Goal: Task Accomplishment & Management: Use online tool/utility

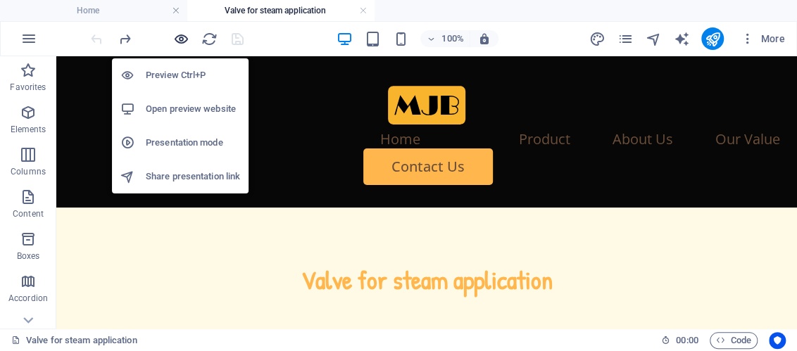
click at [181, 39] on icon "button" at bounding box center [181, 39] width 16 height 16
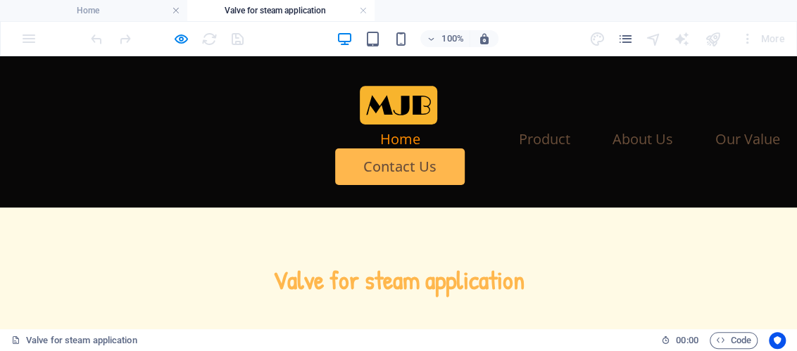
click at [380, 132] on link "Home" at bounding box center [400, 139] width 40 height 14
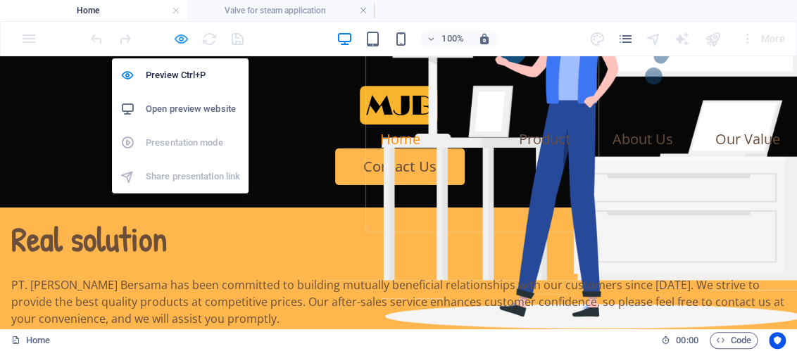
click at [178, 32] on icon "button" at bounding box center [181, 39] width 16 height 16
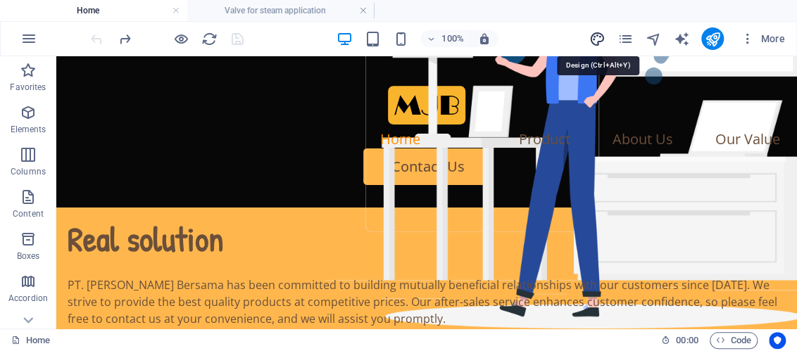
click at [595, 36] on icon "design" at bounding box center [596, 39] width 16 height 16
select select "px"
select select "400"
select select "px"
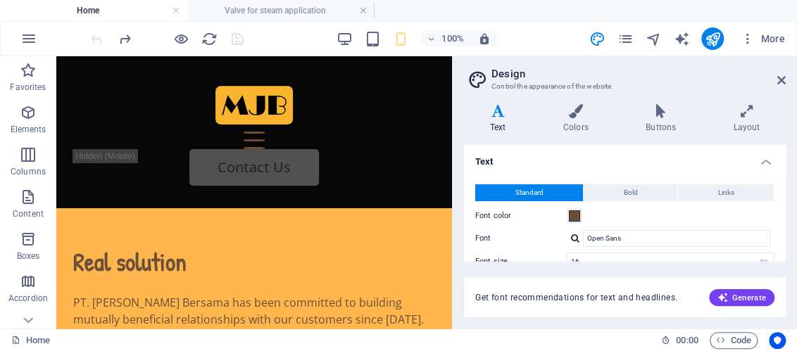
scroll to position [203, 0]
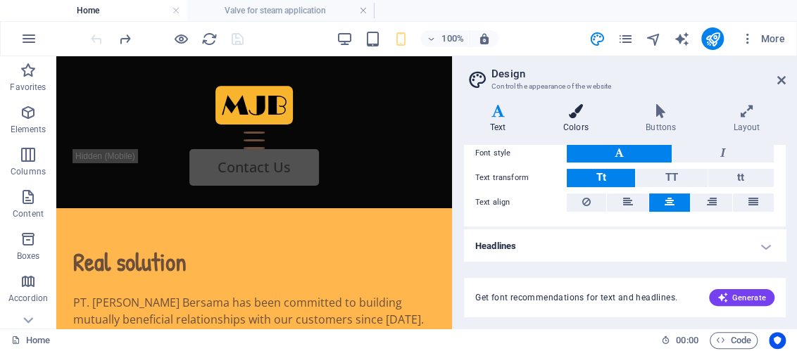
click at [578, 125] on h4 "Colors" at bounding box center [578, 119] width 82 height 30
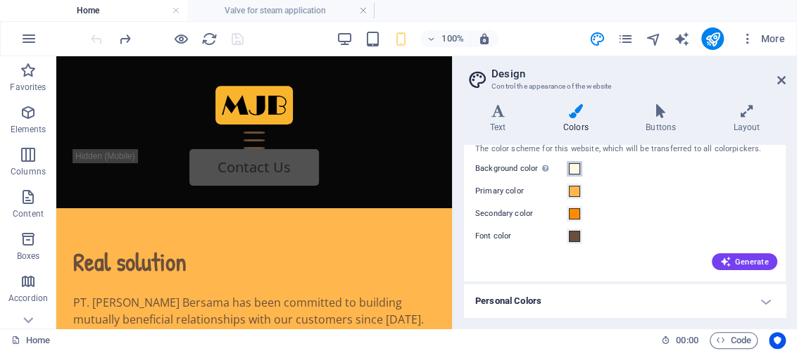
scroll to position [0, 0]
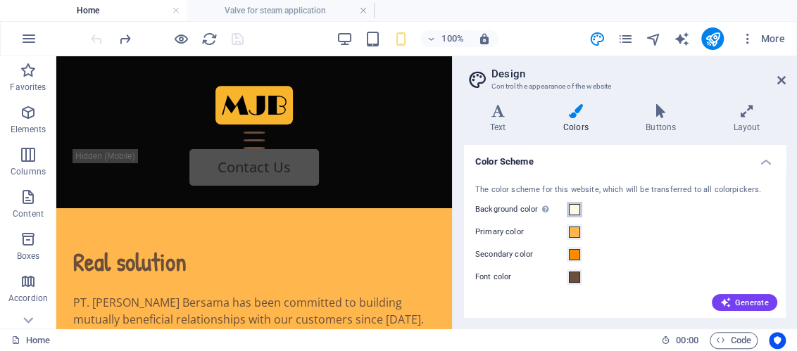
click at [576, 207] on span at bounding box center [574, 209] width 11 height 11
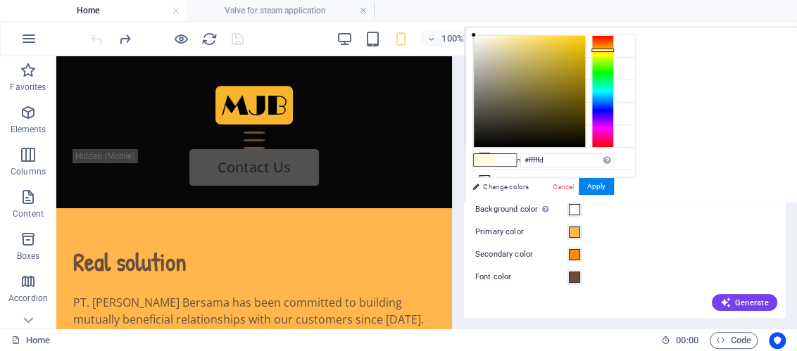
type input "#ffffff"
drag, startPoint x: 483, startPoint y: 33, endPoint x: 472, endPoint y: 33, distance: 10.6
click at [472, 33] on div at bounding box center [472, 34] width 5 height 5
click at [596, 183] on button "Apply" at bounding box center [595, 186] width 35 height 17
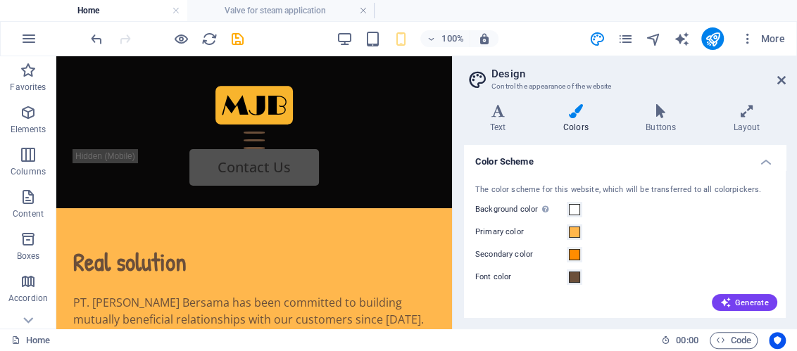
scroll to position [41, 0]
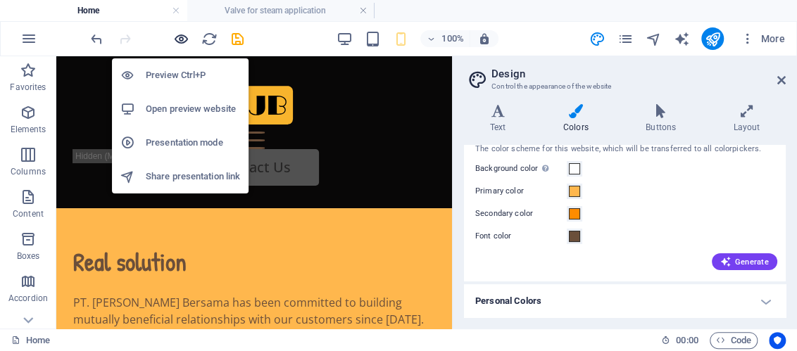
click at [182, 35] on icon "button" at bounding box center [181, 39] width 16 height 16
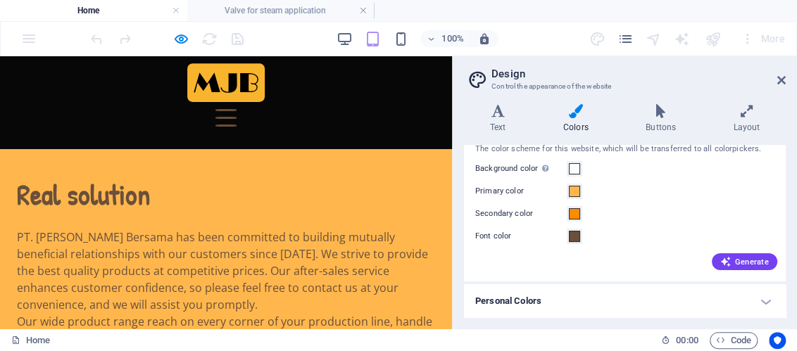
scroll to position [0, 0]
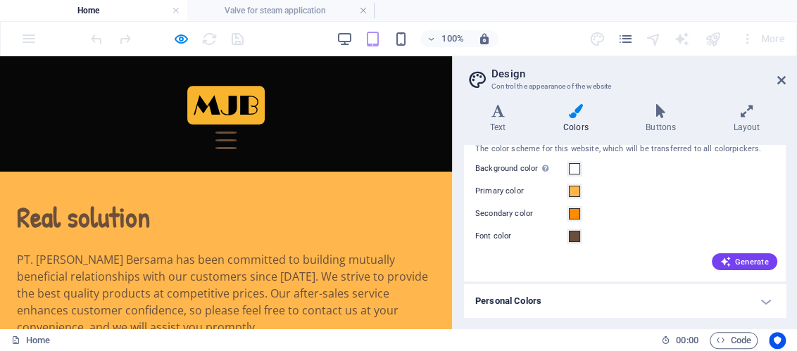
click at [236, 132] on div "Menu" at bounding box center [225, 141] width 21 height 18
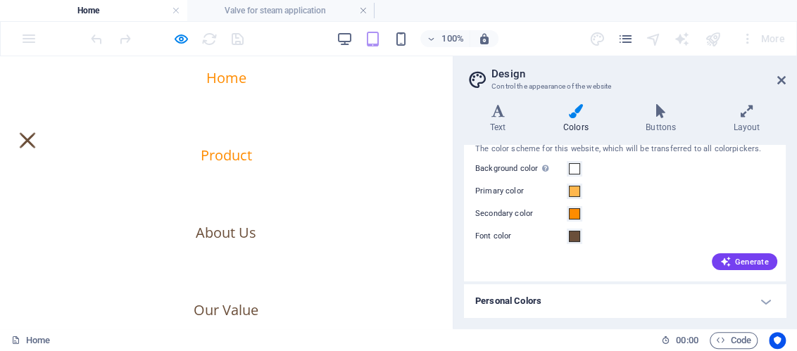
click at [235, 159] on link "Product" at bounding box center [226, 155] width 51 height 14
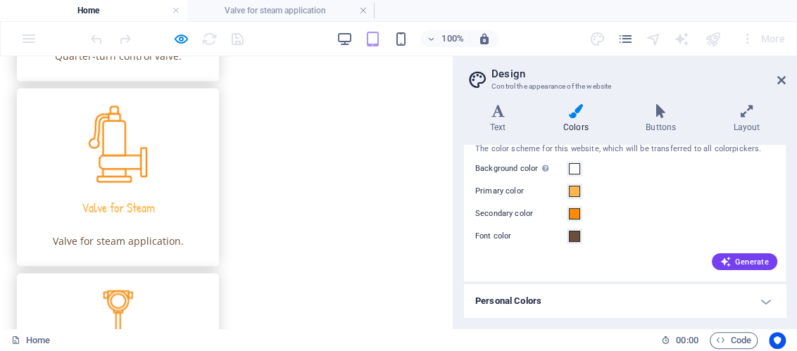
scroll to position [1047, 0]
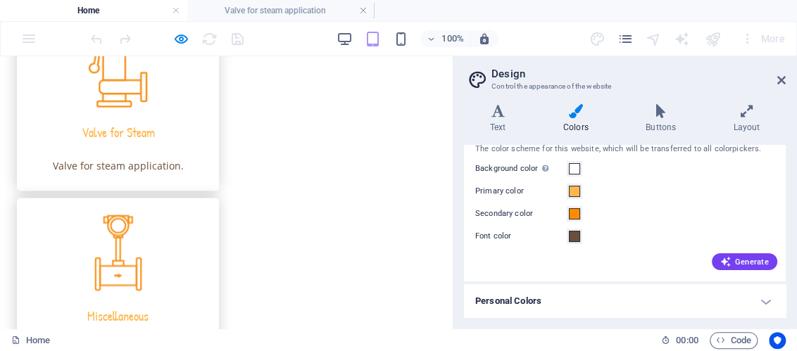
click at [137, 108] on img at bounding box center [118, 69] width 60 height 78
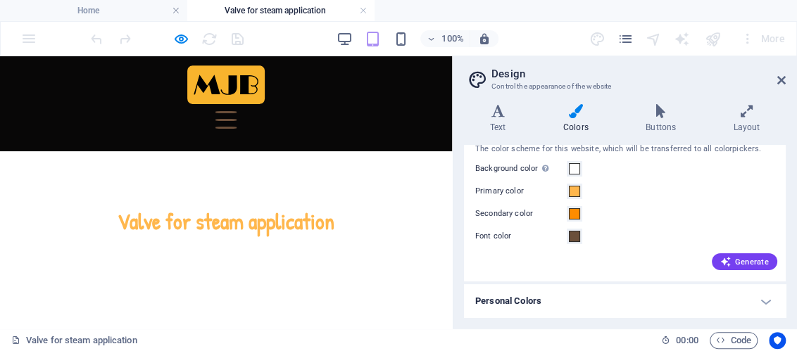
scroll to position [0, 0]
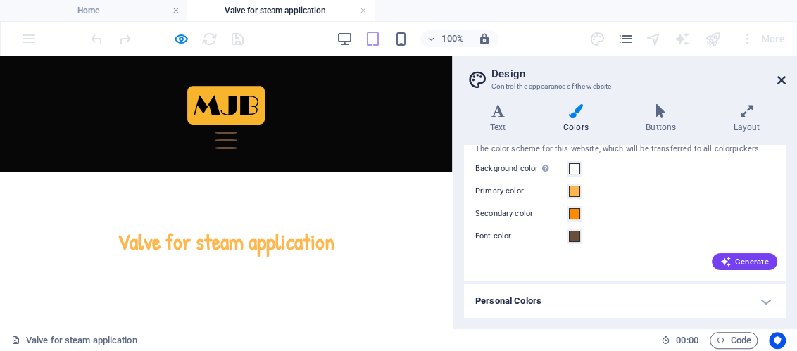
click at [779, 75] on icon at bounding box center [781, 80] width 8 height 11
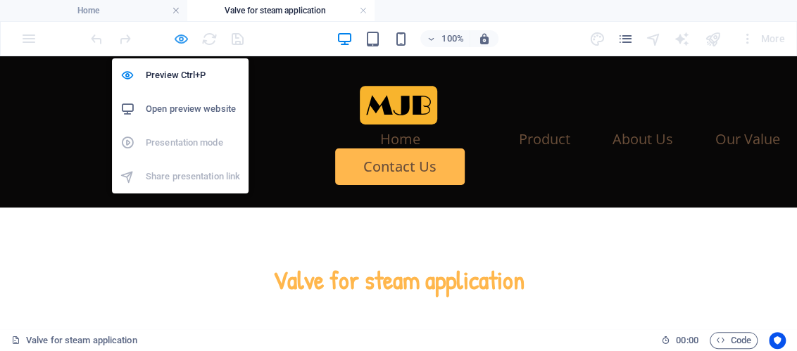
click at [175, 36] on icon "button" at bounding box center [181, 39] width 16 height 16
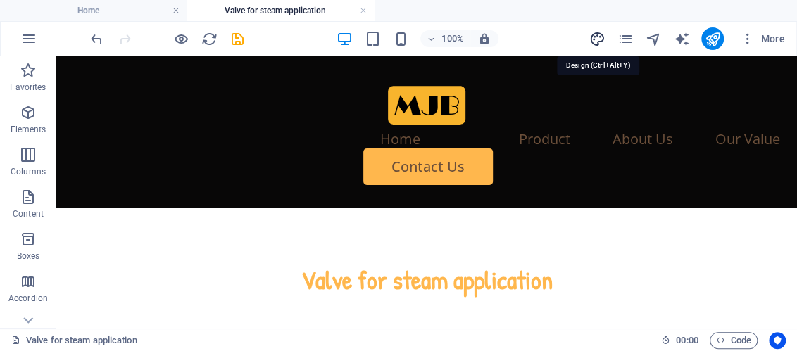
click at [595, 36] on icon "design" at bounding box center [596, 39] width 16 height 16
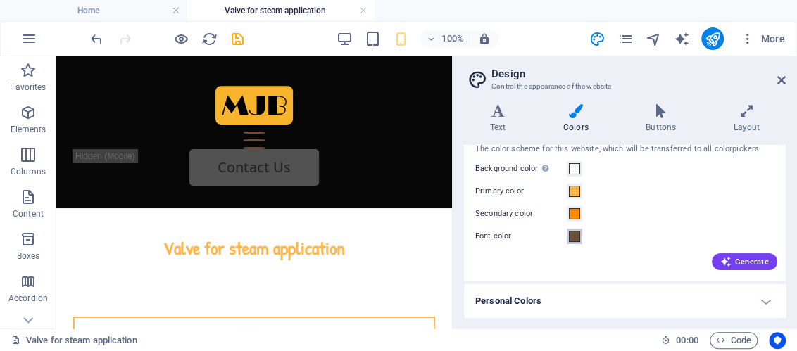
click at [576, 239] on span at bounding box center [574, 236] width 11 height 11
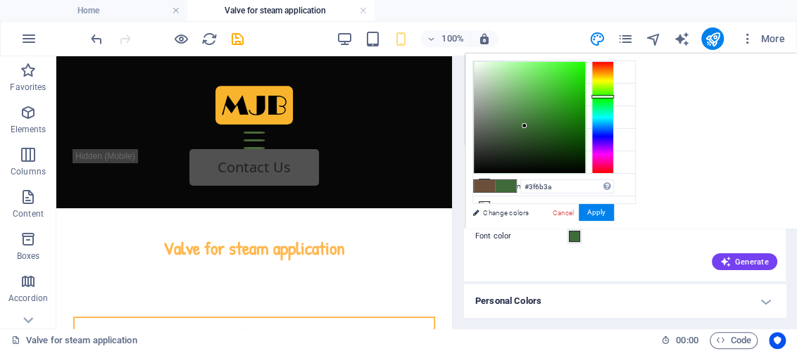
drag, startPoint x: 596, startPoint y: 69, endPoint x: 600, endPoint y: 96, distance: 27.8
click at [600, 96] on div at bounding box center [602, 97] width 23 height 4
click at [590, 210] on button "Apply" at bounding box center [595, 212] width 35 height 17
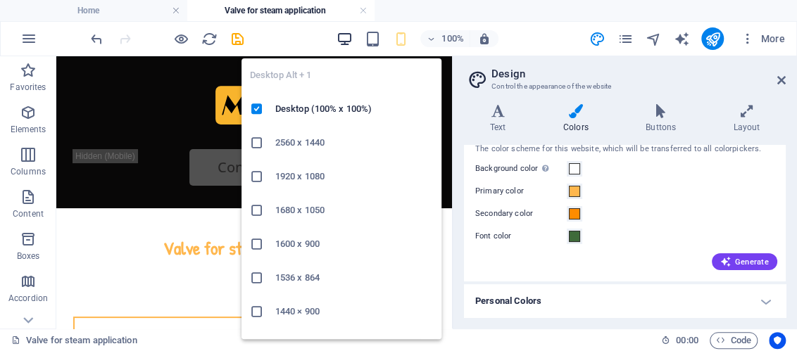
click at [345, 36] on icon "button" at bounding box center [344, 39] width 16 height 16
click at [336, 37] on icon "button" at bounding box center [344, 39] width 16 height 16
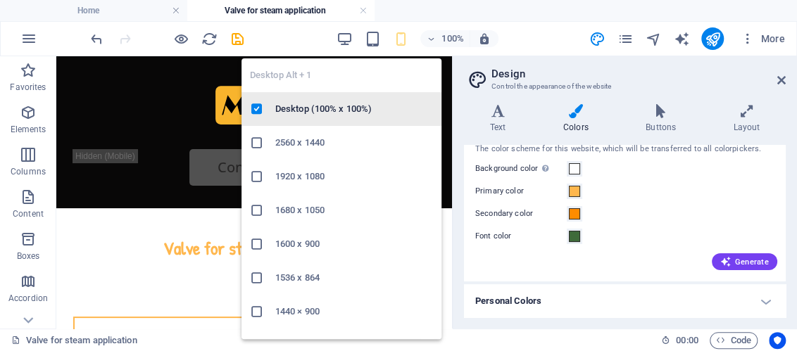
click at [304, 115] on h6 "Desktop (100% x 100%)" at bounding box center [354, 109] width 158 height 17
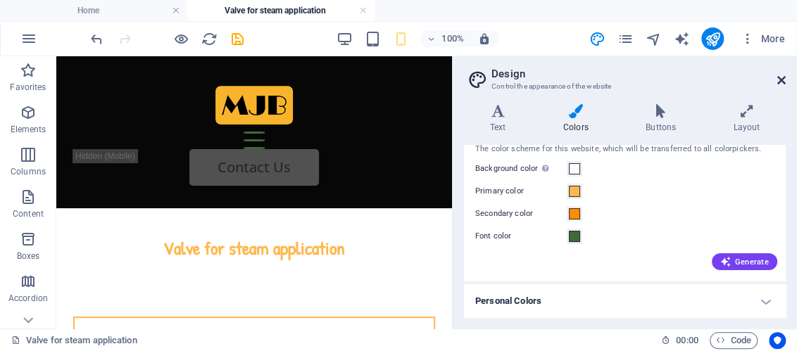
click at [778, 82] on icon at bounding box center [781, 80] width 8 height 11
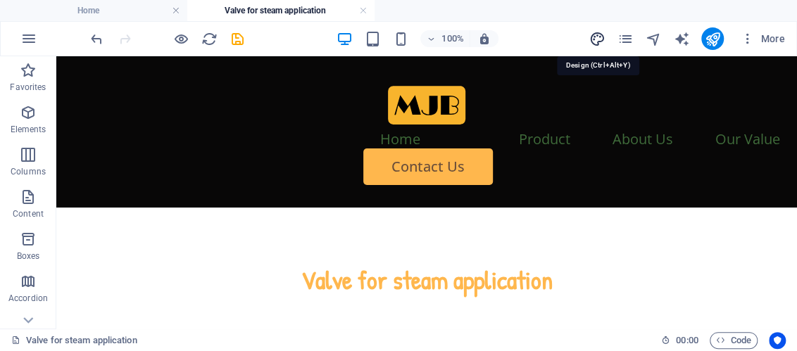
click at [598, 40] on icon "design" at bounding box center [596, 39] width 16 height 16
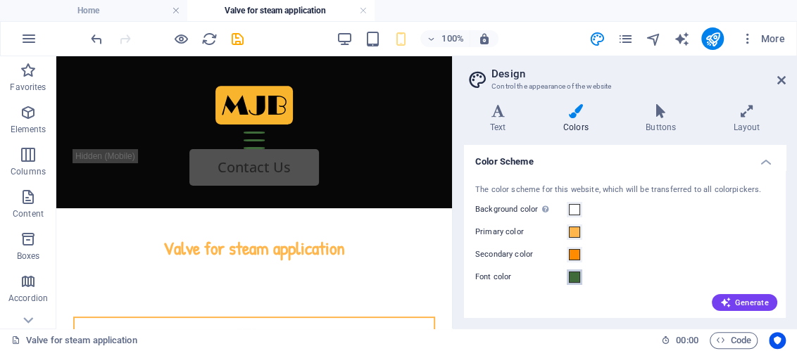
click at [574, 274] on span at bounding box center [574, 277] width 11 height 11
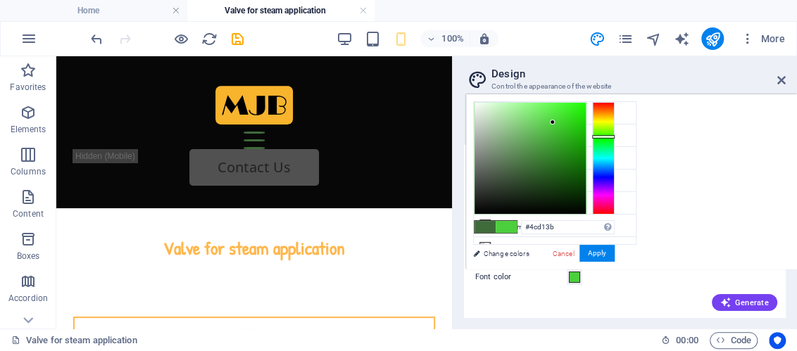
type input "#4cd33b"
drag, startPoint x: 524, startPoint y: 165, endPoint x: 553, endPoint y: 121, distance: 52.3
click at [553, 121] on div at bounding box center [552, 120] width 5 height 5
click at [589, 251] on button "Apply" at bounding box center [596, 253] width 35 height 17
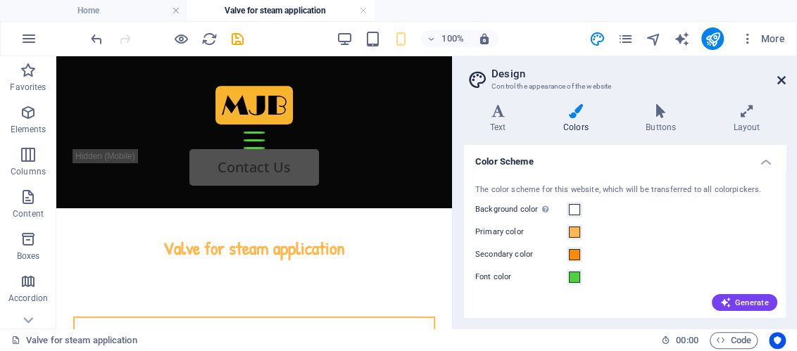
click at [778, 82] on icon at bounding box center [781, 80] width 8 height 11
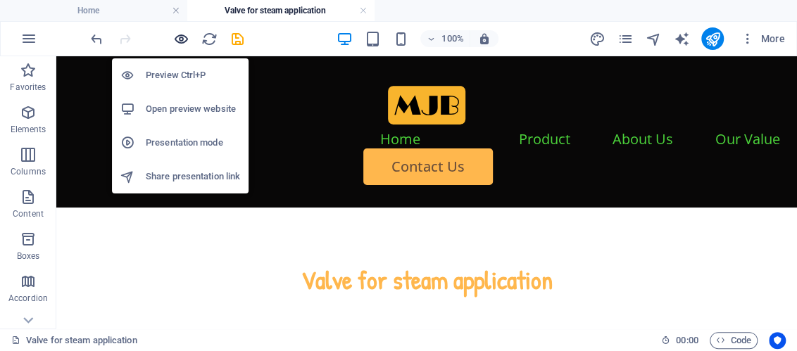
click at [181, 39] on icon "button" at bounding box center [181, 39] width 16 height 16
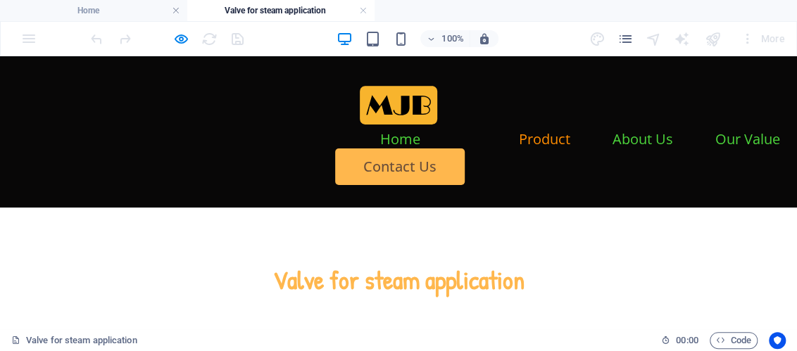
click at [519, 132] on link "Product" at bounding box center [544, 139] width 51 height 14
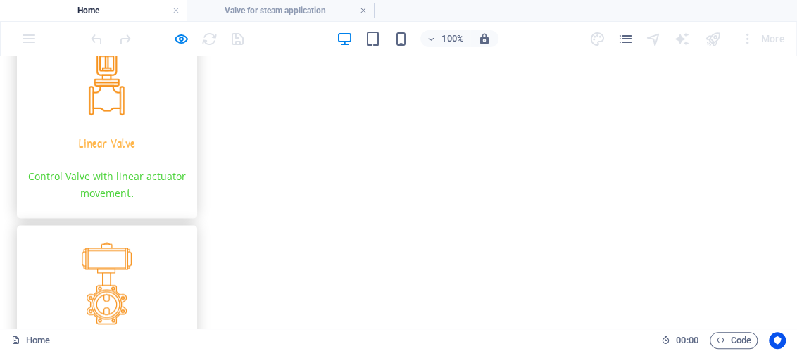
scroll to position [836, 0]
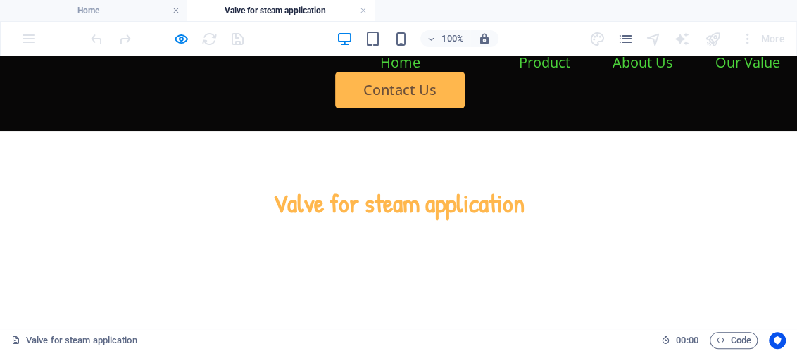
scroll to position [0, 0]
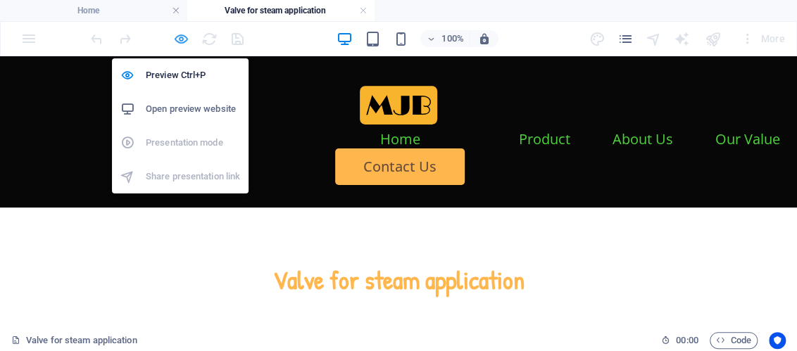
click at [179, 39] on icon "button" at bounding box center [181, 39] width 16 height 16
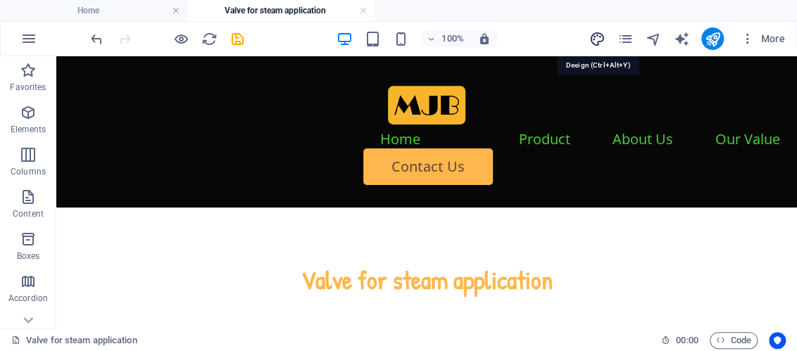
click at [595, 34] on icon "design" at bounding box center [596, 39] width 16 height 16
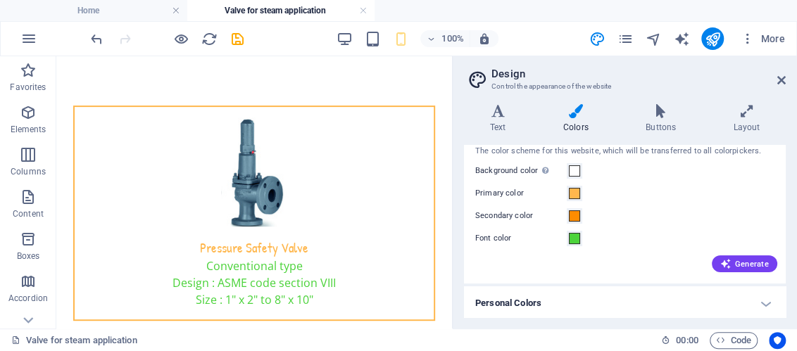
scroll to position [41, 0]
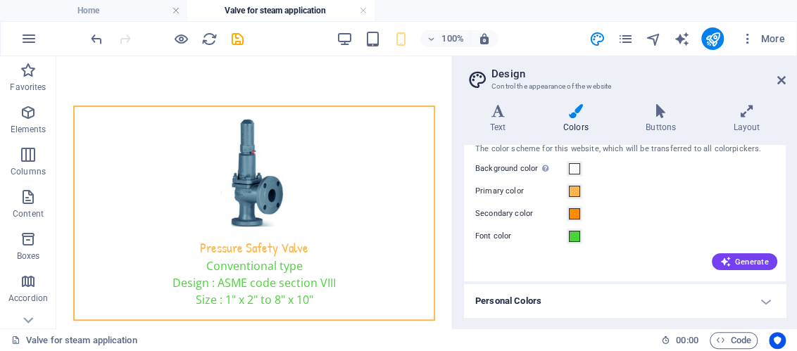
click at [761, 302] on h4 "Personal Colors" at bounding box center [625, 301] width 322 height 34
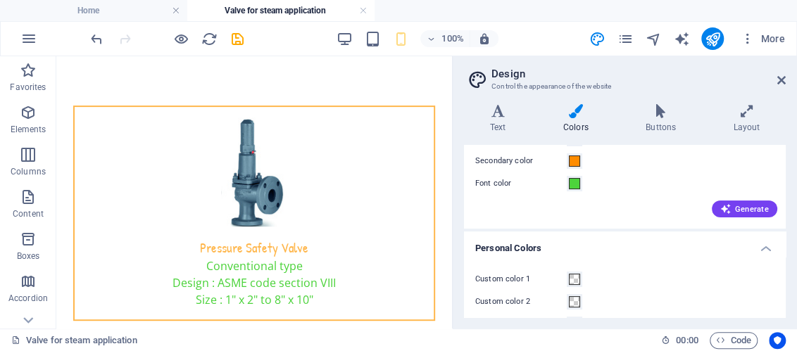
scroll to position [167, 0]
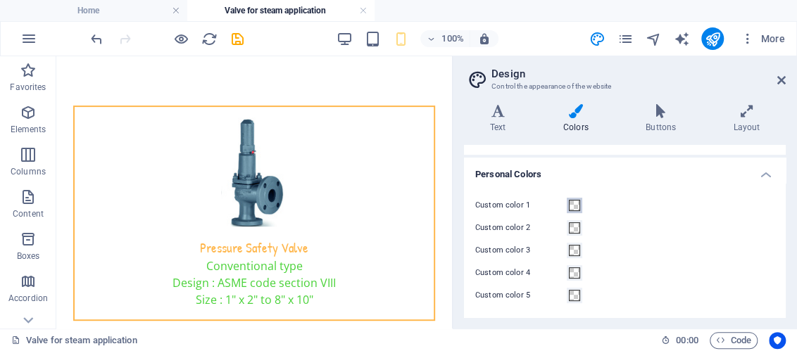
click at [575, 203] on span at bounding box center [574, 205] width 11 height 11
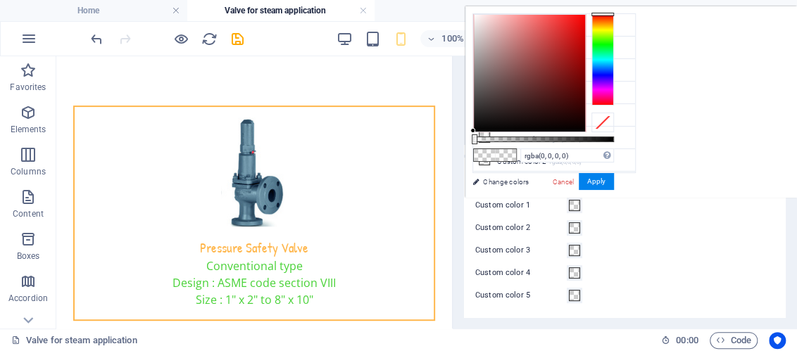
click at [575, 203] on span at bounding box center [574, 205] width 11 height 11
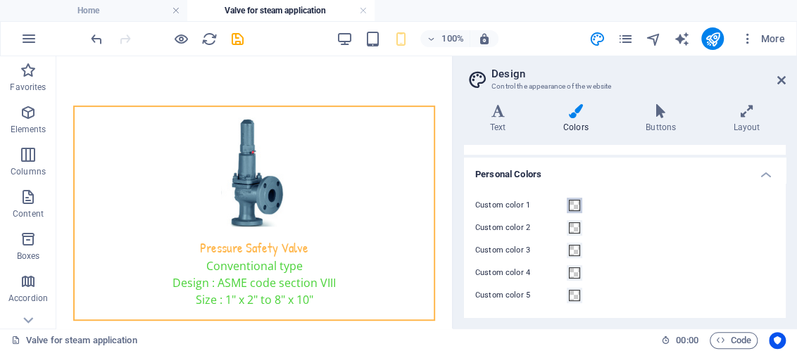
click at [575, 203] on span at bounding box center [574, 205] width 11 height 11
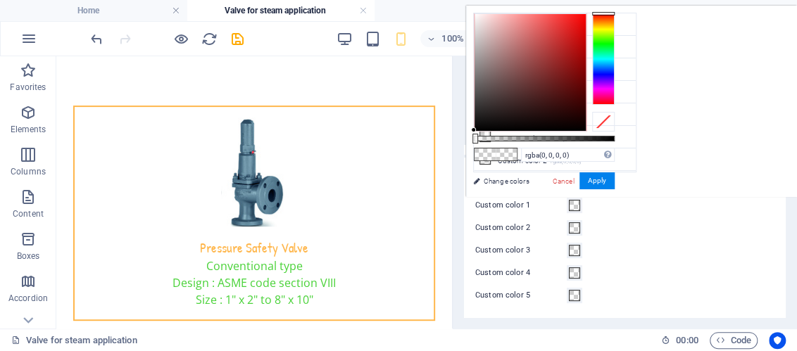
click at [673, 64] on div "less Background color #ffffff Primary color #FFB74D Secondary color #FF8C00 Fon…" at bounding box center [631, 101] width 331 height 191
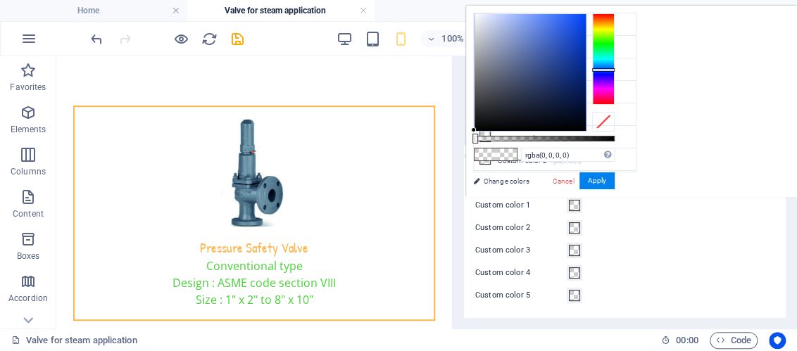
click at [599, 70] on div at bounding box center [603, 58] width 23 height 91
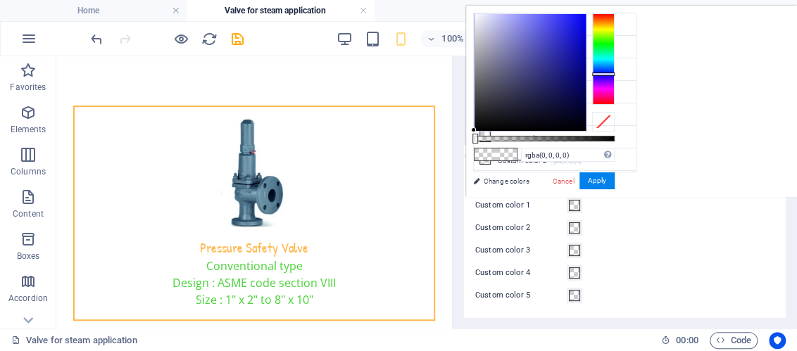
click at [599, 74] on div at bounding box center [603, 74] width 23 height 4
click at [573, 205] on span at bounding box center [574, 205] width 11 height 11
click at [497, 152] on span at bounding box center [505, 154] width 21 height 12
click at [577, 16] on div at bounding box center [529, 72] width 111 height 117
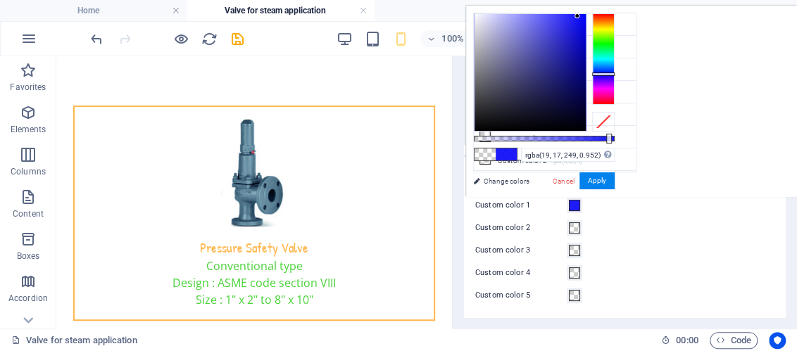
type input "rgba(19, 17, 249, 0.957)"
drag, startPoint x: 475, startPoint y: 138, endPoint x: 608, endPoint y: 141, distance: 133.0
click at [608, 141] on div at bounding box center [609, 139] width 6 height 10
click at [604, 181] on button "Apply" at bounding box center [596, 180] width 35 height 17
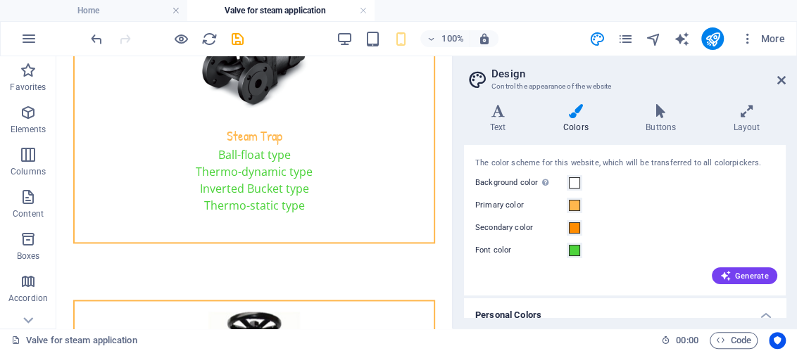
scroll to position [0, 0]
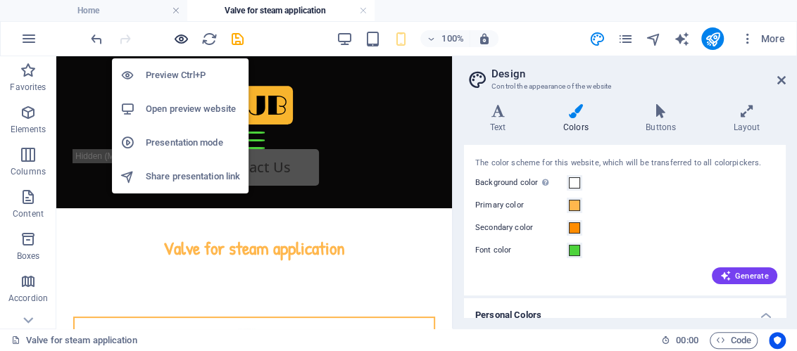
click at [183, 40] on icon "button" at bounding box center [181, 39] width 16 height 16
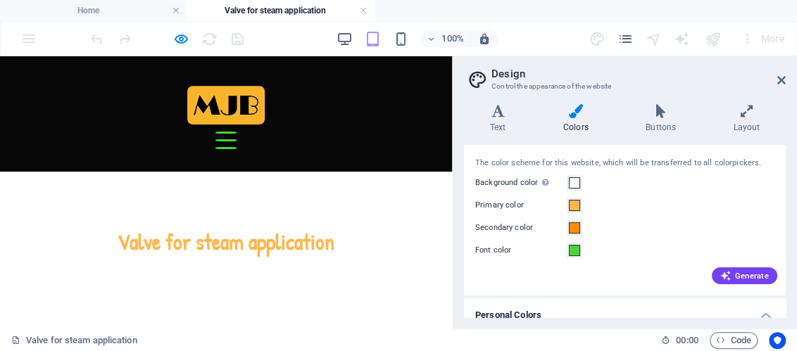
click at [177, 110] on img at bounding box center [226, 105] width 99 height 53
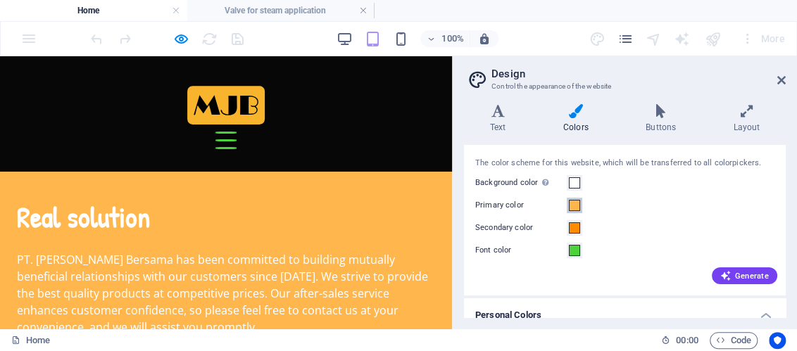
click at [571, 205] on span at bounding box center [574, 205] width 11 height 11
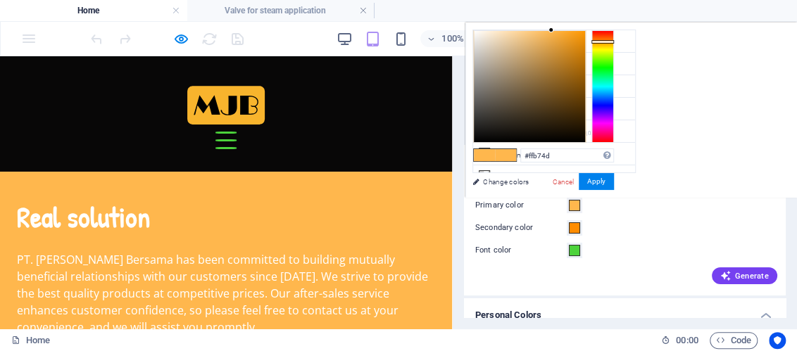
type input "#ffe74d"
click at [604, 46] on div at bounding box center [602, 86] width 23 height 113
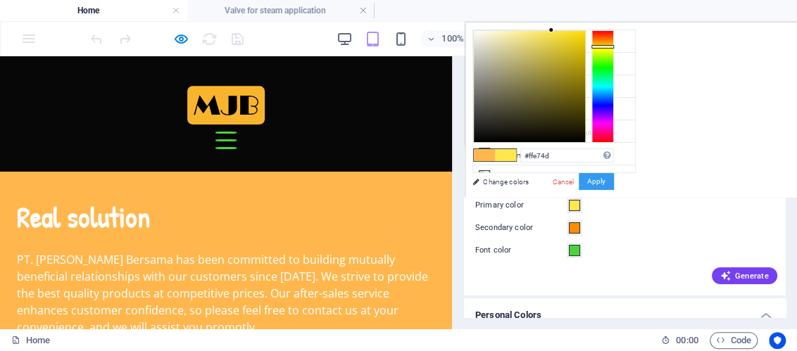
click at [589, 187] on button "Apply" at bounding box center [595, 181] width 35 height 17
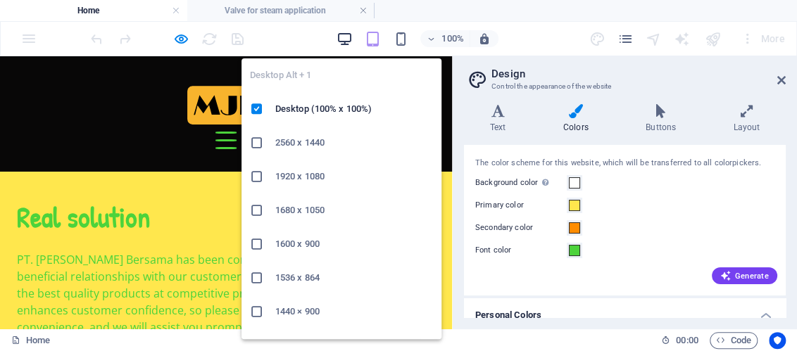
click at [343, 38] on icon "button" at bounding box center [344, 39] width 16 height 16
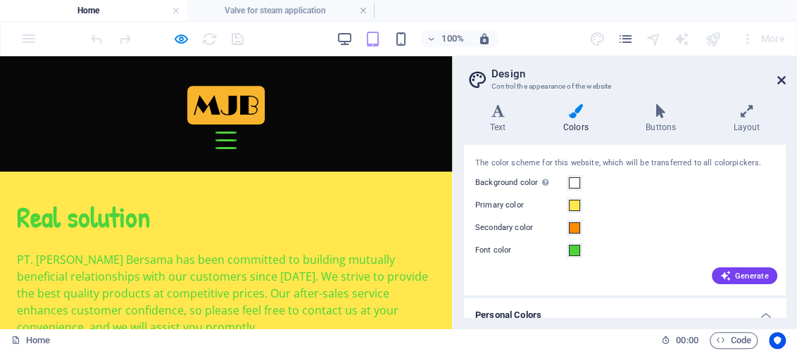
click at [783, 77] on icon at bounding box center [781, 80] width 8 height 11
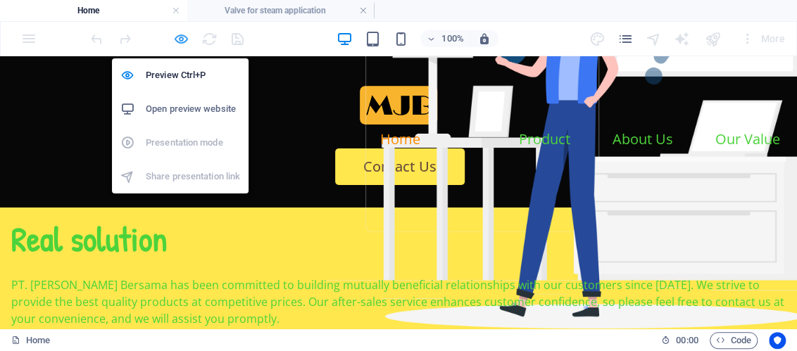
click at [179, 35] on icon "button" at bounding box center [181, 39] width 16 height 16
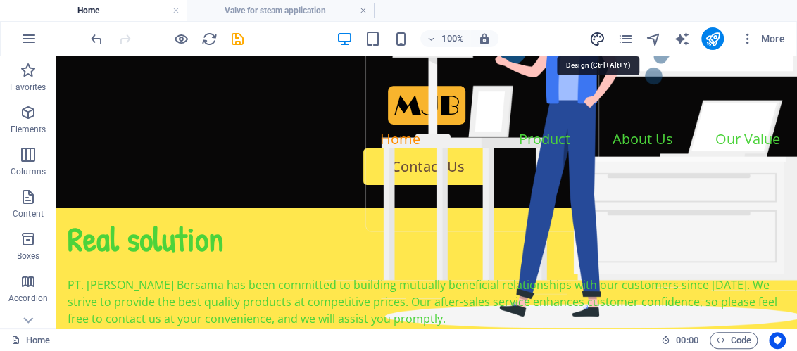
click at [597, 41] on icon "design" at bounding box center [596, 39] width 16 height 16
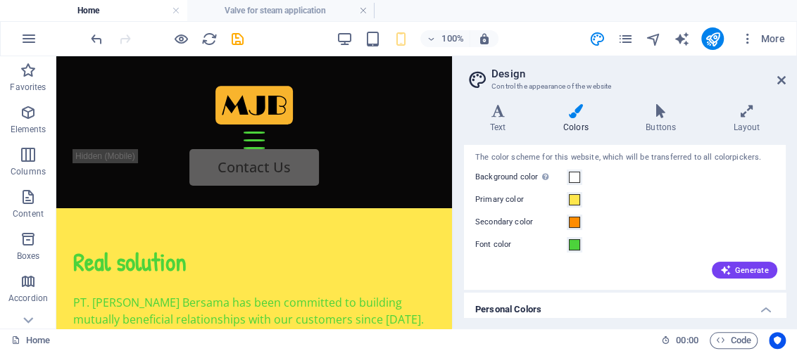
scroll to position [70, 0]
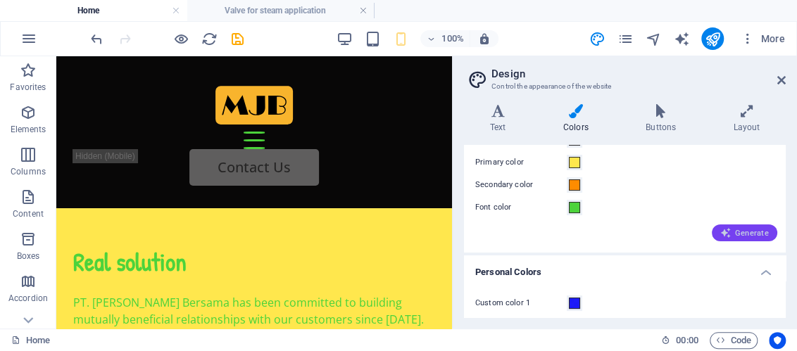
click at [730, 230] on span "Generate" at bounding box center [744, 232] width 49 height 11
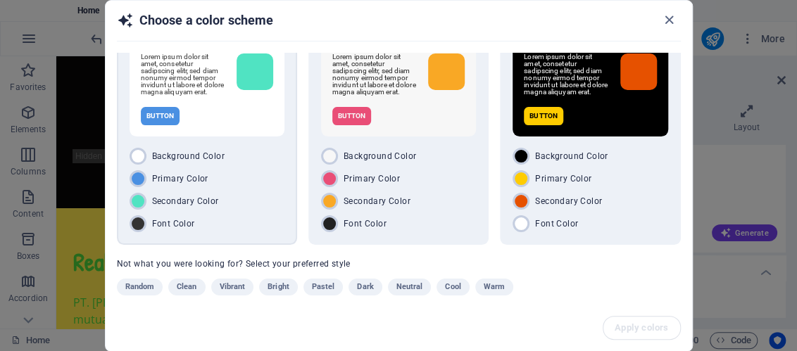
scroll to position [68, 0]
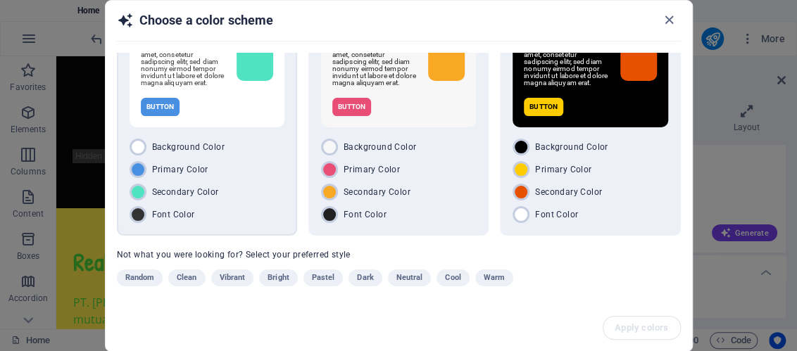
click at [240, 127] on div "Headline Lorem ipsum dolor sit amet, consetetur sadipscing elitr, sed diam nonu…" at bounding box center [206, 71] width 155 height 111
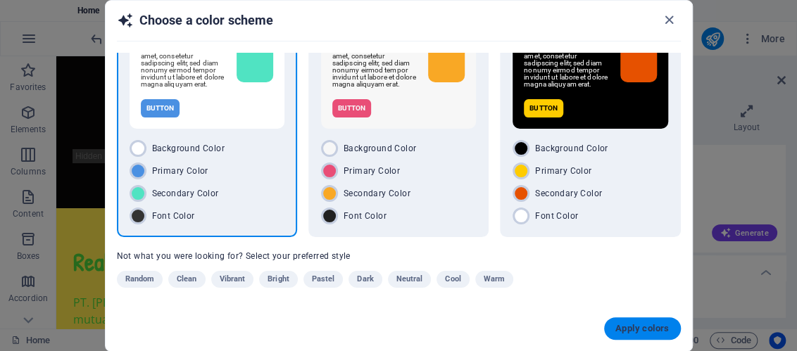
click at [616, 323] on span "Apply colors" at bounding box center [642, 328] width 54 height 11
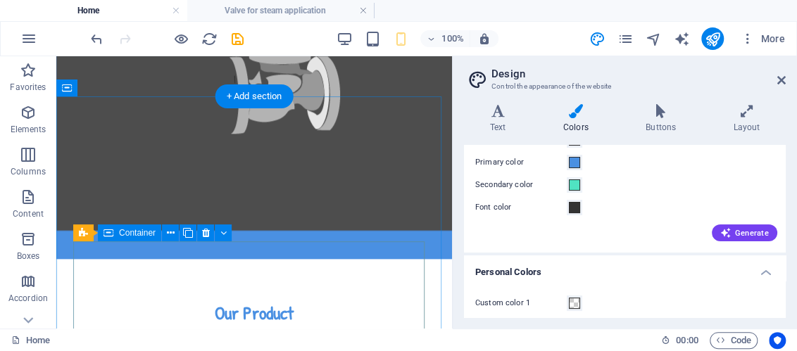
scroll to position [844, 0]
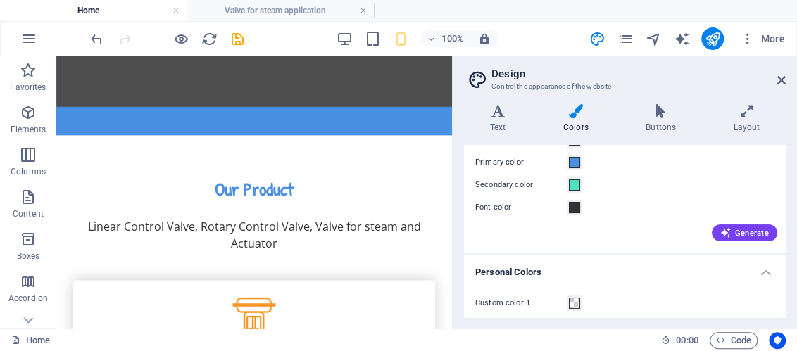
click at [782, 73] on header "Design Control the appearance of the website" at bounding box center [626, 74] width 319 height 37
click at [782, 82] on icon at bounding box center [781, 80] width 8 height 11
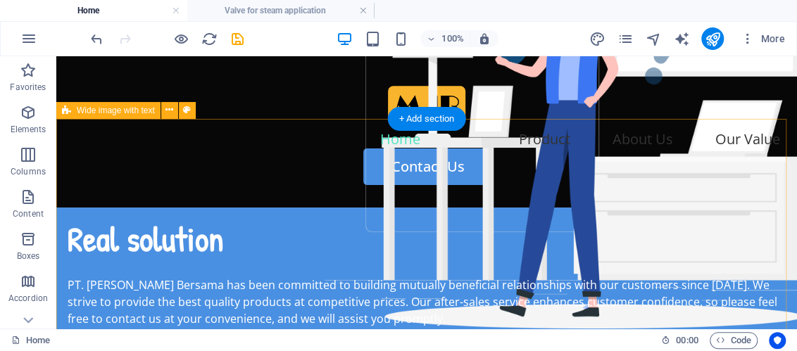
scroll to position [0, 0]
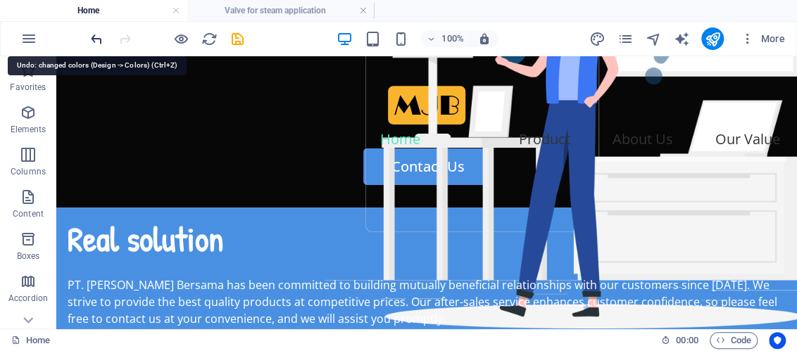
click at [96, 36] on icon "undo" at bounding box center [97, 39] width 16 height 16
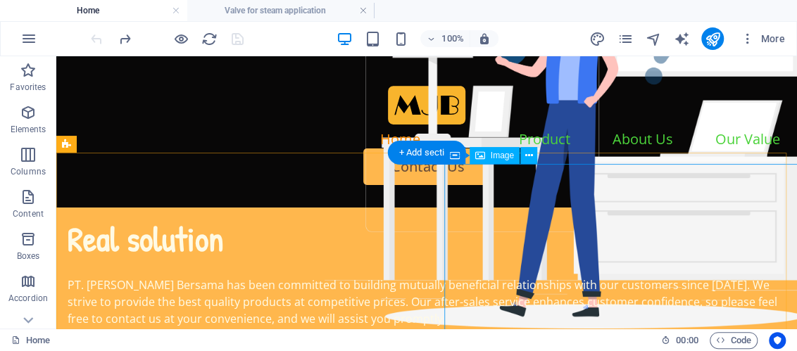
scroll to position [70, 0]
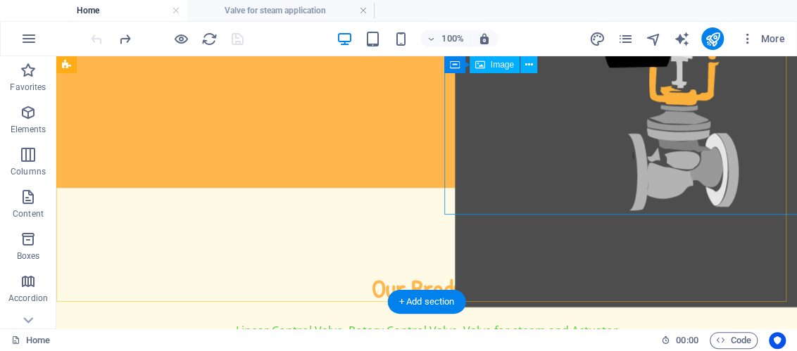
scroll to position [351, 0]
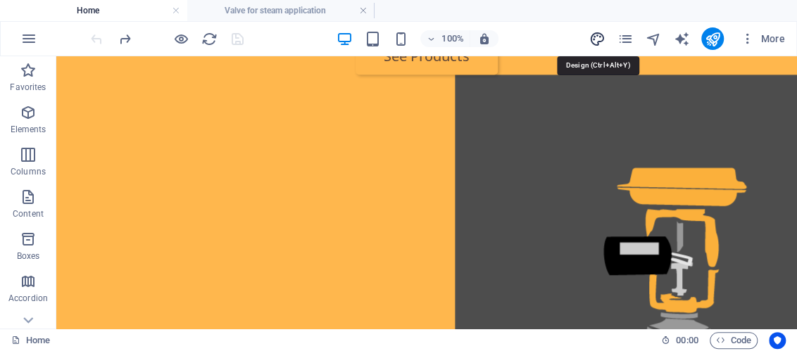
click at [598, 39] on icon "design" at bounding box center [596, 39] width 16 height 16
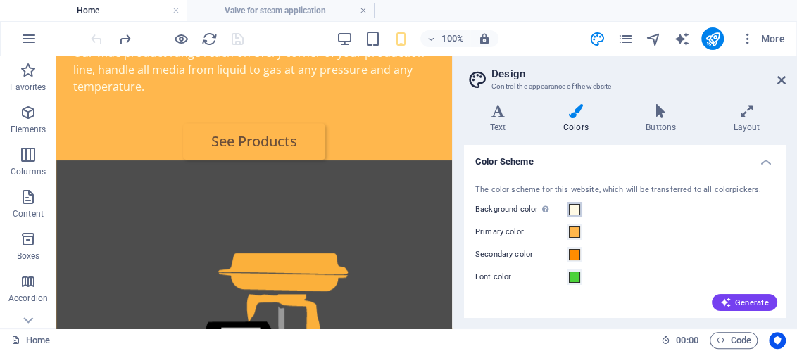
click at [577, 208] on span at bounding box center [574, 209] width 11 height 11
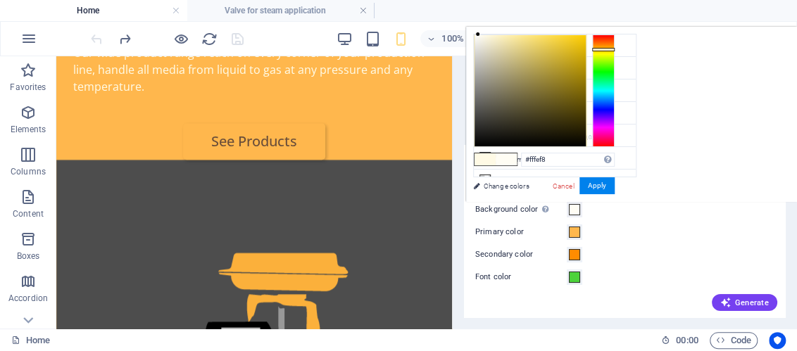
type input "#ffffff"
drag, startPoint x: 483, startPoint y: 31, endPoint x: 468, endPoint y: 33, distance: 14.9
click at [468, 33] on div "#ffffff Supported formats #0852ed rgb(8, 82, 237) rgba(8, 82, 237, 90%) hsv(221…" at bounding box center [544, 216] width 156 height 379
click at [599, 188] on button "Apply" at bounding box center [596, 185] width 35 height 17
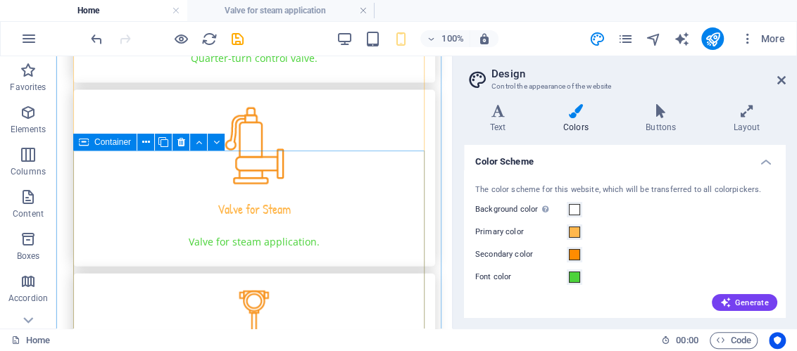
scroll to position [1548, 0]
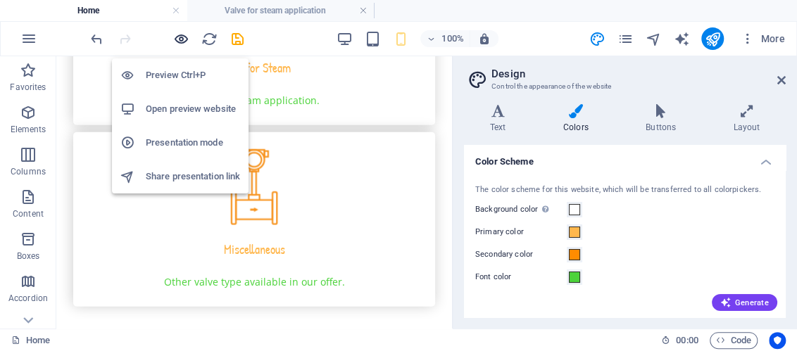
click at [182, 35] on icon "button" at bounding box center [181, 39] width 16 height 16
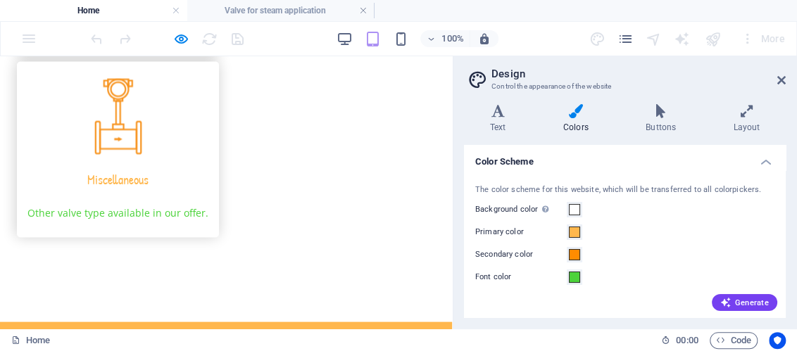
scroll to position [1083, 0]
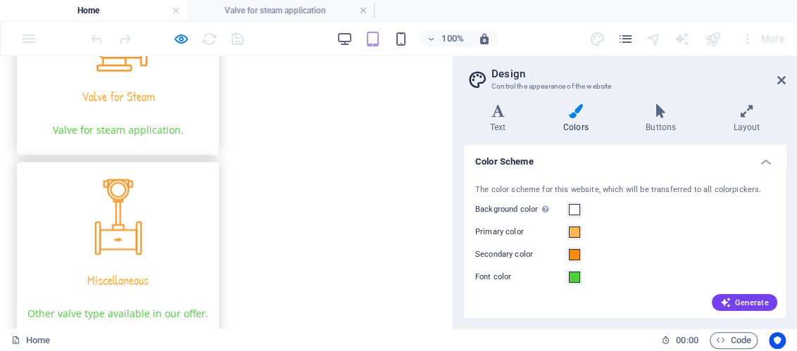
click at [139, 72] on img at bounding box center [118, 33] width 60 height 78
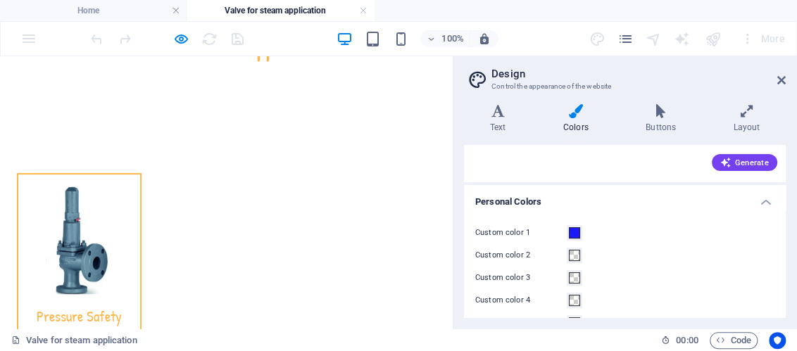
scroll to position [211, 0]
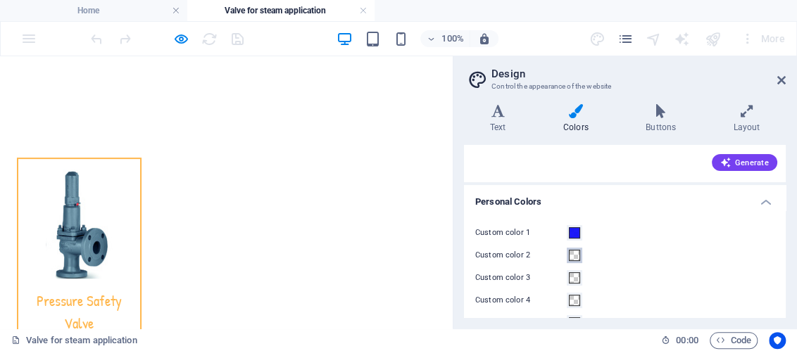
click at [576, 255] on span at bounding box center [574, 255] width 11 height 11
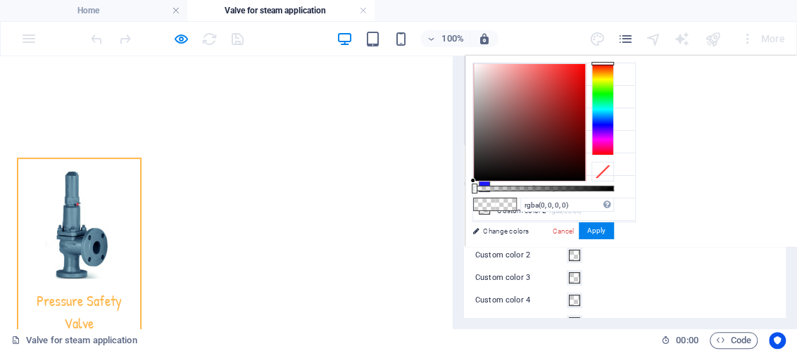
type input "#000000"
click at [727, 201] on div "less Background color #ffffff Primary color #FFB74D Secondary color #FF8C00 Fon…" at bounding box center [630, 151] width 331 height 191
click at [602, 232] on button "Apply" at bounding box center [595, 230] width 35 height 17
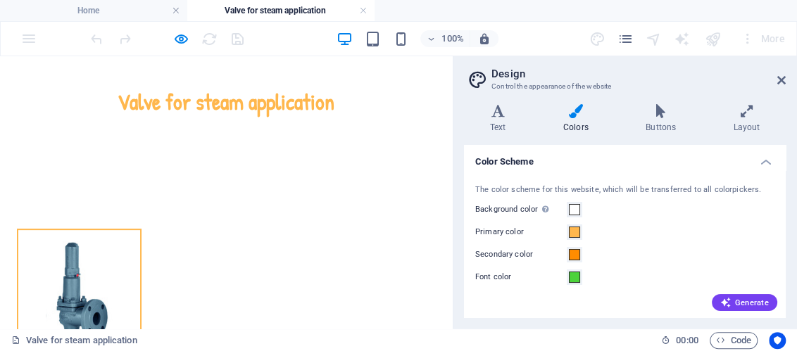
scroll to position [0, 0]
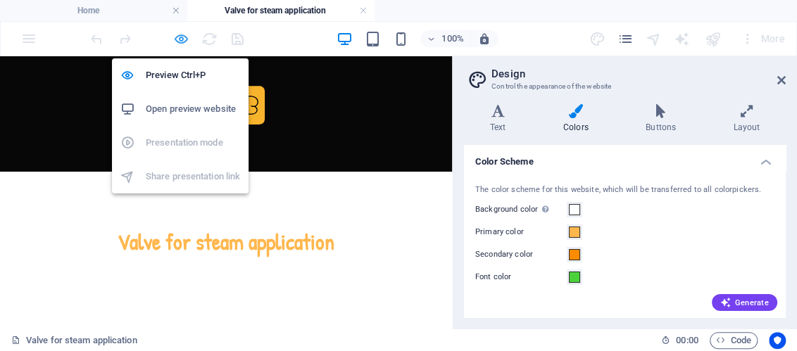
click at [176, 39] on icon "button" at bounding box center [181, 39] width 16 height 16
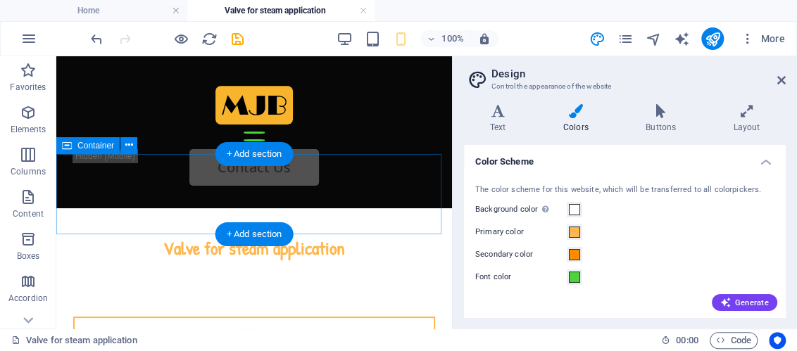
scroll to position [211, 0]
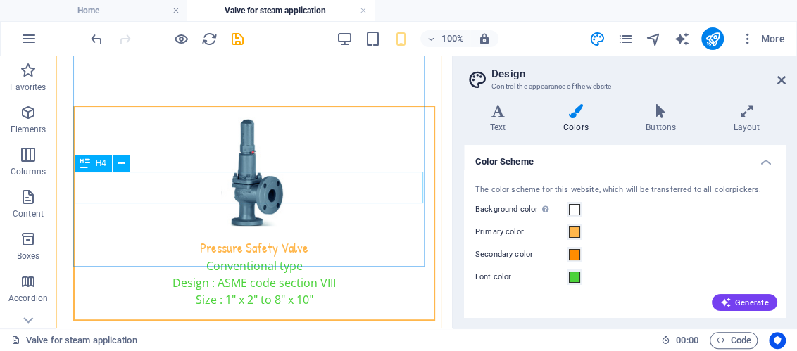
click at [223, 227] on div "Pressure Safety Valve" at bounding box center [254, 243] width 359 height 32
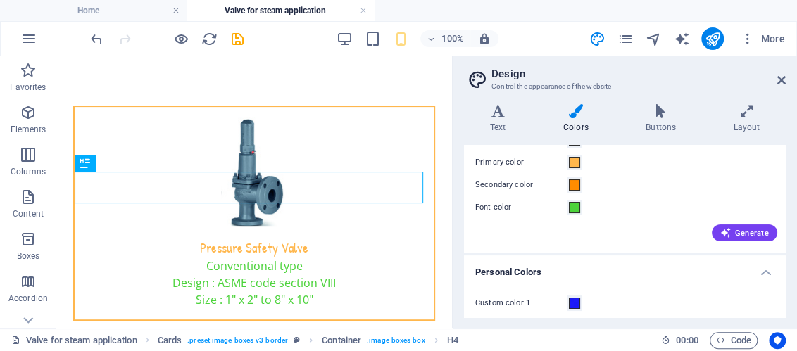
scroll to position [167, 0]
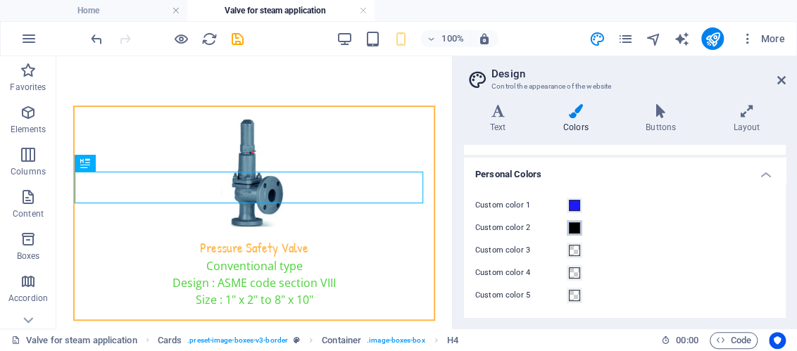
click at [573, 229] on span at bounding box center [574, 227] width 11 height 11
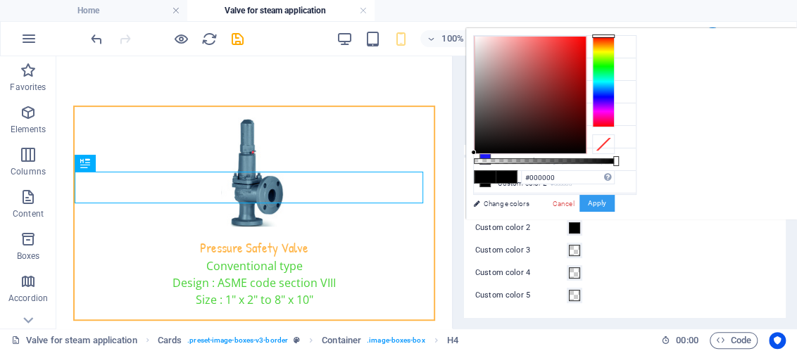
click at [592, 205] on button "Apply" at bounding box center [596, 203] width 35 height 17
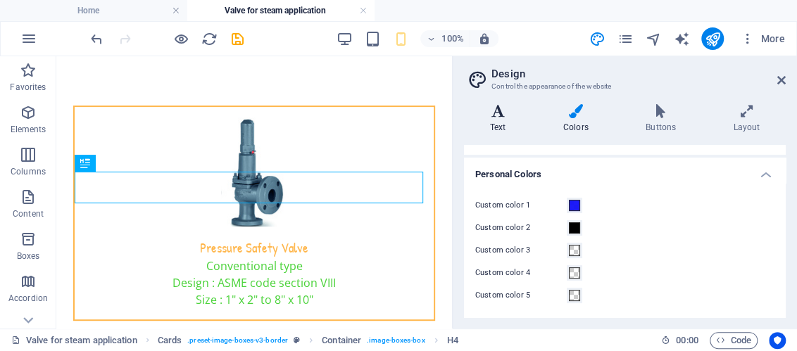
click at [497, 118] on h4 "Text" at bounding box center [500, 119] width 73 height 30
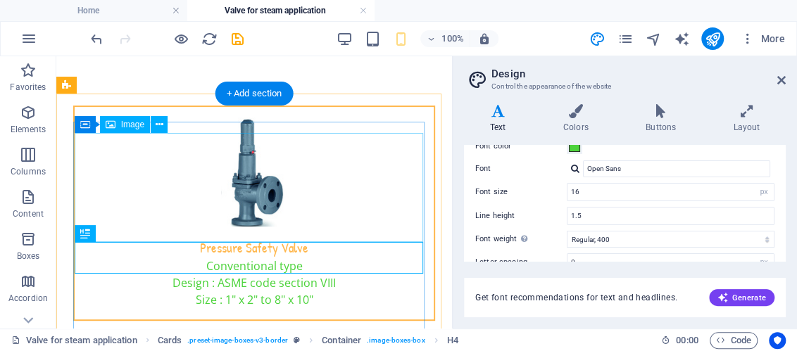
scroll to position [140, 0]
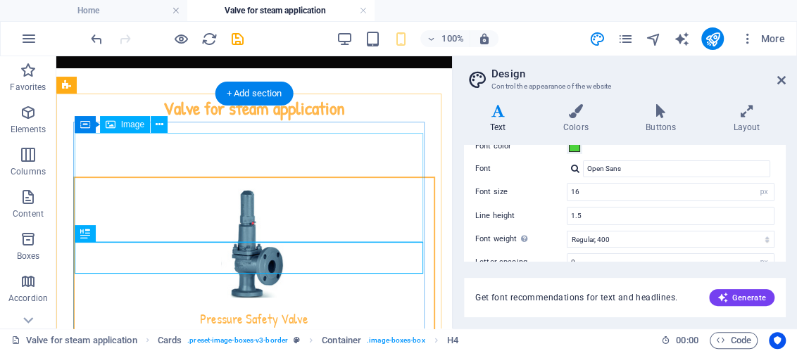
click at [274, 189] on figure at bounding box center [254, 243] width 359 height 109
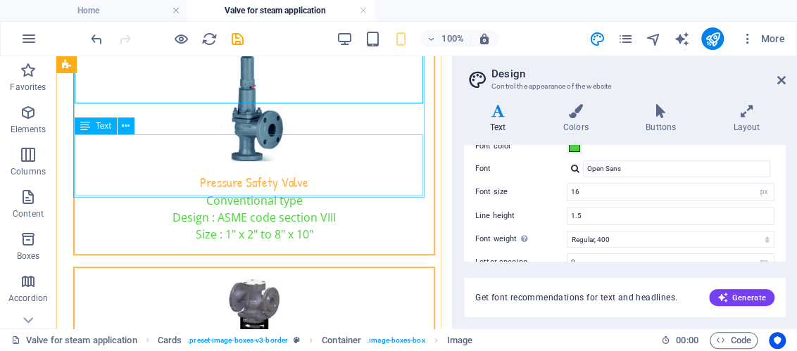
scroll to position [281, 0]
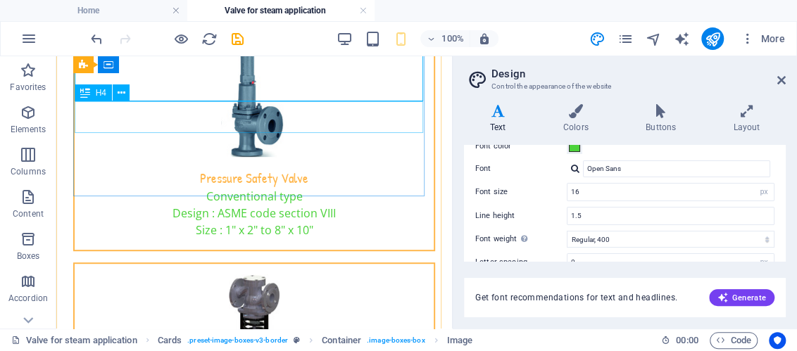
click at [266, 157] on div "Pressure Safety Valve" at bounding box center [254, 173] width 359 height 32
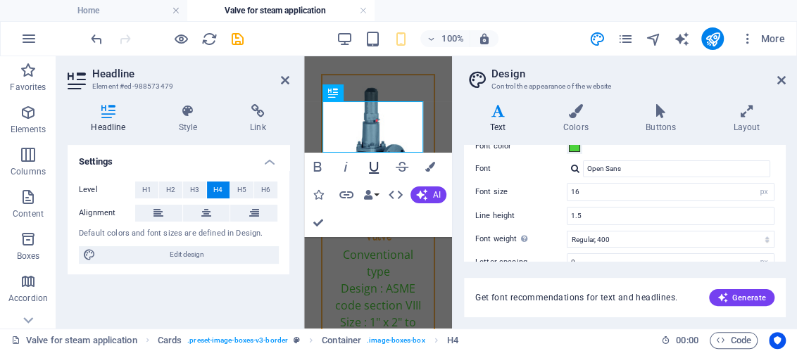
scroll to position [383, 0]
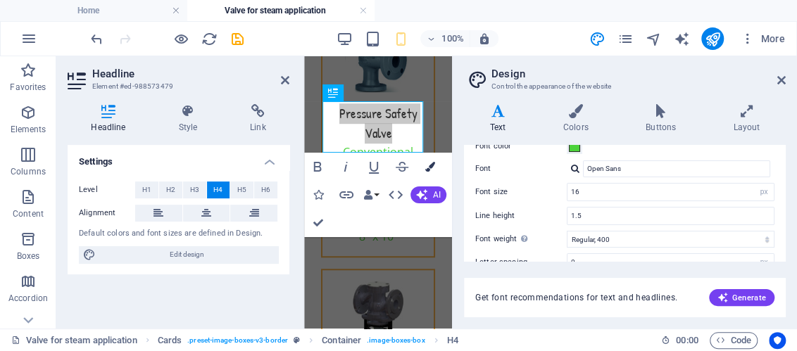
click at [426, 167] on icon "button" at bounding box center [430, 167] width 10 height 10
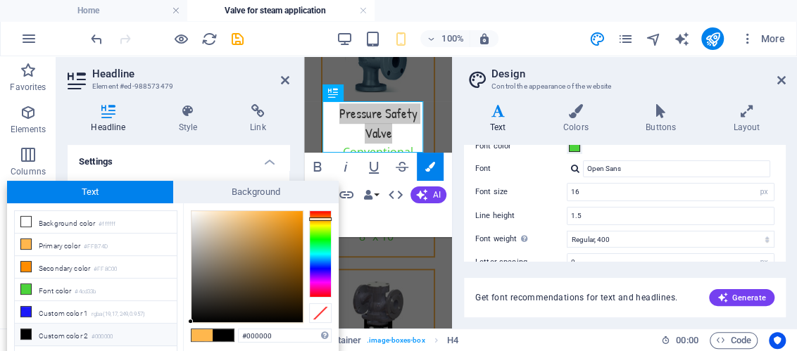
drag, startPoint x: 267, startPoint y: 210, endPoint x: 190, endPoint y: 327, distance: 140.3
type input "#e28700"
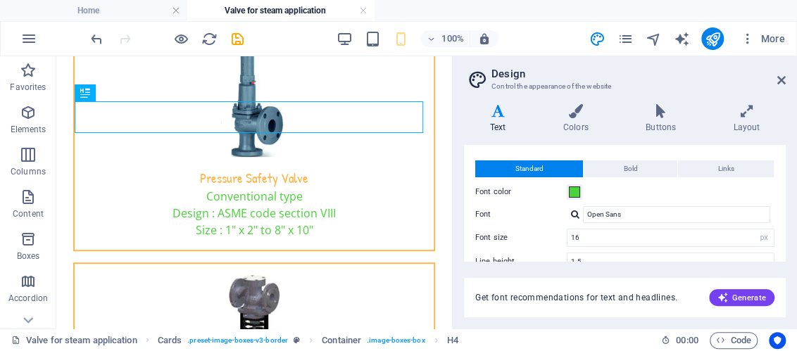
scroll to position [0, 0]
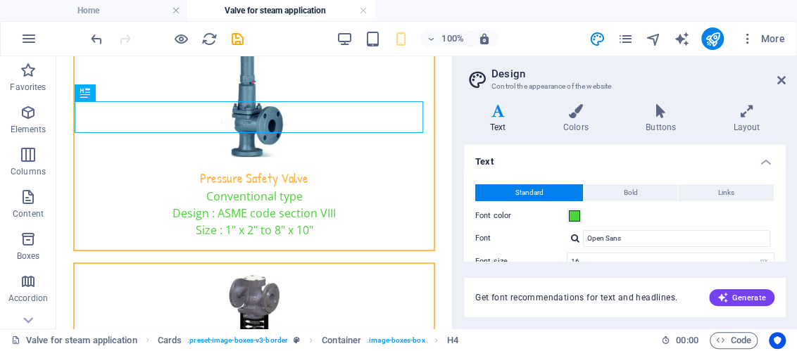
drag, startPoint x: 444, startPoint y: 113, endPoint x: 302, endPoint y: 60, distance: 151.9
click at [444, 106] on div "H2 Container Image Cards Cards Container Container Image Container H4 Container…" at bounding box center [253, 192] width 395 height 272
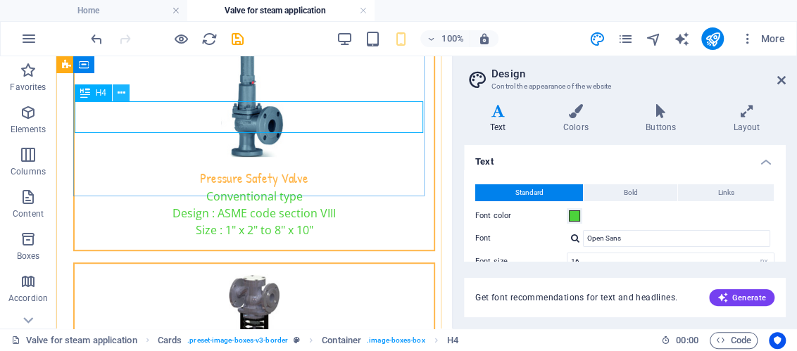
click at [124, 93] on icon at bounding box center [122, 93] width 8 height 15
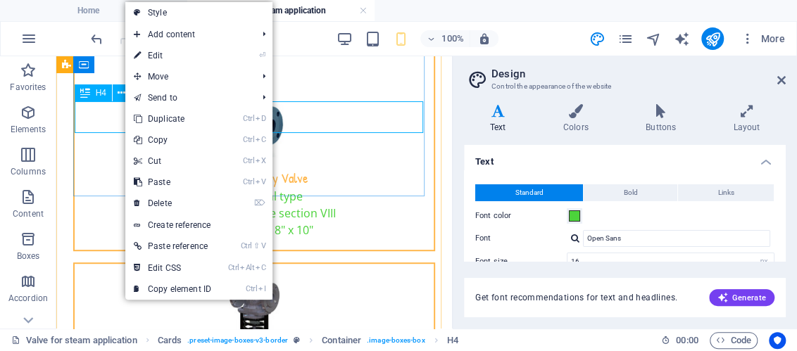
click at [113, 157] on div "Pressure Safety Valve" at bounding box center [254, 173] width 359 height 32
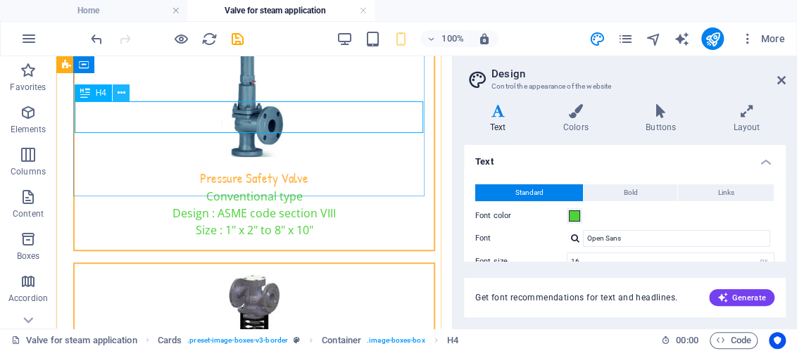
click at [120, 95] on icon at bounding box center [122, 93] width 8 height 15
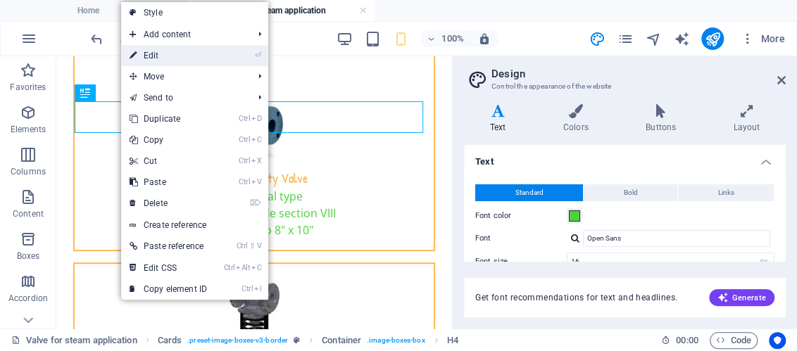
click at [153, 62] on link "⏎ Edit" at bounding box center [168, 55] width 94 height 21
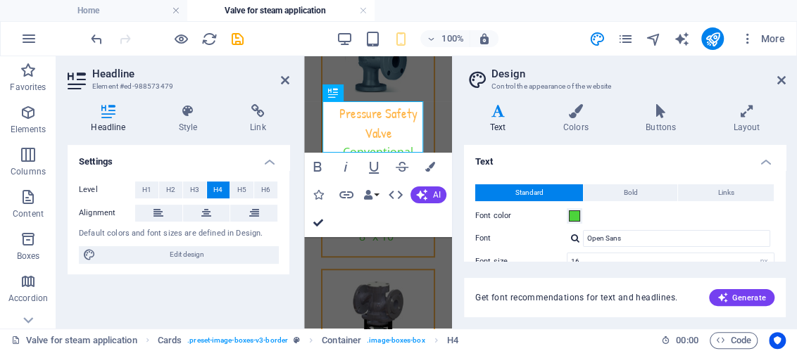
scroll to position [281, 0]
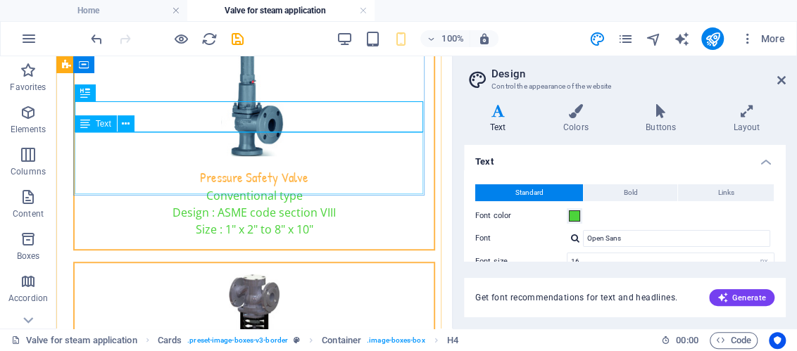
click at [277, 187] on div "Conventional type Design : ASME code section VIII Size : 1" x 2" to 8" x 10"" at bounding box center [254, 218] width 359 height 62
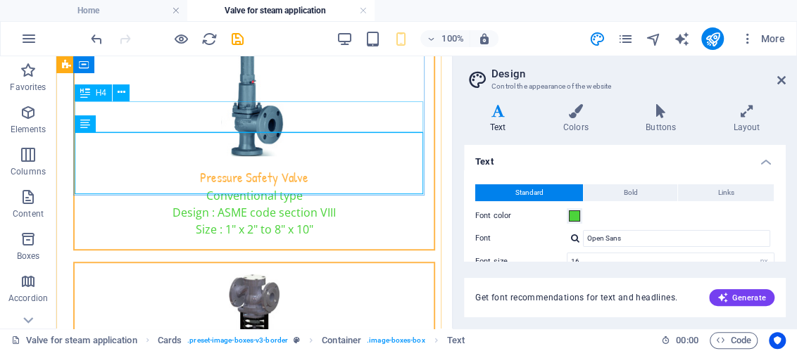
click at [275, 156] on div "Pressure Safety Valve" at bounding box center [254, 172] width 359 height 32
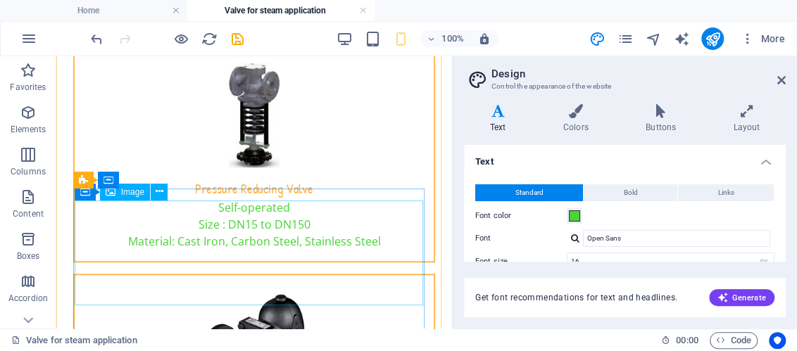
scroll to position [211, 0]
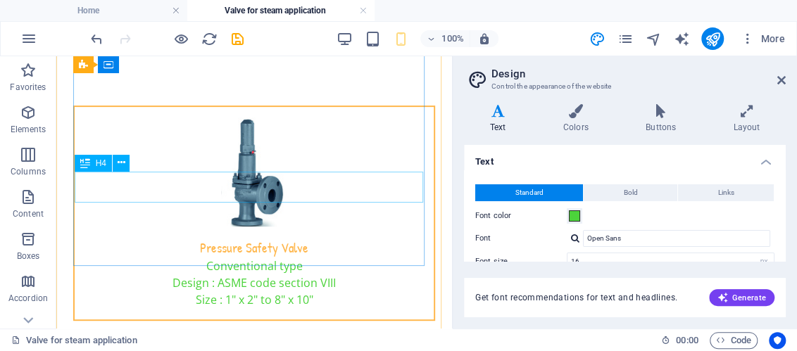
click at [285, 227] on div "Pressure Safety Valve" at bounding box center [254, 243] width 359 height 32
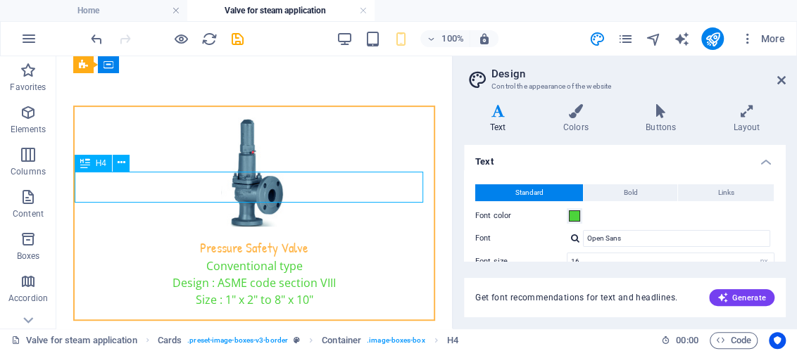
click at [285, 227] on div "Pressure Safety Valve" at bounding box center [254, 243] width 359 height 32
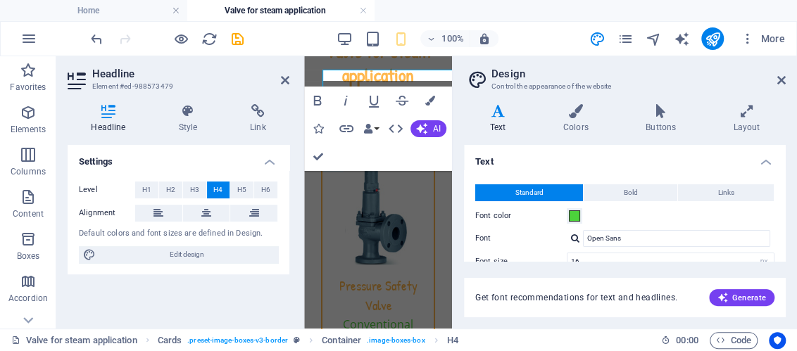
scroll to position [313, 0]
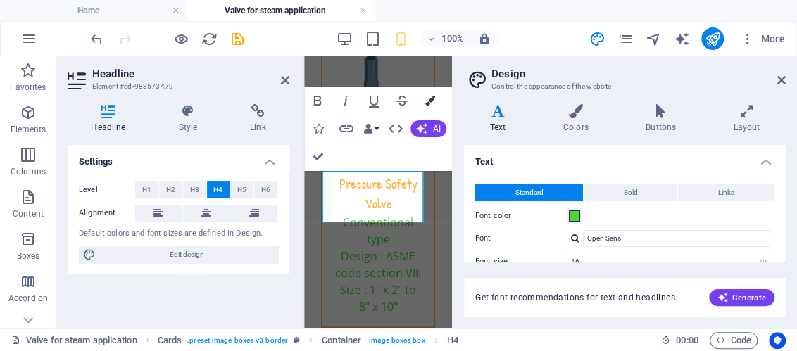
click at [432, 101] on icon "button" at bounding box center [430, 101] width 10 height 10
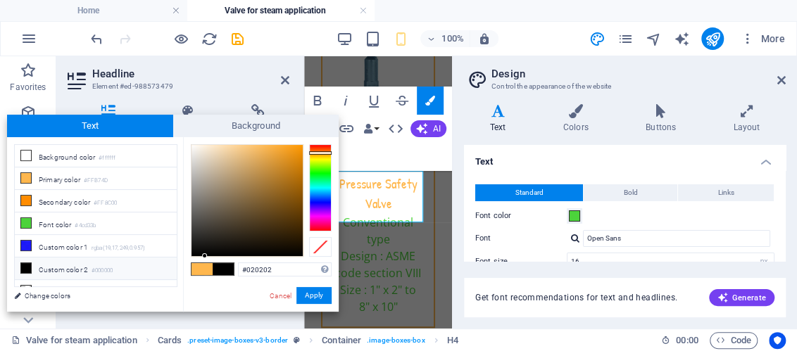
type input "#000000"
drag, startPoint x: 267, startPoint y: 143, endPoint x: 194, endPoint y: 260, distance: 138.2
click at [194, 260] on div "#000000 Supported formats #0852ed rgb(8, 82, 237) rgba(8, 82, 237, 90%) hsv(221…" at bounding box center [261, 326] width 156 height 379
click at [81, 267] on li "Custom color 2 #000000" at bounding box center [96, 269] width 162 height 23
click at [319, 293] on button "Apply" at bounding box center [313, 295] width 35 height 17
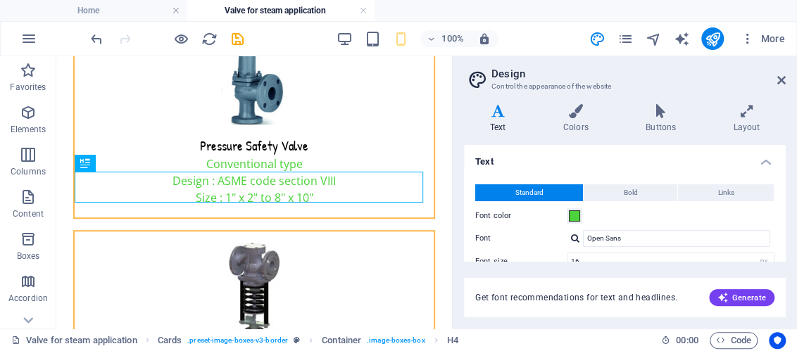
scroll to position [211, 0]
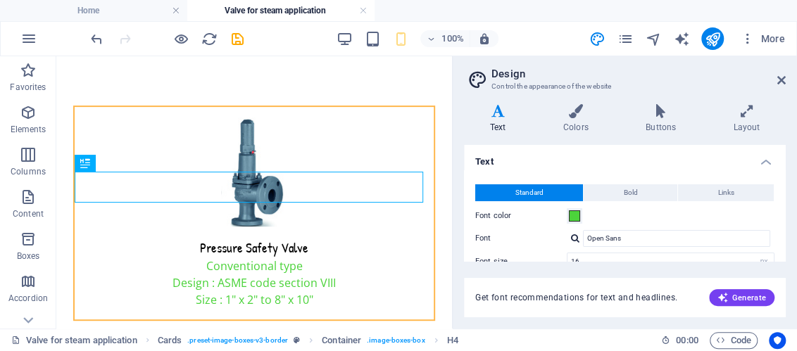
click at [352, 138] on div "H2 Container Image Cards Container Container Image Cards Container H4 Container…" at bounding box center [253, 192] width 395 height 272
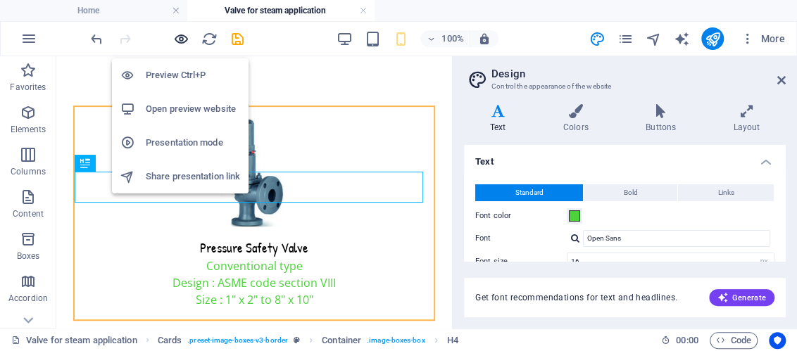
click at [183, 38] on icon "button" at bounding box center [181, 39] width 16 height 16
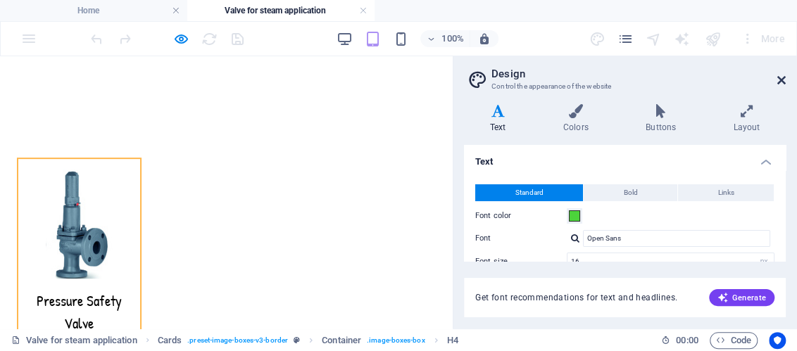
click at [778, 80] on icon at bounding box center [781, 80] width 8 height 11
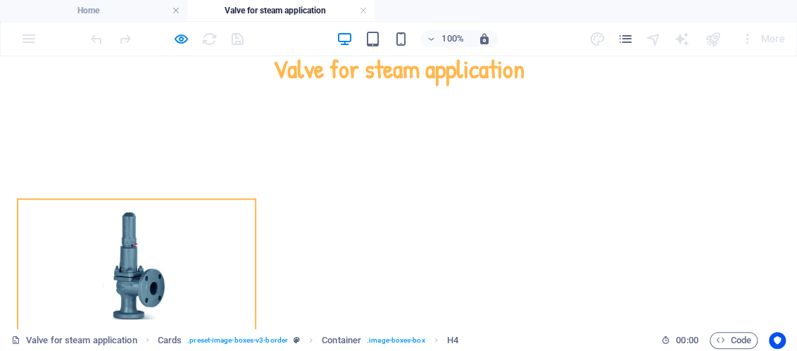
scroll to position [141, 0]
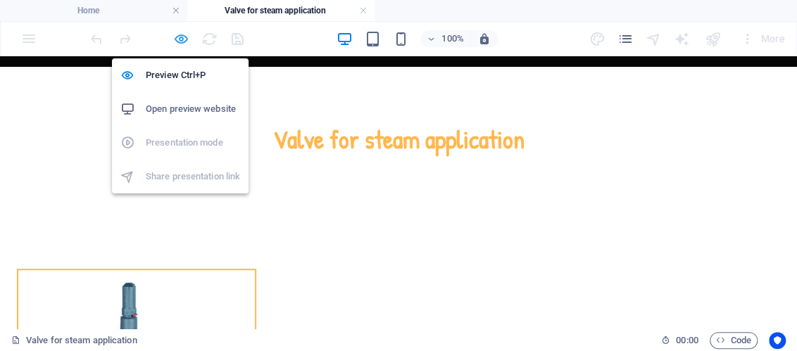
click at [182, 42] on icon "button" at bounding box center [181, 39] width 16 height 16
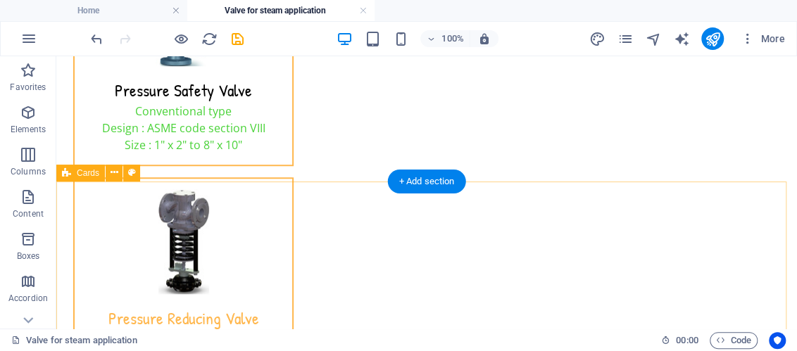
scroll to position [493, 0]
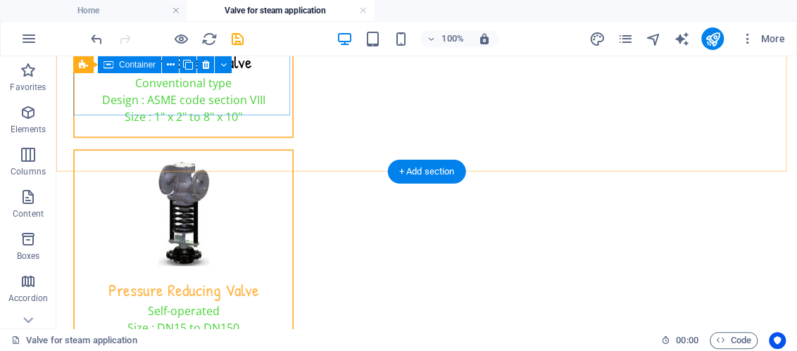
click at [265, 114] on div "Pressure Safety Valve Conventional type Design : ASME code section VIII Size : …" at bounding box center [183, 27] width 220 height 221
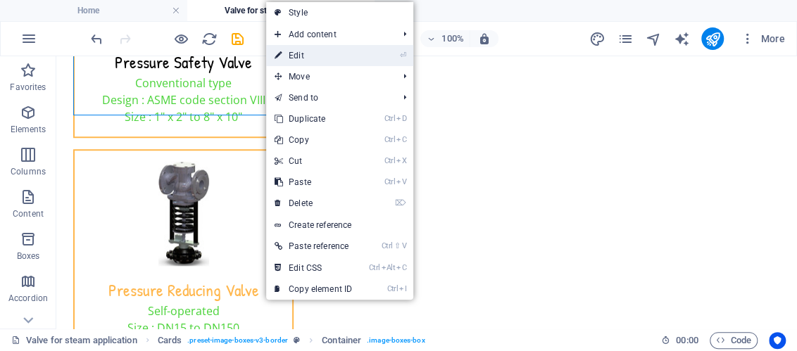
click at [307, 53] on link "⏎ Edit" at bounding box center [313, 55] width 94 height 21
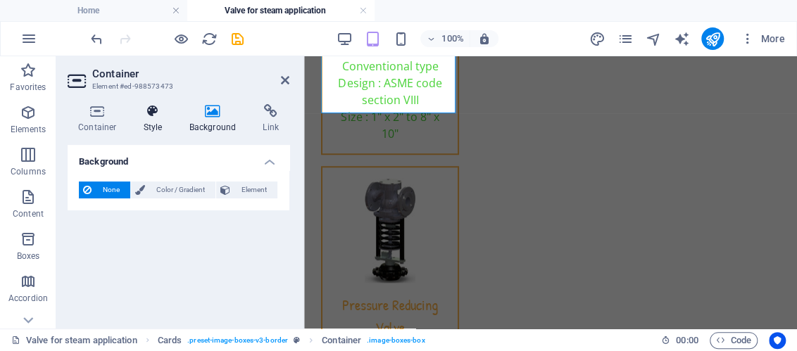
click at [156, 117] on icon at bounding box center [153, 111] width 40 height 14
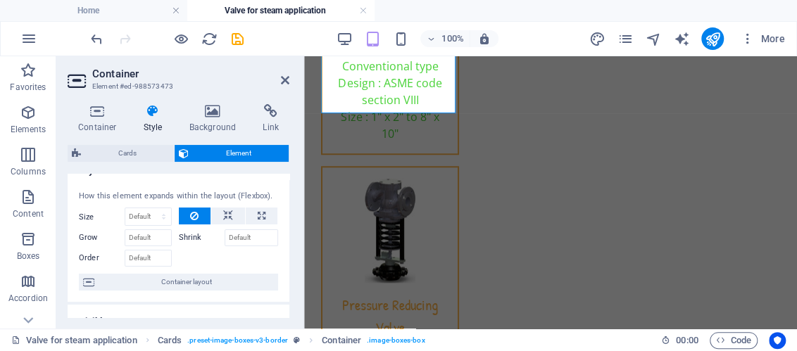
scroll to position [0, 0]
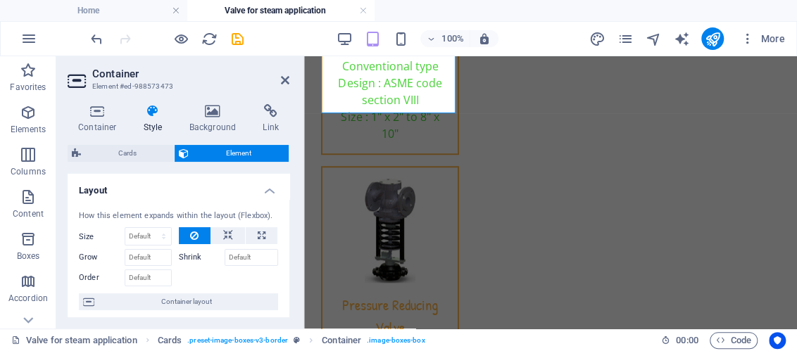
click at [267, 191] on h4 "Layout" at bounding box center [179, 186] width 222 height 25
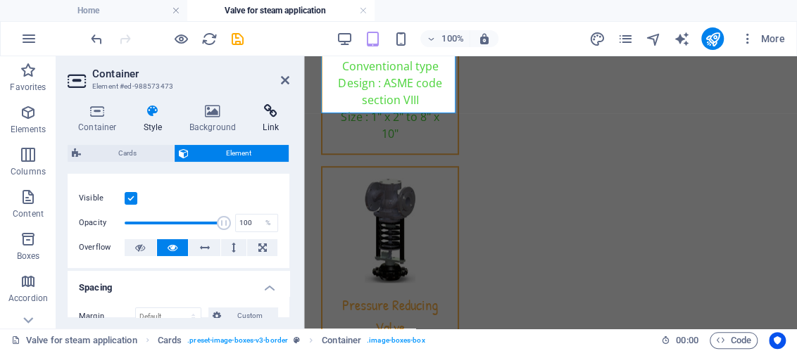
scroll to position [40, 0]
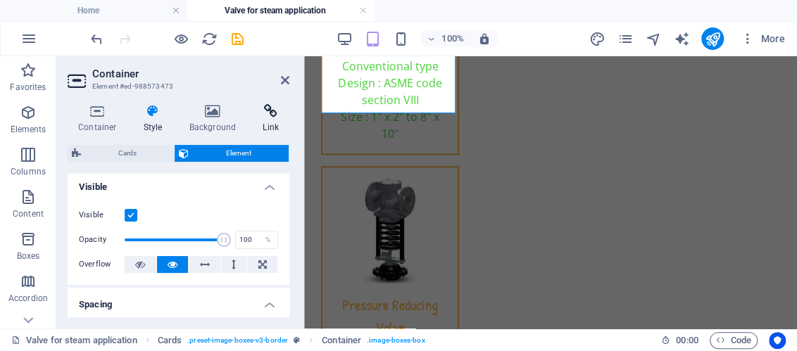
click at [281, 110] on icon at bounding box center [270, 111] width 37 height 14
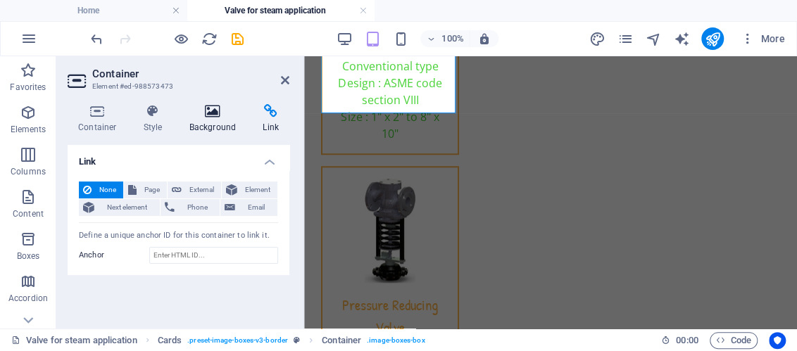
click at [215, 123] on h4 "Background" at bounding box center [216, 119] width 74 height 30
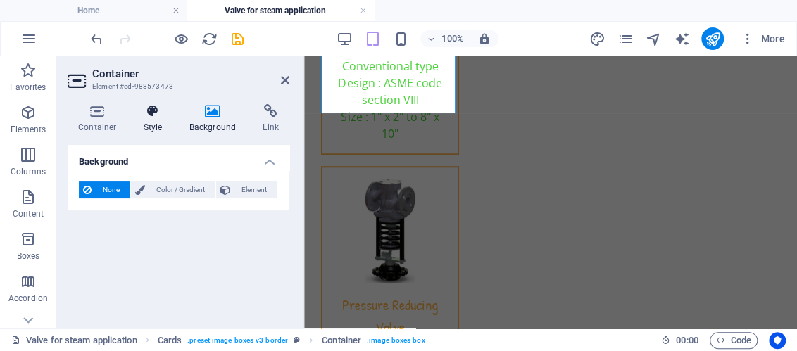
click at [153, 115] on icon at bounding box center [153, 111] width 40 height 14
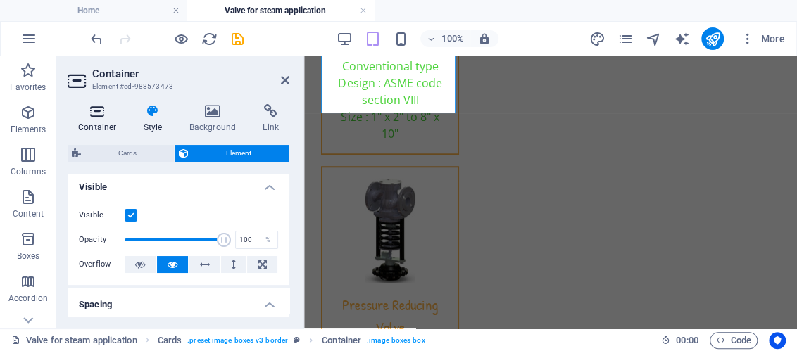
click at [105, 117] on icon at bounding box center [98, 111] width 60 height 14
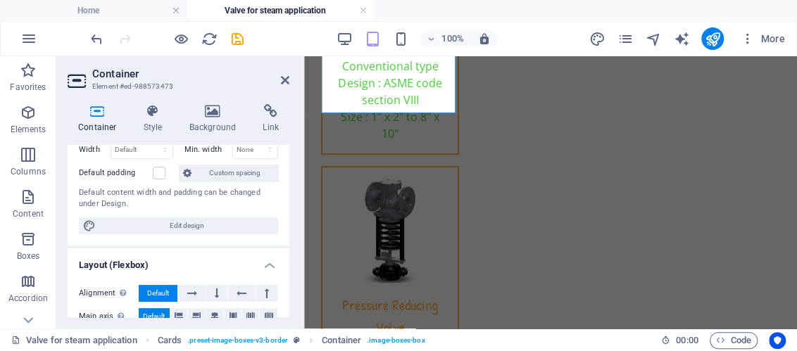
scroll to position [140, 0]
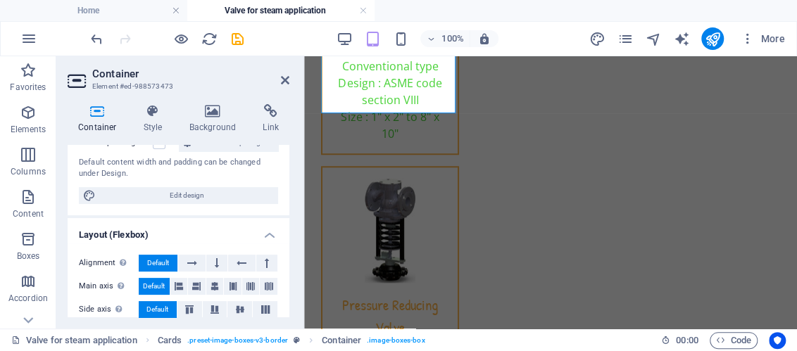
click at [266, 236] on h4 "Layout (Flexbox)" at bounding box center [179, 230] width 222 height 25
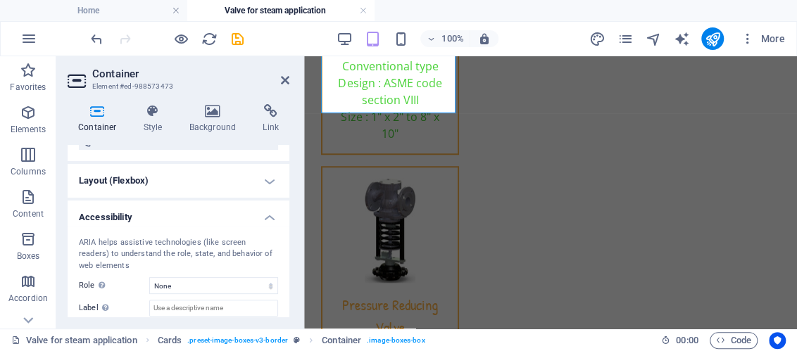
scroll to position [211, 0]
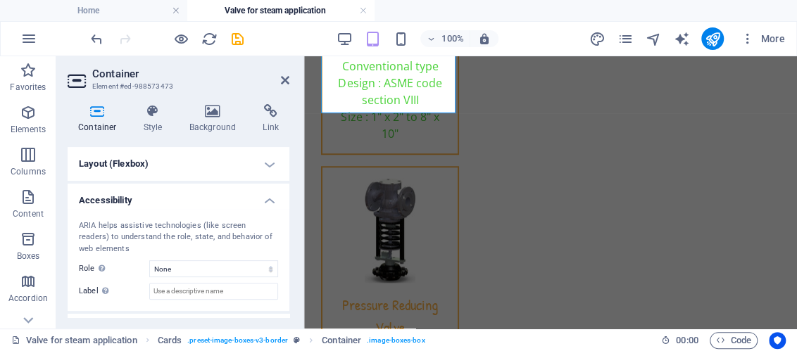
click at [263, 203] on h4 "Accessibility" at bounding box center [179, 196] width 222 height 25
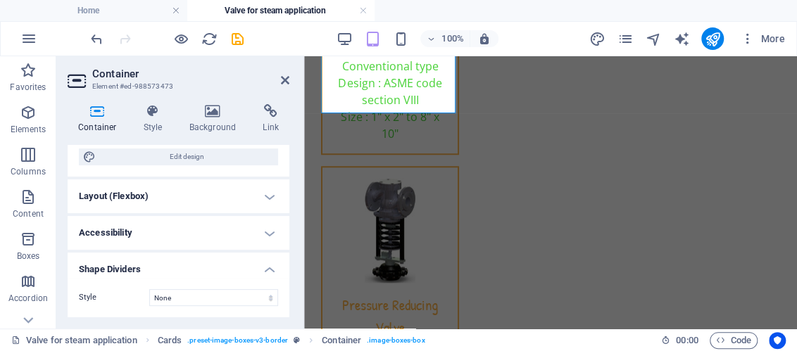
scroll to position [177, 0]
click at [265, 269] on h4 "Shape Dividers" at bounding box center [179, 267] width 222 height 25
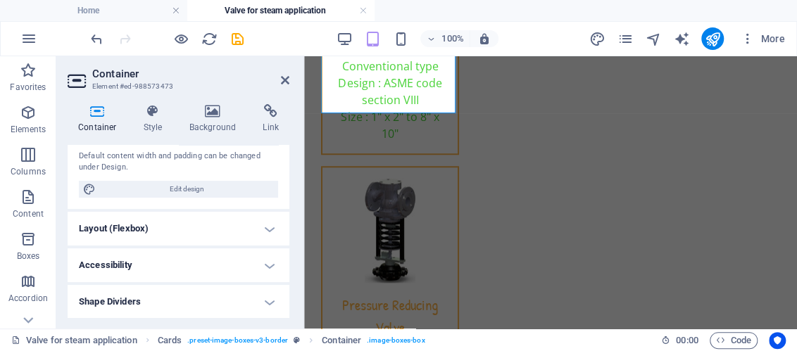
click at [265, 229] on h4 "Layout (Flexbox)" at bounding box center [179, 229] width 222 height 34
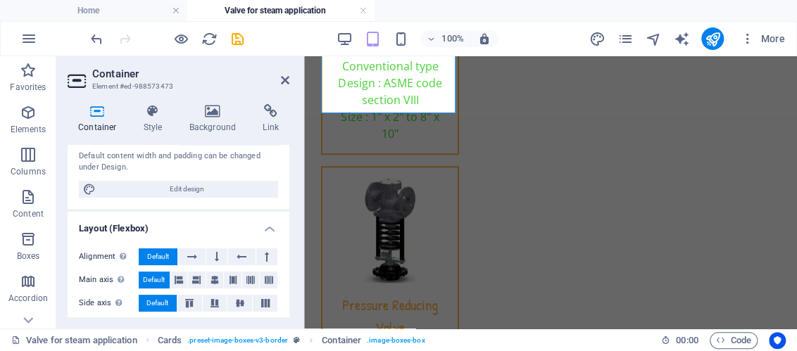
scroll to position [211, 0]
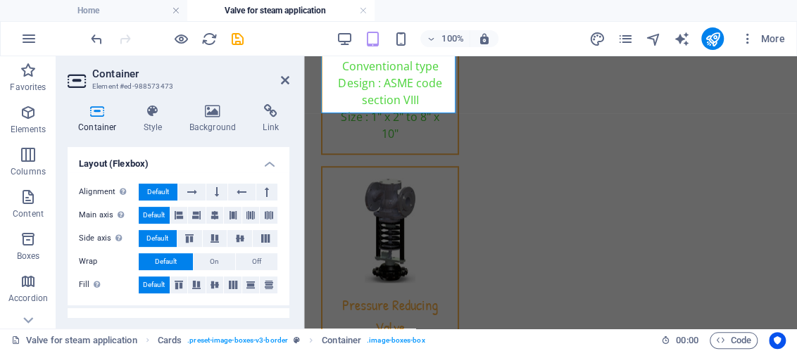
click at [267, 159] on h4 "Layout (Flexbox)" at bounding box center [179, 159] width 222 height 25
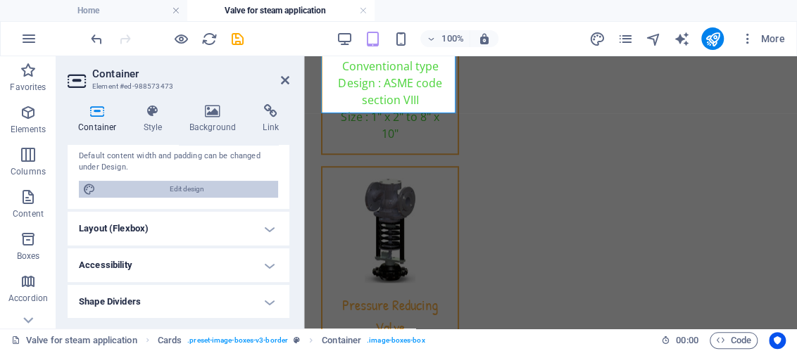
click at [170, 193] on span "Edit design" at bounding box center [187, 189] width 174 height 17
select select "rem"
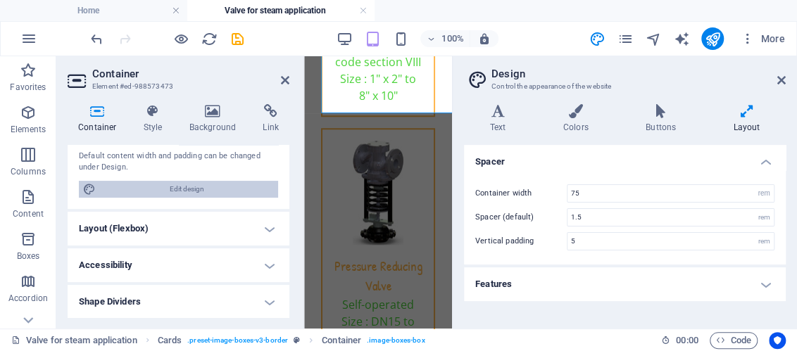
type input "2.5"
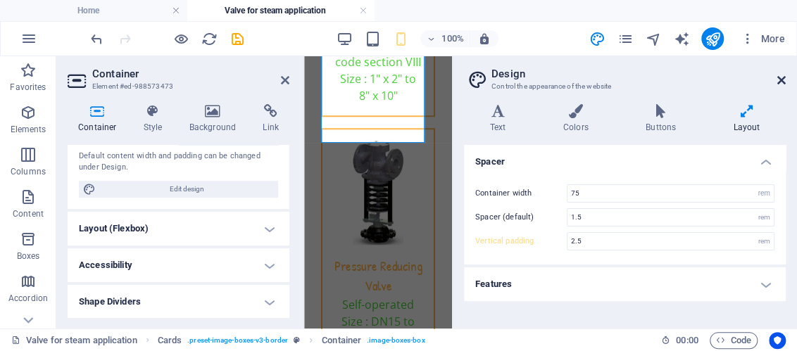
click at [782, 81] on icon at bounding box center [781, 80] width 8 height 11
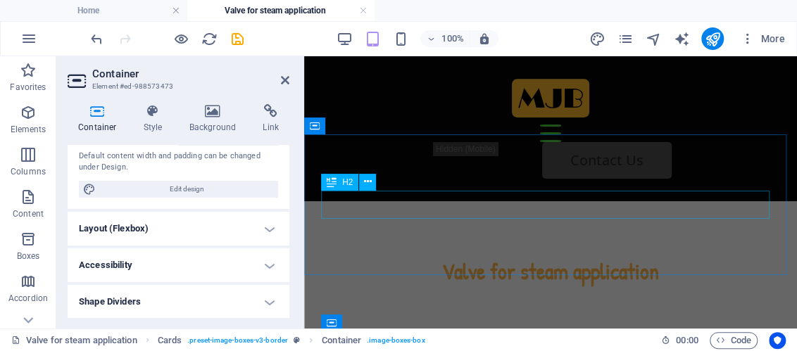
scroll to position [0, 0]
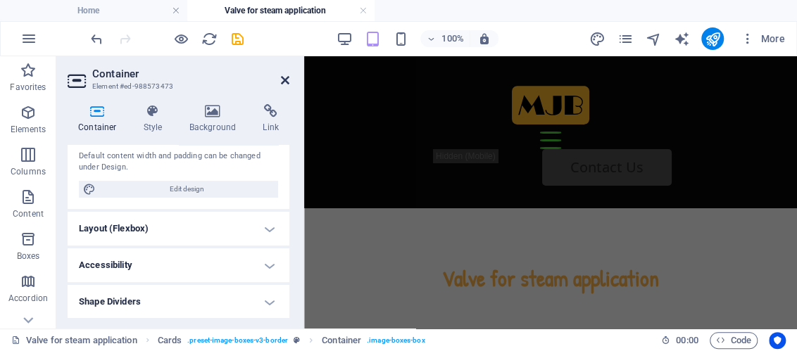
click at [286, 80] on icon at bounding box center [285, 80] width 8 height 11
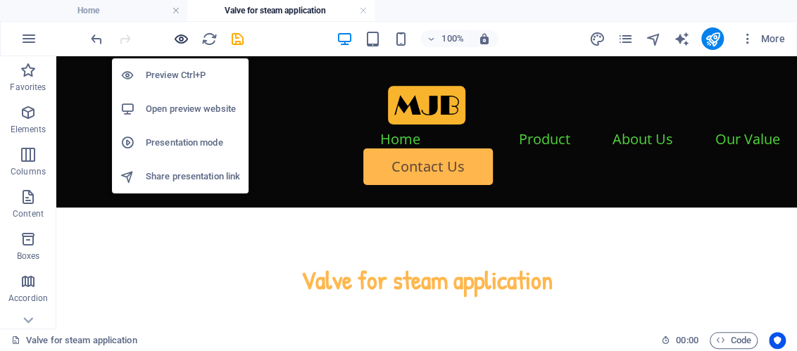
click at [184, 42] on icon "button" at bounding box center [181, 39] width 16 height 16
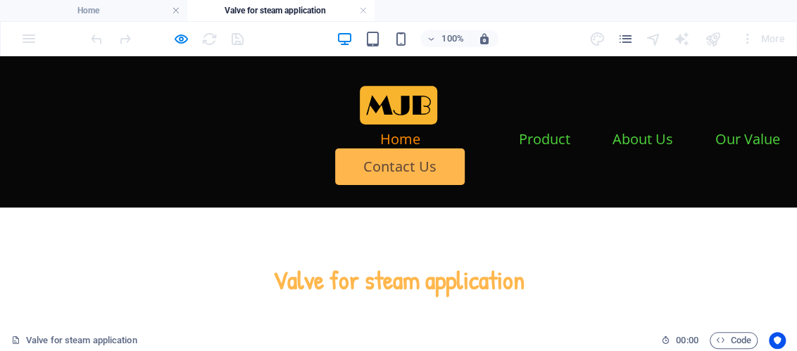
click at [380, 132] on link "Home" at bounding box center [400, 139] width 40 height 14
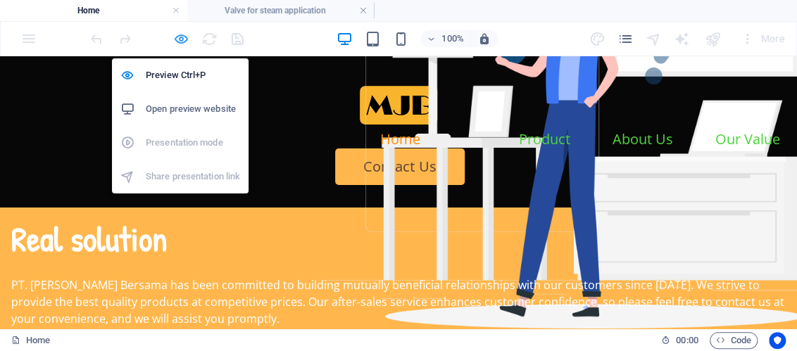
click at [177, 39] on icon "button" at bounding box center [181, 39] width 16 height 16
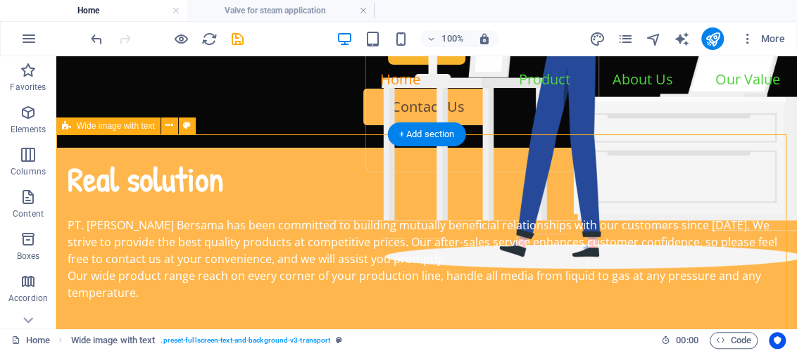
scroll to position [70, 0]
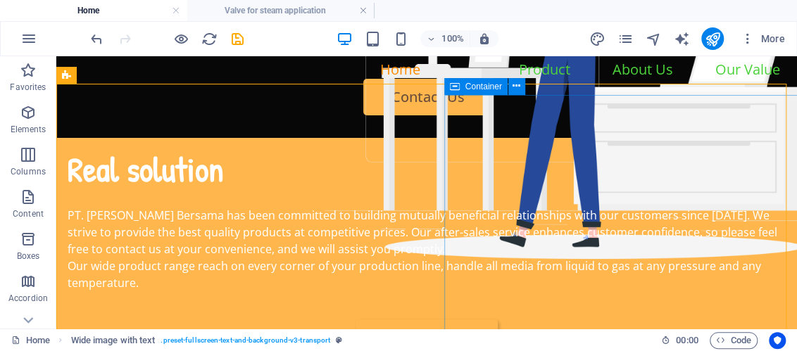
click at [462, 91] on div "Container" at bounding box center [475, 86] width 63 height 17
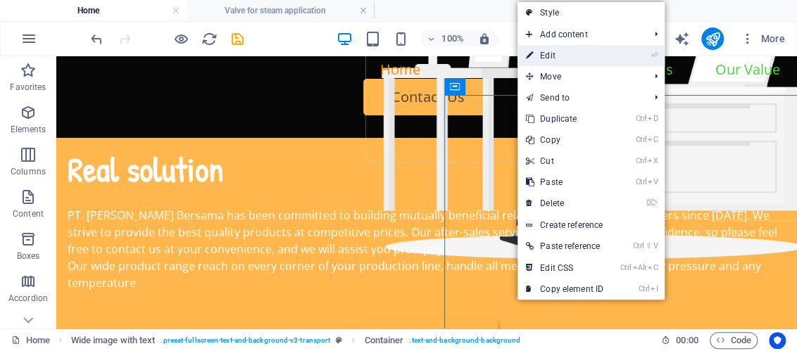
drag, startPoint x: 553, startPoint y: 51, endPoint x: 124, endPoint y: 80, distance: 430.2
click at [553, 51] on link "⏎ Edit" at bounding box center [564, 55] width 94 height 21
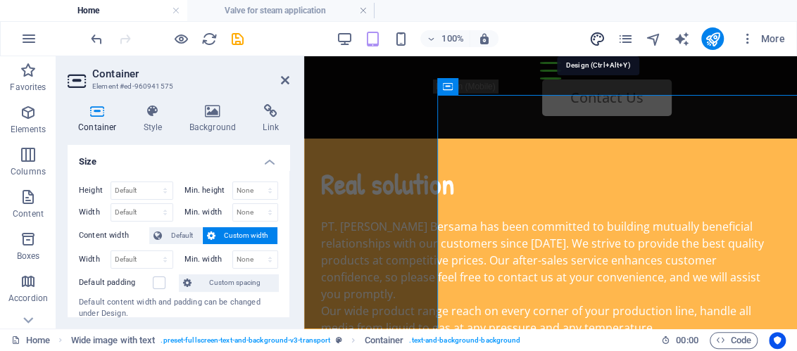
click at [595, 40] on icon "design" at bounding box center [596, 39] width 16 height 16
select select "rem"
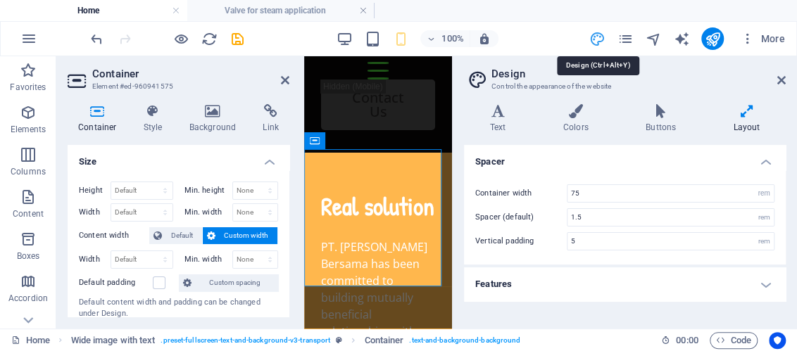
type input "2.5"
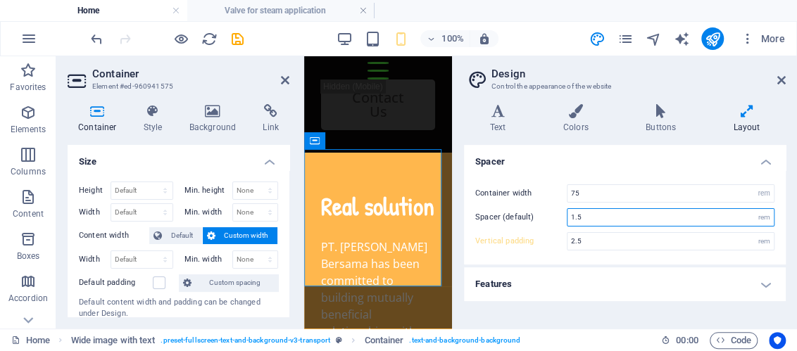
drag, startPoint x: 586, startPoint y: 215, endPoint x: 565, endPoint y: 212, distance: 21.4
click at [565, 212] on div "Spacer (default) 1.5 rem" at bounding box center [624, 217] width 299 height 18
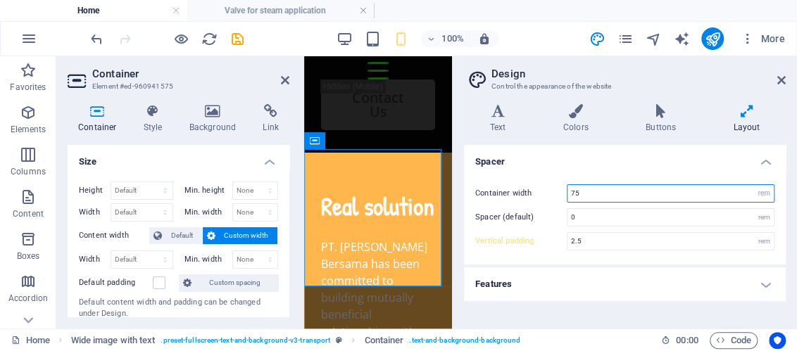
click at [607, 195] on input "75" at bounding box center [670, 193] width 206 height 17
type input "1.5"
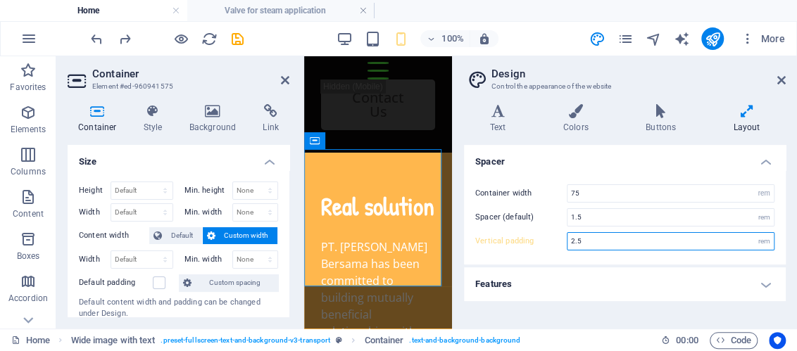
drag, startPoint x: 599, startPoint y: 235, endPoint x: 592, endPoint y: 236, distance: 7.2
click at [599, 236] on input "2.5" at bounding box center [670, 241] width 206 height 17
drag, startPoint x: 592, startPoint y: 236, endPoint x: 557, endPoint y: 237, distance: 35.2
click at [557, 237] on div "Vertical padding 2.5 rem" at bounding box center [624, 241] width 299 height 18
type input "0"
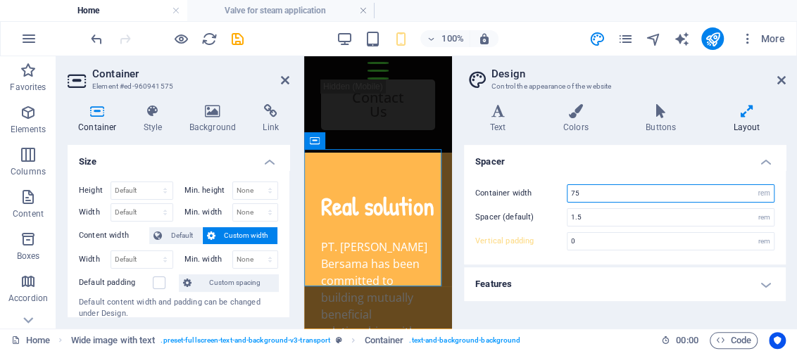
click at [611, 199] on input "75" at bounding box center [670, 193] width 206 height 17
click at [698, 286] on h4 "Features" at bounding box center [625, 284] width 322 height 34
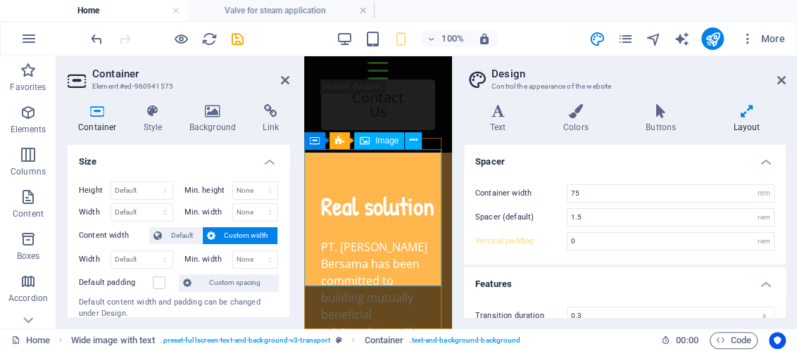
scroll to position [140, 0]
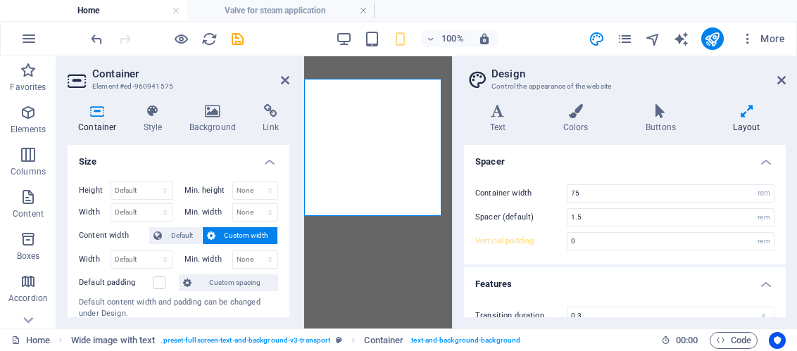
select select "rem"
select select "ease-in-out"
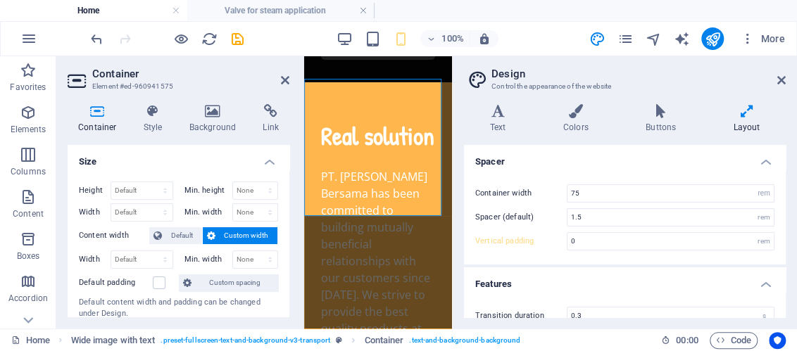
scroll to position [140, 0]
click at [782, 78] on icon at bounding box center [781, 80] width 8 height 11
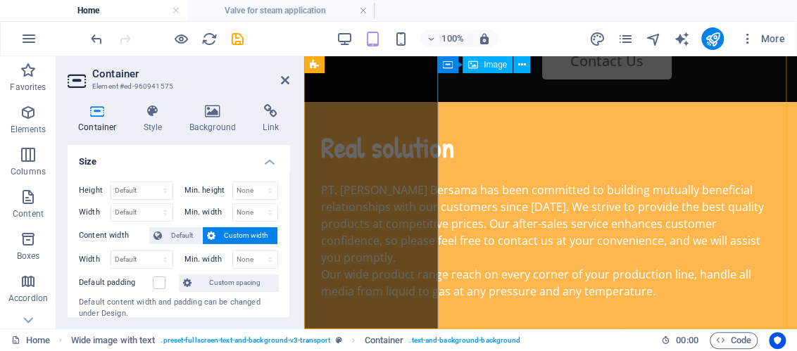
scroll to position [70, 0]
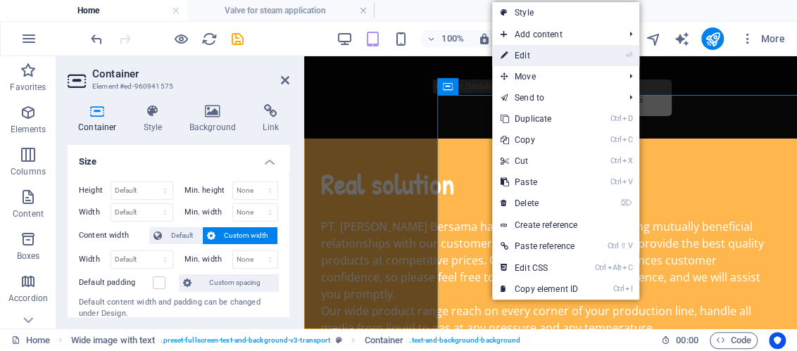
click at [524, 57] on link "⏎ Edit" at bounding box center [539, 55] width 94 height 21
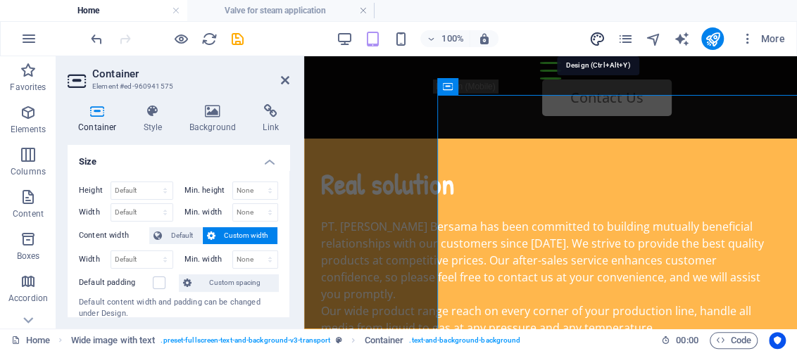
click at [597, 34] on icon "design" at bounding box center [596, 39] width 16 height 16
select select "rem"
select select "ease-in-out"
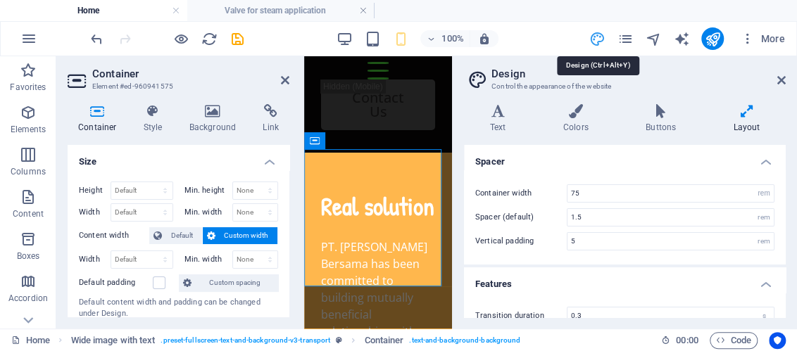
type input "0"
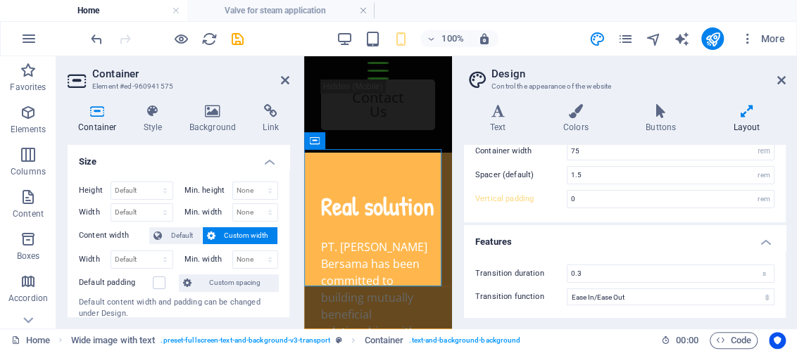
scroll to position [0, 0]
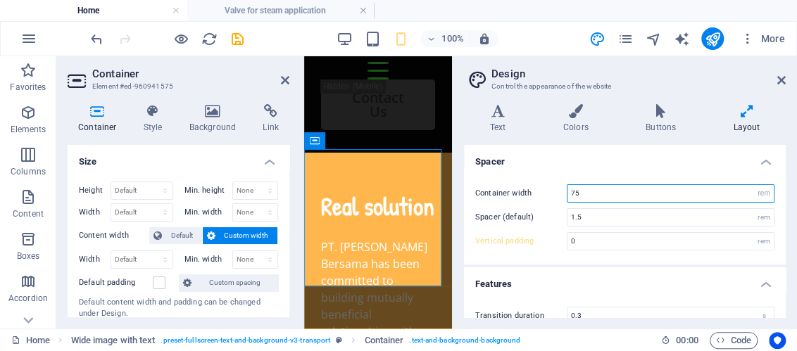
click at [606, 195] on input "75" at bounding box center [670, 193] width 206 height 17
click at [569, 193] on input "75" at bounding box center [670, 193] width 206 height 17
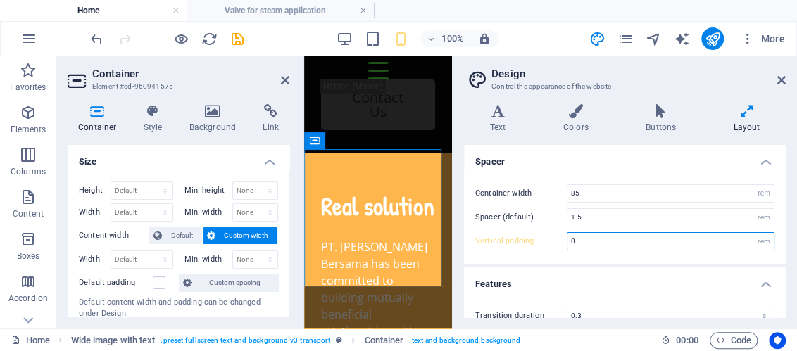
click at [615, 238] on input "0" at bounding box center [670, 241] width 206 height 17
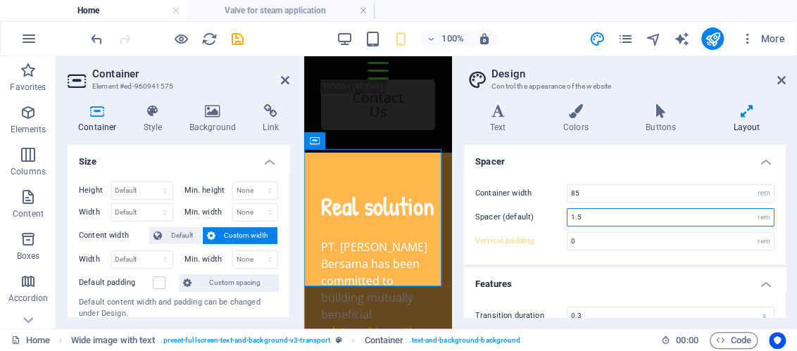
click at [622, 220] on input "1.5" at bounding box center [670, 217] width 206 height 17
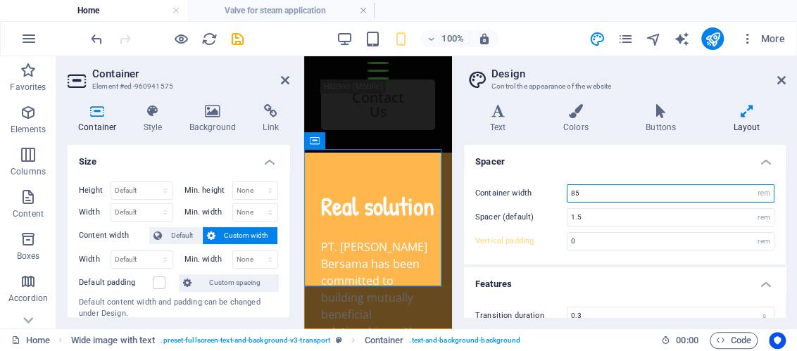
drag, startPoint x: 607, startPoint y: 194, endPoint x: 590, endPoint y: 191, distance: 17.0
click at [601, 192] on input "85" at bounding box center [670, 193] width 206 height 17
click at [574, 191] on input "85" at bounding box center [670, 193] width 206 height 17
type input "95"
click at [610, 172] on div "Container width 95 rem px Spacer (default) 1.5 rem Vertical padding 0 rem" at bounding box center [624, 217] width 327 height 94
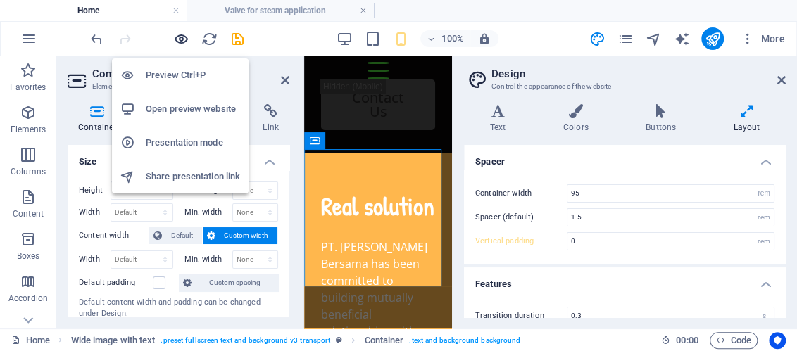
click at [183, 39] on icon "button" at bounding box center [181, 39] width 16 height 16
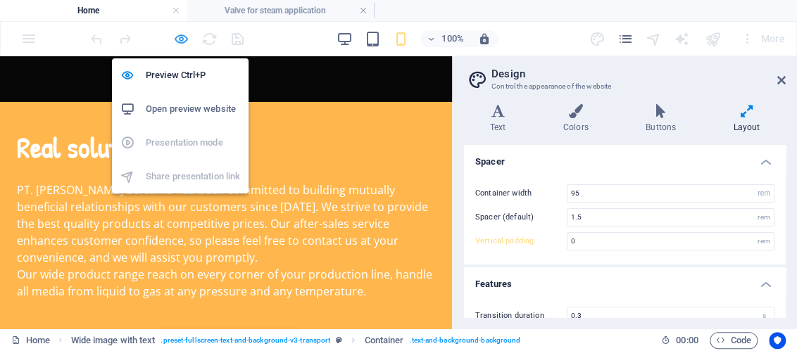
type input "5"
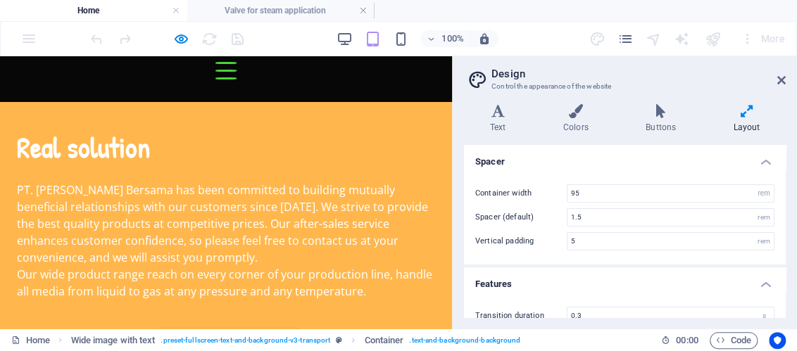
click at [785, 78] on aside "Design Control the appearance of the website Variants Text Colors Buttons Layou…" at bounding box center [624, 192] width 345 height 272
click at [780, 78] on icon at bounding box center [781, 80] width 8 height 11
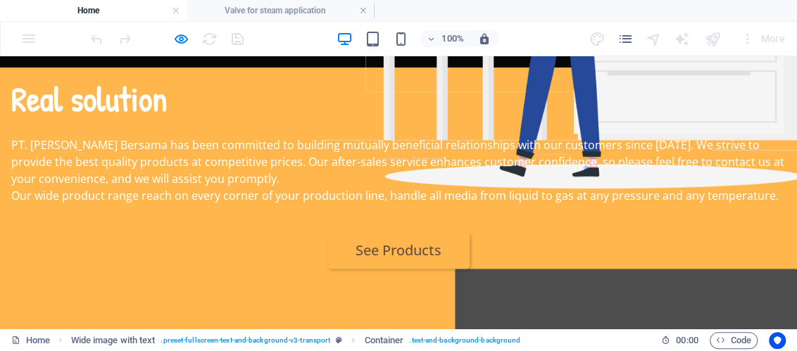
scroll to position [70, 0]
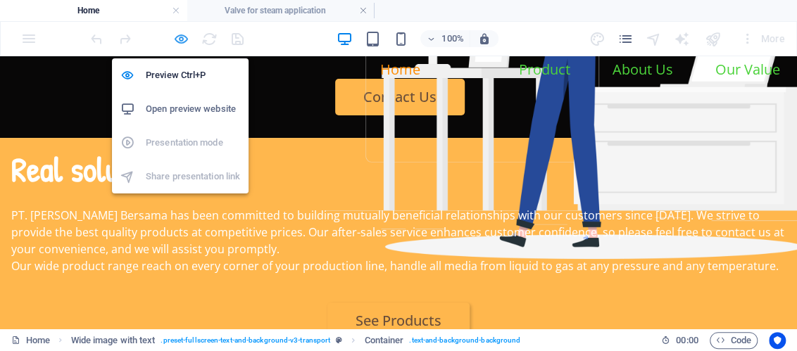
click at [177, 37] on icon "button" at bounding box center [181, 39] width 16 height 16
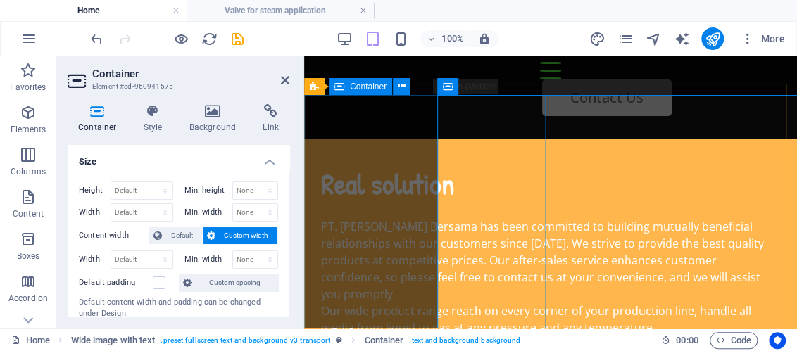
click at [326, 150] on div "Real solution PT. Markho Jaya Bersama has been committed to building mutually b…" at bounding box center [550, 284] width 493 height 268
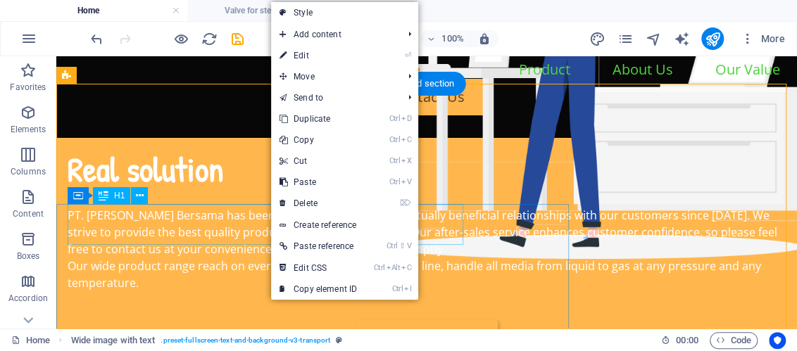
click at [259, 190] on div "Real solution" at bounding box center [427, 169] width 718 height 41
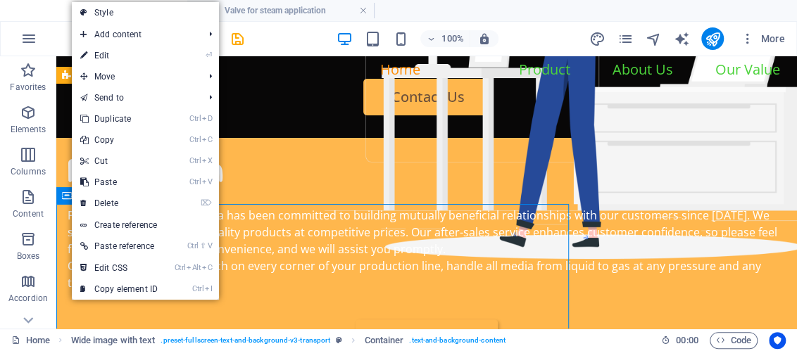
click at [70, 198] on icon at bounding box center [67, 195] width 10 height 17
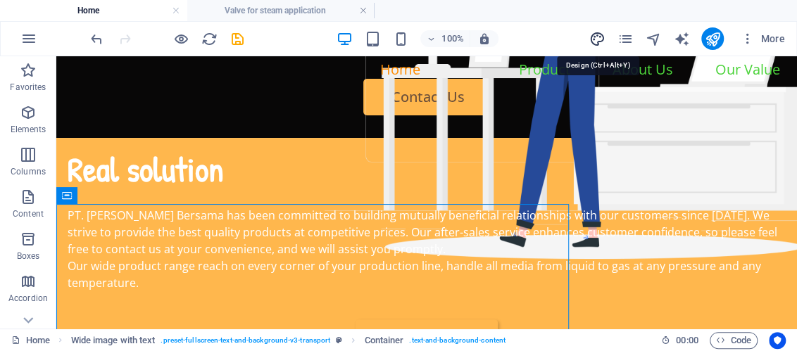
click at [593, 42] on icon "design" at bounding box center [596, 39] width 16 height 16
select select "rem"
select select "ease-in-out"
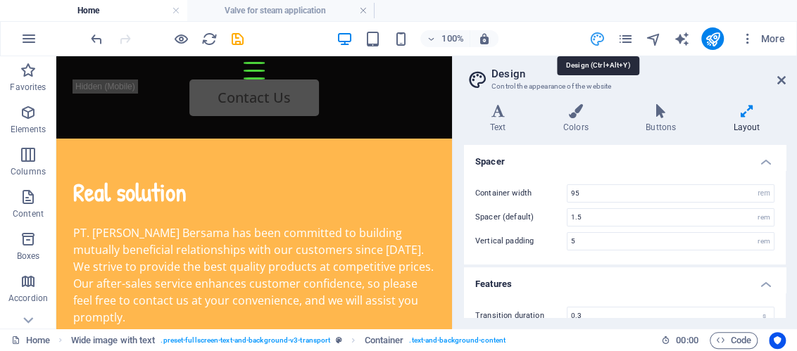
scroll to position [503, 0]
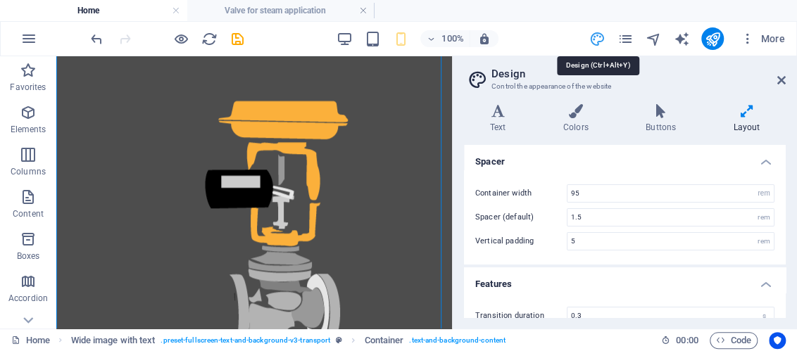
type input "0"
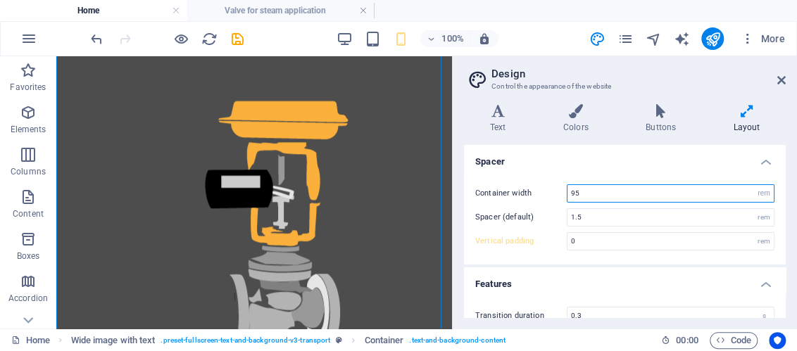
click at [569, 194] on input "95" at bounding box center [670, 193] width 206 height 17
type input "65"
click at [782, 77] on icon at bounding box center [781, 80] width 8 height 11
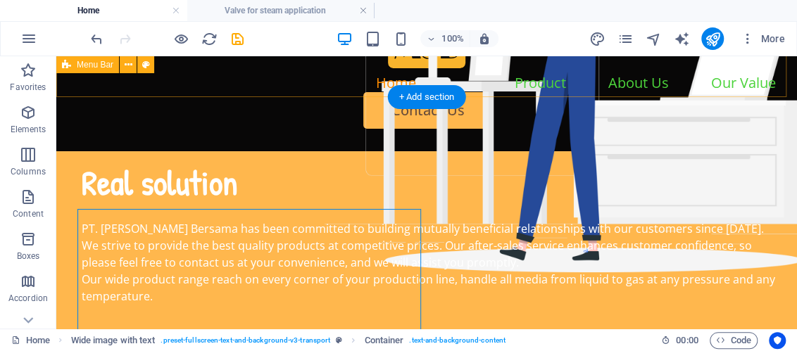
scroll to position [0, 0]
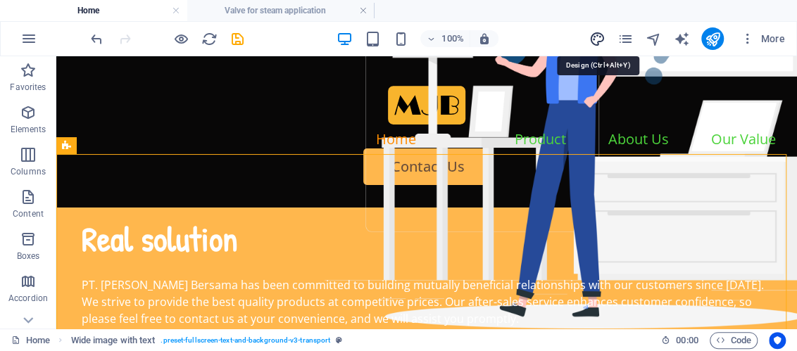
click at [597, 37] on icon "design" at bounding box center [596, 39] width 16 height 16
select select "rem"
select select "ease-in-out"
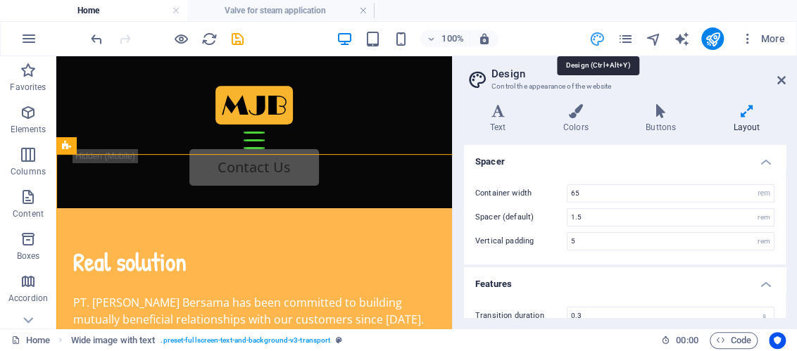
type input "0"
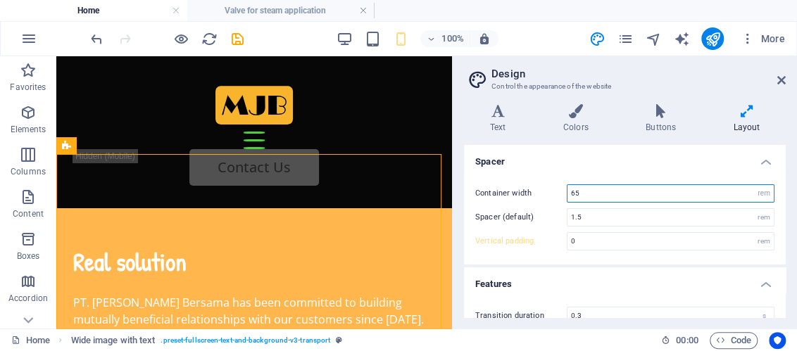
click at [571, 195] on input "65" at bounding box center [670, 193] width 206 height 17
type input "95"
click at [785, 84] on aside "Design Control the appearance of the website Variants Text Colors Buttons Layou…" at bounding box center [624, 192] width 345 height 272
click at [779, 82] on icon at bounding box center [781, 80] width 8 height 11
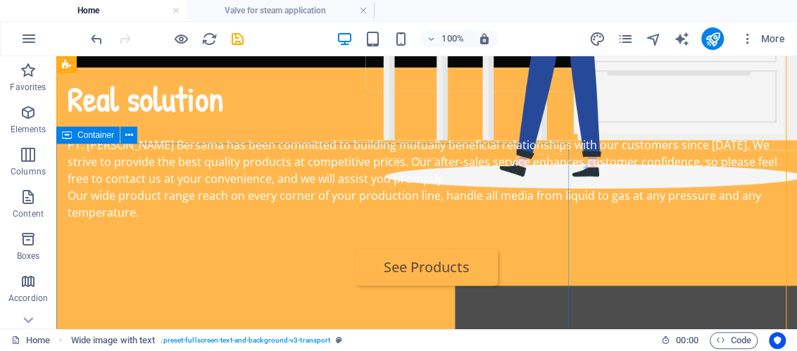
scroll to position [70, 0]
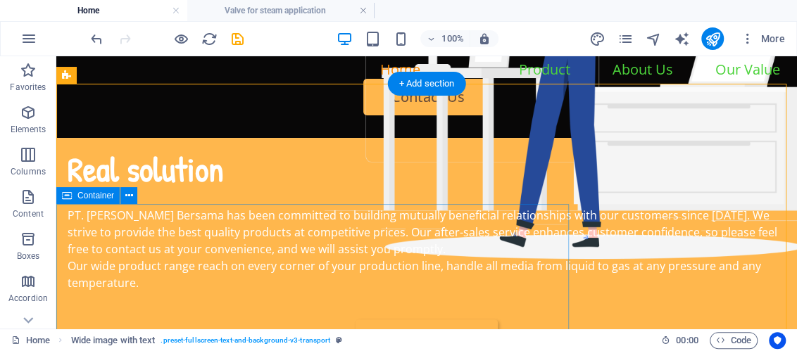
click at [504, 206] on div "Real solution PT. Markho Jaya Bersama has been committed to building mutually b…" at bounding box center [426, 252] width 740 height 207
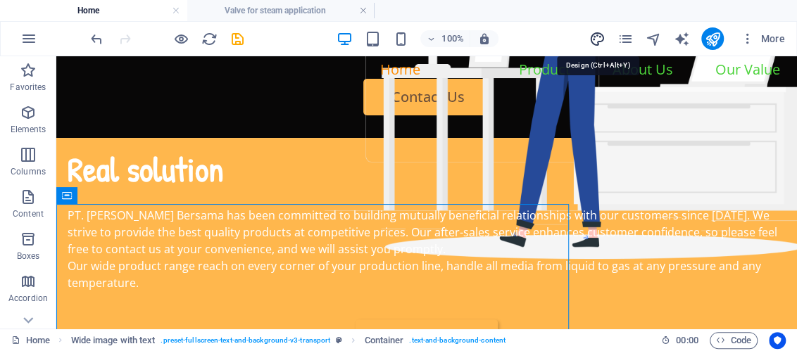
click at [588, 37] on icon "design" at bounding box center [596, 39] width 16 height 16
select select "rem"
select select "ease-in-out"
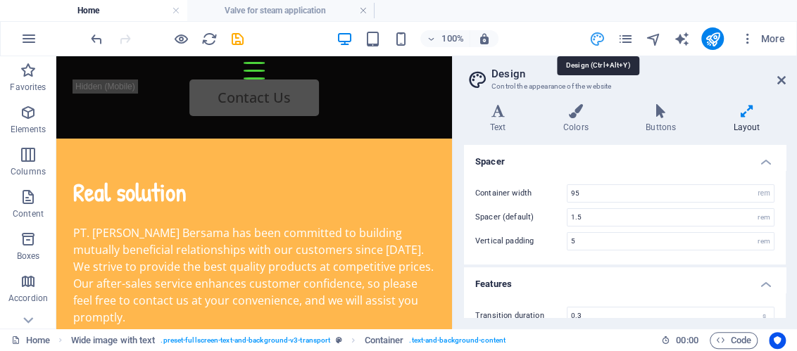
scroll to position [503, 0]
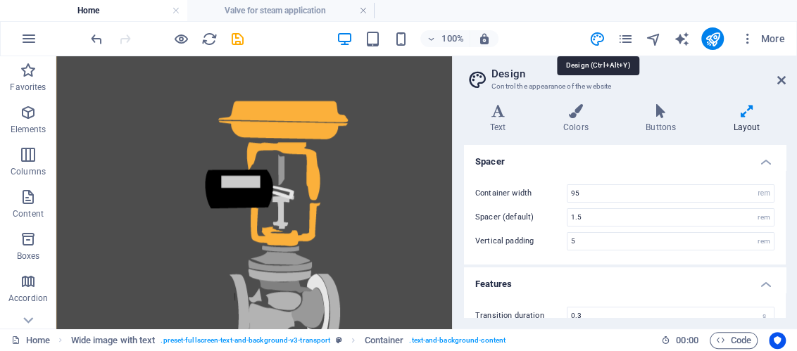
type input "0"
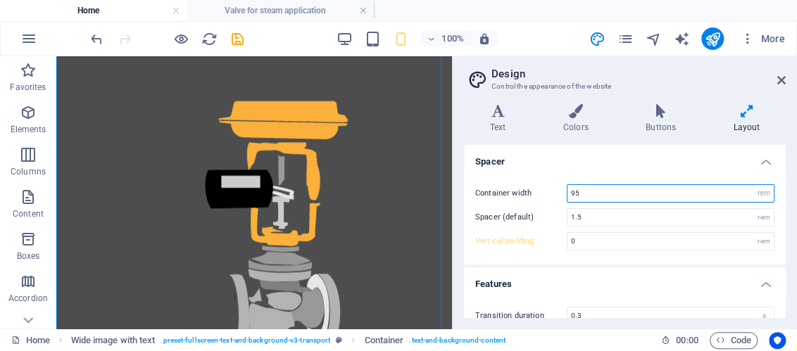
click at [570, 193] on input "95" at bounding box center [670, 193] width 206 height 17
type input "65"
click at [781, 77] on icon at bounding box center [781, 80] width 8 height 11
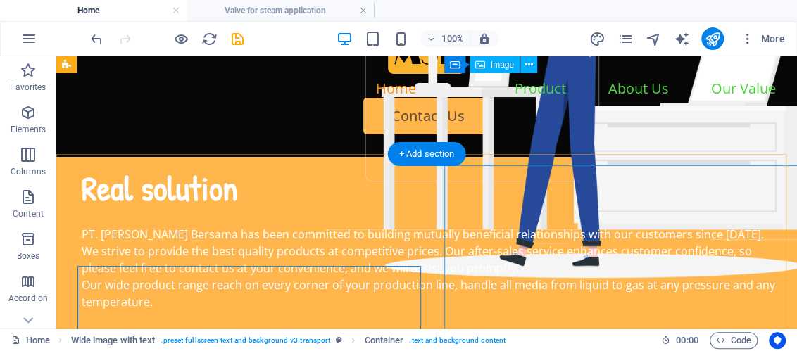
scroll to position [0, 0]
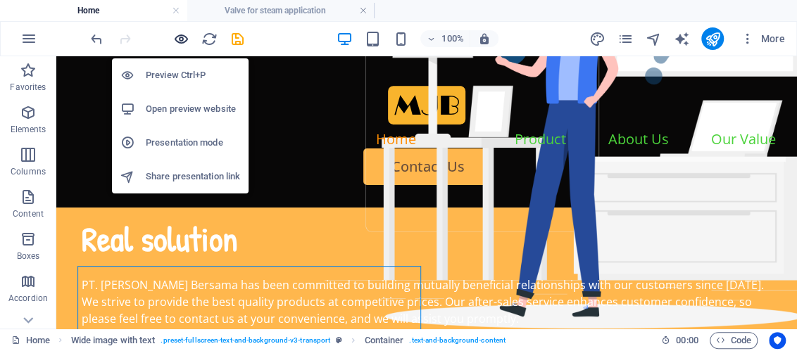
click at [179, 34] on icon "button" at bounding box center [181, 39] width 16 height 16
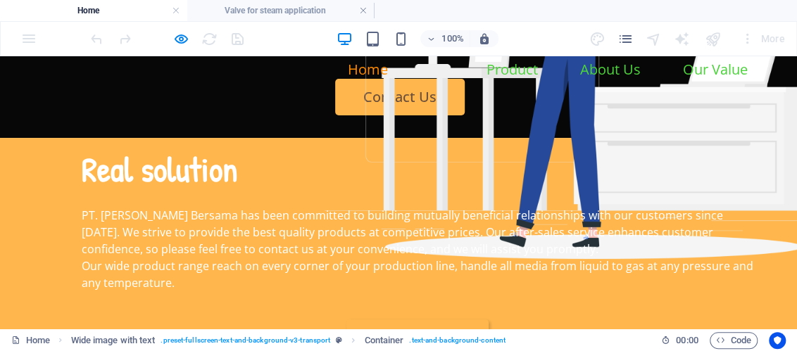
scroll to position [140, 0]
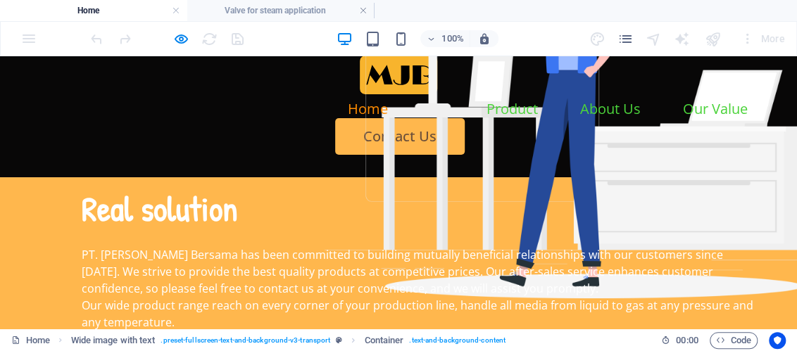
scroll to position [0, 0]
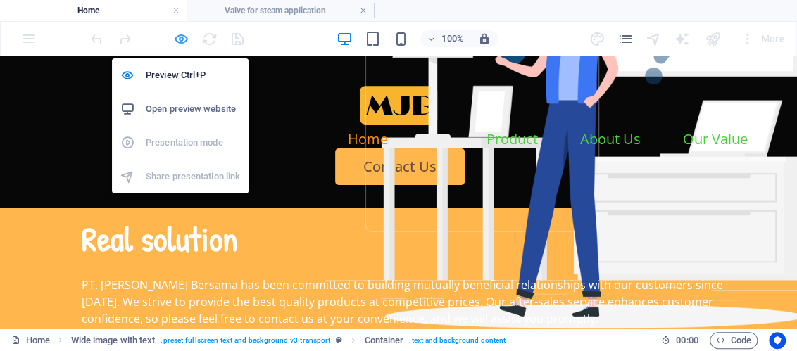
click at [180, 36] on icon "button" at bounding box center [181, 39] width 16 height 16
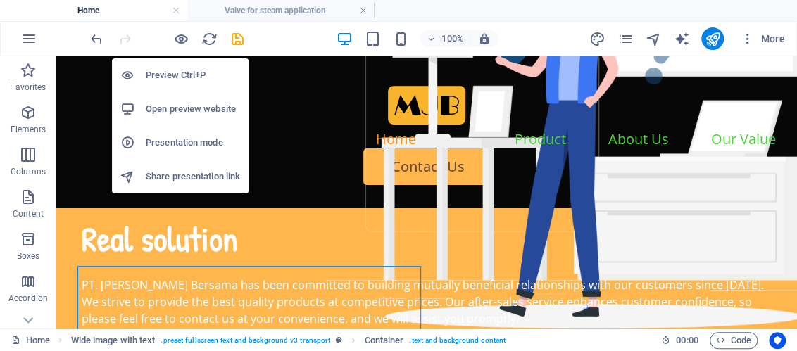
click at [180, 75] on h6 "Preview Ctrl+P" at bounding box center [193, 75] width 94 height 17
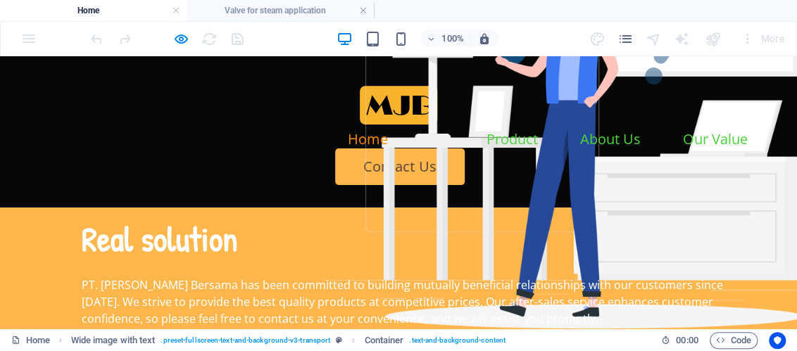
scroll to position [140, 0]
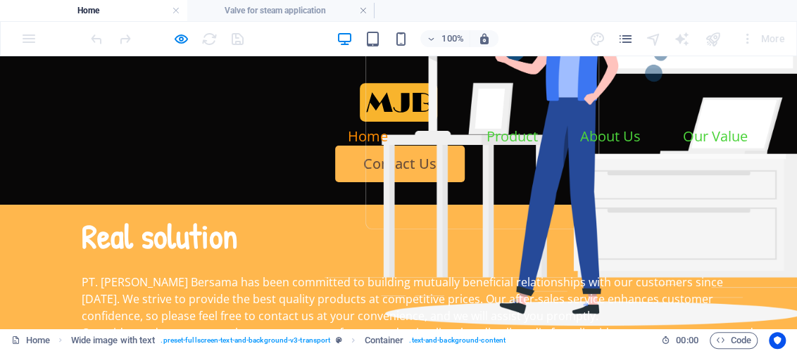
scroll to position [0, 0]
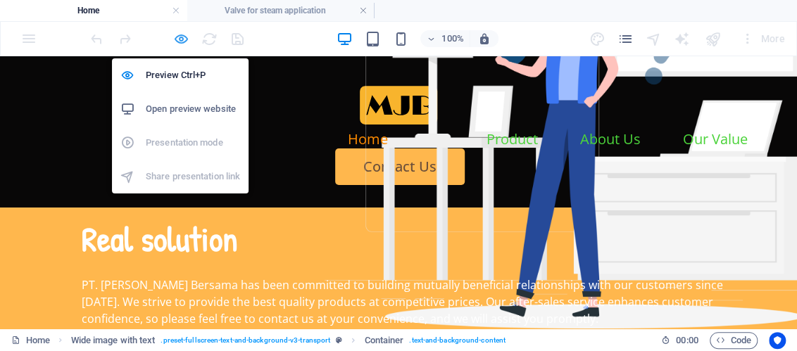
click at [187, 37] on icon "button" at bounding box center [181, 39] width 16 height 16
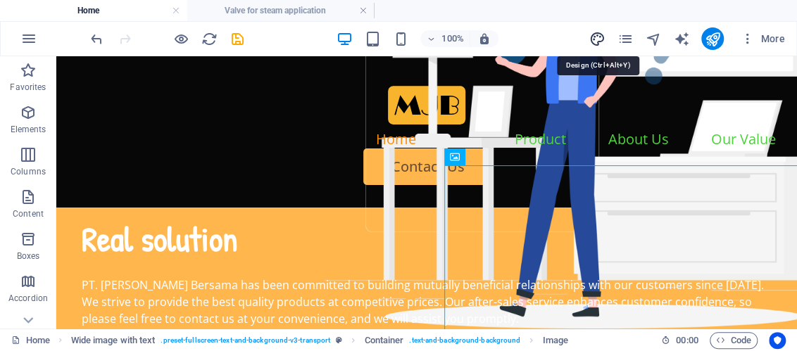
click at [597, 42] on icon "design" at bounding box center [596, 39] width 16 height 16
select select "rem"
select select "ease-in-out"
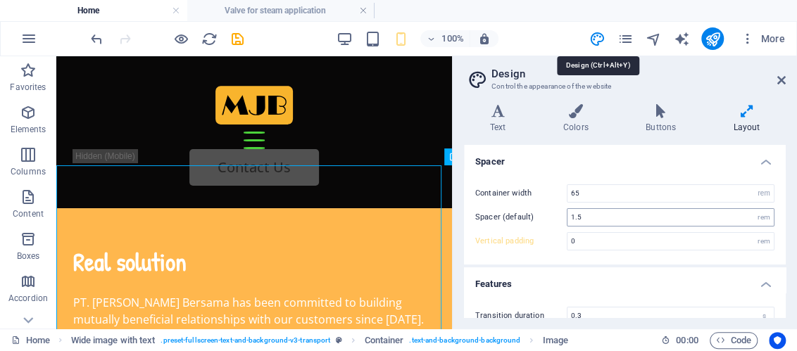
type input "0"
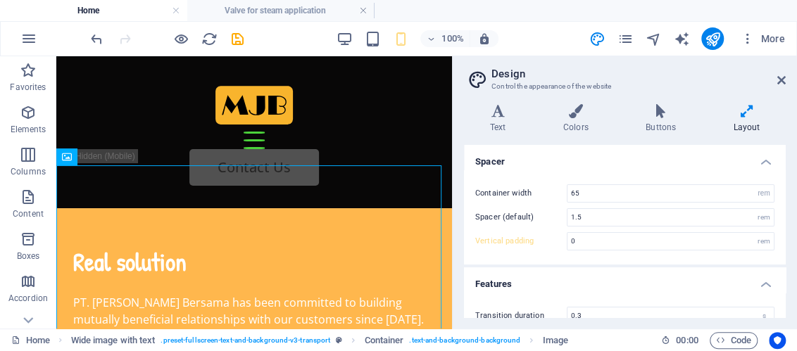
scroll to position [42, 0]
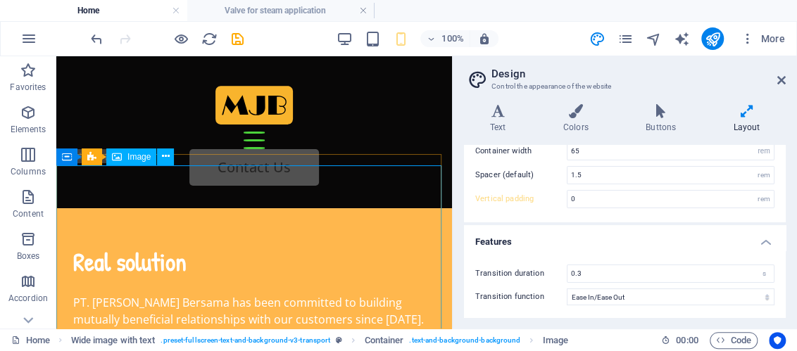
click at [134, 160] on span "Image" at bounding box center [138, 157] width 23 height 8
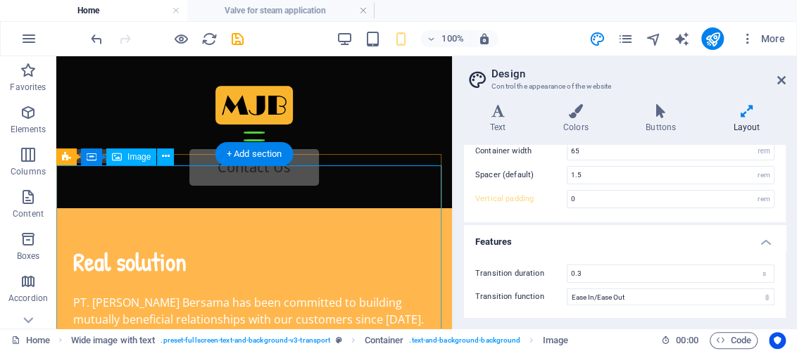
select select "%"
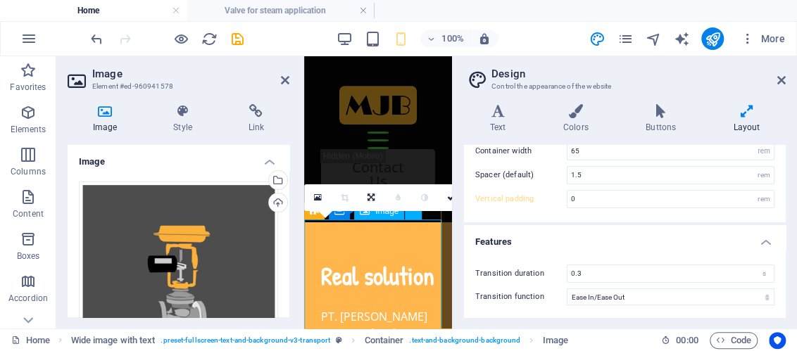
scroll to position [70, 0]
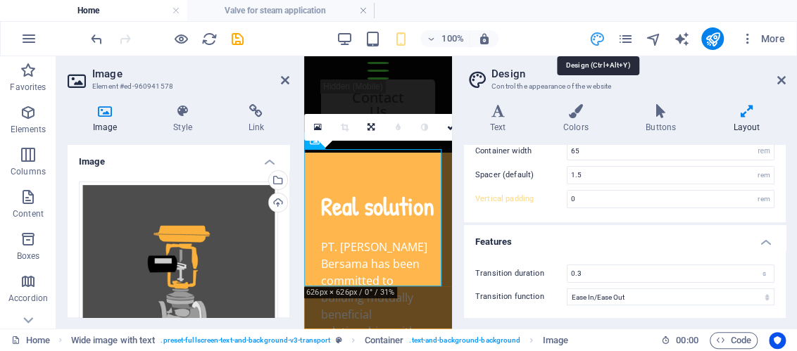
click at [600, 37] on icon "design" at bounding box center [596, 39] width 16 height 16
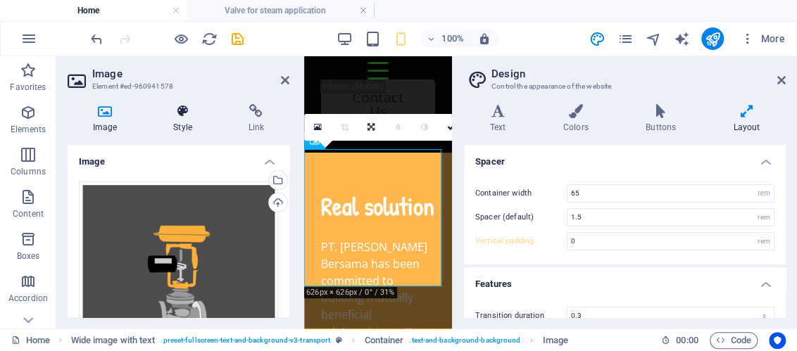
click at [186, 115] on icon at bounding box center [182, 111] width 69 height 14
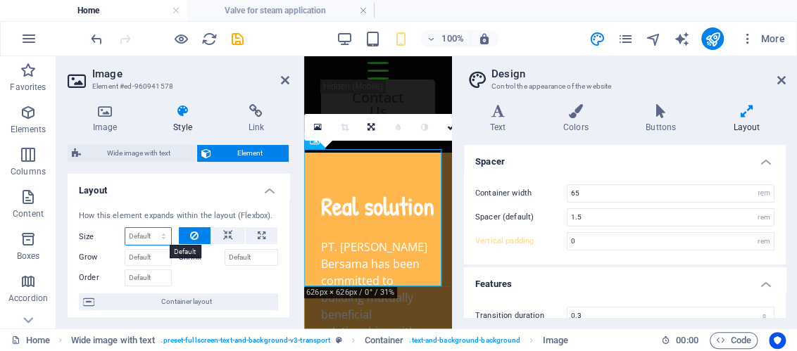
click at [163, 236] on select "Default auto px % 1/1 1/2 1/3 1/4 1/5 1/6 1/7 1/8 1/9 1/10" at bounding box center [148, 236] width 46 height 17
select select "1/2"
click at [150, 228] on select "Default auto px % 1/1 1/2 1/3 1/4 1/5 1/6 1/7 1/8 1/9 1/10" at bounding box center [148, 236] width 46 height 17
type input "50"
select select "%"
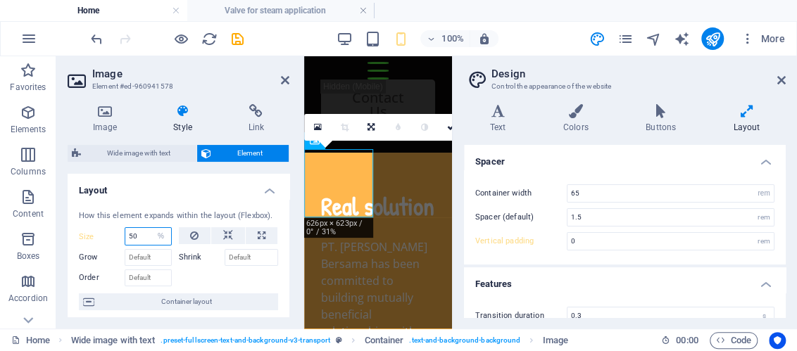
drag, startPoint x: 158, startPoint y: 236, endPoint x: 134, endPoint y: 234, distance: 24.8
click at [158, 236] on select "Default auto px % 1/1 1/2 1/3 1/4 1/5 1/6 1/7 1/8 1/9 1/10" at bounding box center [161, 236] width 20 height 17
click at [134, 234] on input "50" at bounding box center [148, 236] width 46 height 17
click at [128, 234] on input "50" at bounding box center [148, 236] width 46 height 17
type input "80"
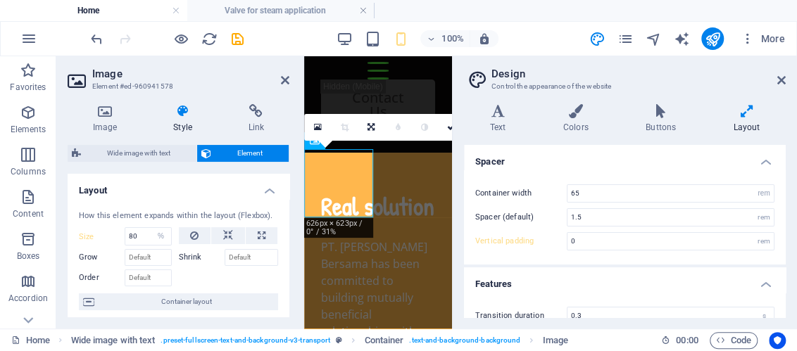
click at [167, 197] on h4 "Layout" at bounding box center [179, 186] width 222 height 25
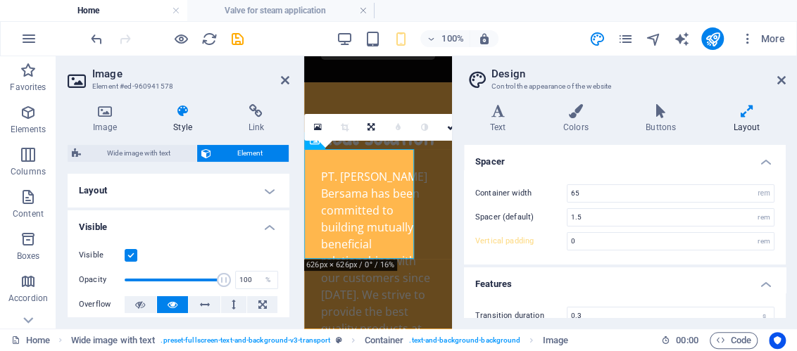
scroll to position [70, 0]
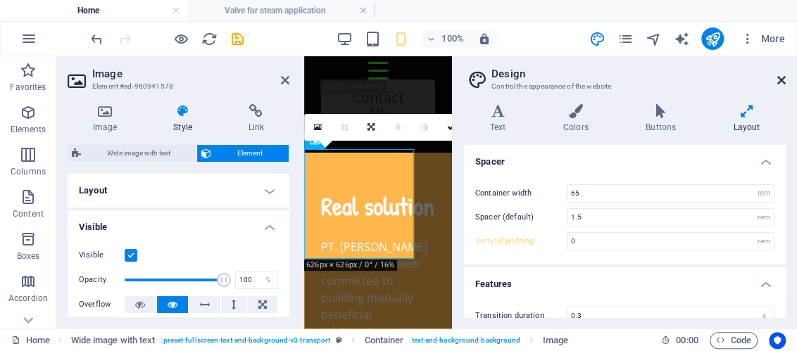
click at [781, 81] on icon at bounding box center [781, 80] width 8 height 11
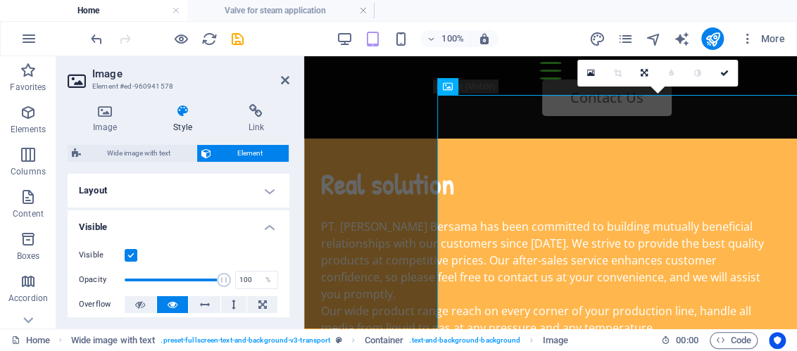
click at [289, 82] on aside "Image Element #ed-960941578 Image Style Link Image Drag files here, click to ch…" at bounding box center [180, 192] width 248 height 272
click at [286, 80] on icon at bounding box center [285, 80] width 8 height 11
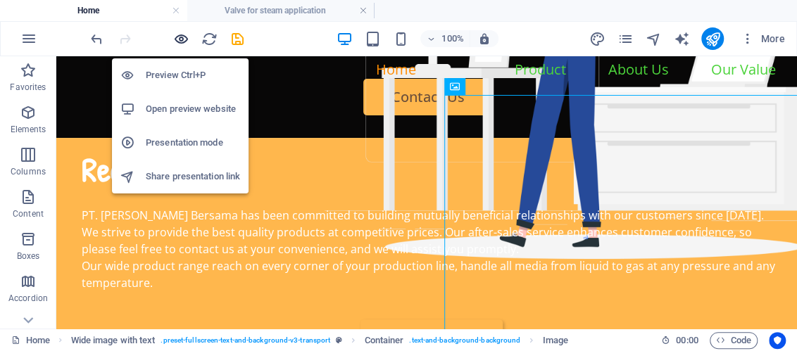
click at [173, 39] on icon "button" at bounding box center [181, 39] width 16 height 16
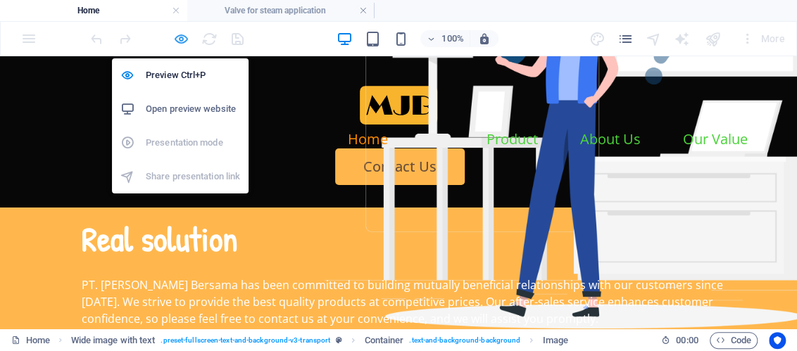
click at [176, 39] on icon "button" at bounding box center [181, 39] width 16 height 16
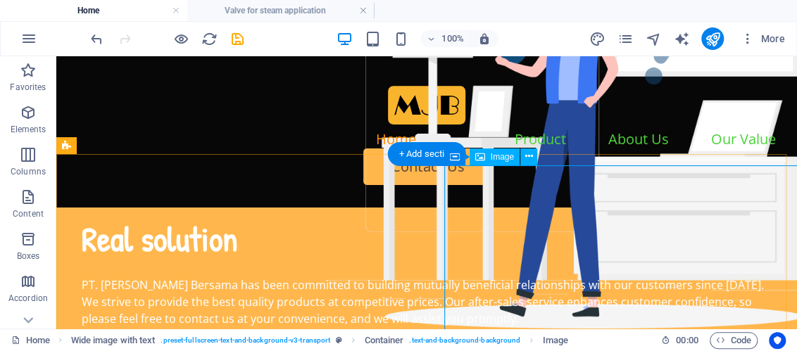
click at [509, 162] on div "Image" at bounding box center [494, 156] width 50 height 17
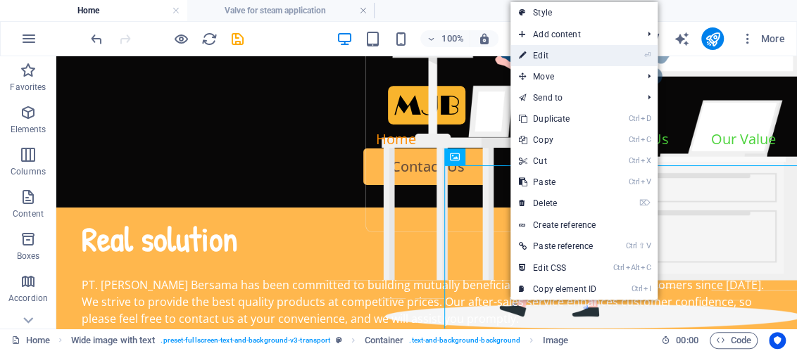
click at [545, 58] on link "⏎ Edit" at bounding box center [557, 55] width 94 height 21
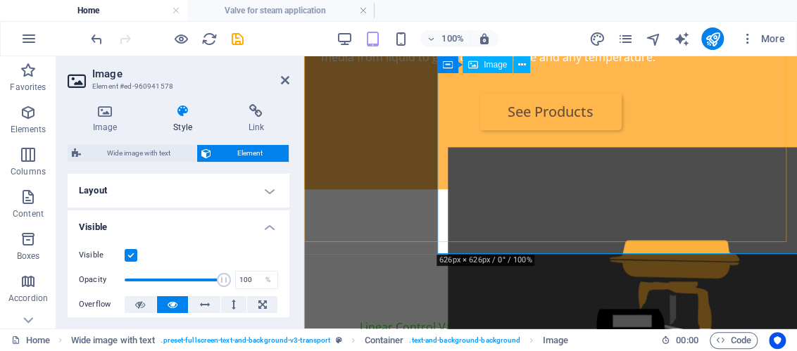
scroll to position [351, 0]
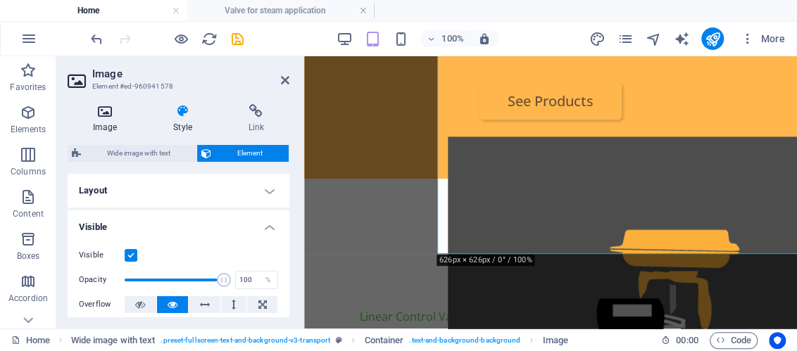
click at [110, 121] on h4 "Image" at bounding box center [108, 119] width 80 height 30
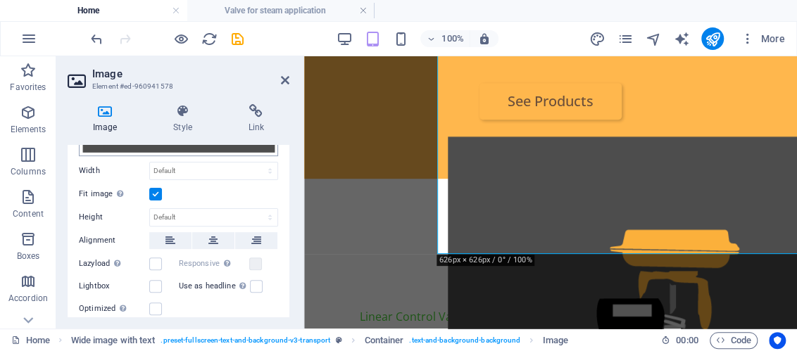
scroll to position [197, 0]
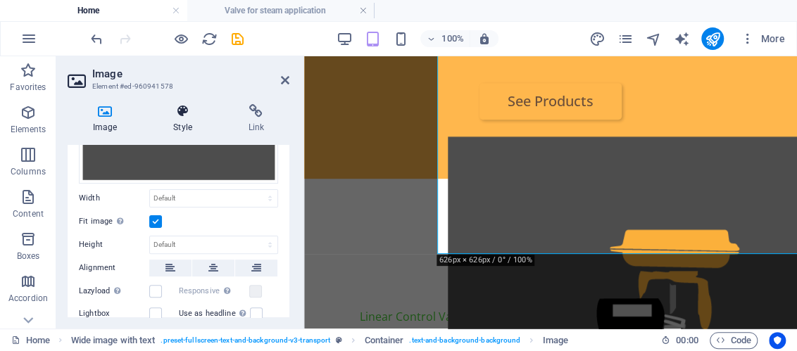
click at [192, 112] on icon at bounding box center [182, 111] width 69 height 14
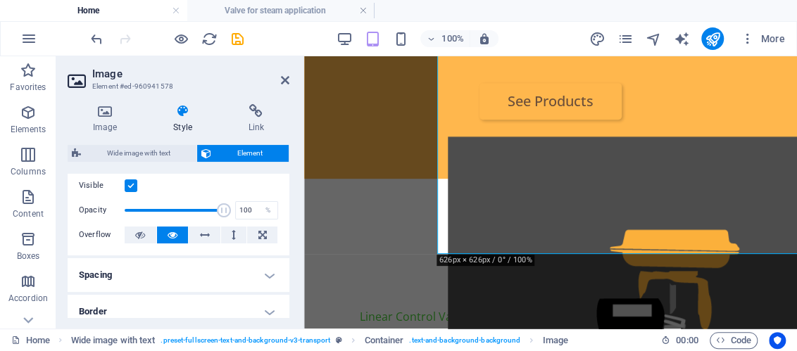
scroll to position [0, 0]
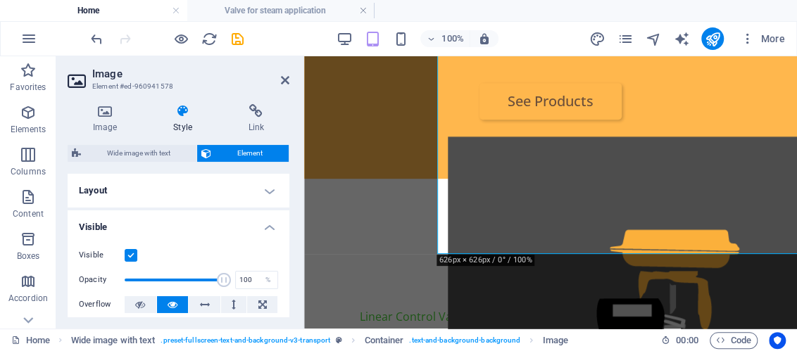
click at [267, 225] on h4 "Visible" at bounding box center [179, 222] width 222 height 25
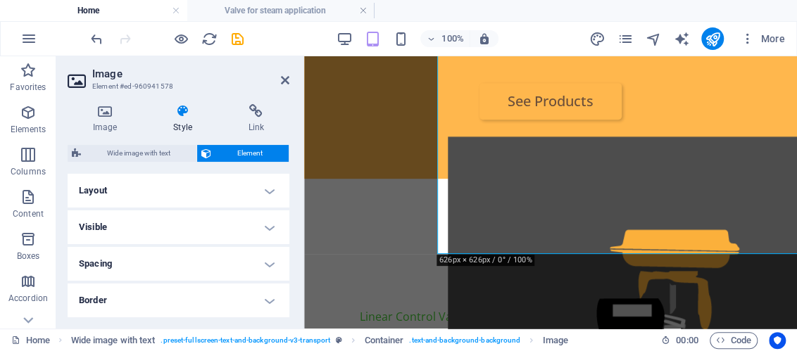
click at [264, 194] on h4 "Layout" at bounding box center [179, 191] width 222 height 34
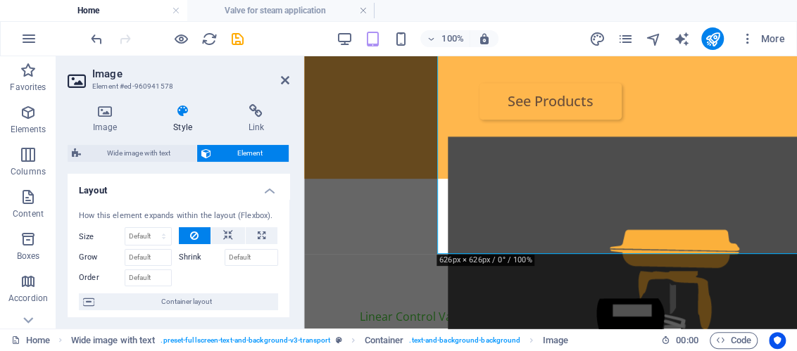
click at [264, 192] on h4 "Layout" at bounding box center [179, 186] width 222 height 25
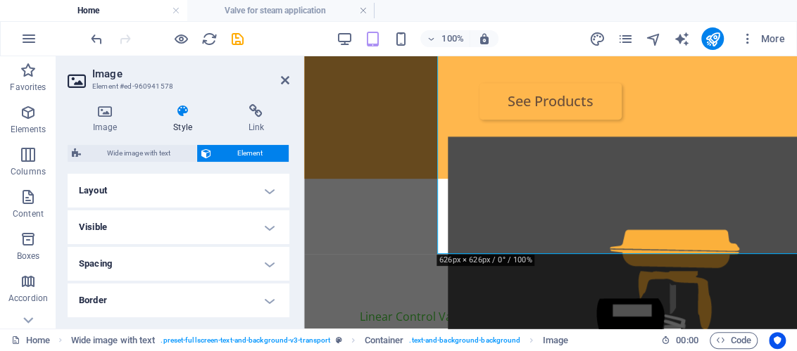
click at [269, 193] on h4 "Layout" at bounding box center [179, 191] width 222 height 34
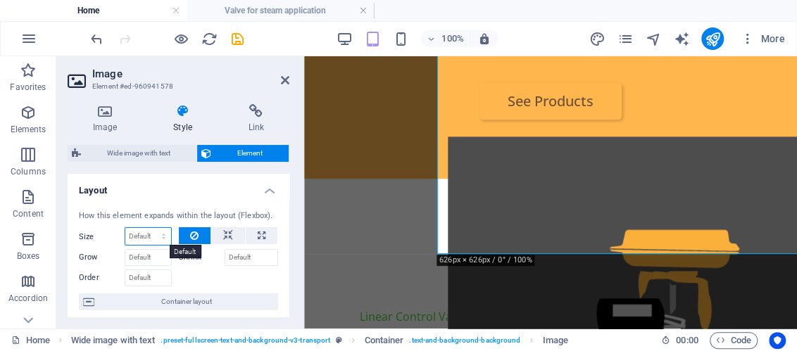
click at [159, 236] on select "Default auto px % 1/1 1/2 1/3 1/4 1/5 1/6 1/7 1/8 1/9 1/10" at bounding box center [148, 236] width 46 height 17
select select "%"
click at [150, 228] on select "Default auto px % 1/1 1/2 1/3 1/4 1/5 1/6 1/7 1/8 1/9 1/10" at bounding box center [148, 236] width 46 height 17
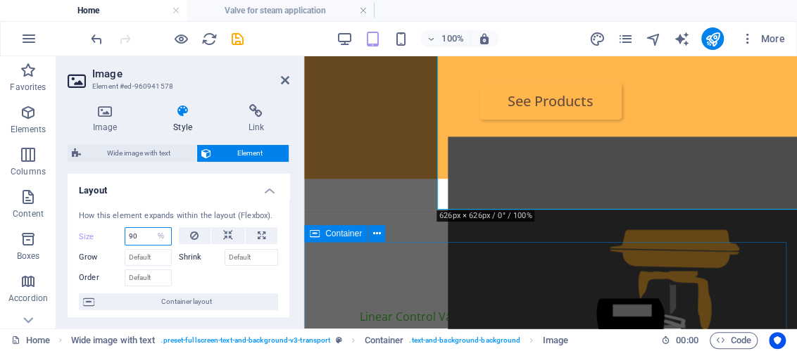
type input "90"
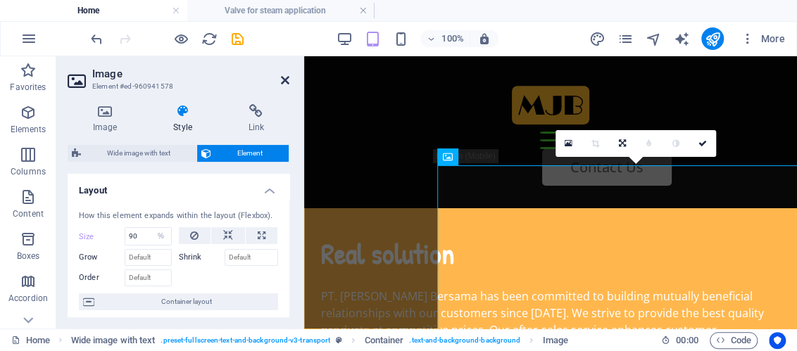
click at [288, 83] on icon at bounding box center [285, 80] width 8 height 11
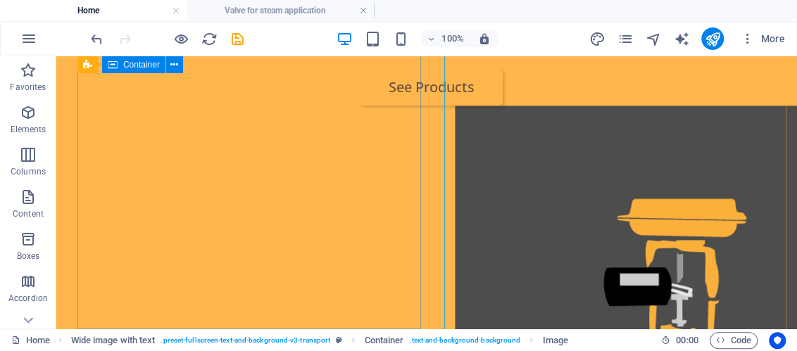
scroll to position [211, 0]
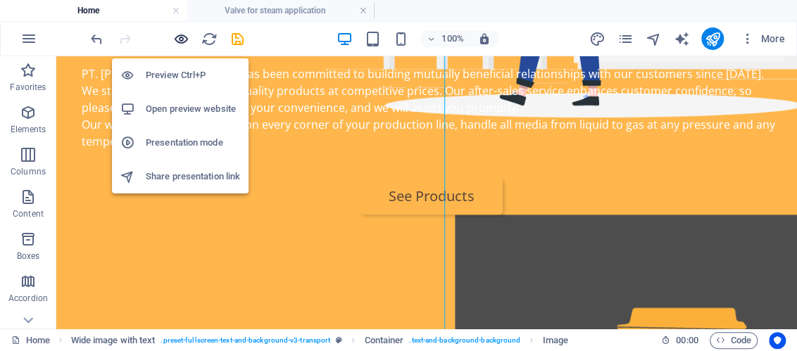
click at [180, 37] on icon "button" at bounding box center [181, 39] width 16 height 16
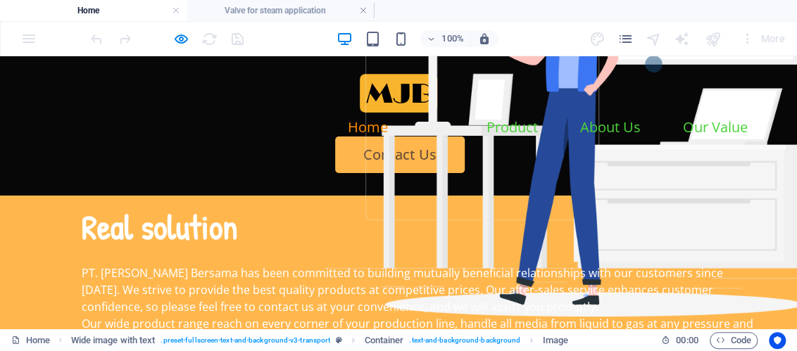
scroll to position [0, 0]
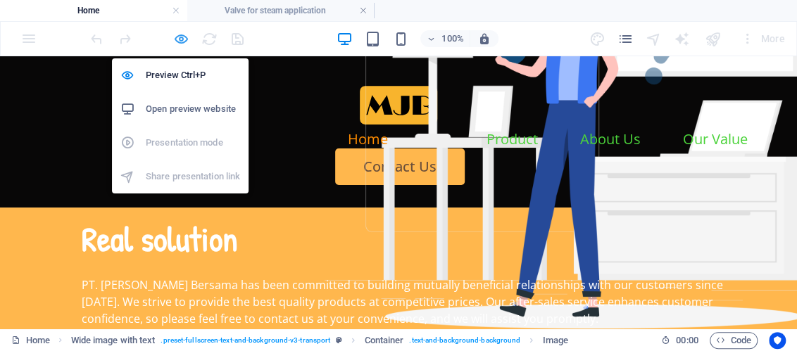
click at [179, 34] on icon "button" at bounding box center [181, 39] width 16 height 16
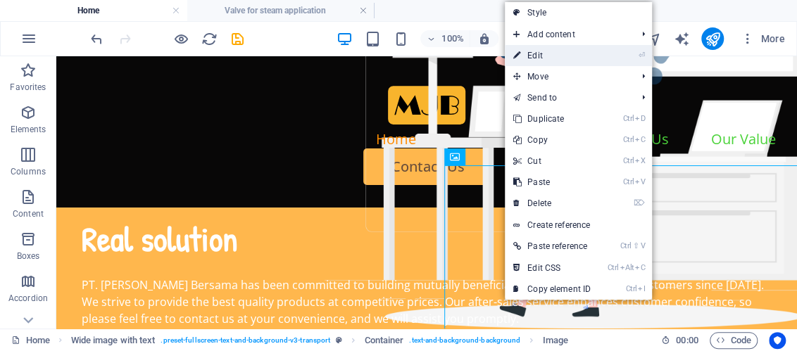
click at [540, 50] on link "⏎ Edit" at bounding box center [552, 55] width 94 height 21
select select "%"
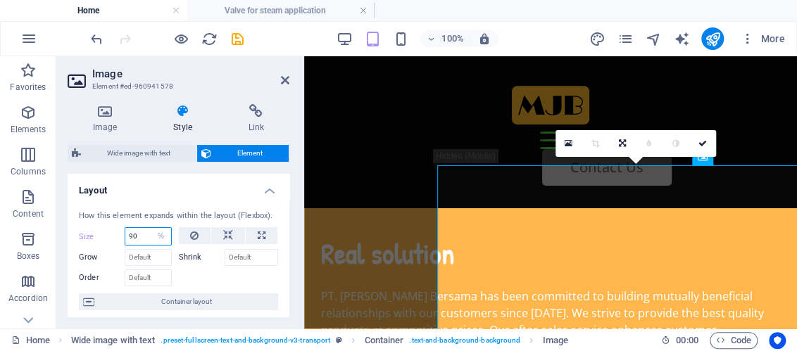
click at [125, 236] on input "90" at bounding box center [148, 236] width 46 height 17
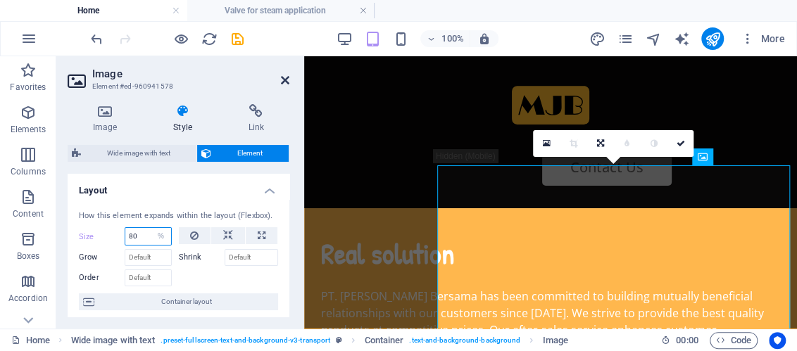
type input "80"
click at [282, 77] on icon at bounding box center [285, 80] width 8 height 11
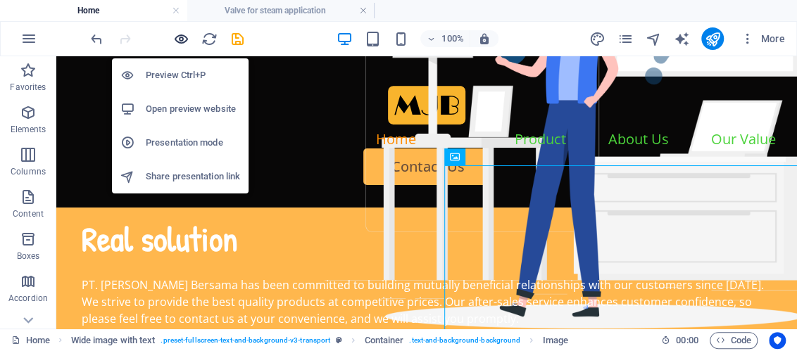
click at [177, 38] on icon "button" at bounding box center [181, 39] width 16 height 16
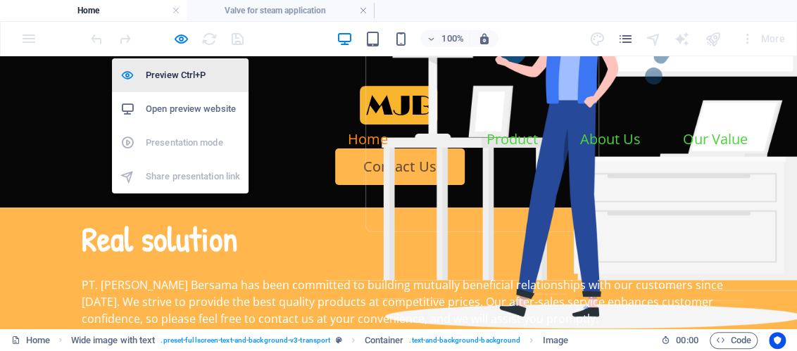
click at [186, 68] on h6 "Preview Ctrl+P" at bounding box center [193, 75] width 94 height 17
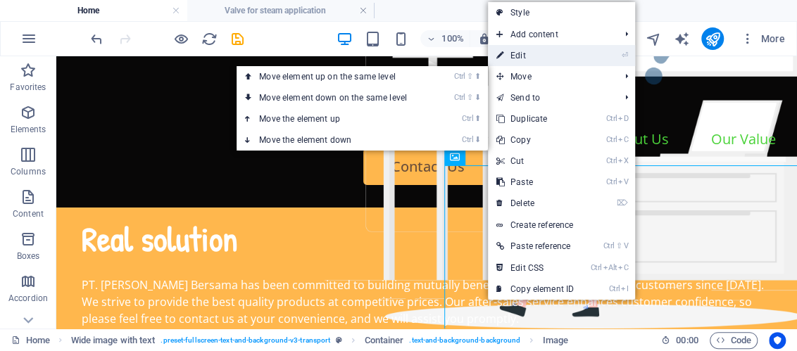
click at [521, 52] on link "⏎ Edit" at bounding box center [535, 55] width 94 height 21
select select "%"
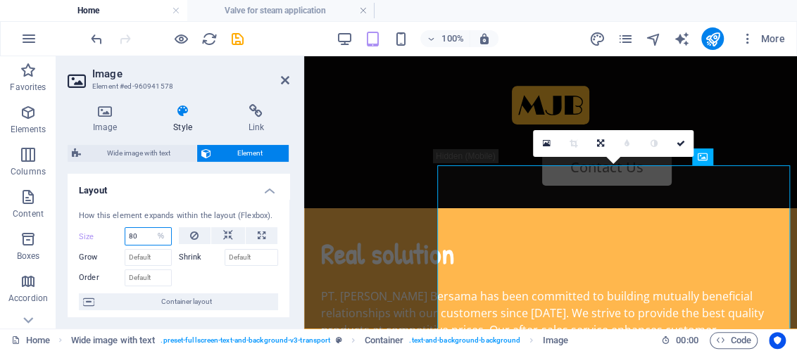
drag, startPoint x: 131, startPoint y: 236, endPoint x: 124, endPoint y: 238, distance: 7.2
click at [124, 238] on div "Size 80 Default auto px % 1/1 1/2 1/3 1/4 1/5 1/6 1/7 1/8 1/9 1/10" at bounding box center [125, 236] width 93 height 18
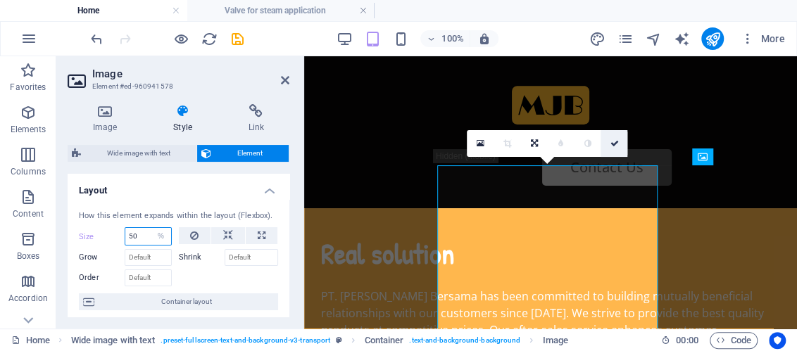
type input "50"
click at [616, 146] on icon at bounding box center [613, 143] width 8 height 8
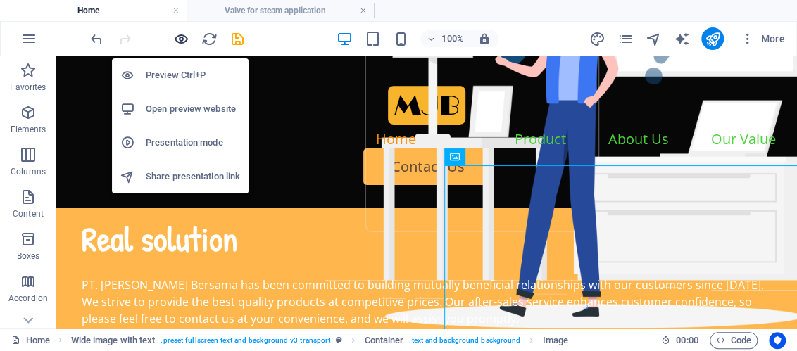
click at [181, 39] on icon "button" at bounding box center [181, 39] width 16 height 16
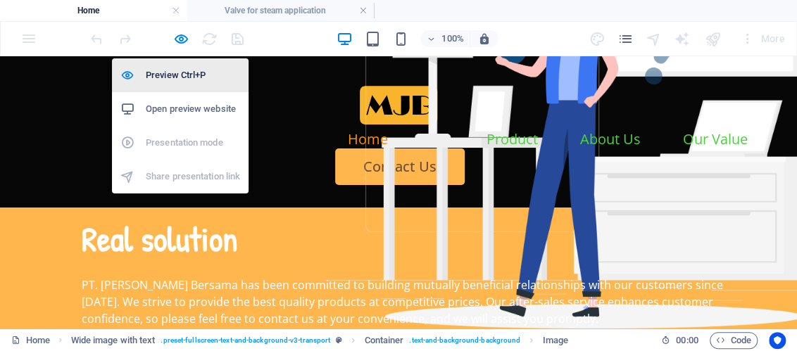
click at [177, 71] on h6 "Preview Ctrl+P" at bounding box center [193, 75] width 94 height 17
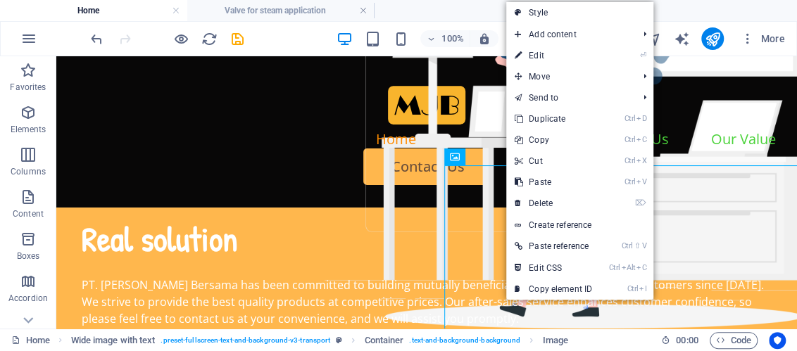
click at [539, 55] on link "⏎ Edit" at bounding box center [553, 55] width 94 height 21
select select "%"
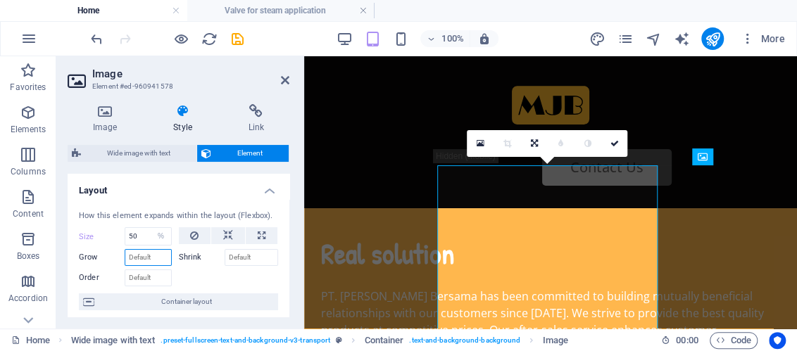
click at [156, 264] on input "Grow" at bounding box center [148, 257] width 47 height 17
click at [179, 259] on label "Shrink" at bounding box center [202, 257] width 46 height 17
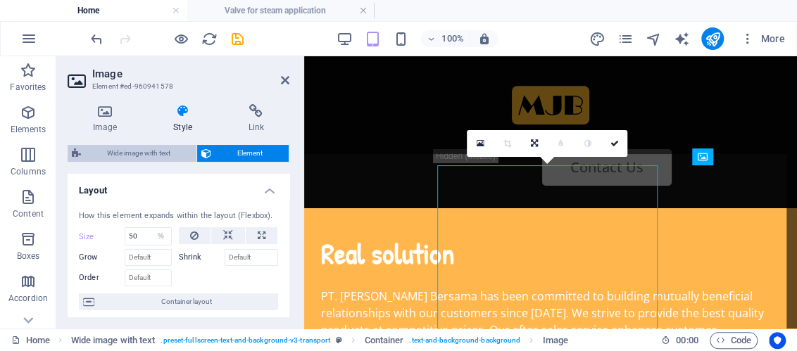
click at [151, 147] on span "Wide image with text" at bounding box center [138, 153] width 107 height 17
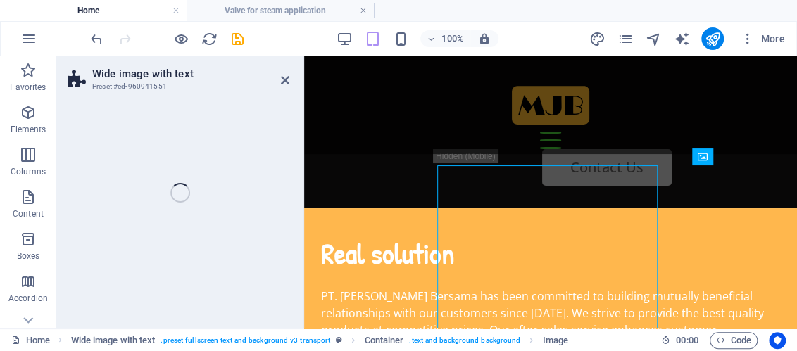
select select "%"
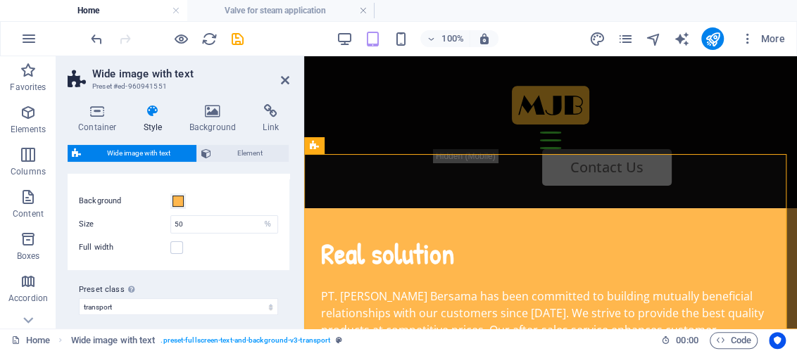
scroll to position [172, 0]
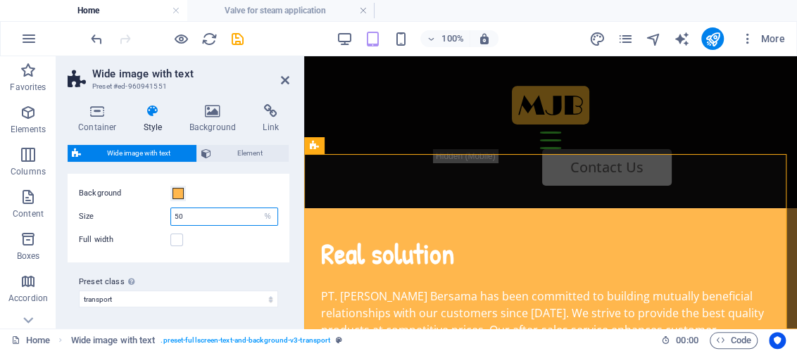
click at [176, 217] on input "50" at bounding box center [224, 216] width 106 height 17
type input "70"
click at [222, 191] on div "Background" at bounding box center [178, 193] width 199 height 17
click at [254, 89] on h3 "Preset #ed-960941551" at bounding box center [176, 86] width 169 height 13
click at [281, 82] on icon at bounding box center [285, 80] width 8 height 11
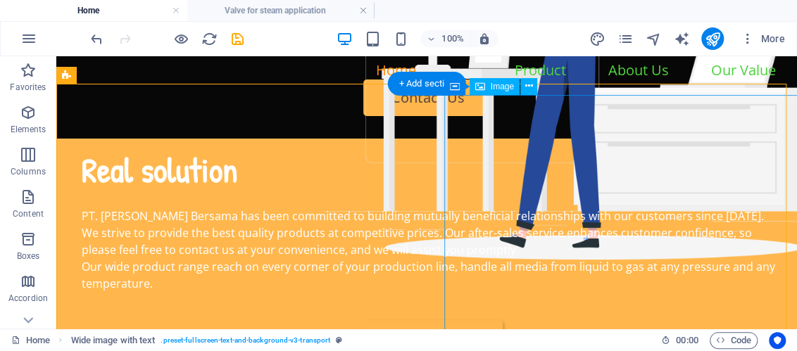
scroll to position [0, 0]
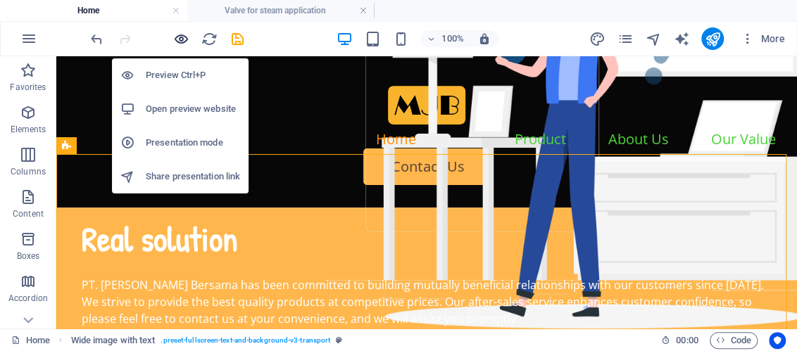
click at [184, 38] on icon "button" at bounding box center [181, 39] width 16 height 16
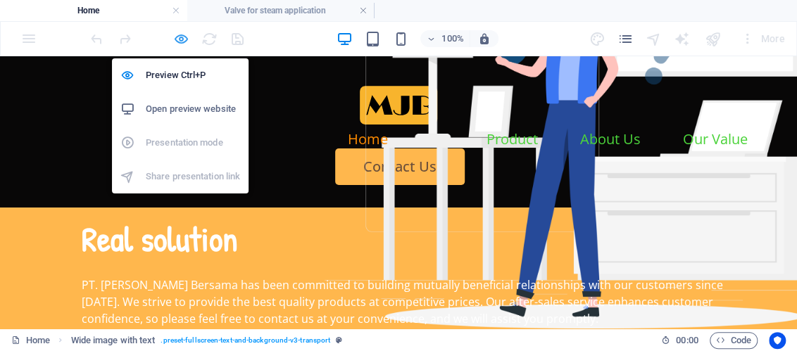
click at [179, 36] on icon "button" at bounding box center [181, 39] width 16 height 16
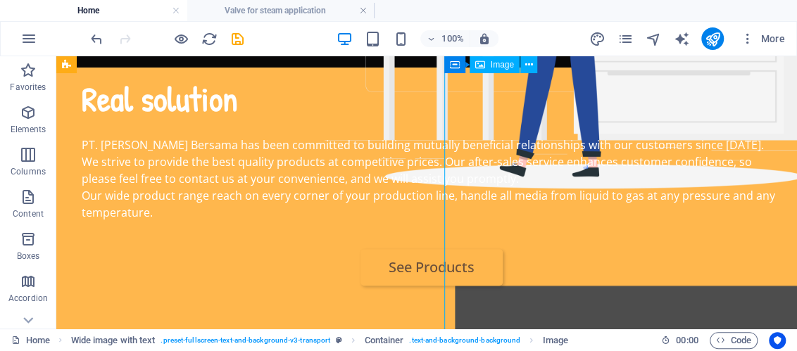
scroll to position [70, 0]
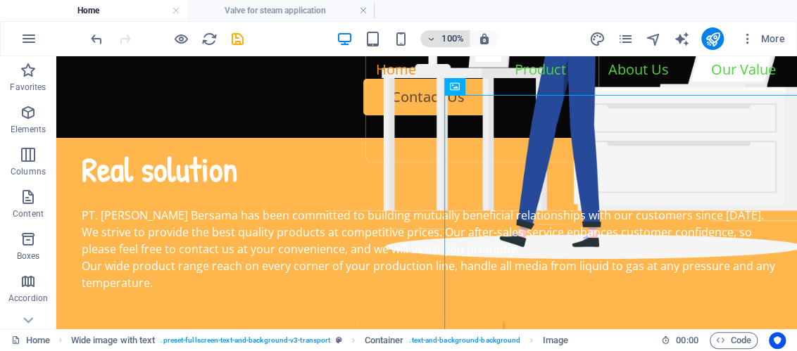
click at [430, 35] on icon "button" at bounding box center [431, 38] width 10 height 9
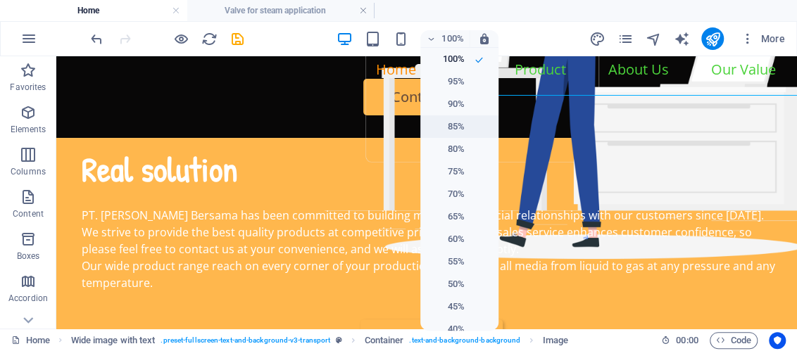
click at [459, 133] on h6 "85%" at bounding box center [447, 126] width 36 height 17
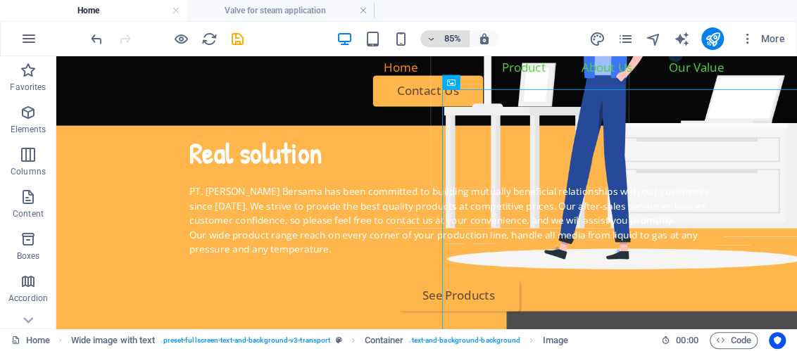
click at [429, 42] on icon "button" at bounding box center [431, 38] width 10 height 9
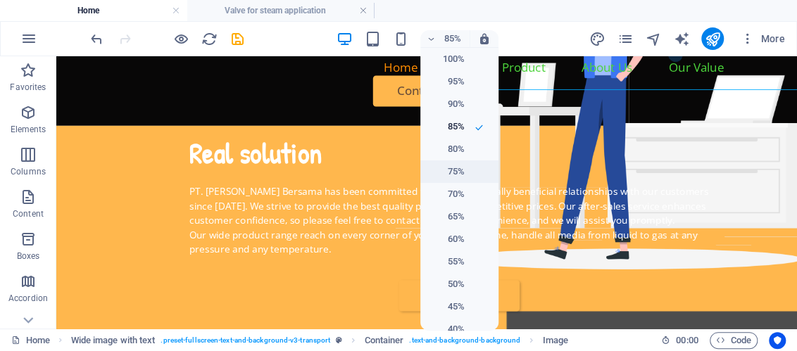
click at [455, 170] on h6 "75%" at bounding box center [447, 171] width 36 height 17
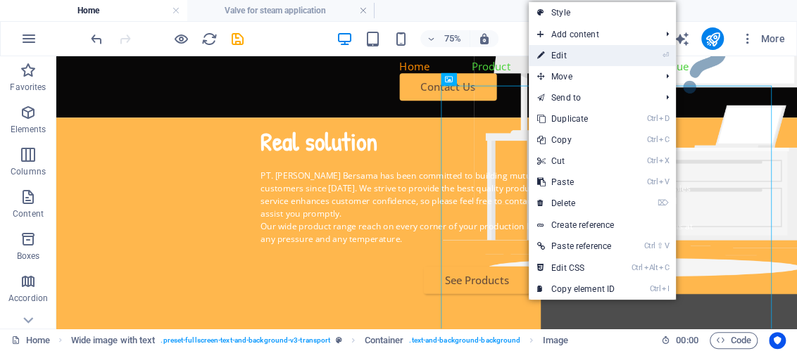
click at [585, 58] on link "⏎ Edit" at bounding box center [575, 55] width 94 height 21
select select "%"
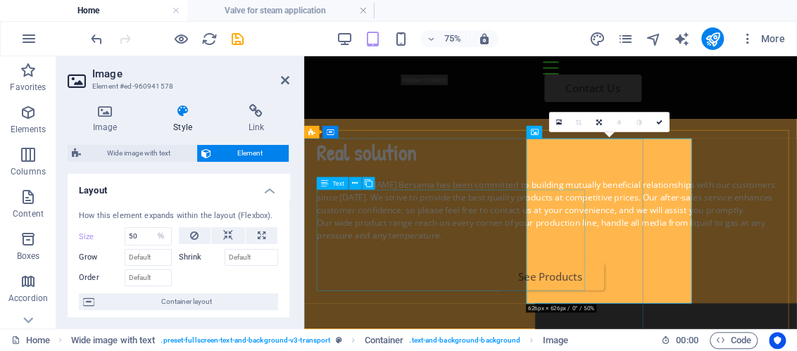
scroll to position [0, 0]
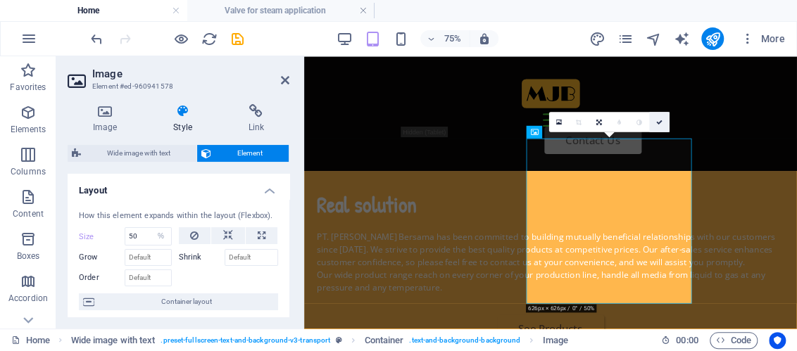
click at [659, 120] on icon at bounding box center [659, 121] width 6 height 6
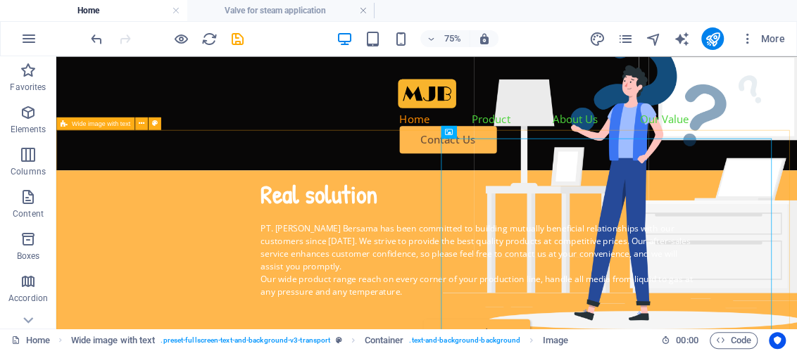
click at [67, 127] on icon at bounding box center [64, 123] width 7 height 13
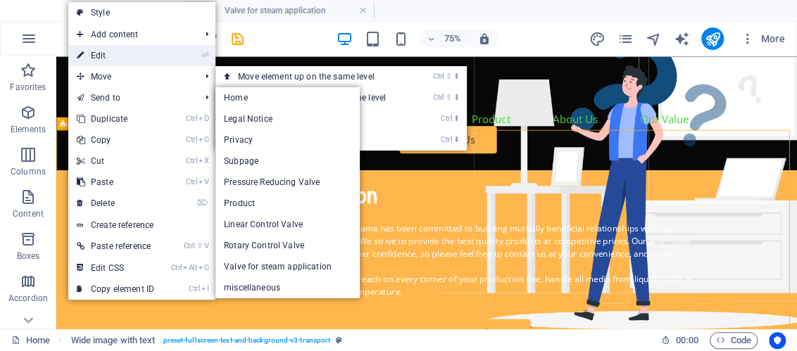
click at [100, 56] on link "⏎ Edit" at bounding box center [115, 55] width 94 height 21
select select "%"
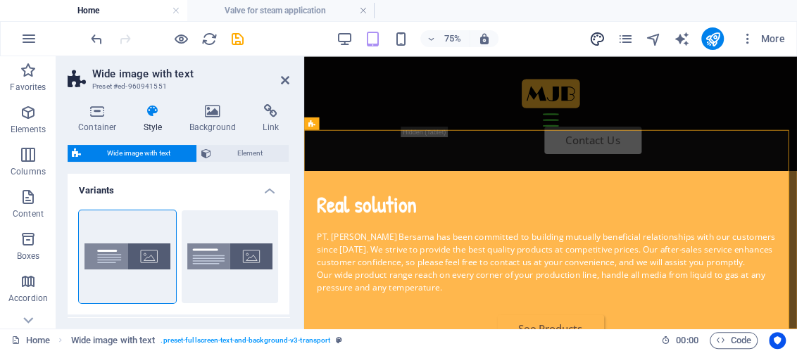
click at [602, 33] on icon "design" at bounding box center [596, 39] width 16 height 16
select select "rem"
select select "ease-in-out"
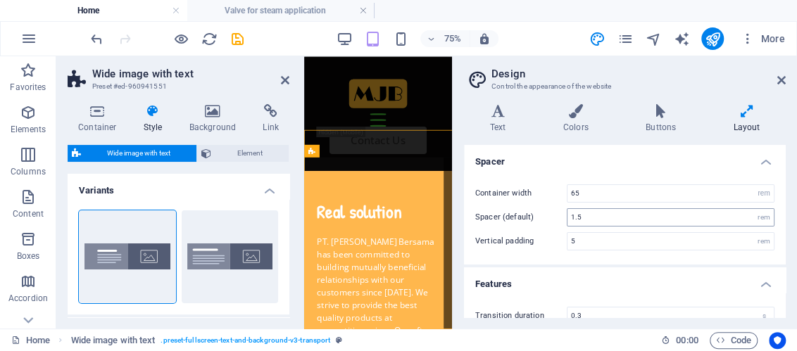
type input "100"
type input "0"
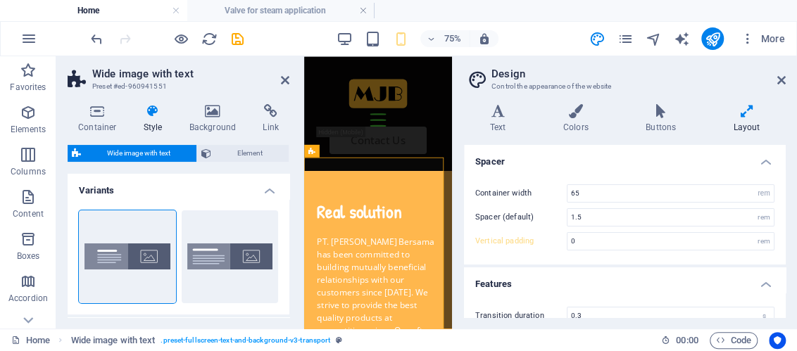
click at [747, 112] on icon at bounding box center [746, 111] width 78 height 14
click at [764, 165] on h4 "Spacer" at bounding box center [625, 157] width 322 height 25
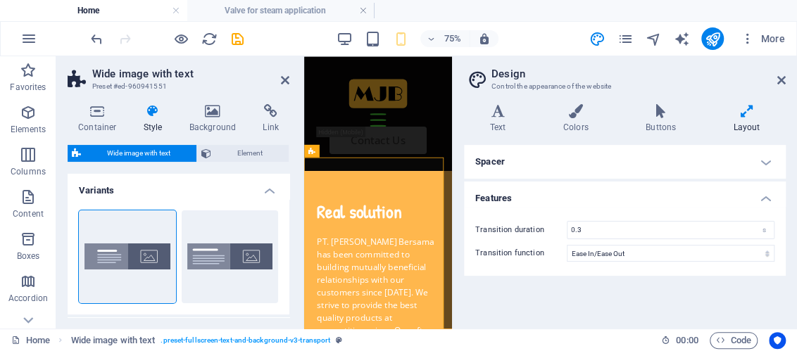
click at [767, 194] on h4 "Features" at bounding box center [625, 194] width 322 height 25
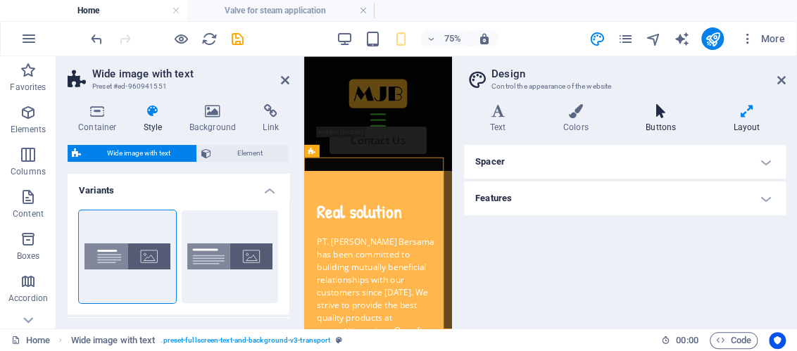
click at [666, 109] on icon at bounding box center [660, 111] width 82 height 14
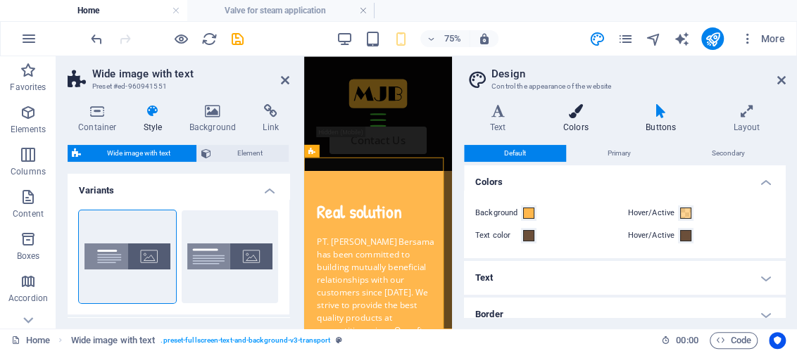
click at [576, 108] on icon at bounding box center [575, 111] width 77 height 14
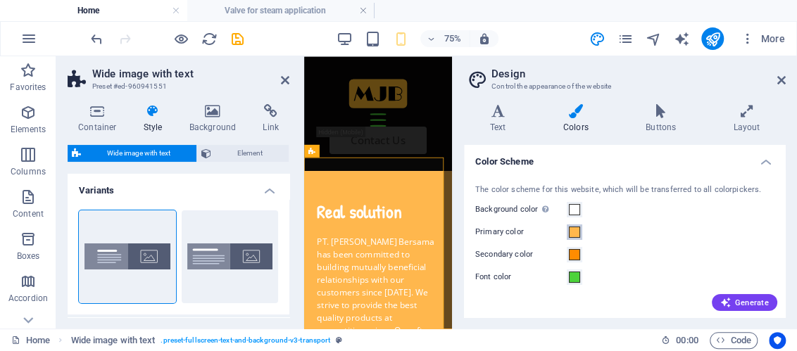
click at [575, 233] on span at bounding box center [574, 232] width 11 height 11
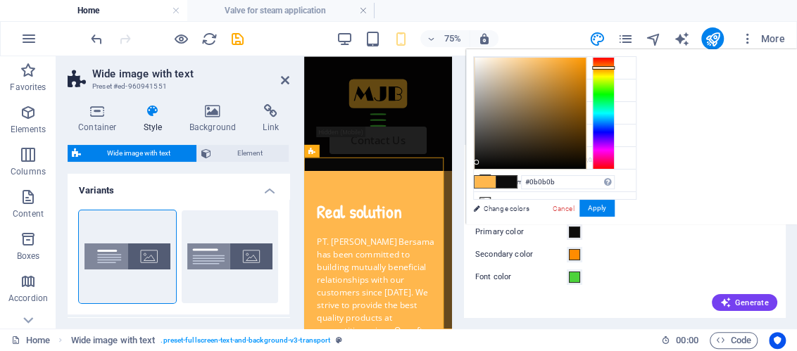
type input "#000000"
drag, startPoint x: 550, startPoint y: 56, endPoint x: 476, endPoint y: 172, distance: 138.6
click at [476, 172] on div "#000000 Supported formats #0852ed rgb(8, 82, 237) rgba(8, 82, 237, 90%) hsv(221…" at bounding box center [544, 239] width 156 height 379
click at [589, 205] on button "Apply" at bounding box center [596, 208] width 35 height 17
click at [598, 206] on div "Background color Only visible if it is not covered by other backgrounds." at bounding box center [624, 209] width 299 height 17
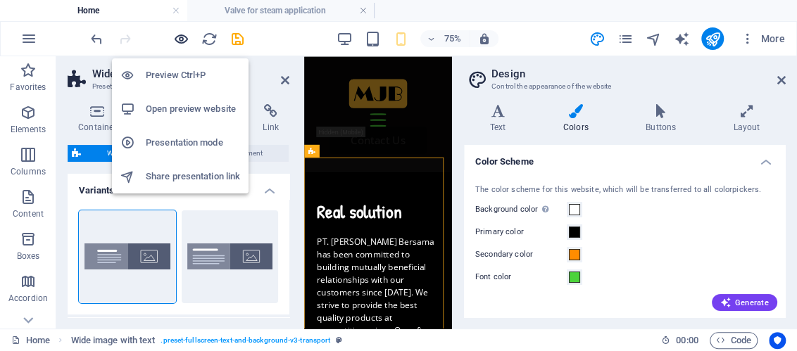
click at [185, 35] on icon "button" at bounding box center [181, 39] width 16 height 16
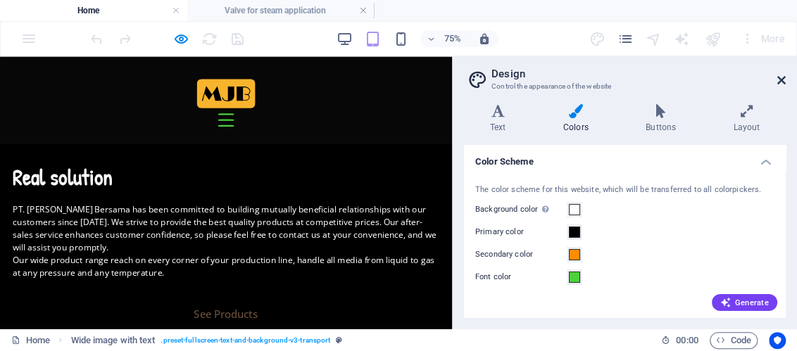
click at [784, 81] on icon at bounding box center [781, 80] width 8 height 11
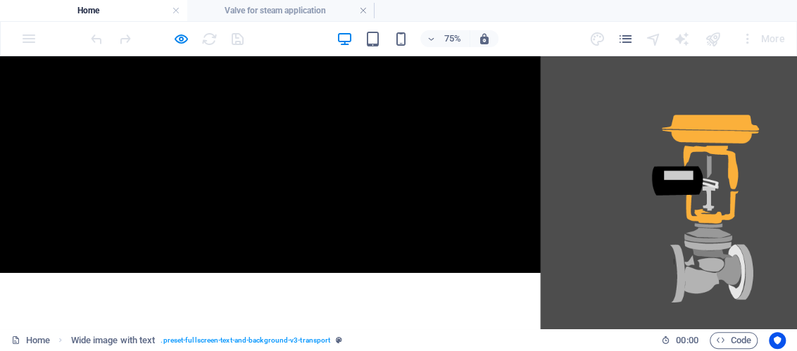
scroll to position [281, 0]
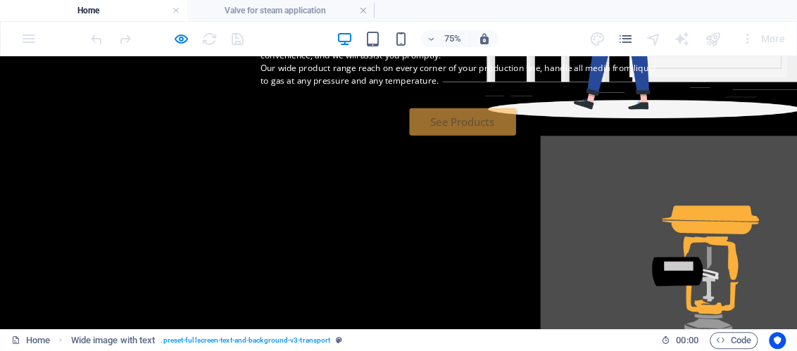
click at [545, 162] on link "See Products" at bounding box center [616, 143] width 142 height 37
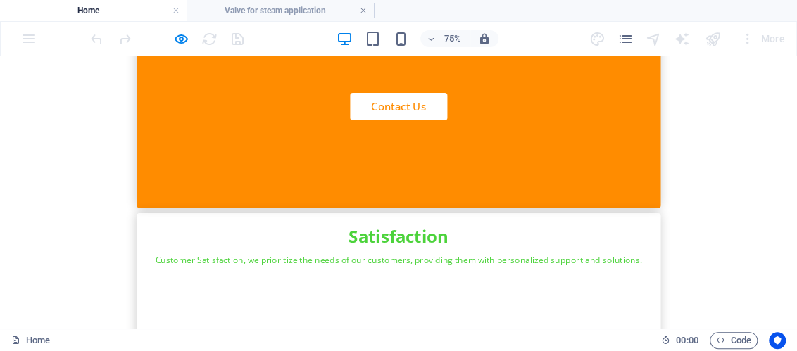
scroll to position [2497, 0]
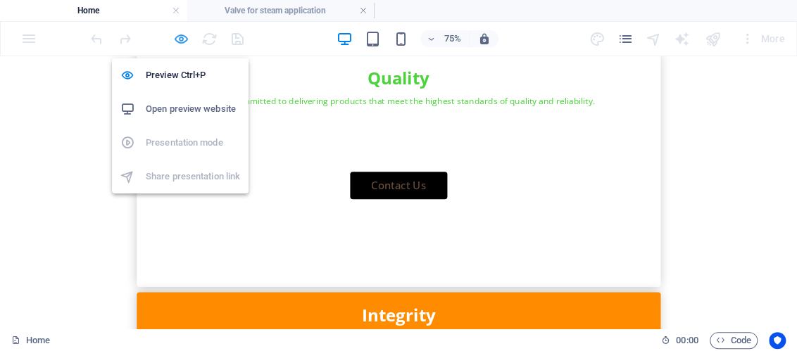
click at [182, 34] on icon "button" at bounding box center [181, 39] width 16 height 16
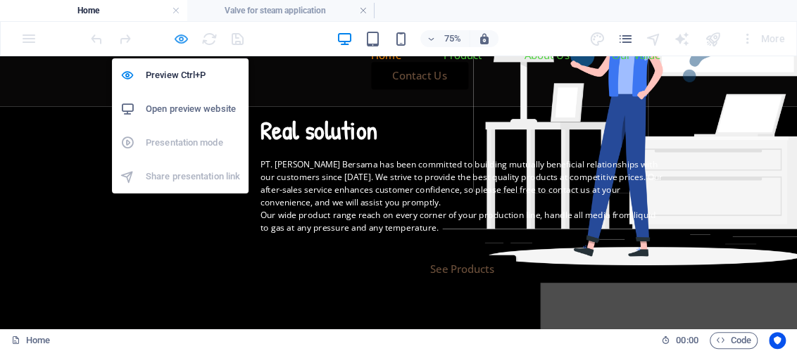
select select "%"
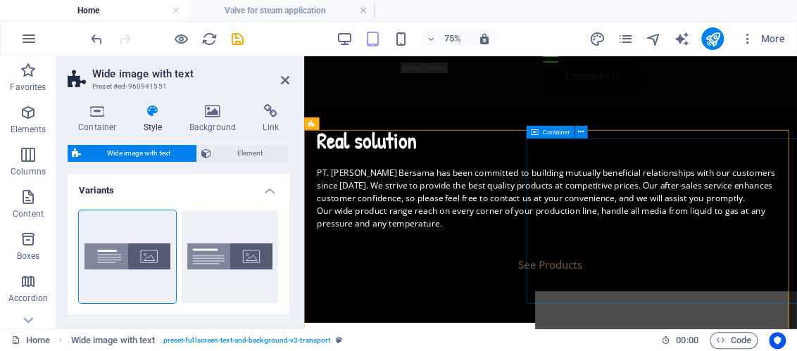
scroll to position [0, 0]
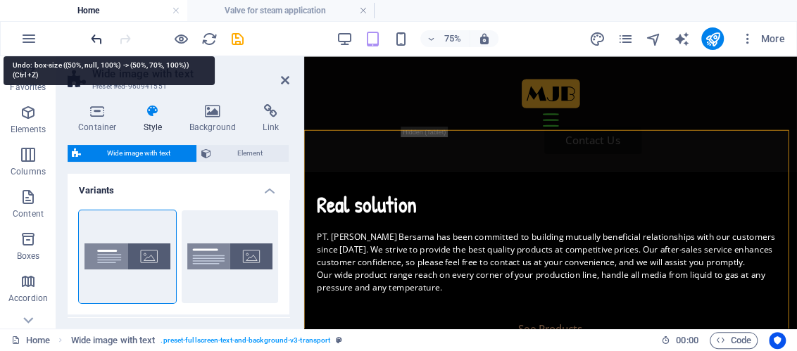
click at [96, 37] on icon "undo" at bounding box center [97, 39] width 16 height 16
type input "50"
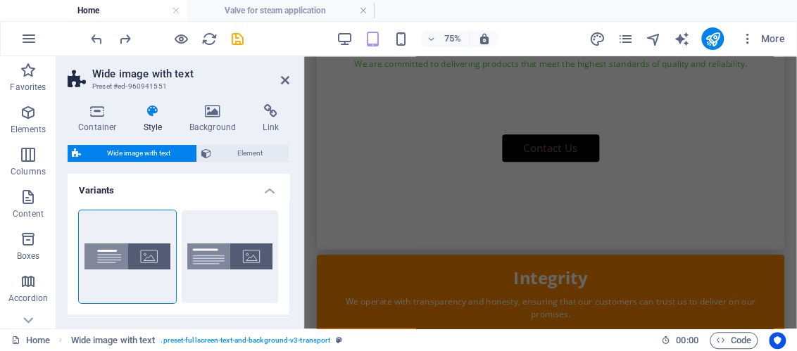
scroll to position [2321, 0]
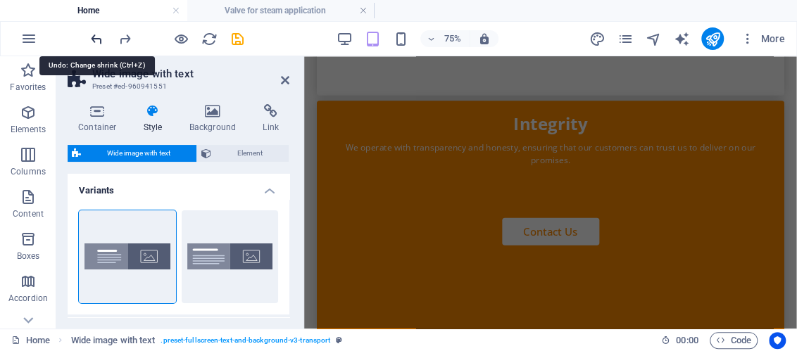
click at [99, 38] on icon "undo" at bounding box center [97, 39] width 16 height 16
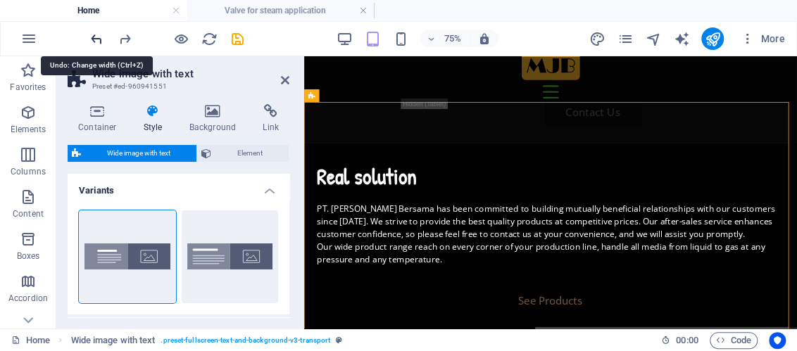
click at [101, 38] on icon "undo" at bounding box center [97, 39] width 16 height 16
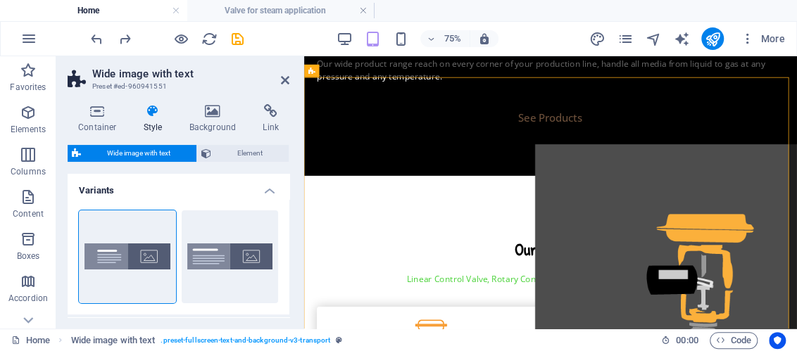
scroll to position [70, 0]
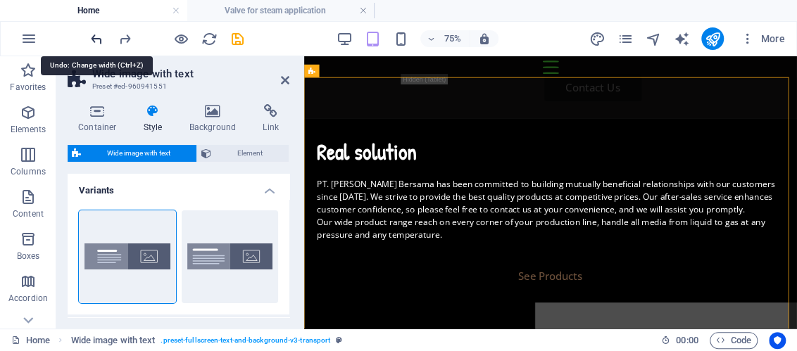
click at [94, 40] on icon "undo" at bounding box center [97, 39] width 16 height 16
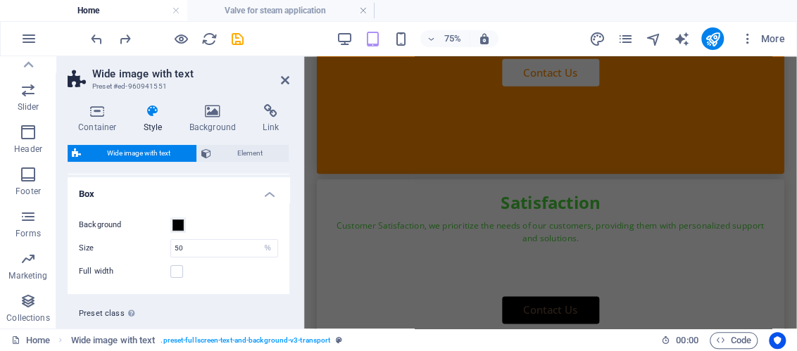
scroll to position [172, 0]
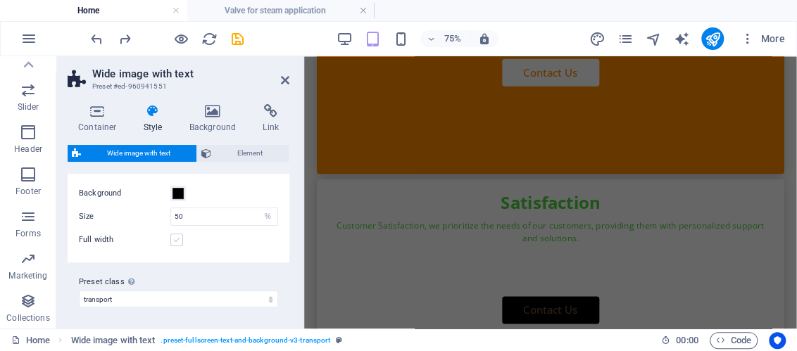
click at [180, 236] on label at bounding box center [176, 240] width 13 height 13
click at [0, 0] on input "Full width" at bounding box center [0, 0] width 0 height 0
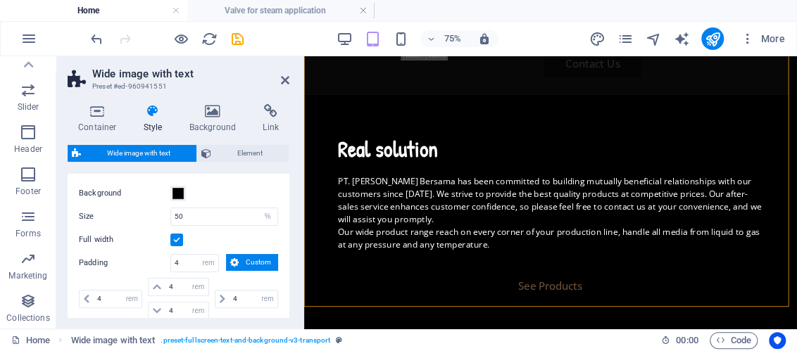
scroll to position [243, 0]
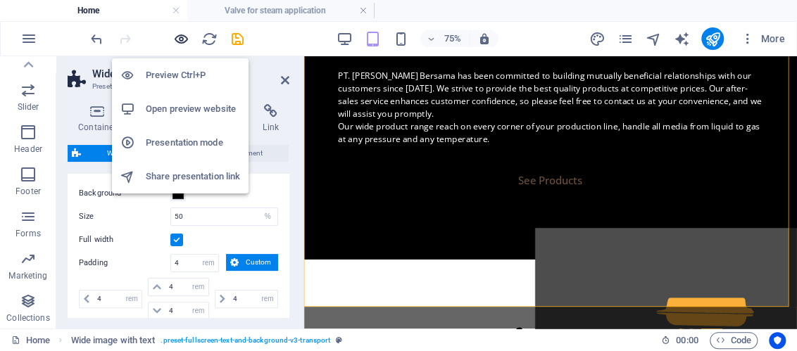
click at [182, 36] on icon "button" at bounding box center [181, 39] width 16 height 16
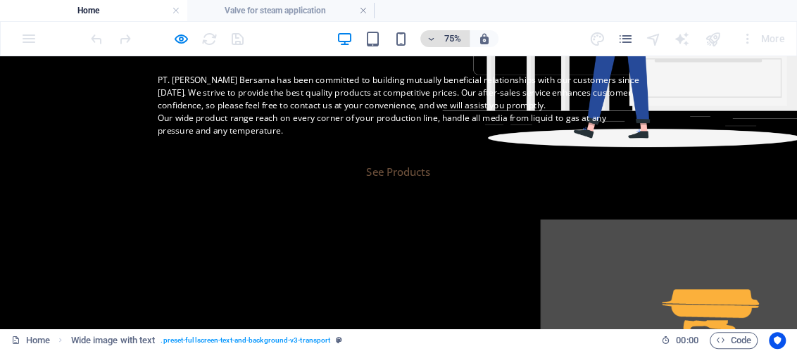
click at [431, 34] on icon "button" at bounding box center [431, 38] width 10 height 9
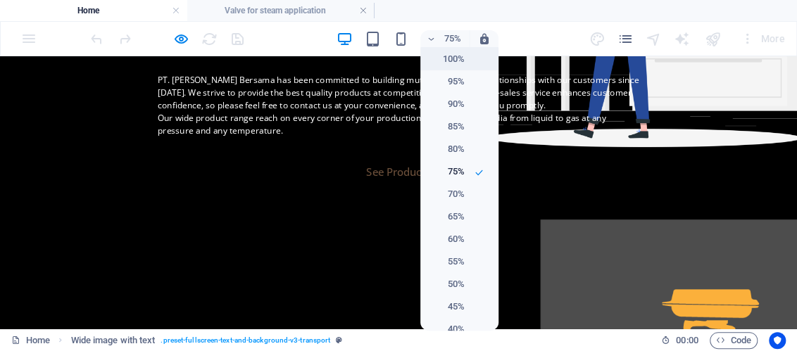
click at [440, 61] on h6 "100%" at bounding box center [447, 59] width 36 height 17
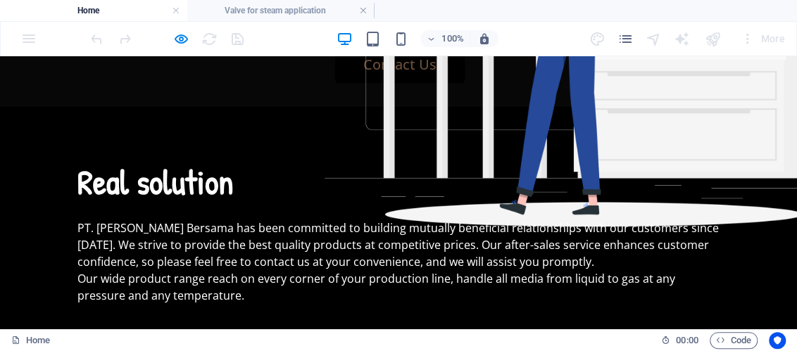
scroll to position [0, 0]
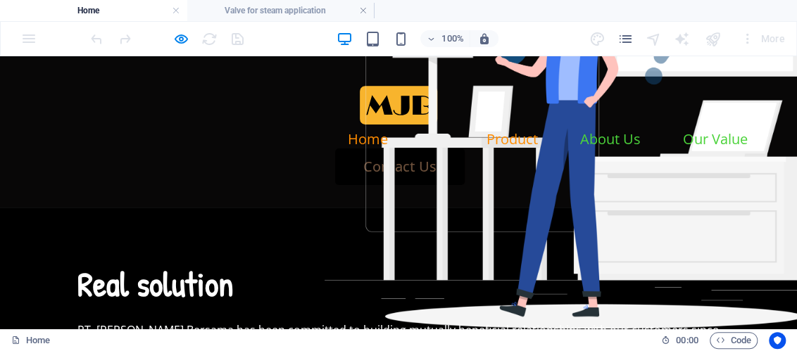
click at [486, 132] on link "Product" at bounding box center [511, 139] width 51 height 14
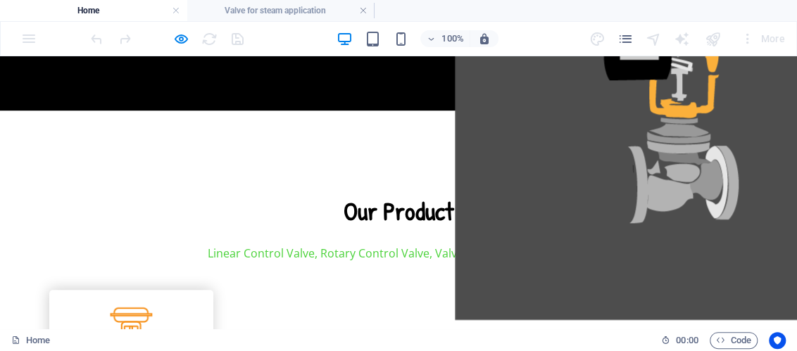
scroll to position [918, 0]
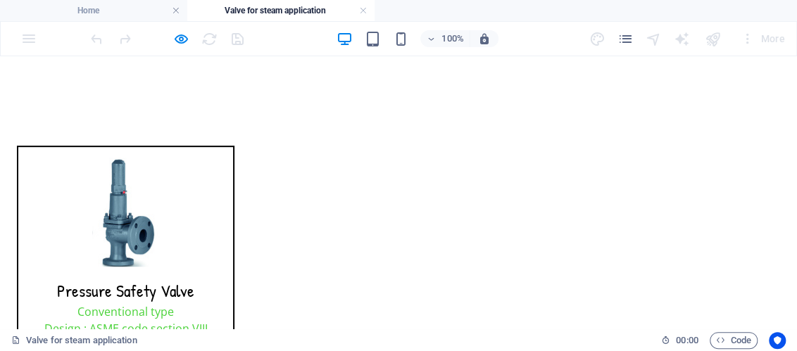
scroll to position [0, 0]
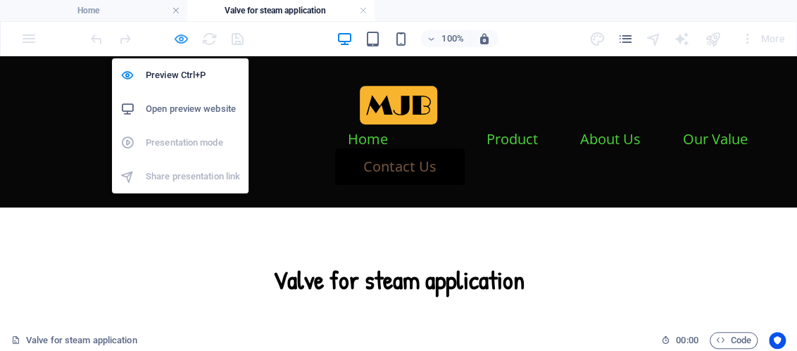
click at [184, 40] on icon "button" at bounding box center [181, 39] width 16 height 16
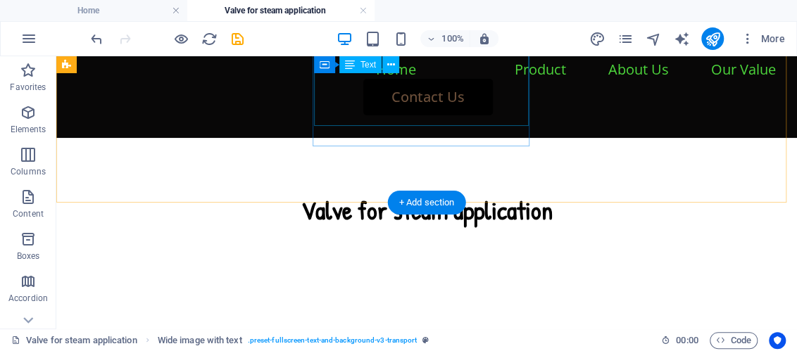
scroll to position [964, 0]
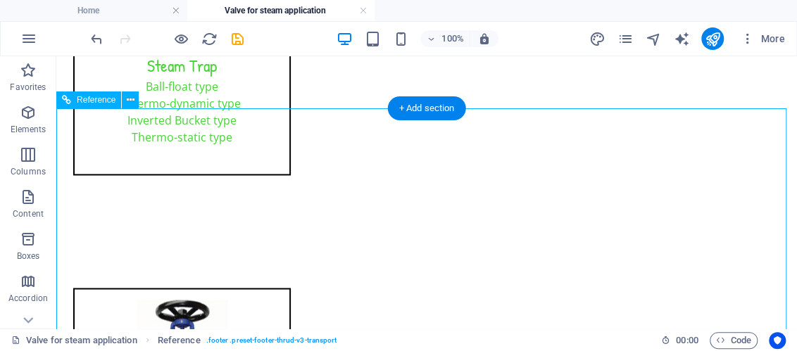
scroll to position [894, 0]
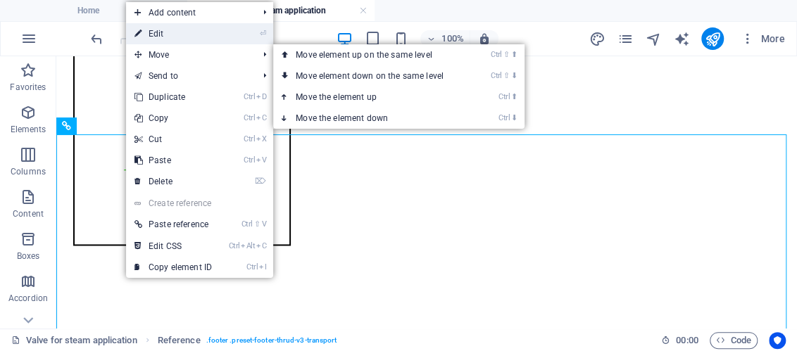
click at [159, 31] on link "⏎ Edit" at bounding box center [173, 33] width 94 height 21
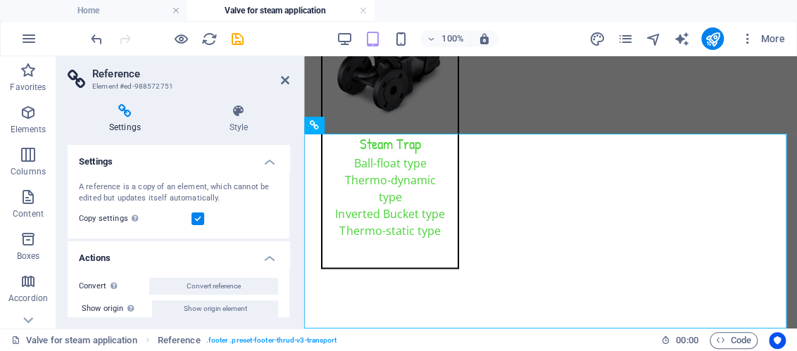
scroll to position [10, 0]
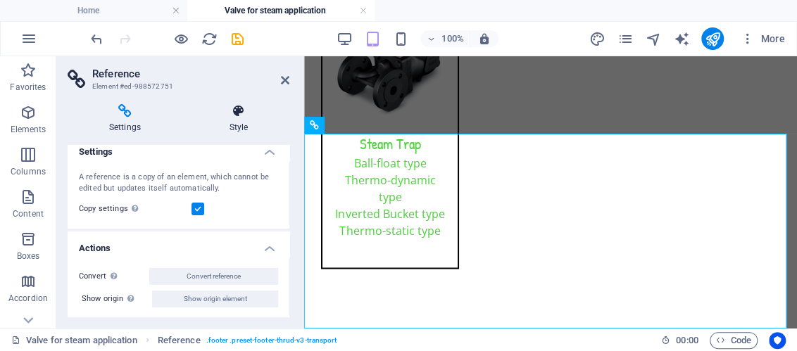
click at [240, 117] on icon at bounding box center [238, 111] width 101 height 14
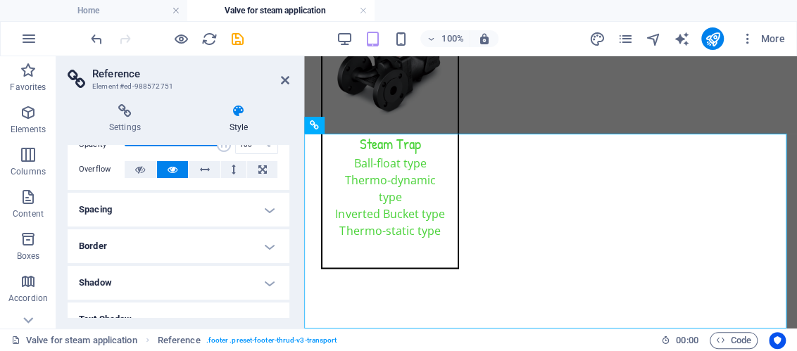
scroll to position [0, 0]
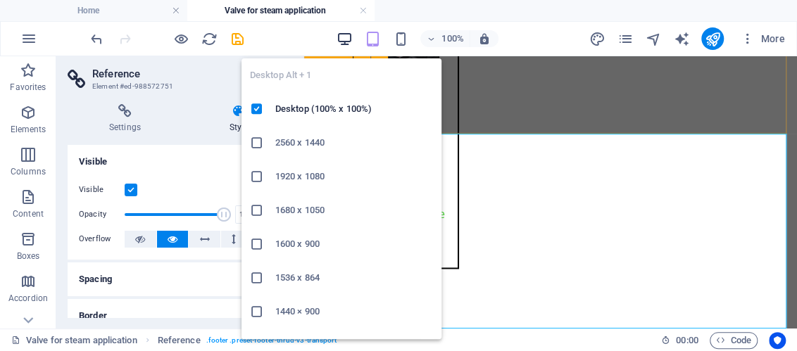
click at [347, 32] on icon "button" at bounding box center [344, 39] width 16 height 16
click at [343, 39] on icon "button" at bounding box center [344, 39] width 16 height 16
click at [340, 32] on icon "button" at bounding box center [344, 39] width 16 height 16
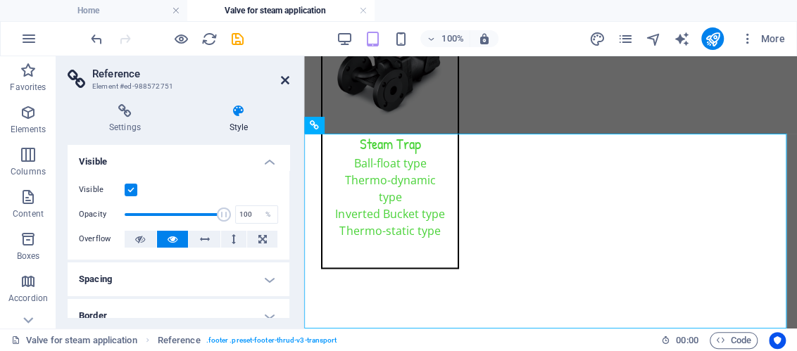
click at [282, 78] on icon at bounding box center [285, 80] width 8 height 11
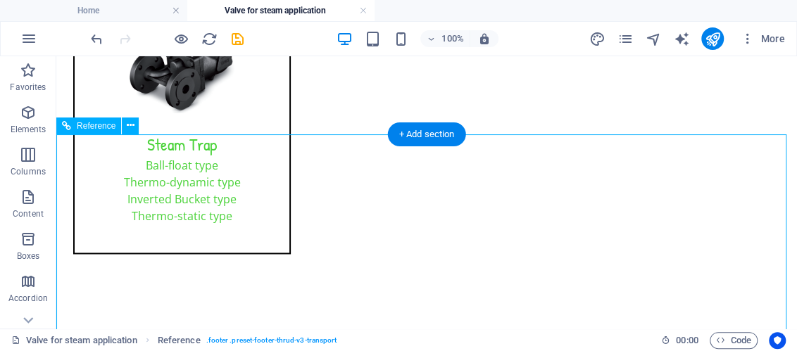
scroll to position [894, 0]
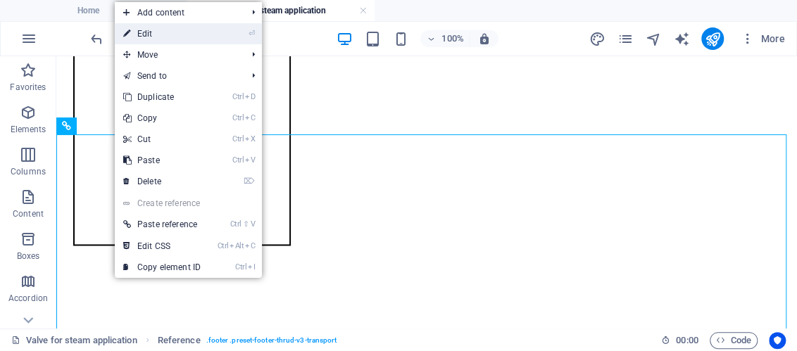
click at [142, 34] on link "⏎ Edit" at bounding box center [162, 33] width 94 height 21
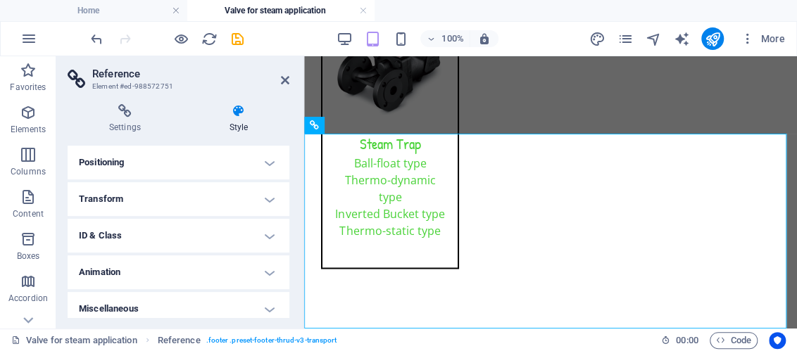
scroll to position [270, 0]
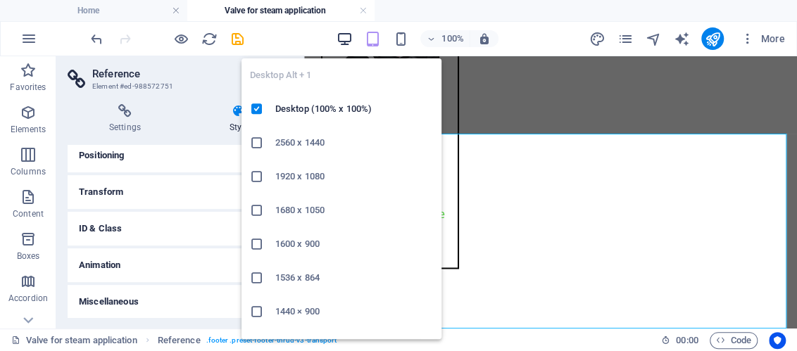
click at [345, 39] on icon "button" at bounding box center [344, 39] width 16 height 16
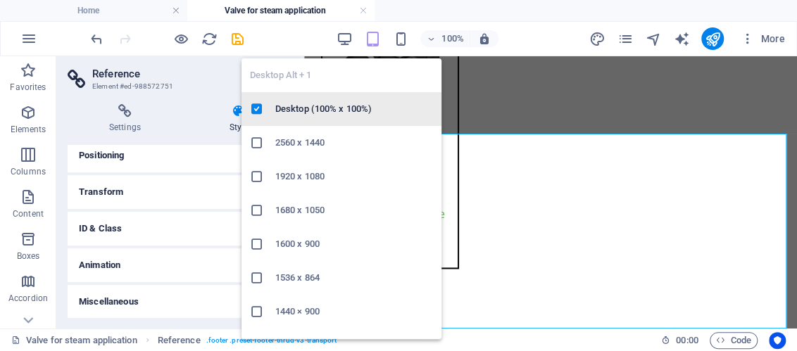
click at [286, 106] on h6 "Desktop (100% x 100%)" at bounding box center [354, 109] width 158 height 17
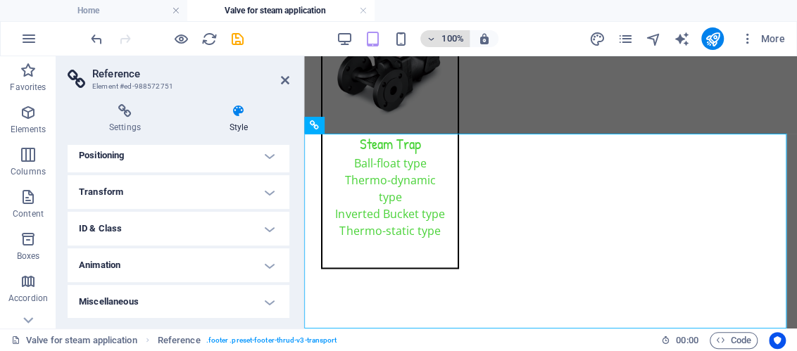
click at [433, 32] on span "100%" at bounding box center [445, 38] width 38 height 17
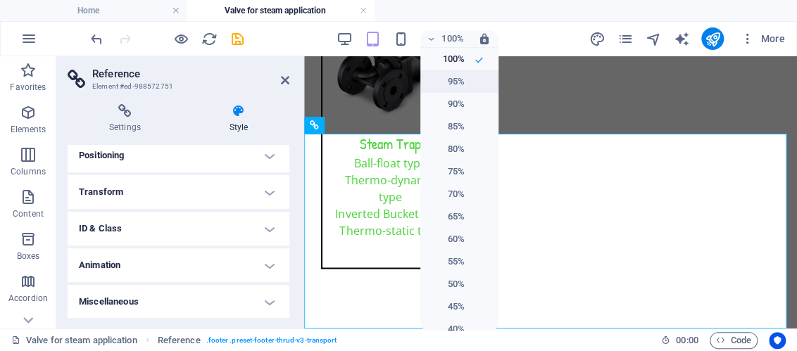
click at [445, 84] on h6 "95%" at bounding box center [447, 81] width 36 height 17
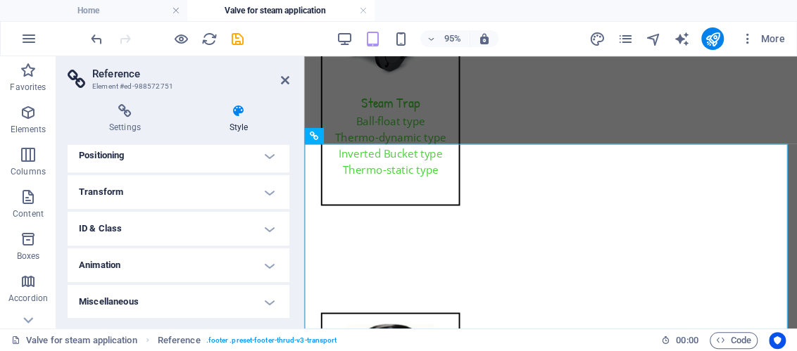
scroll to position [925, 0]
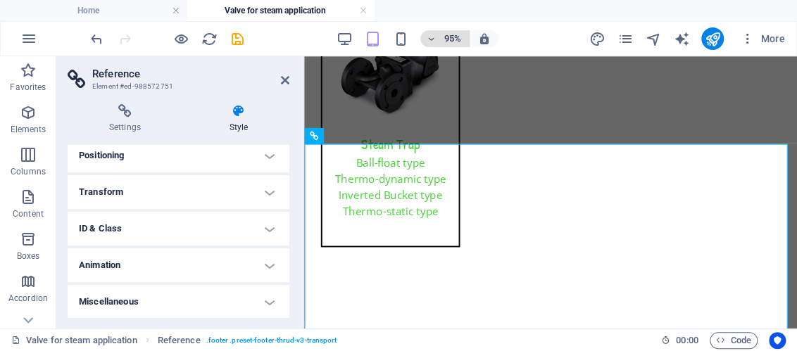
click at [433, 38] on icon "button" at bounding box center [431, 38] width 10 height 9
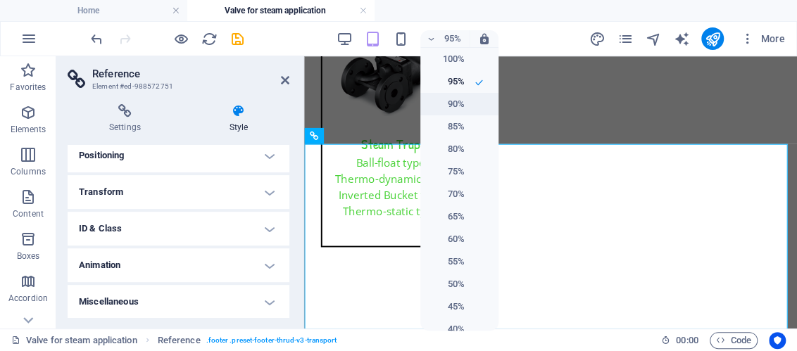
click at [444, 106] on h6 "90%" at bounding box center [447, 104] width 36 height 17
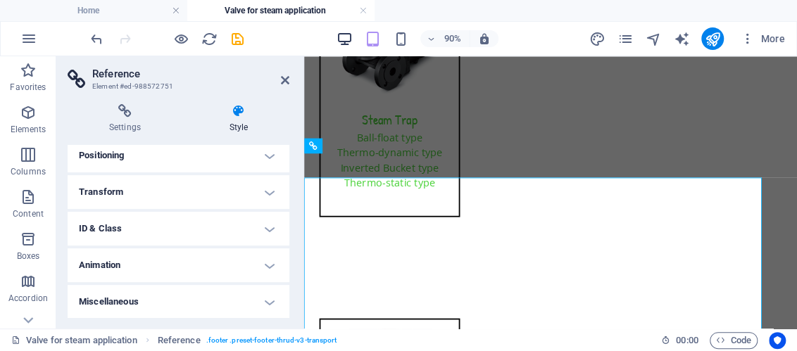
scroll to position [883, 0]
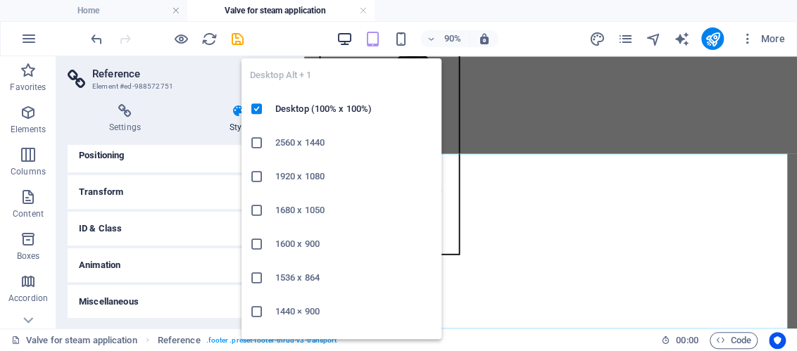
click at [343, 39] on icon "button" at bounding box center [344, 39] width 16 height 16
click at [345, 37] on icon "button" at bounding box center [344, 39] width 16 height 16
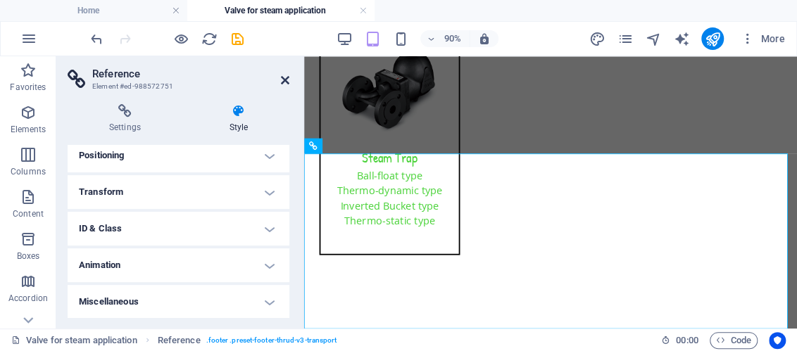
click at [288, 81] on icon at bounding box center [285, 80] width 8 height 11
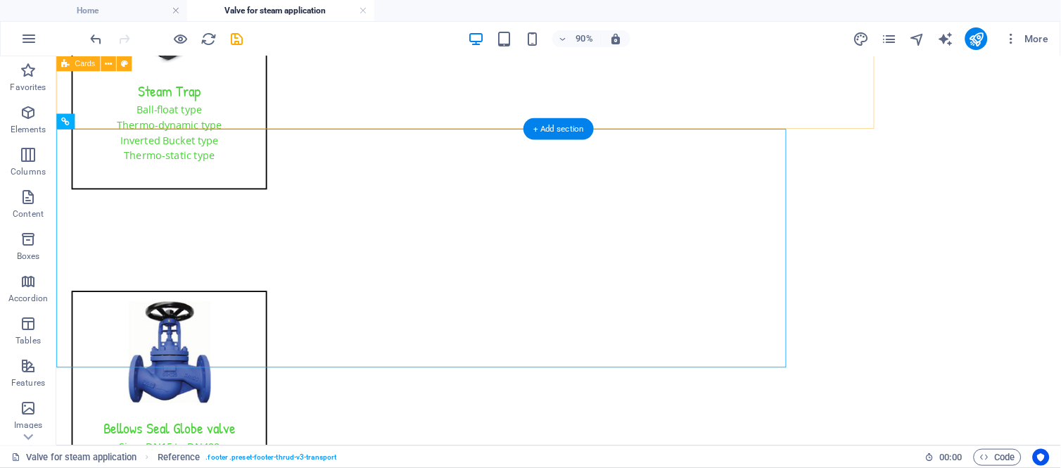
scroll to position [803, 0]
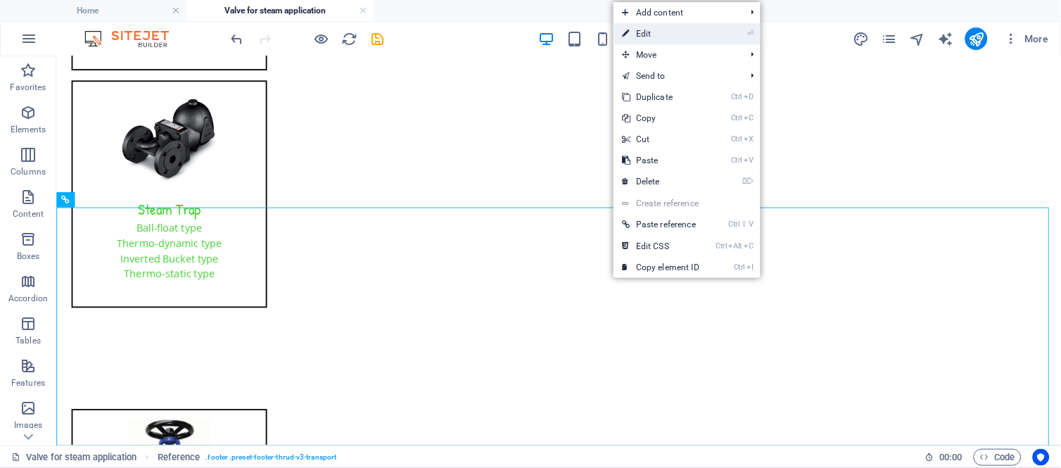
click at [662, 29] on link "⏎ Edit" at bounding box center [661, 33] width 94 height 21
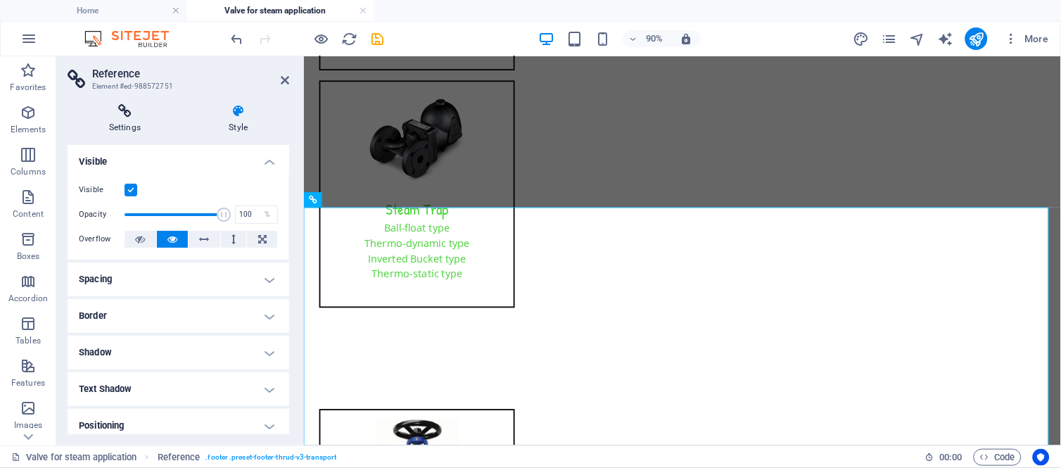
click at [135, 117] on icon at bounding box center [125, 111] width 115 height 14
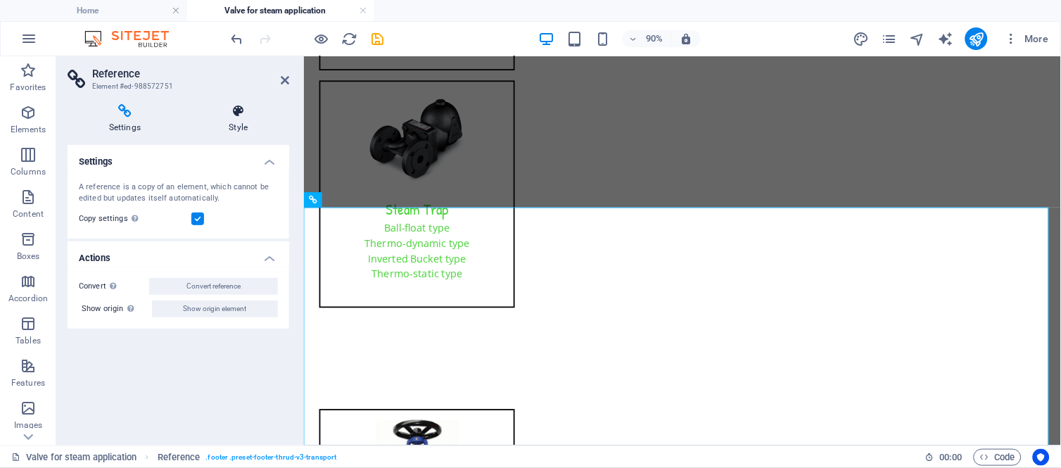
click at [226, 110] on icon at bounding box center [238, 111] width 101 height 14
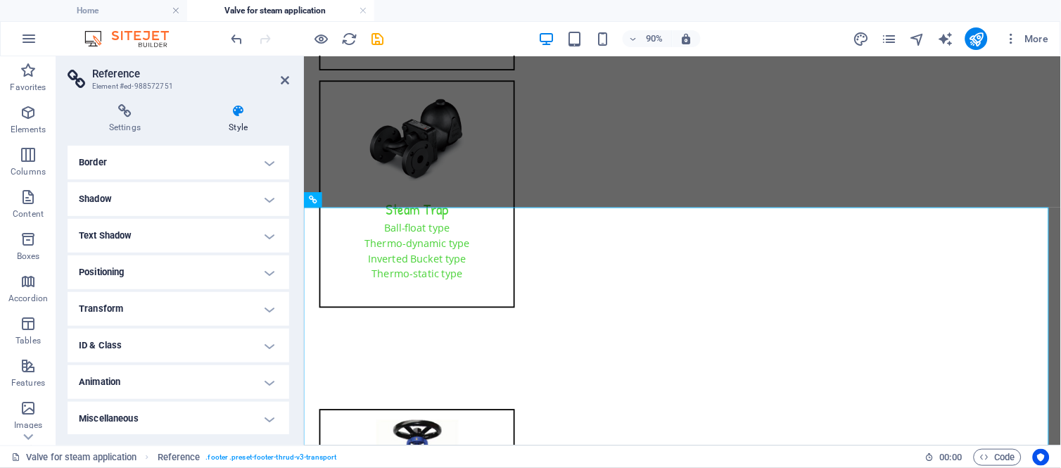
scroll to position [0, 0]
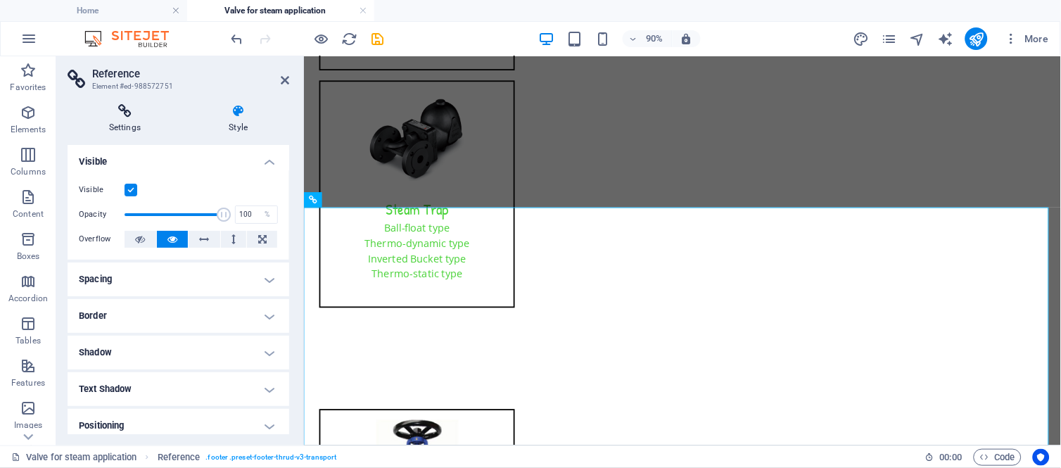
click at [146, 121] on h4 "Settings" at bounding box center [128, 119] width 120 height 30
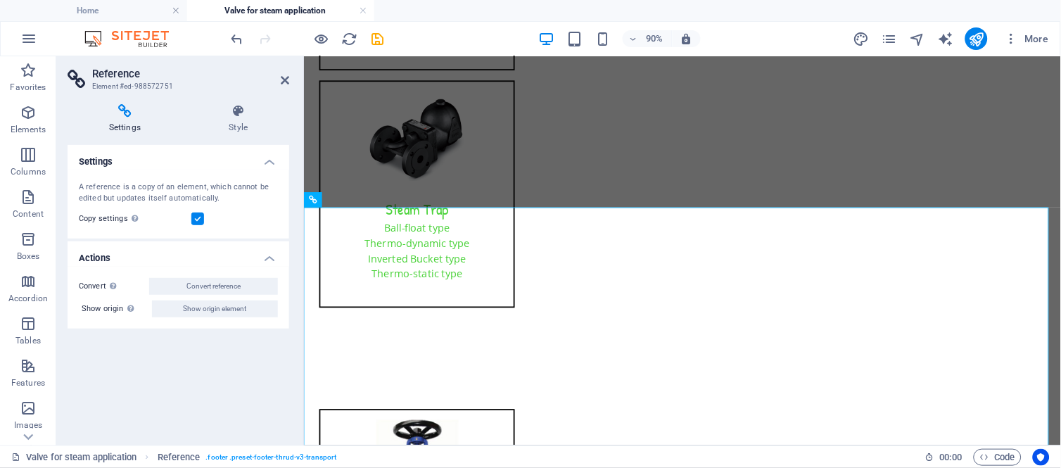
click at [262, 257] on h4 "Actions" at bounding box center [179, 253] width 222 height 25
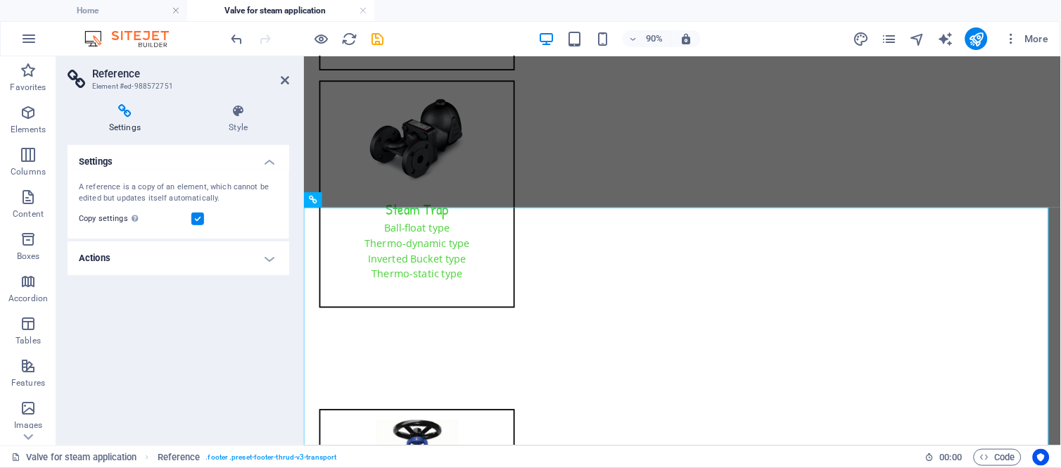
click at [262, 257] on h4 "Actions" at bounding box center [179, 258] width 222 height 34
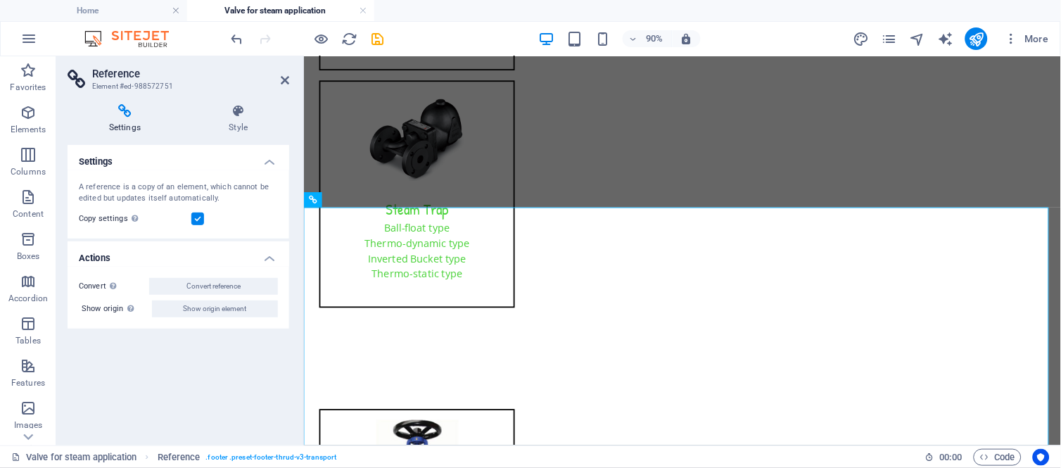
click at [262, 160] on h4 "Settings" at bounding box center [179, 157] width 222 height 25
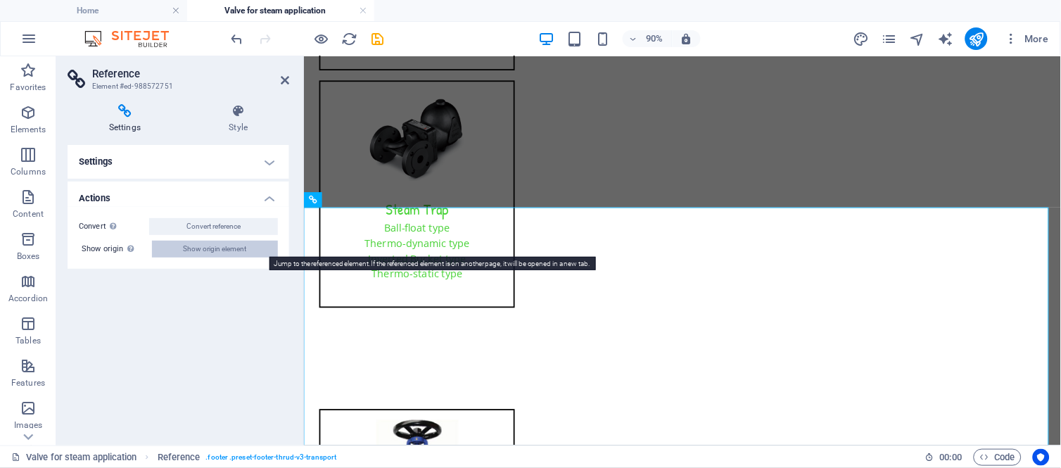
drag, startPoint x: 248, startPoint y: 255, endPoint x: 369, endPoint y: 229, distance: 123.3
click at [248, 255] on button "Show origin element" at bounding box center [215, 249] width 126 height 17
select select "footer"
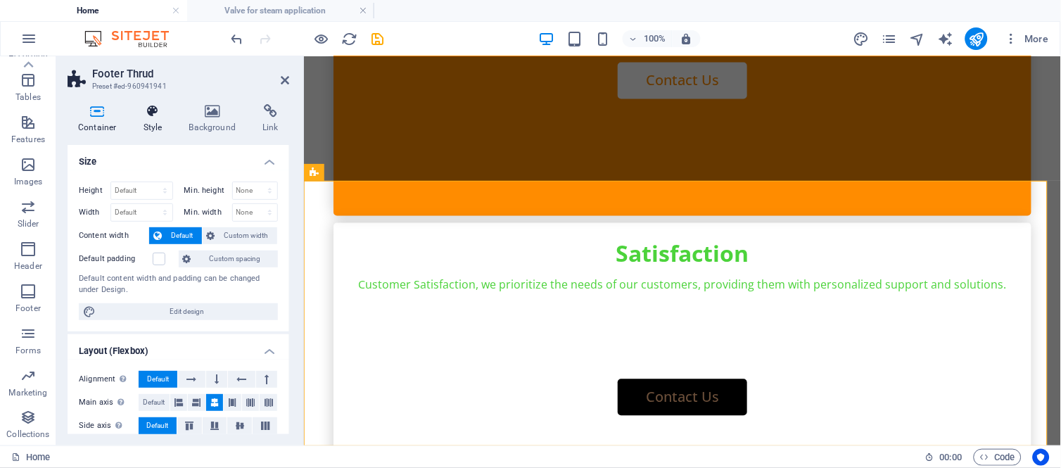
click at [158, 113] on icon at bounding box center [153, 111] width 40 height 14
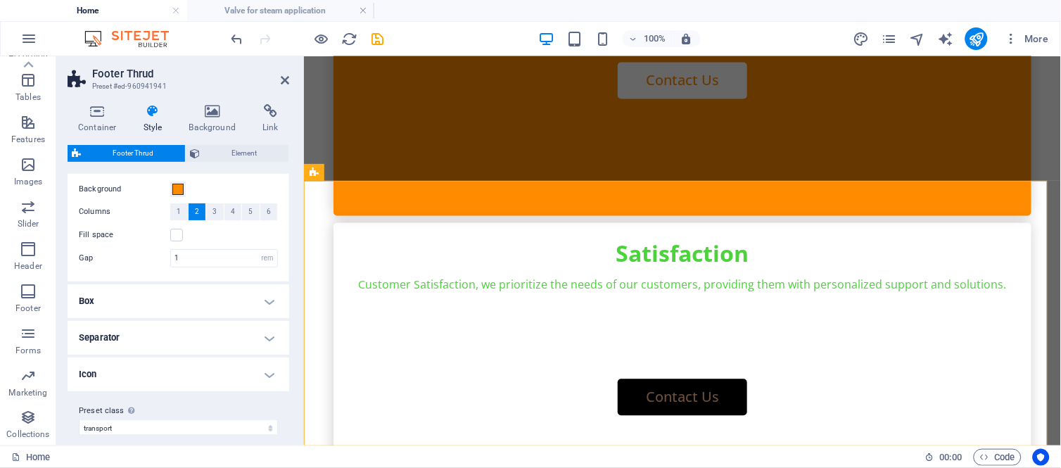
scroll to position [44, 0]
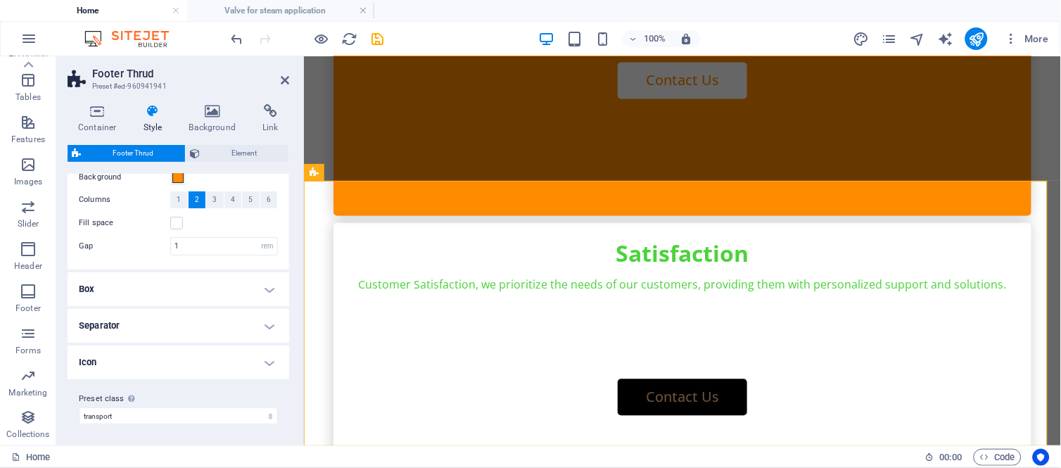
click at [260, 288] on h4 "Box" at bounding box center [179, 289] width 222 height 34
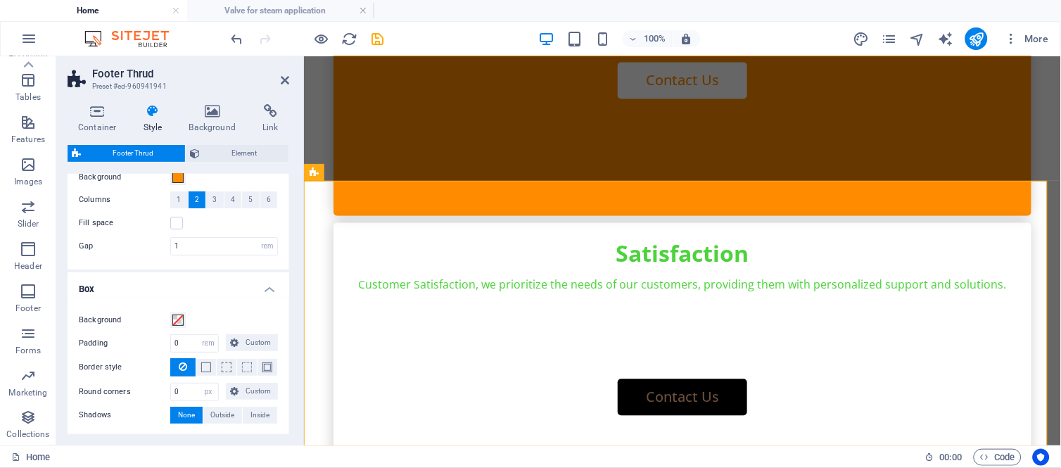
click at [262, 287] on h4 "Box" at bounding box center [179, 284] width 222 height 25
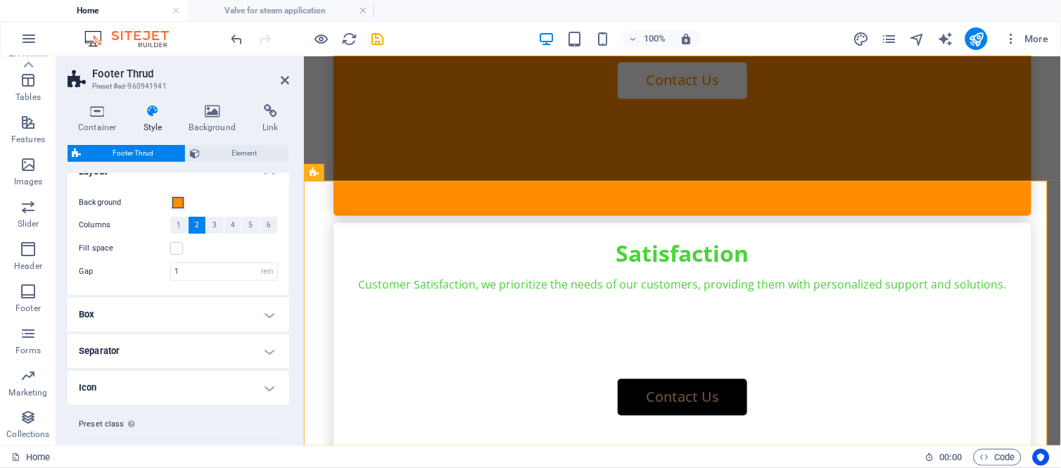
scroll to position [0, 0]
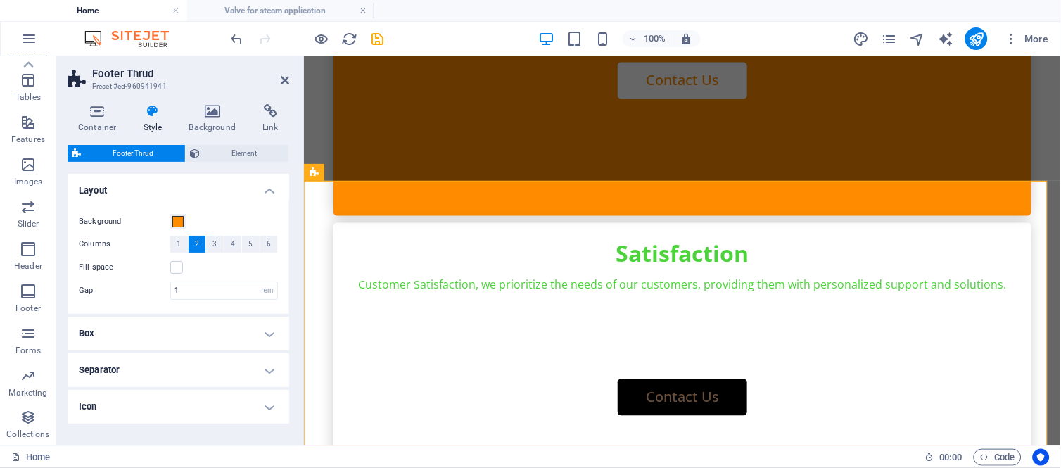
click at [262, 189] on h4 "Layout" at bounding box center [179, 186] width 222 height 25
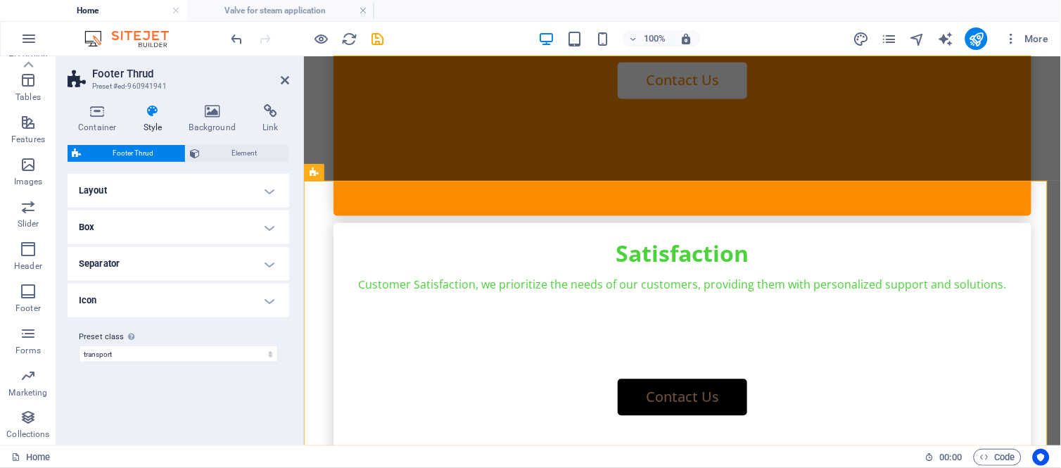
click at [268, 268] on h4 "Separator" at bounding box center [179, 264] width 222 height 34
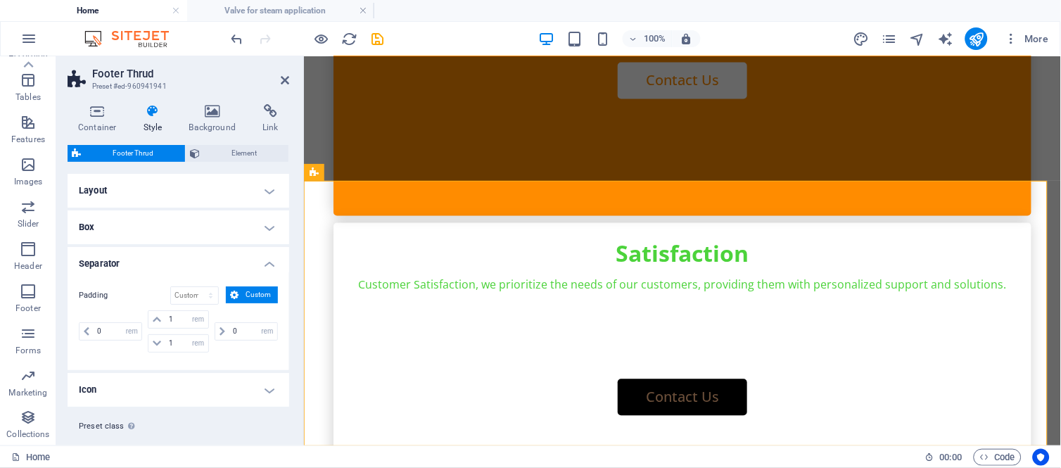
click at [268, 268] on h4 "Separator" at bounding box center [179, 259] width 222 height 25
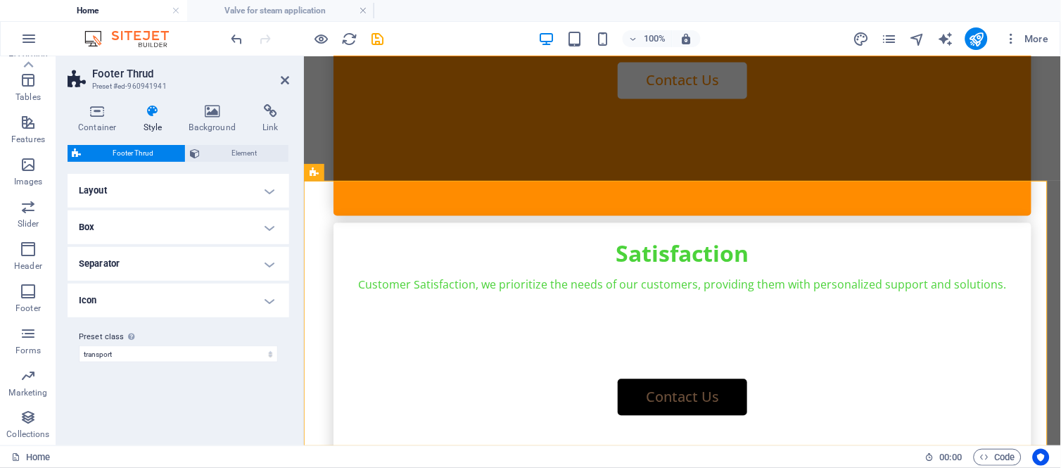
click at [269, 292] on h4 "Icon" at bounding box center [179, 301] width 222 height 34
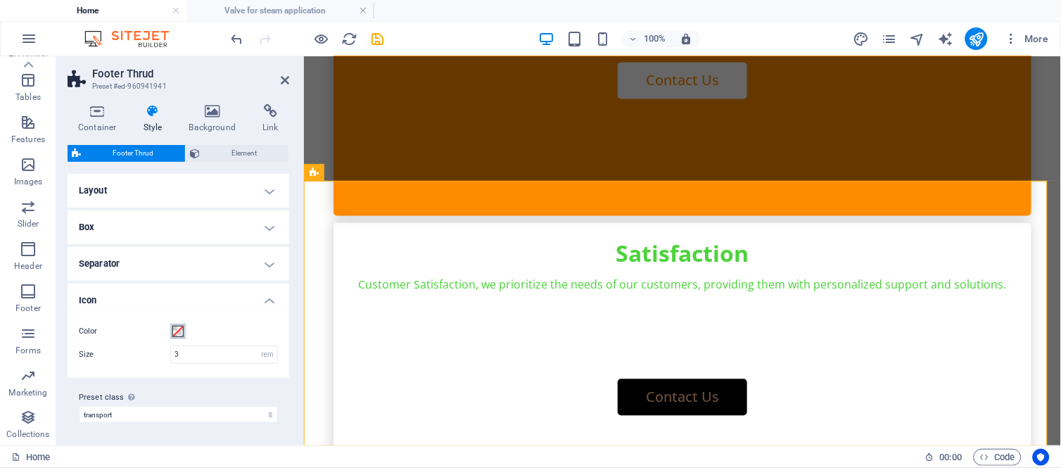
click at [175, 327] on span at bounding box center [177, 331] width 11 height 11
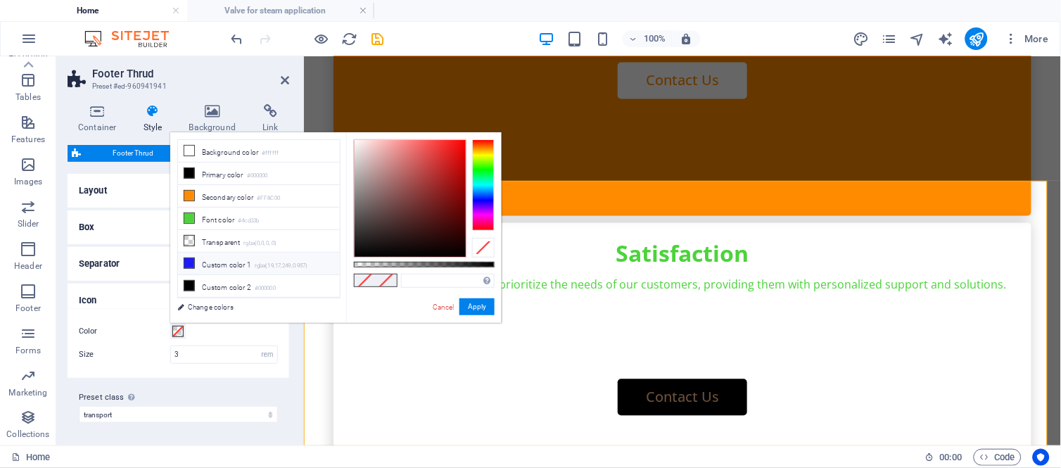
click at [235, 265] on li "Custom color 1 rgba(19,17,249,0.957)" at bounding box center [259, 264] width 162 height 23
type input "rgba(19, 17, 249, 0.957)"
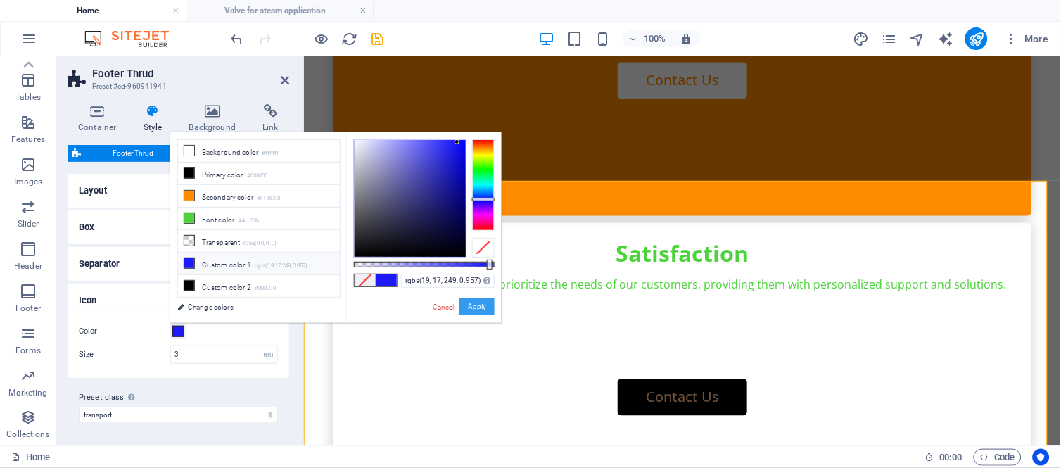
click at [473, 308] on button "Apply" at bounding box center [476, 306] width 35 height 17
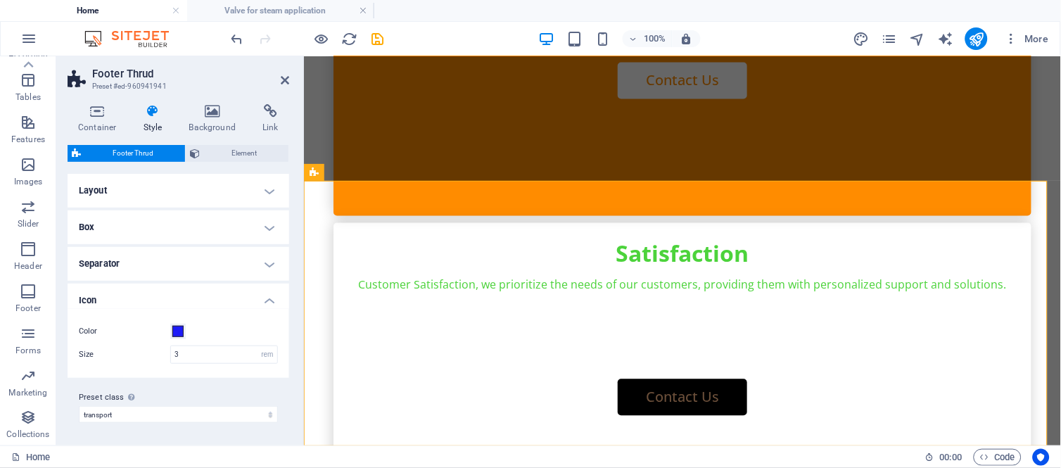
click at [270, 184] on h4 "Layout" at bounding box center [179, 191] width 222 height 34
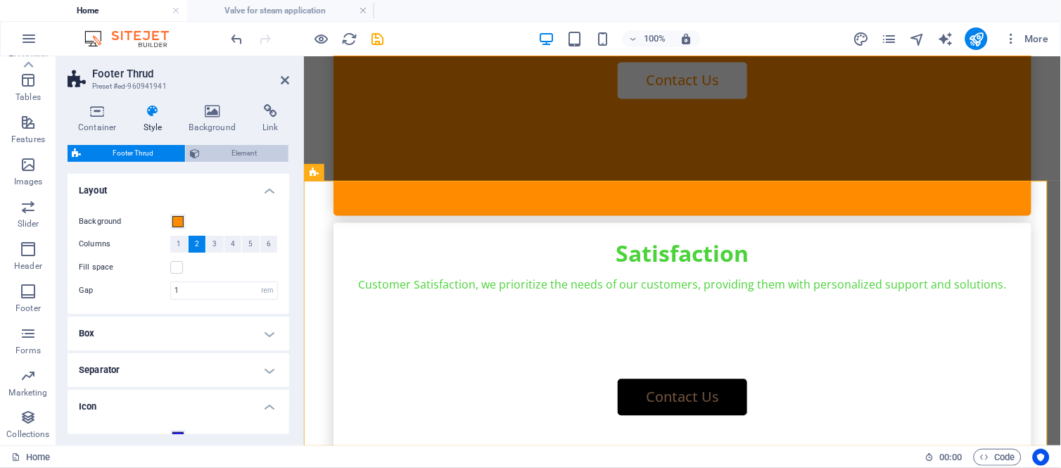
click at [249, 151] on span "Element" at bounding box center [244, 153] width 80 height 17
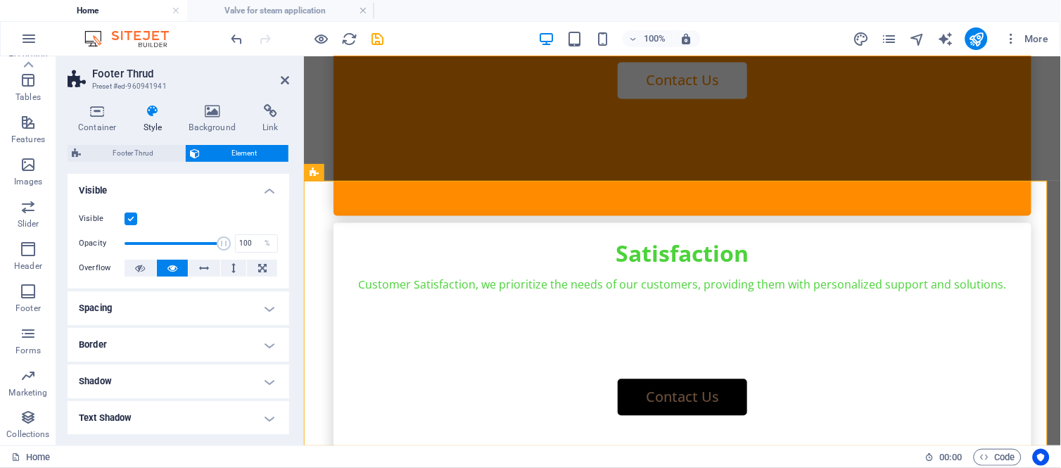
click at [128, 218] on label at bounding box center [131, 219] width 13 height 13
click at [0, 0] on input "Visible" at bounding box center [0, 0] width 0 height 0
click at [130, 220] on label at bounding box center [131, 219] width 13 height 13
click at [0, 0] on input "Visible" at bounding box center [0, 0] width 0 height 0
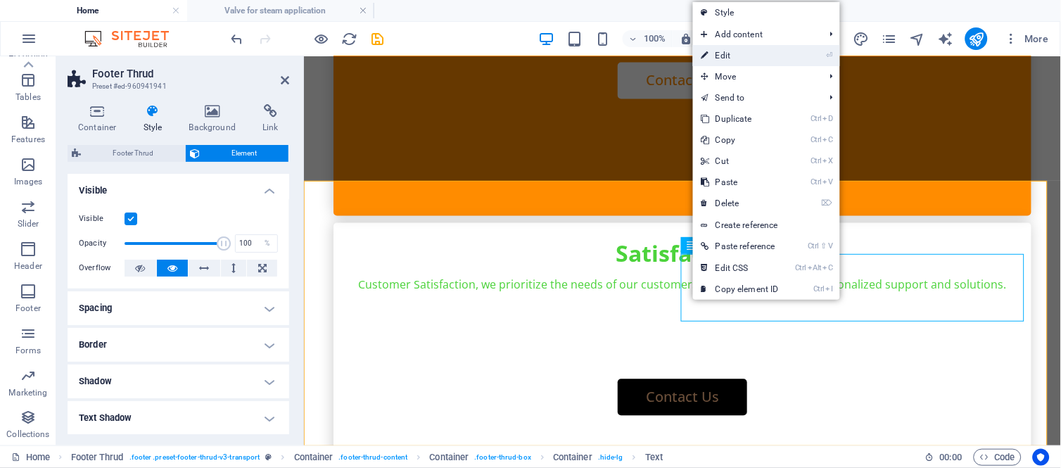
click at [737, 51] on link "⏎ Edit" at bounding box center [740, 55] width 94 height 21
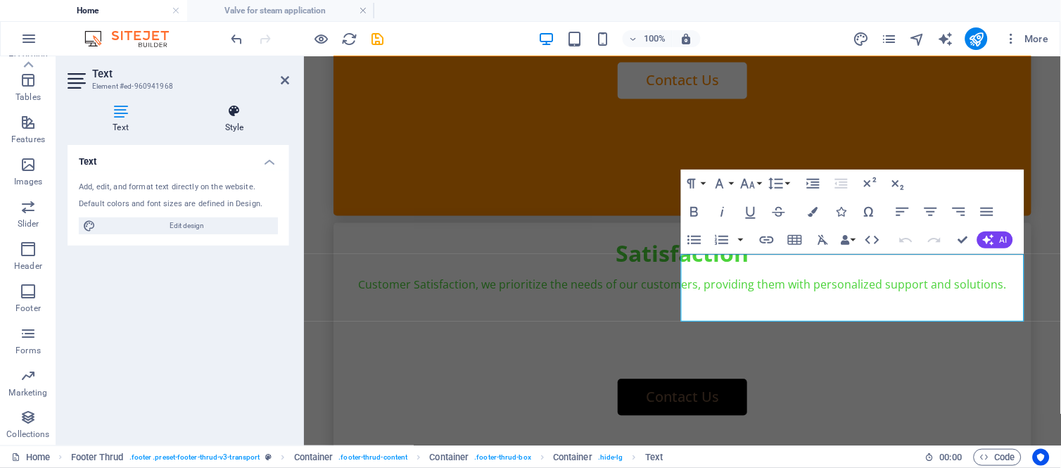
click at [234, 127] on h4 "Style" at bounding box center [234, 119] width 110 height 30
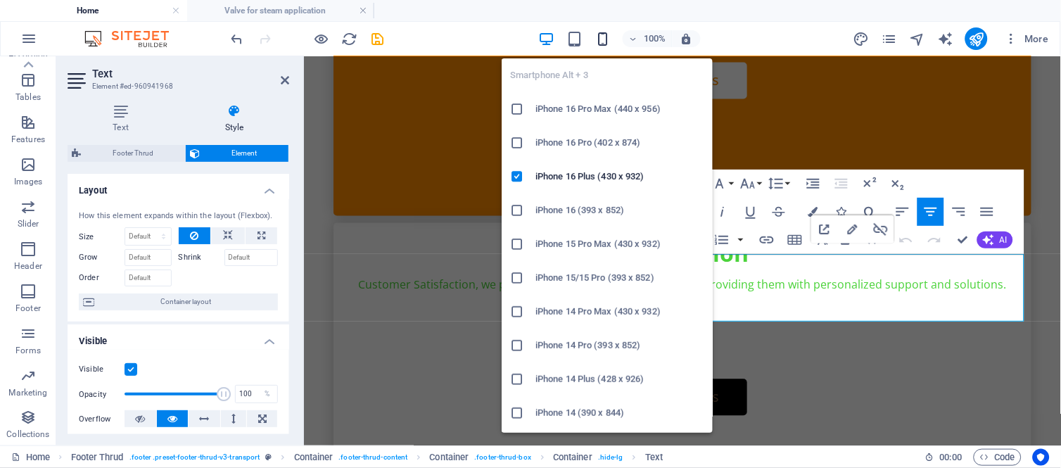
click at [607, 36] on icon "button" at bounding box center [603, 39] width 16 height 16
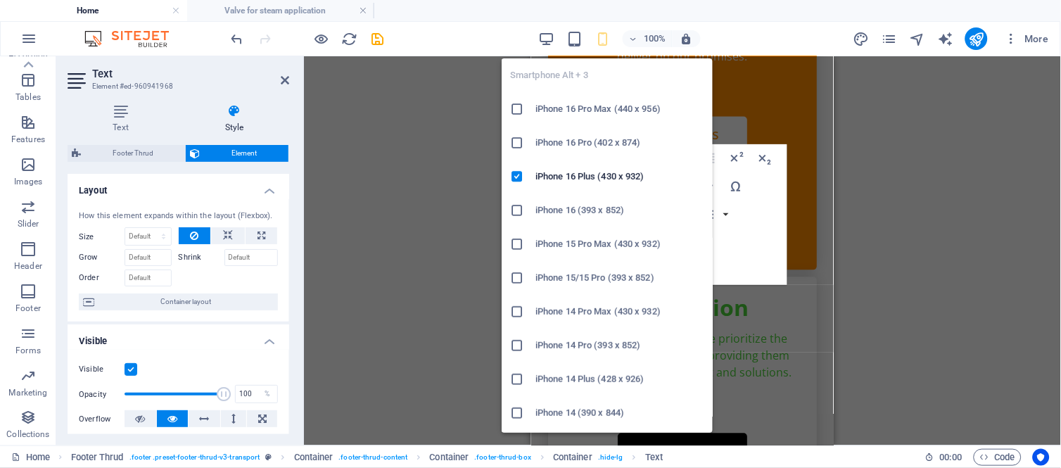
scroll to position [4584, 0]
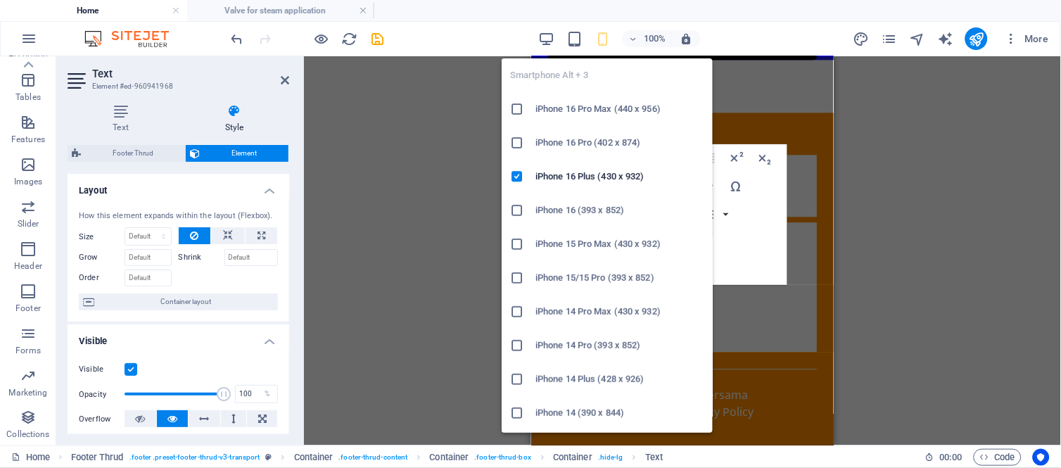
type input "50"
select select "%"
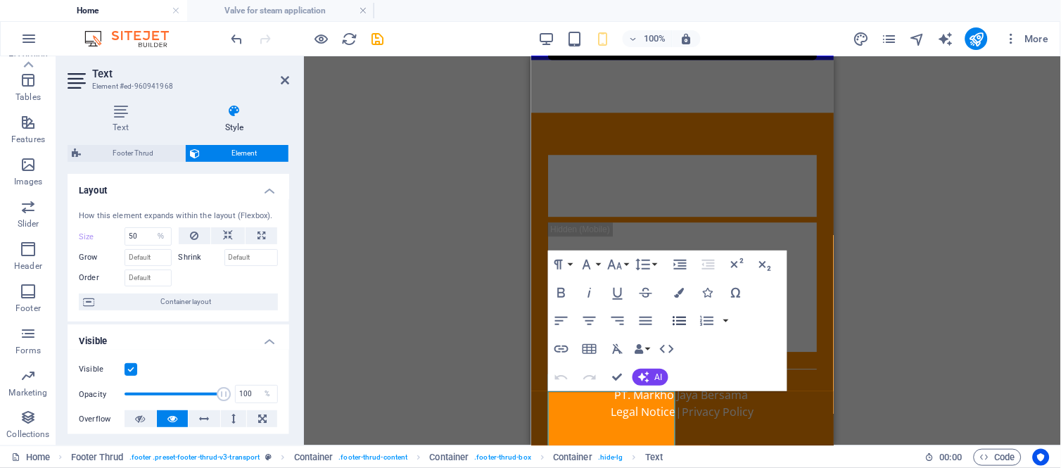
scroll to position [4396, 0]
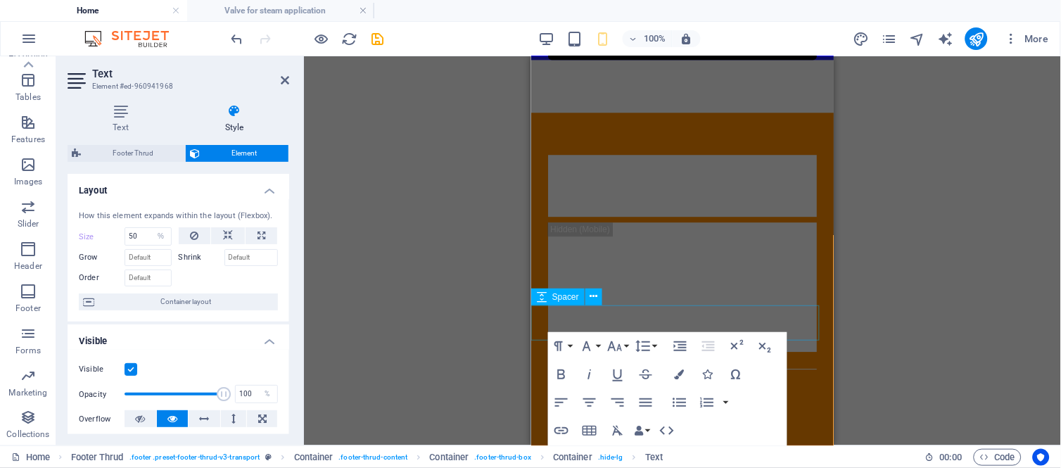
click at [780, 112] on div at bounding box center [682, 94] width 303 height 35
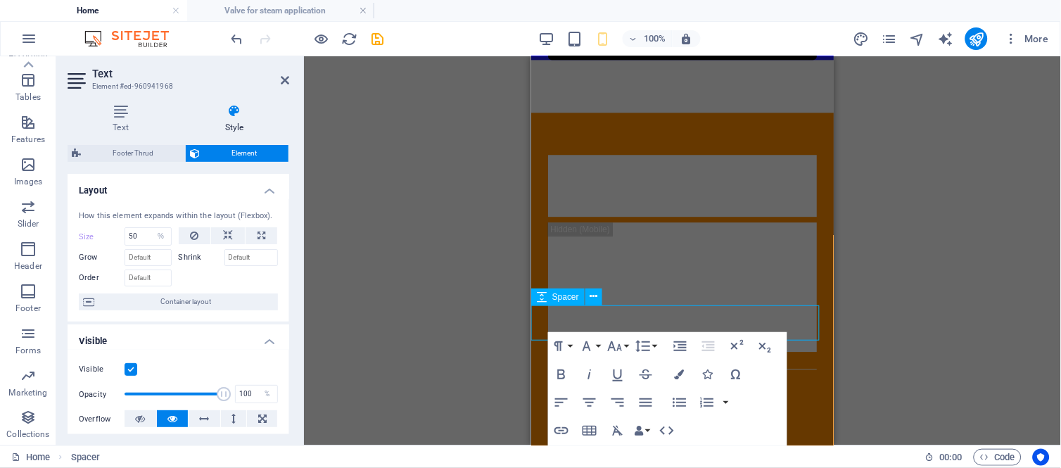
click at [796, 285] on div "H1 Wide image with text Wide image with text Container Menu Bar Container Image…" at bounding box center [682, 250] width 757 height 389
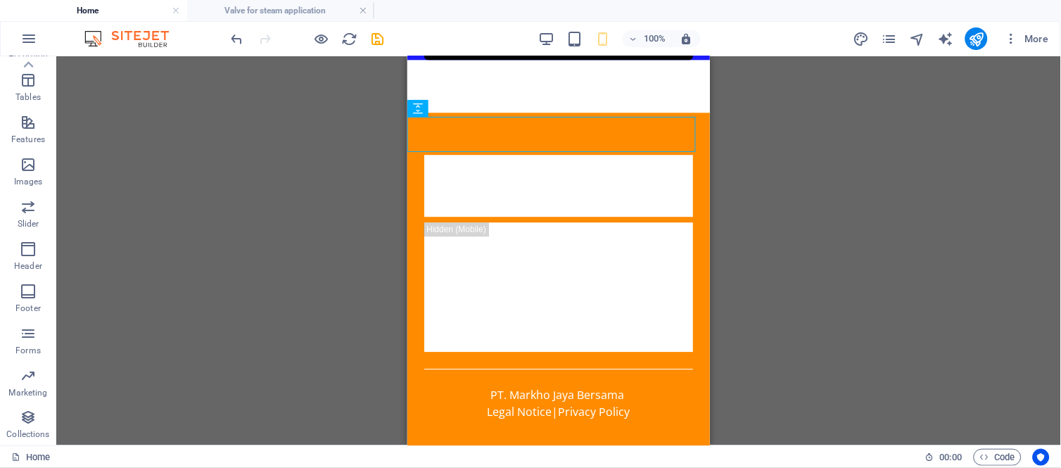
scroll to position [4584, 0]
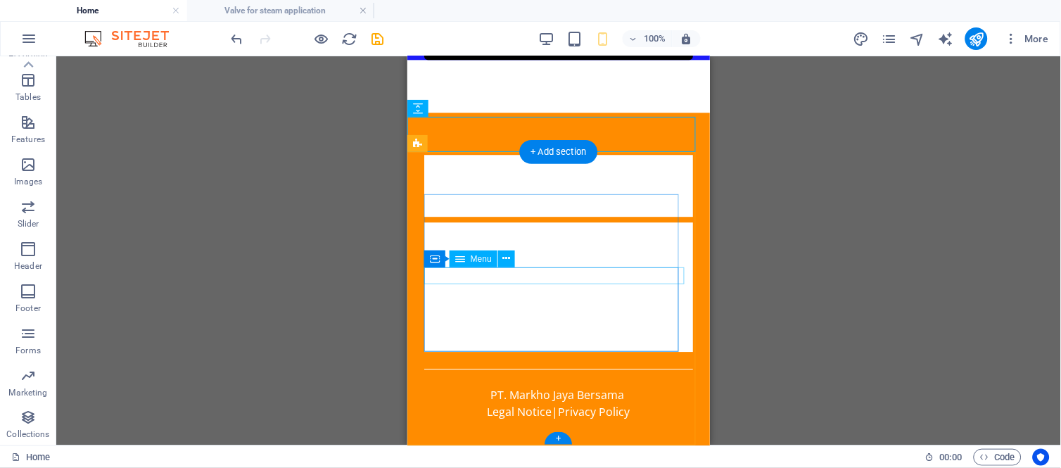
click at [431, 239] on nav "Home Services About Us Pricing Contact Us" at bounding box center [558, 230] width 269 height 17
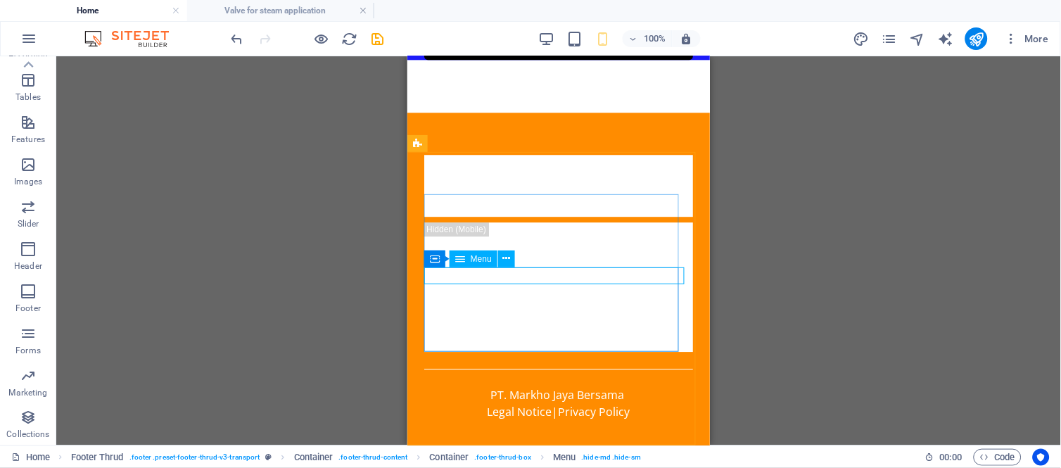
click at [467, 262] on div "Menu" at bounding box center [474, 259] width 48 height 17
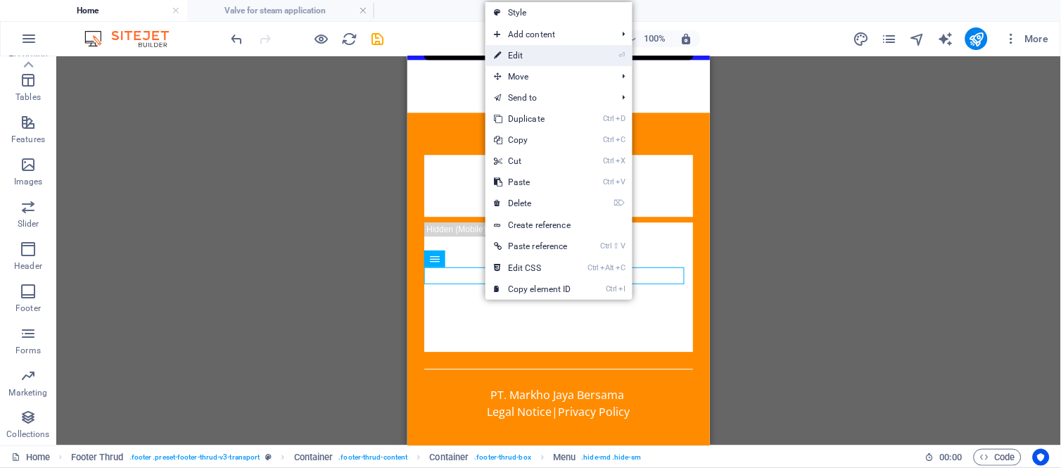
click at [538, 57] on link "⏎ Edit" at bounding box center [533, 55] width 94 height 21
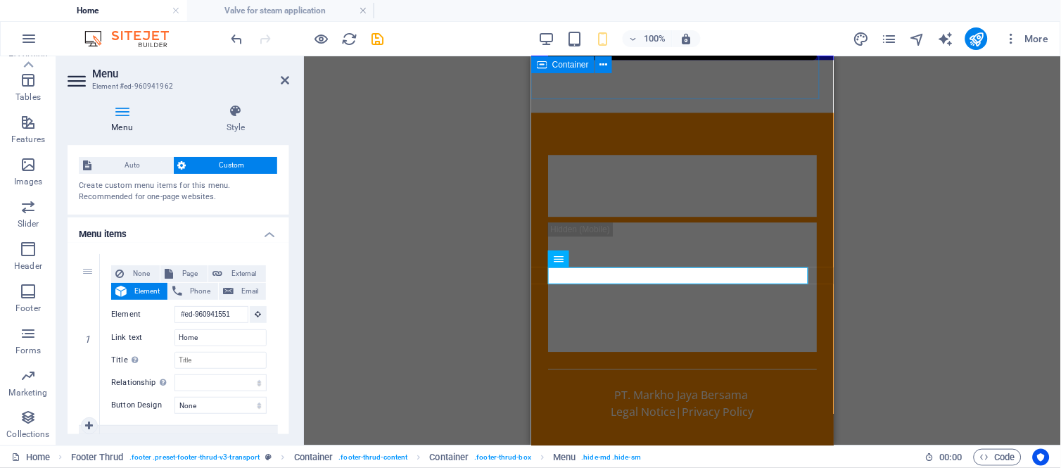
scroll to position [0, 0]
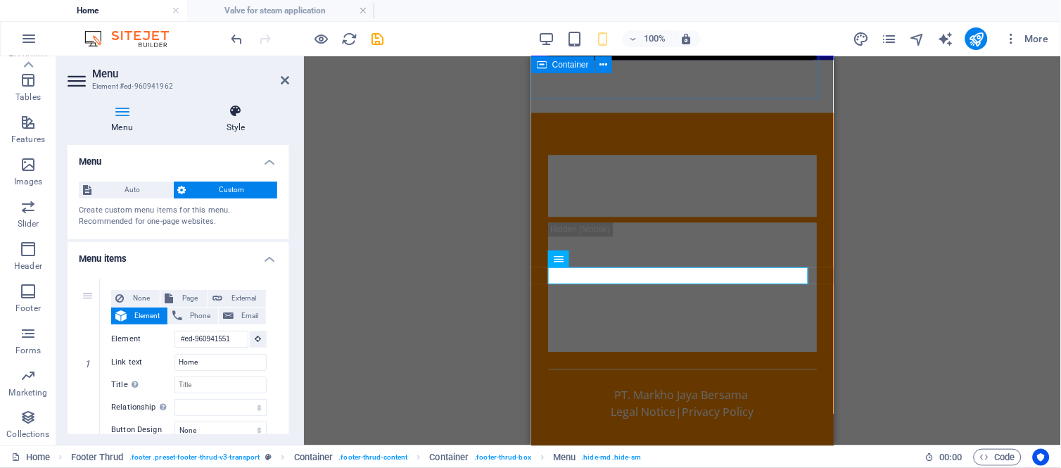
click at [231, 110] on icon at bounding box center [235, 111] width 107 height 14
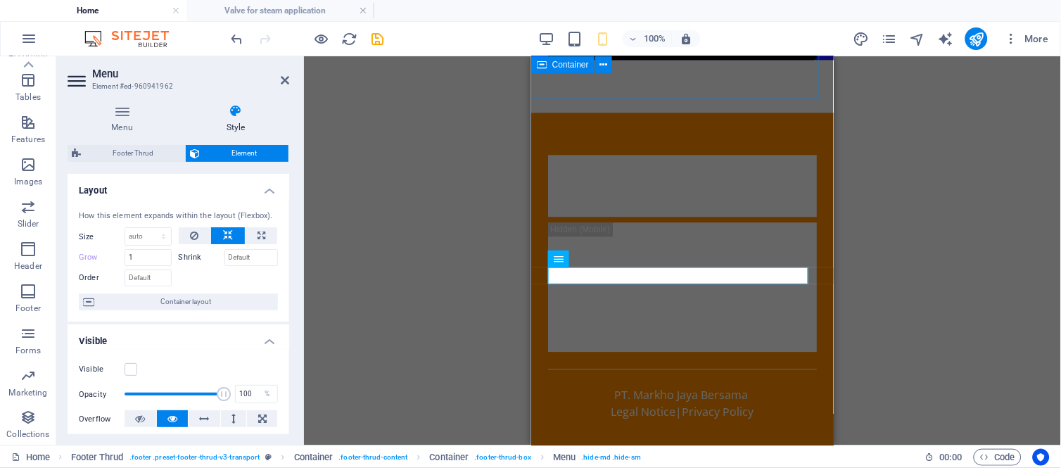
click at [241, 117] on icon at bounding box center [235, 111] width 107 height 14
click at [128, 350] on label at bounding box center [131, 369] width 13 height 13
click at [0, 0] on input "Visible" at bounding box center [0, 0] width 0 height 0
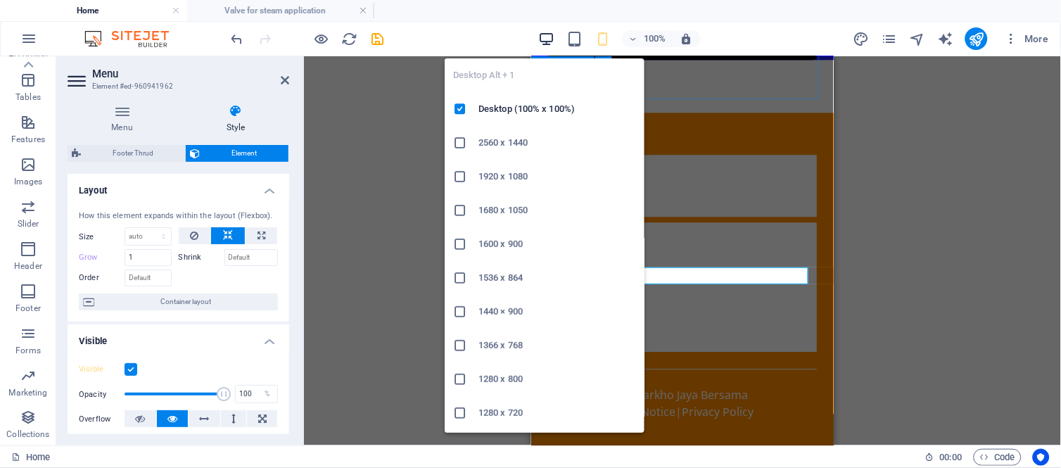
click at [547, 34] on icon "button" at bounding box center [546, 39] width 16 height 16
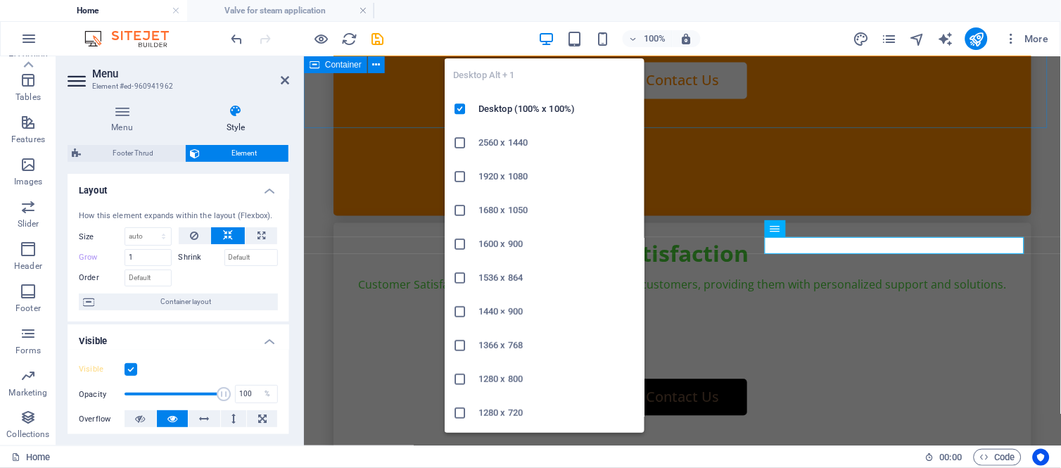
type input "0"
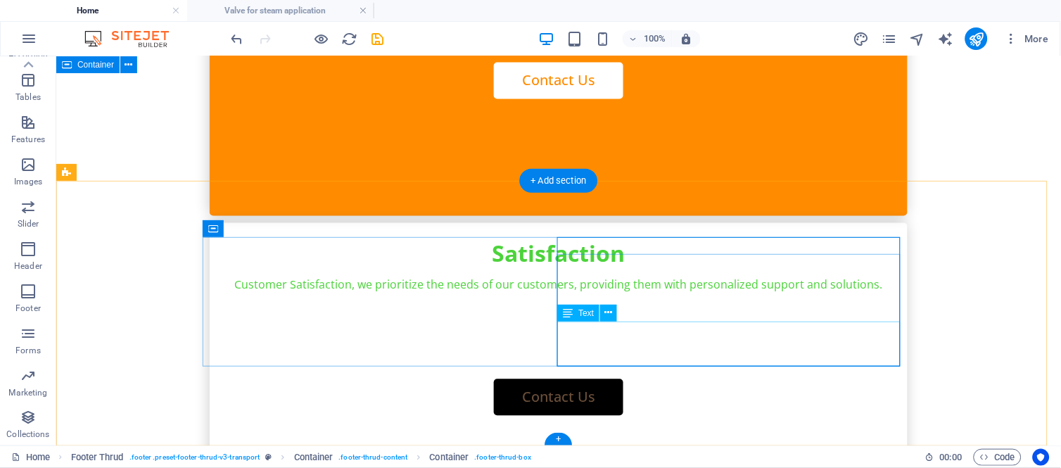
drag, startPoint x: 598, startPoint y: 337, endPoint x: 601, endPoint y: 287, distance: 50.0
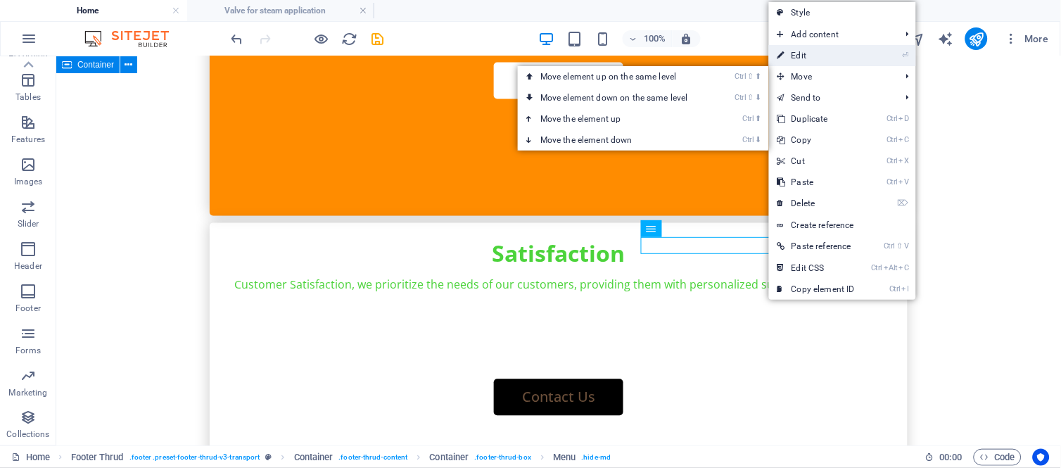
click at [796, 55] on link "⏎ Edit" at bounding box center [816, 55] width 94 height 21
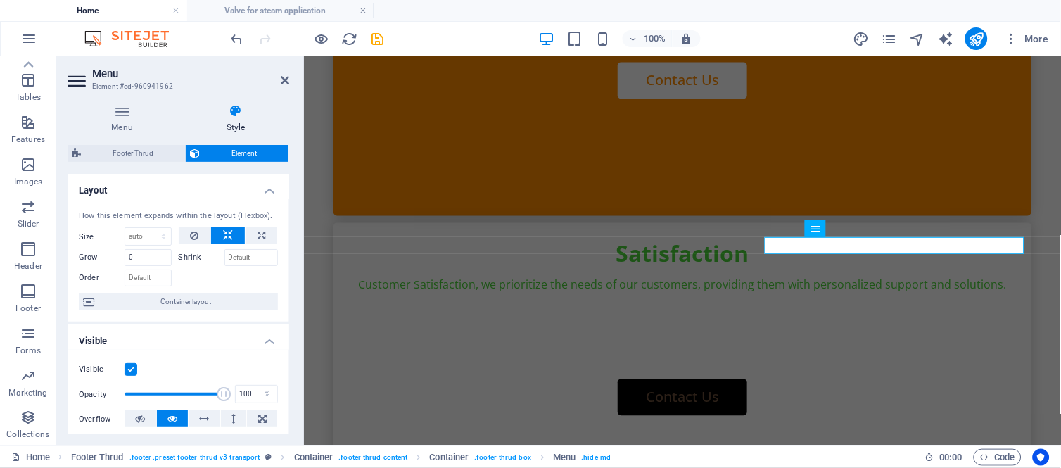
click at [128, 350] on label at bounding box center [131, 369] width 13 height 13
click at [0, 0] on input "Visible" at bounding box center [0, 0] width 0 height 0
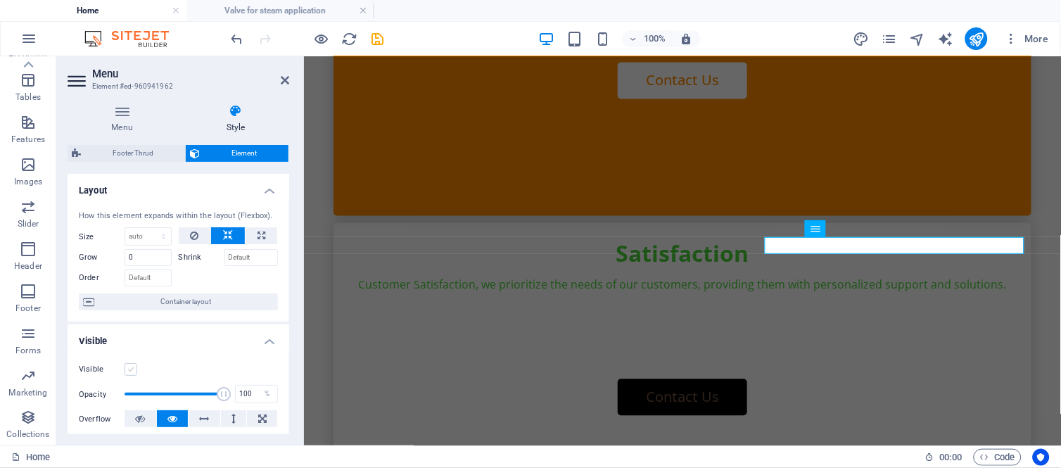
click at [128, 350] on label at bounding box center [131, 369] width 13 height 13
click at [0, 0] on input "Visible" at bounding box center [0, 0] width 0 height 0
click at [128, 350] on label at bounding box center [131, 369] width 13 height 13
click at [0, 0] on input "Visible" at bounding box center [0, 0] width 0 height 0
click at [128, 350] on label at bounding box center [131, 369] width 13 height 13
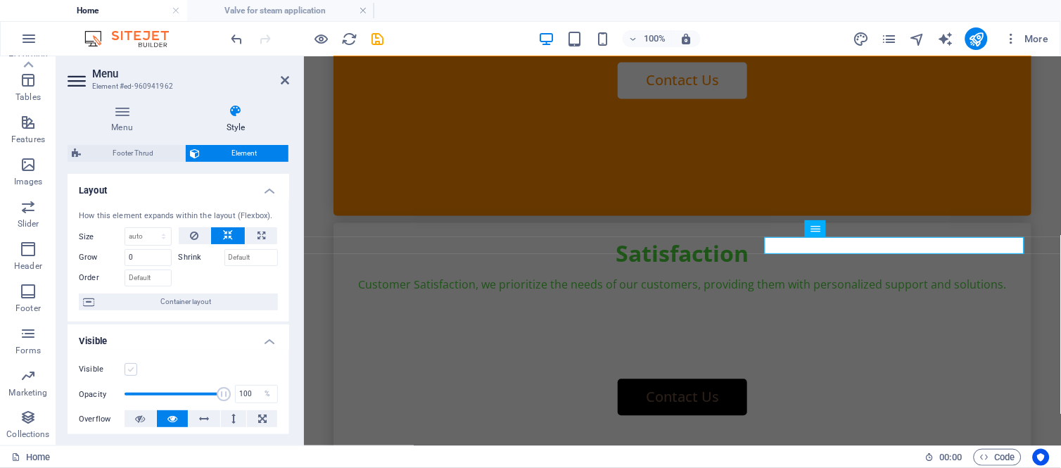
click at [0, 0] on input "Visible" at bounding box center [0, 0] width 0 height 0
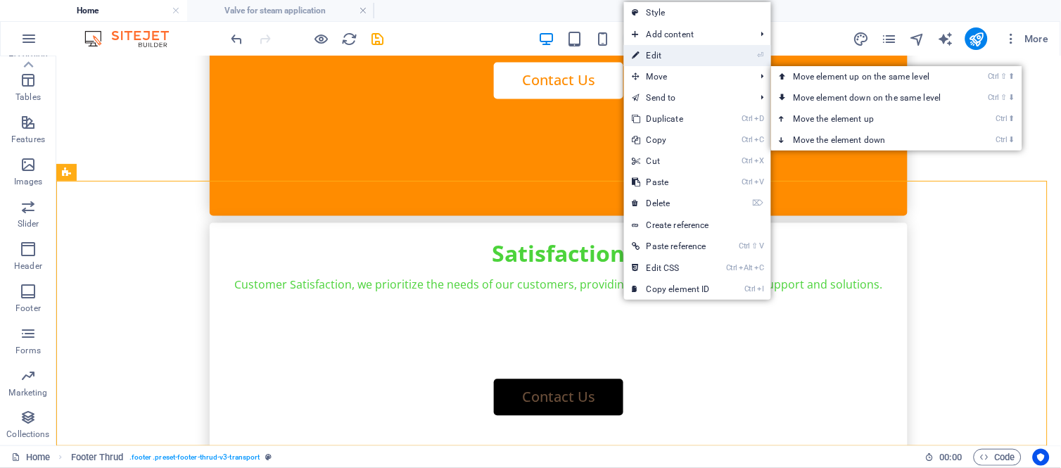
click at [664, 51] on link "⏎ Edit" at bounding box center [671, 55] width 94 height 21
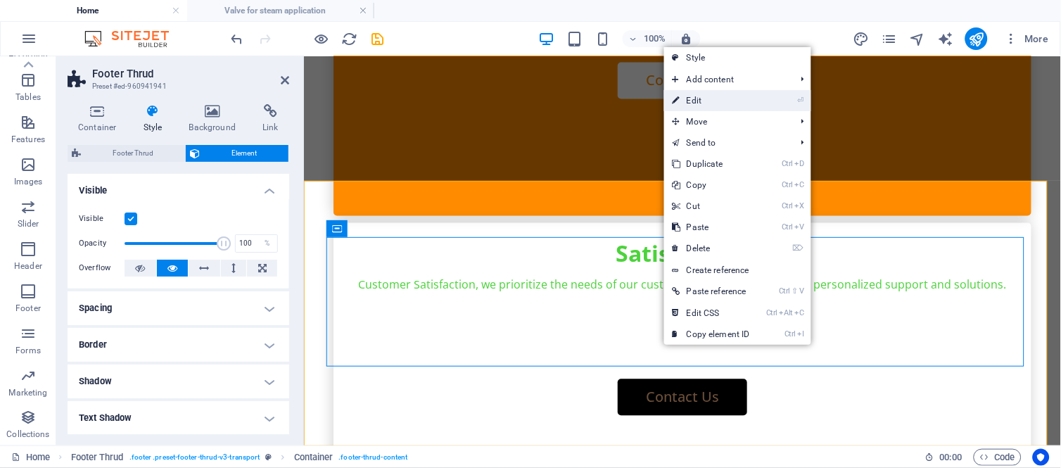
click at [704, 95] on link "⏎ Edit" at bounding box center [711, 100] width 94 height 21
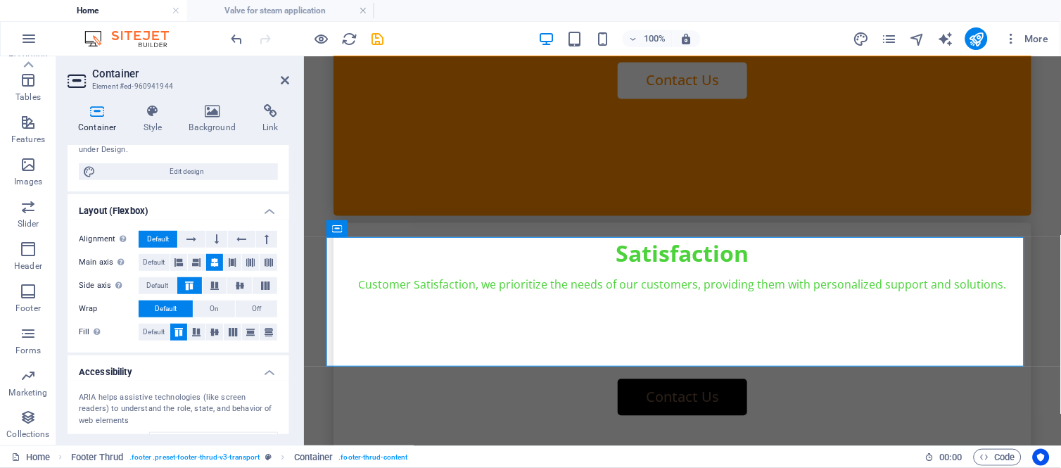
scroll to position [0, 0]
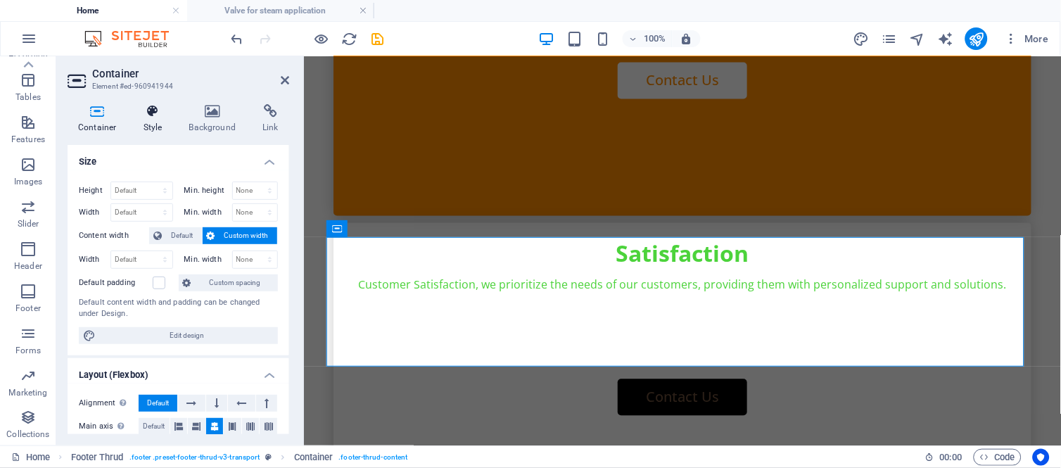
click at [152, 113] on icon at bounding box center [153, 111] width 40 height 14
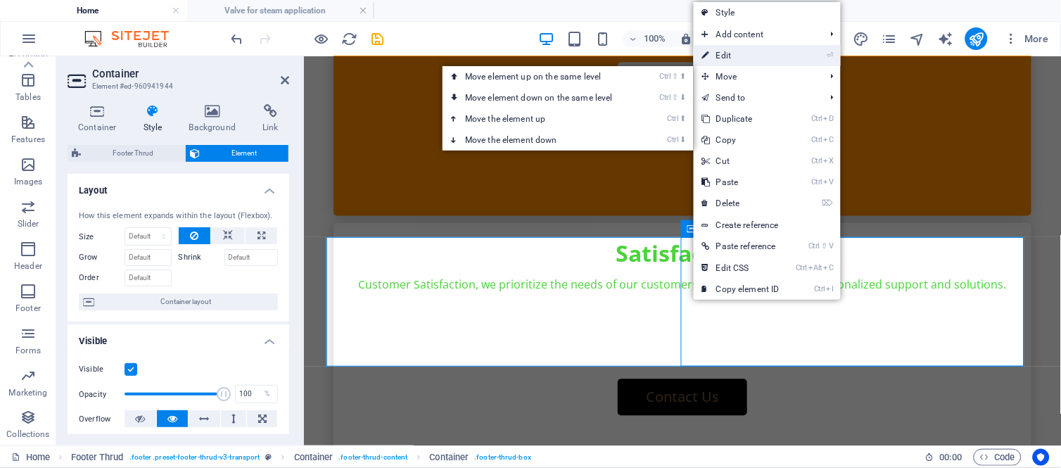
click at [721, 52] on link "⏎ Edit" at bounding box center [741, 55] width 94 height 21
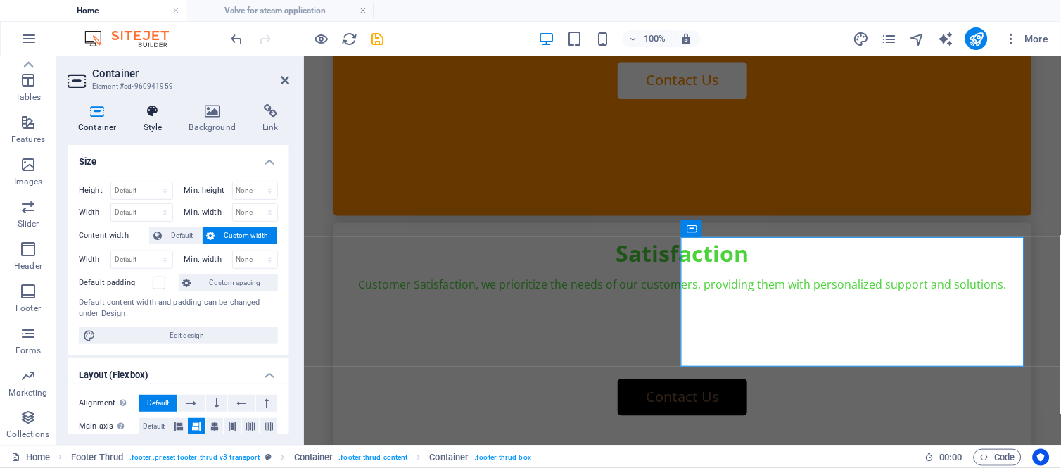
click at [158, 116] on icon at bounding box center [153, 111] width 40 height 14
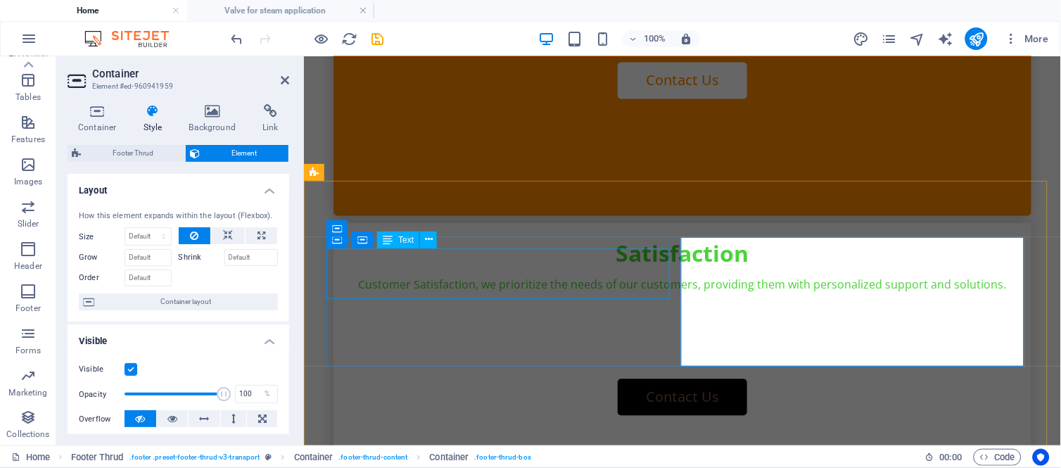
scroll to position [2960, 0]
drag, startPoint x: 517, startPoint y: 294, endPoint x: 765, endPoint y: 294, distance: 247.7
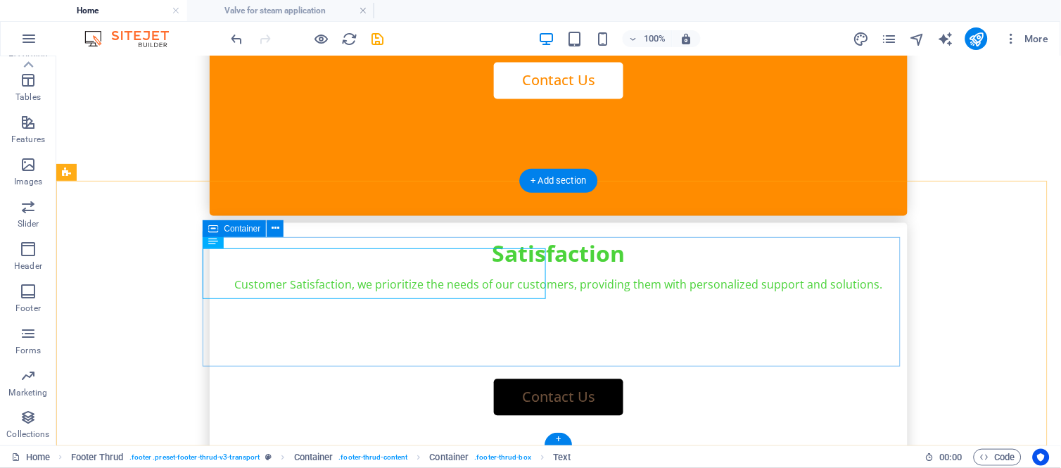
drag, startPoint x: 533, startPoint y: 305, endPoint x: 524, endPoint y: 241, distance: 64.7
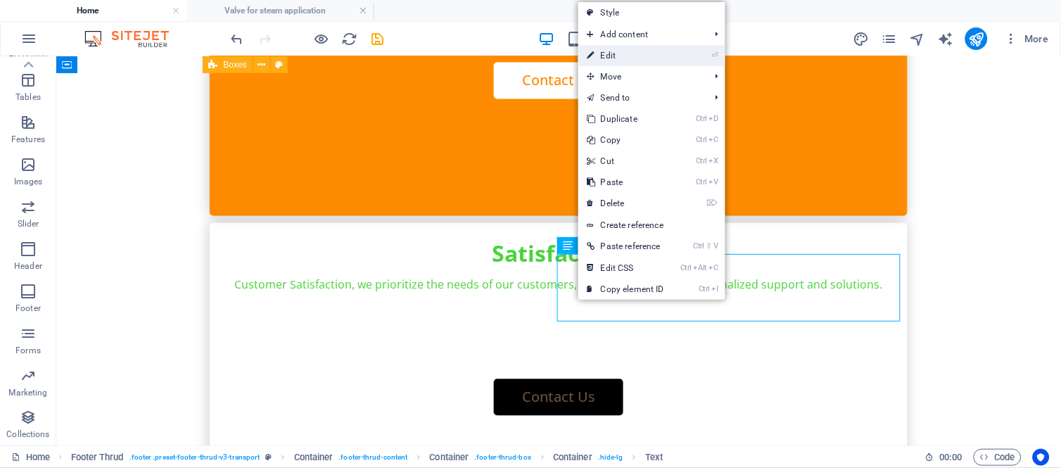
click at [610, 56] on link "⏎ Edit" at bounding box center [625, 55] width 94 height 21
select select "%"
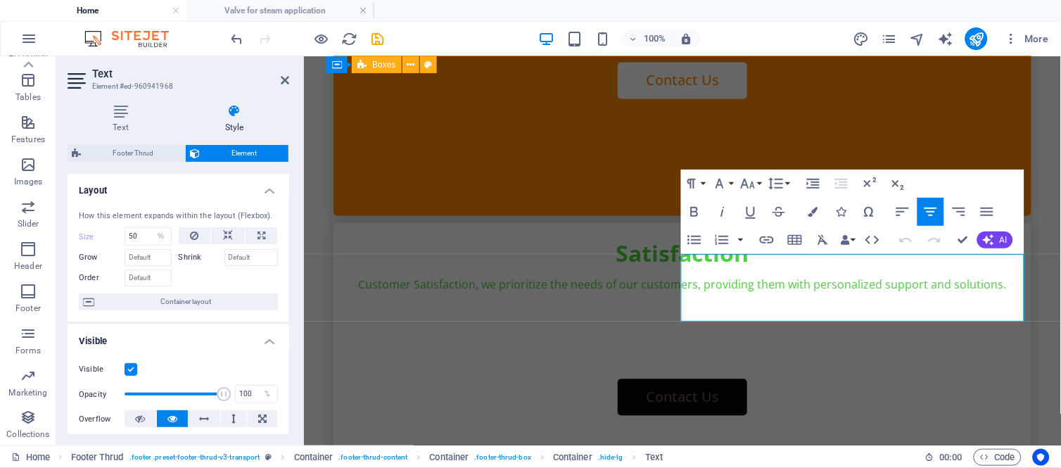
select select "DISABLED_OPTION_VALUE"
click at [128, 374] on label at bounding box center [131, 369] width 13 height 13
click at [0, 0] on input "Visible" at bounding box center [0, 0] width 0 height 0
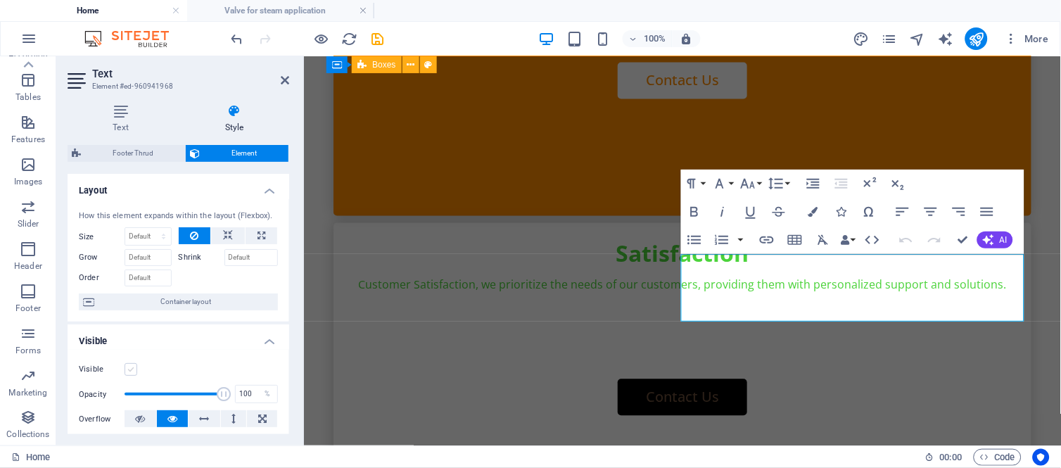
click at [128, 373] on label at bounding box center [131, 369] width 13 height 13
click at [0, 0] on input "Visible" at bounding box center [0, 0] width 0 height 0
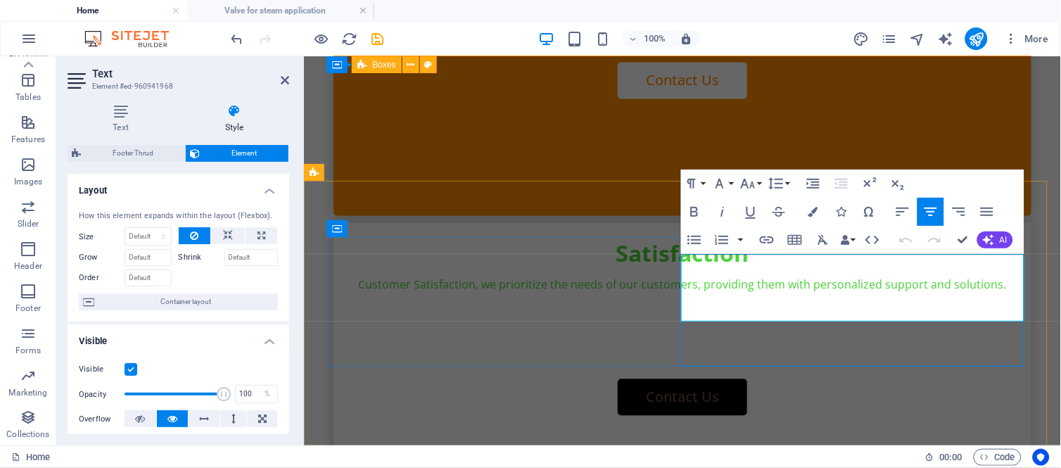
drag, startPoint x: 778, startPoint y: 266, endPoint x: 699, endPoint y: 273, distance: 78.4
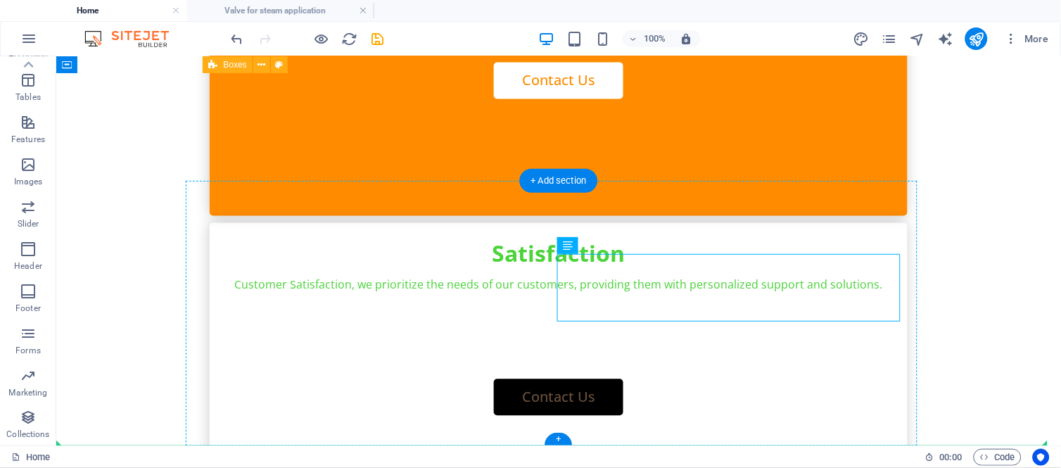
drag, startPoint x: 668, startPoint y: 257, endPoint x: 563, endPoint y: 315, distance: 120.3
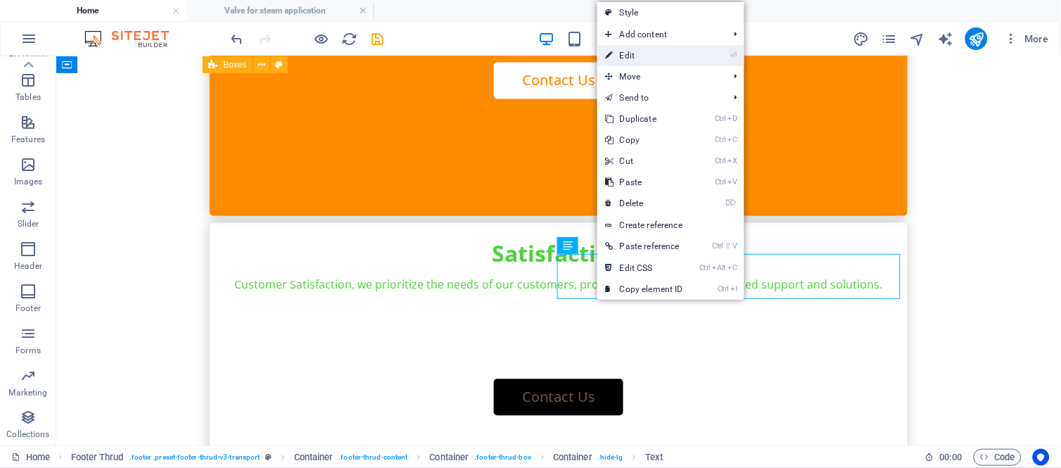
click at [638, 55] on link "⏎ Edit" at bounding box center [644, 55] width 94 height 21
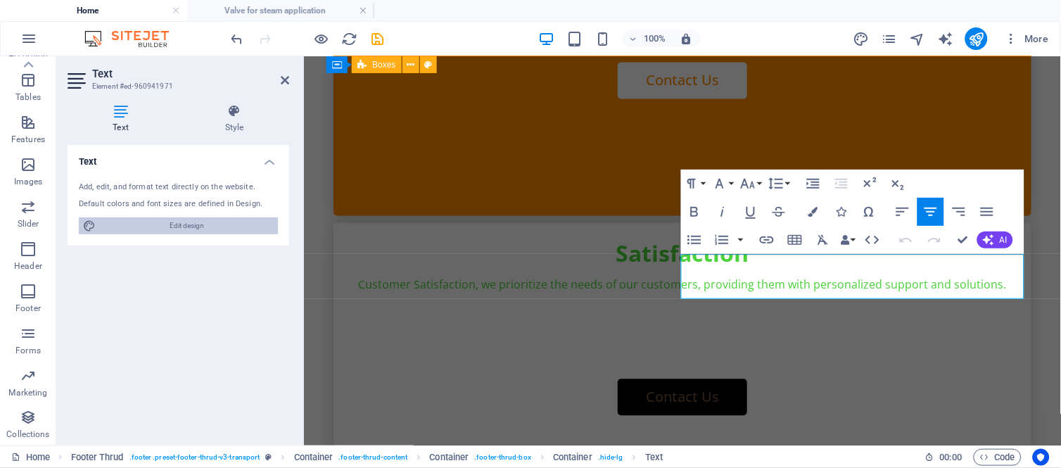
click at [201, 227] on span "Edit design" at bounding box center [187, 225] width 174 height 17
select select "px"
select select "400"
select select "px"
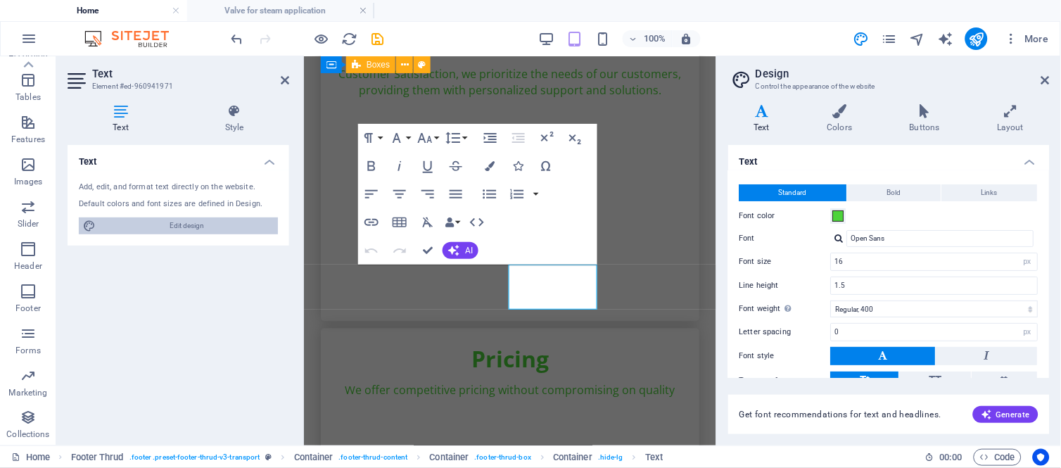
scroll to position [3874, 0]
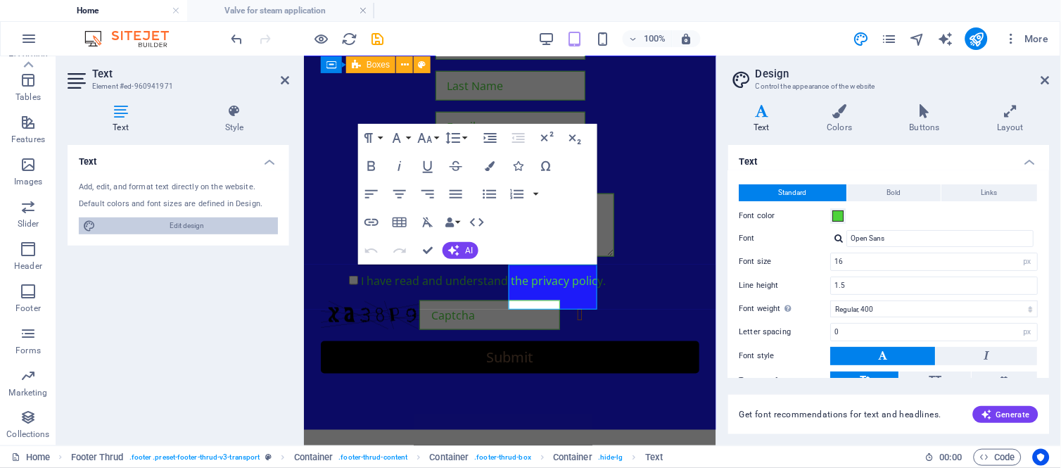
type input "50"
select select "%"
click at [227, 114] on icon at bounding box center [234, 111] width 110 height 14
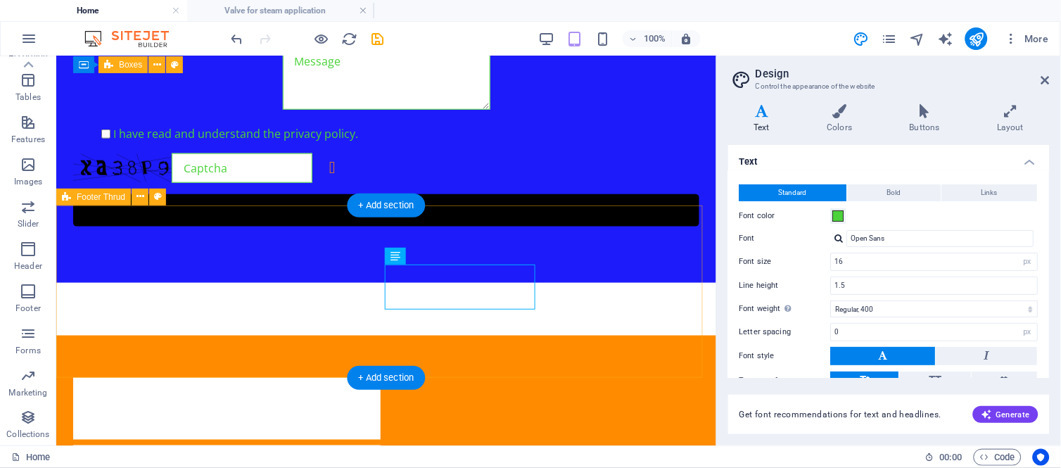
scroll to position [3319, 0]
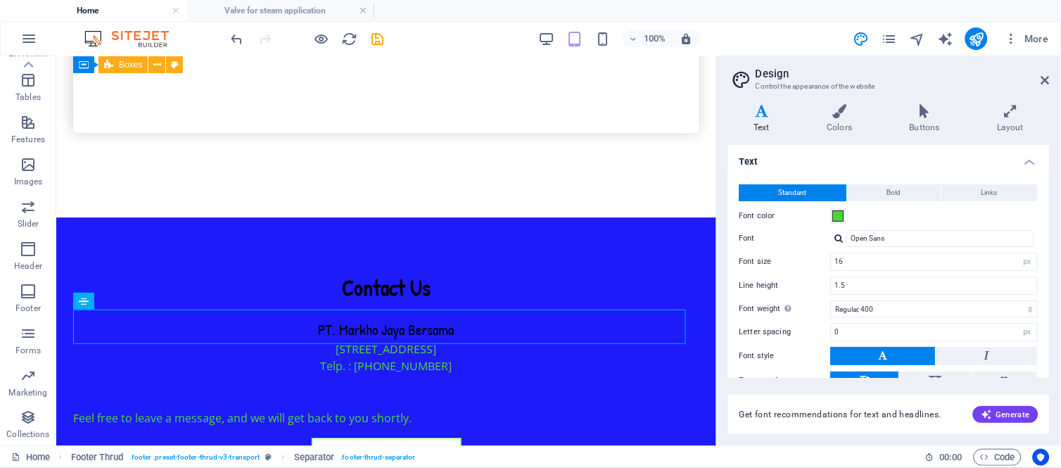
click at [1053, 81] on aside "Design Control the appearance of the website Variants Text Colors Buttons Layou…" at bounding box center [888, 250] width 345 height 389
click at [1044, 79] on icon at bounding box center [1045, 80] width 8 height 11
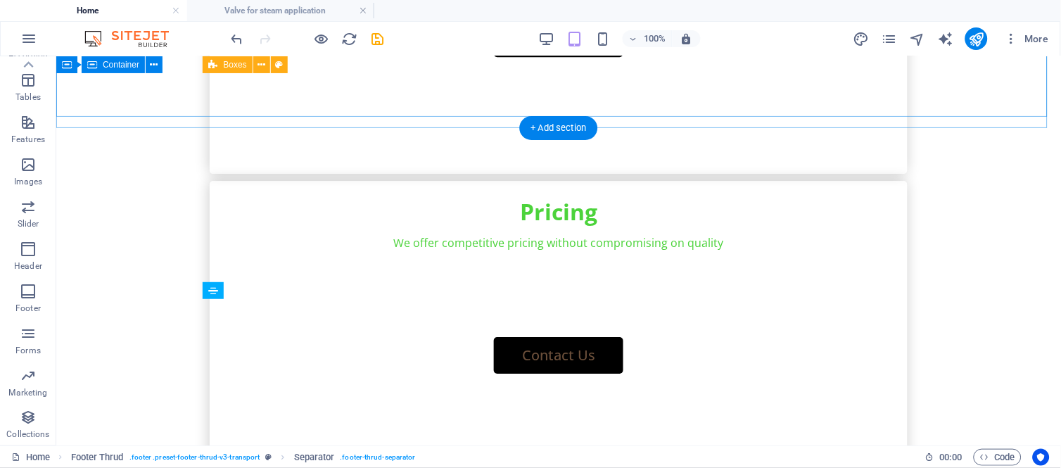
scroll to position [2960, 0]
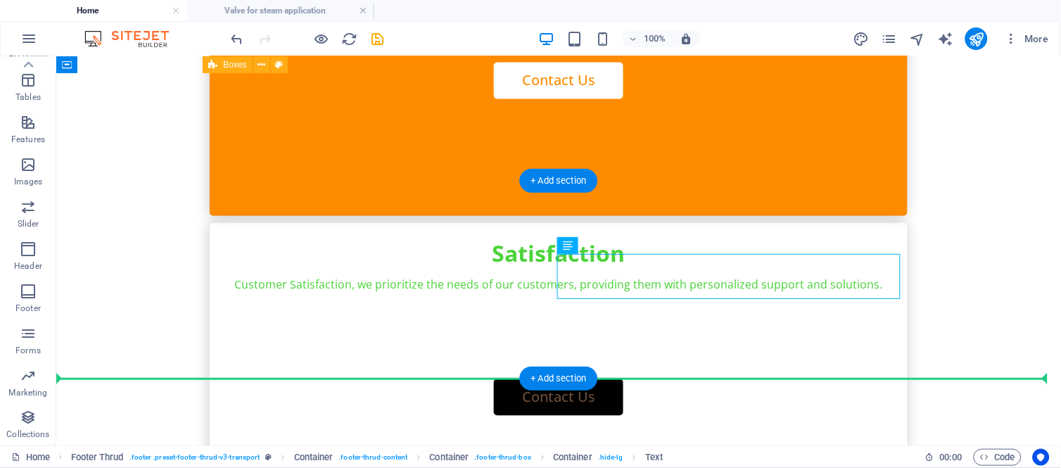
drag, startPoint x: 876, startPoint y: 266, endPoint x: 939, endPoint y: 306, distance: 74.4
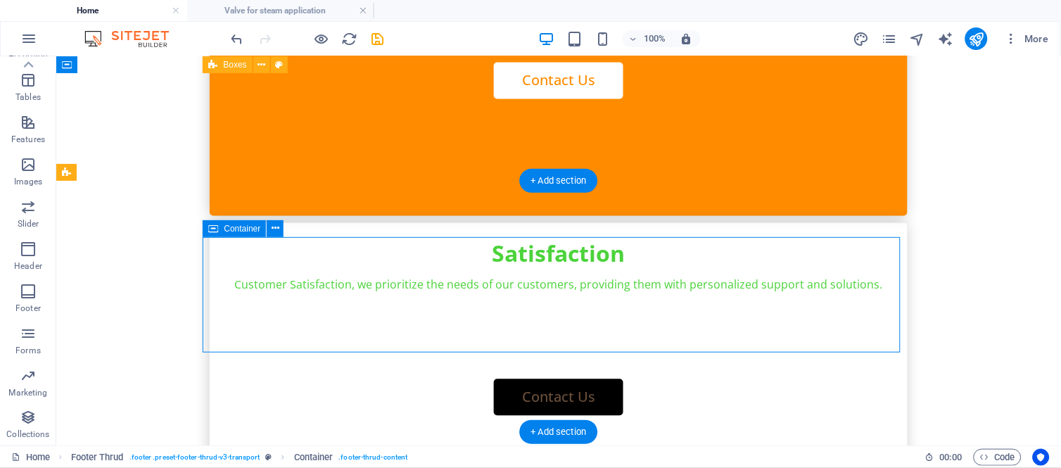
drag, startPoint x: 551, startPoint y: 296, endPoint x: 434, endPoint y: 340, distance: 124.9
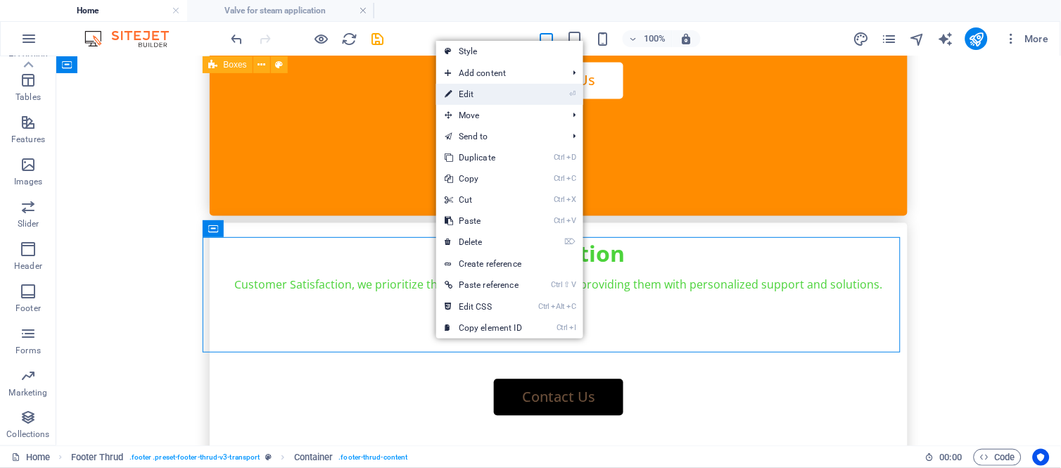
click at [481, 91] on link "⏎ Edit" at bounding box center [483, 94] width 94 height 21
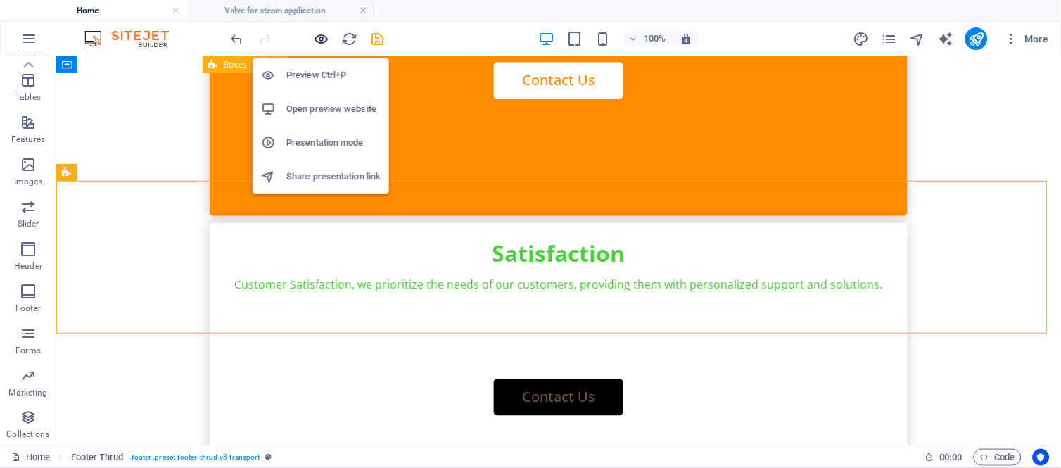
click at [319, 37] on icon "button" at bounding box center [322, 39] width 16 height 16
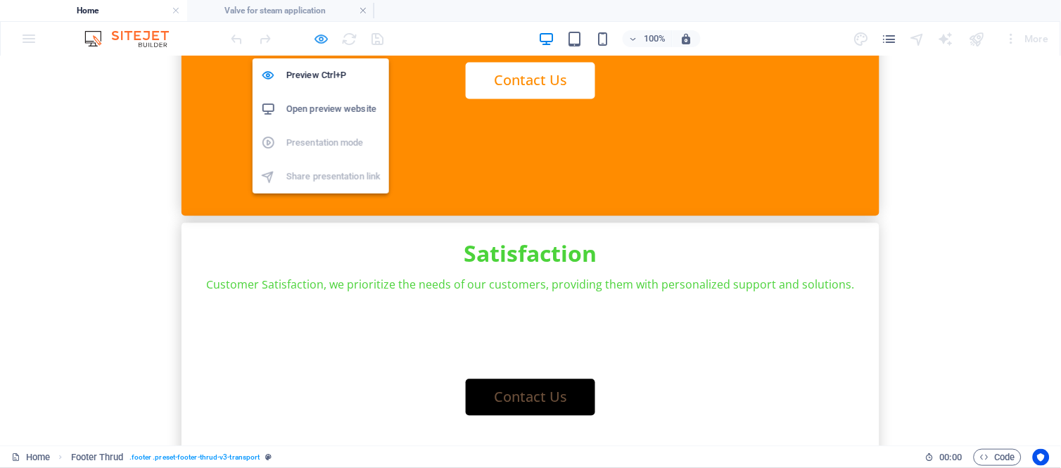
click at [318, 37] on icon "button" at bounding box center [322, 39] width 16 height 16
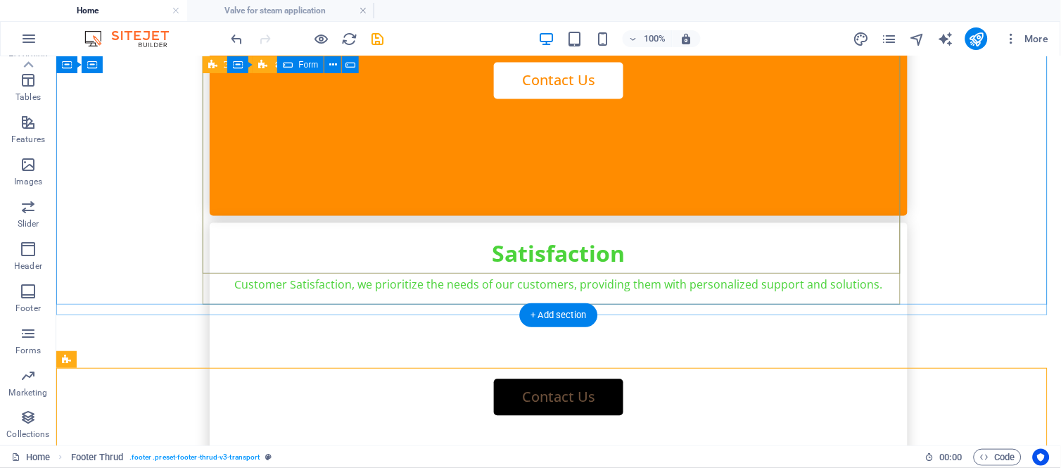
scroll to position [2773, 0]
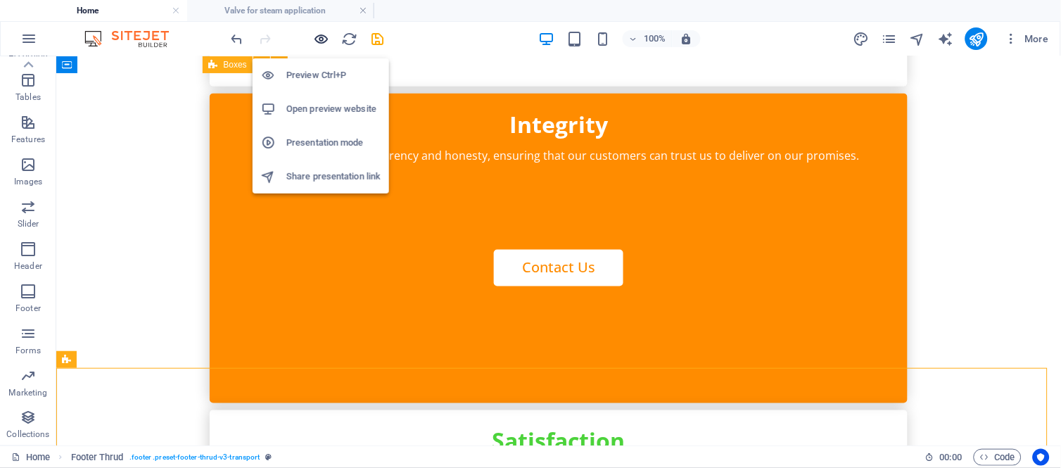
click at [323, 32] on icon "button" at bounding box center [322, 39] width 16 height 16
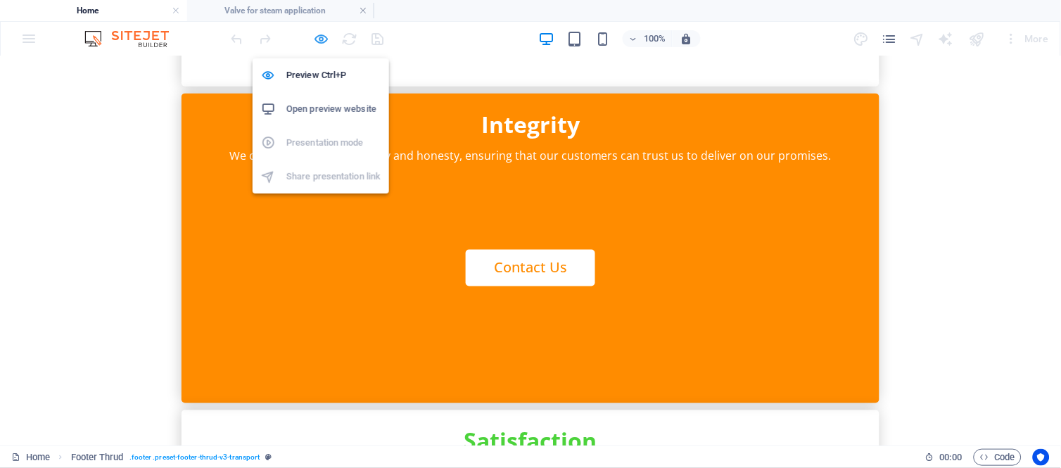
click at [321, 34] on icon "button" at bounding box center [322, 39] width 16 height 16
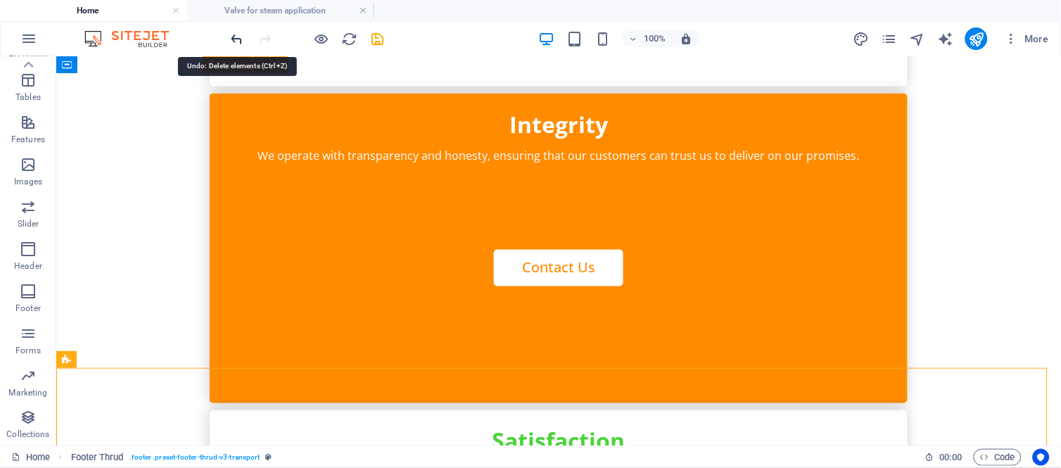
click at [241, 43] on icon "undo" at bounding box center [237, 39] width 16 height 16
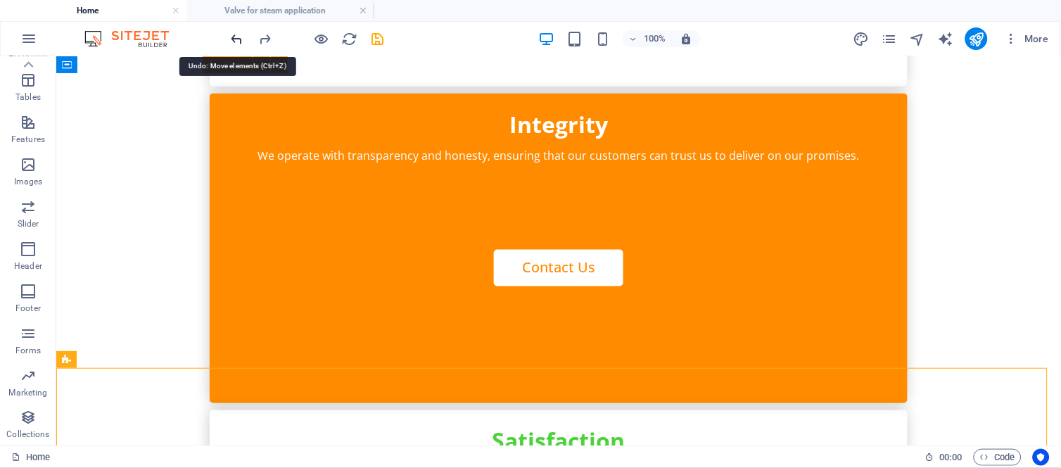
click at [241, 43] on icon "undo" at bounding box center [237, 39] width 16 height 16
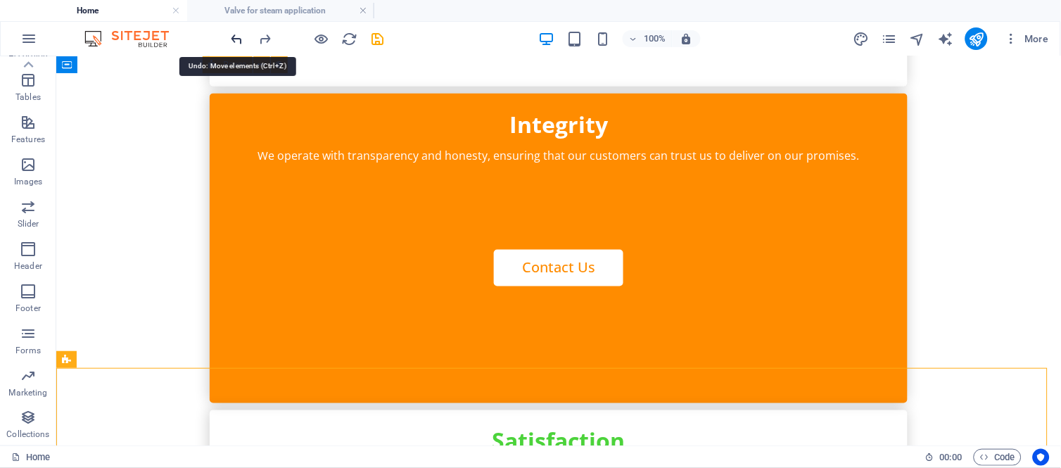
click at [240, 43] on icon "undo" at bounding box center [237, 39] width 16 height 16
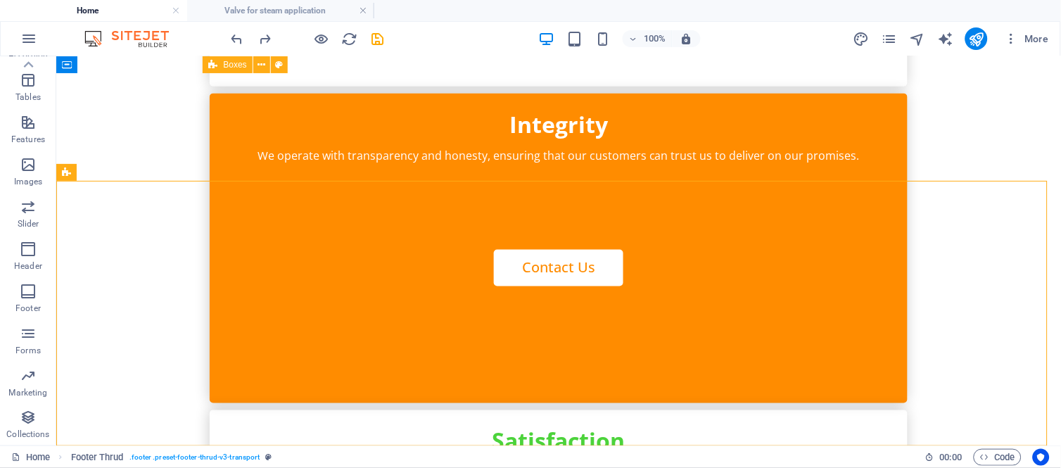
scroll to position [2960, 0]
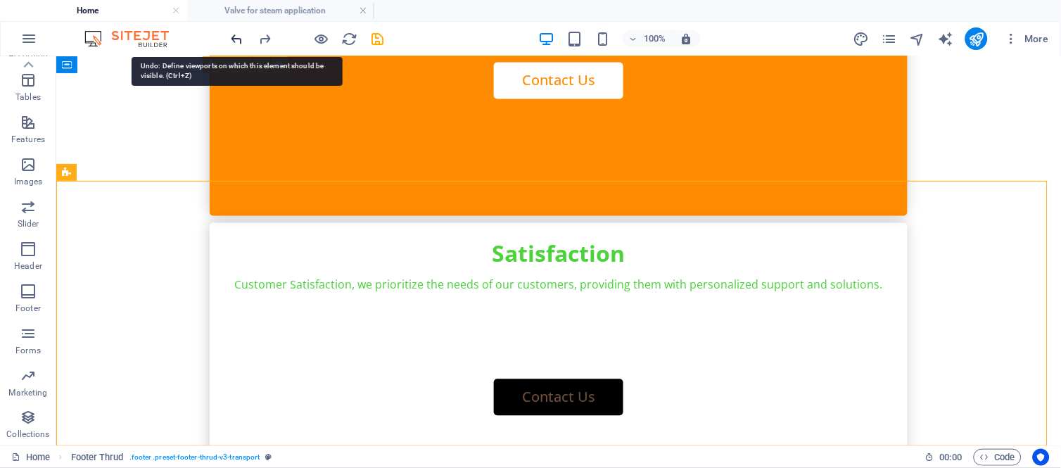
click at [238, 39] on icon "undo" at bounding box center [237, 39] width 16 height 16
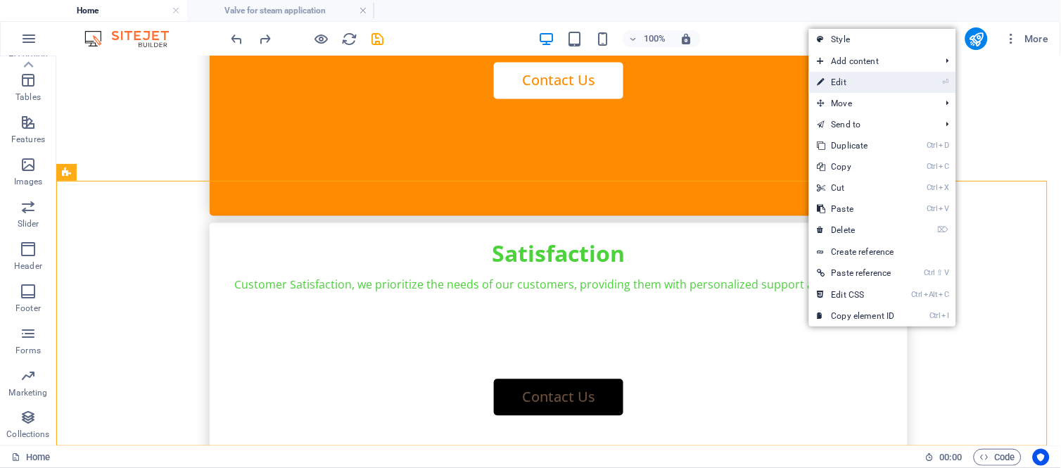
click at [846, 82] on link "⏎ Edit" at bounding box center [856, 82] width 94 height 21
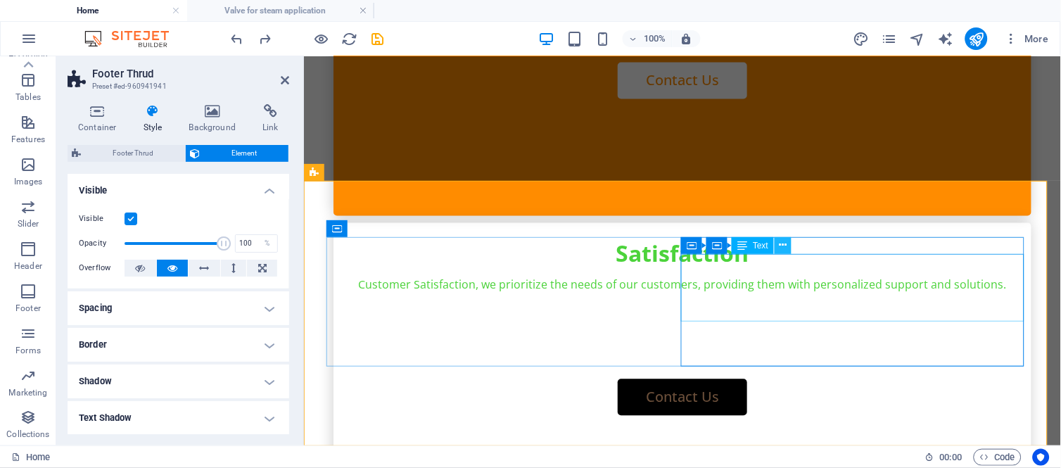
click at [787, 241] on icon at bounding box center [784, 245] width 8 height 15
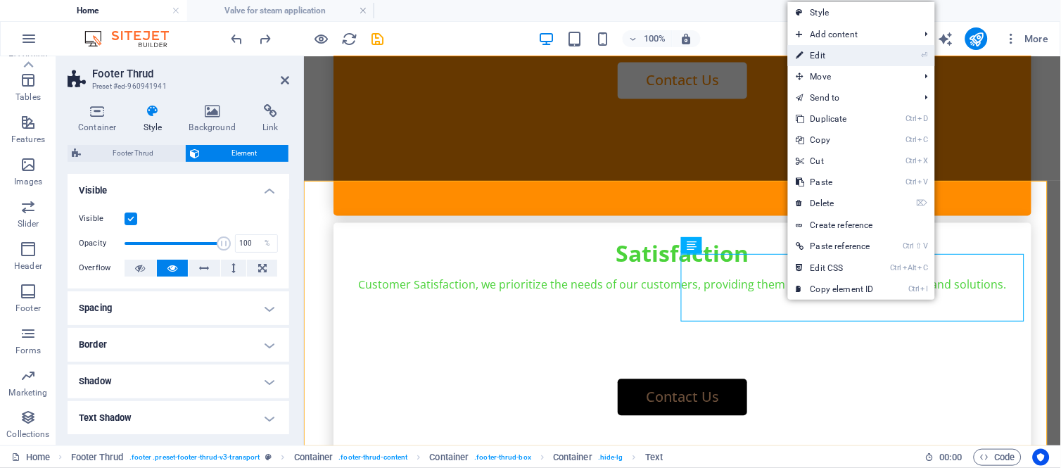
click at [825, 53] on link "⏎ Edit" at bounding box center [835, 55] width 94 height 21
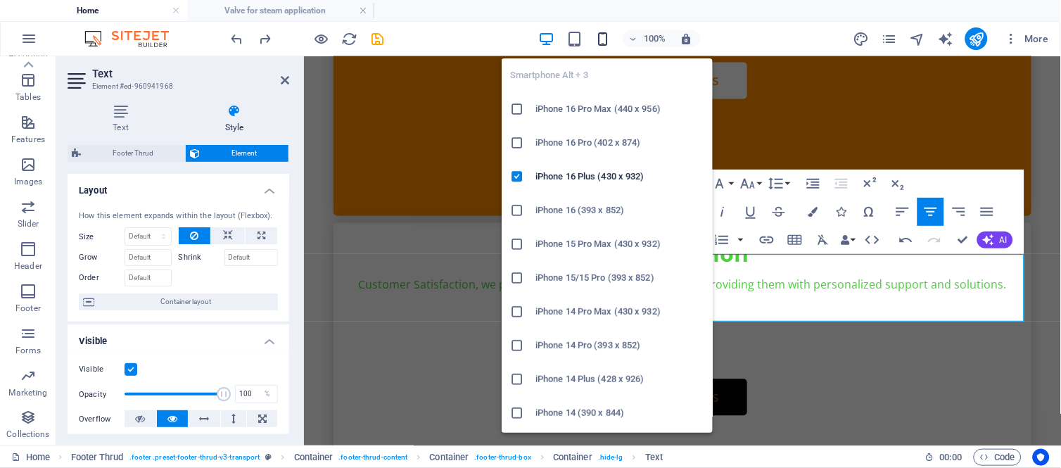
click at [607, 37] on icon "button" at bounding box center [603, 39] width 16 height 16
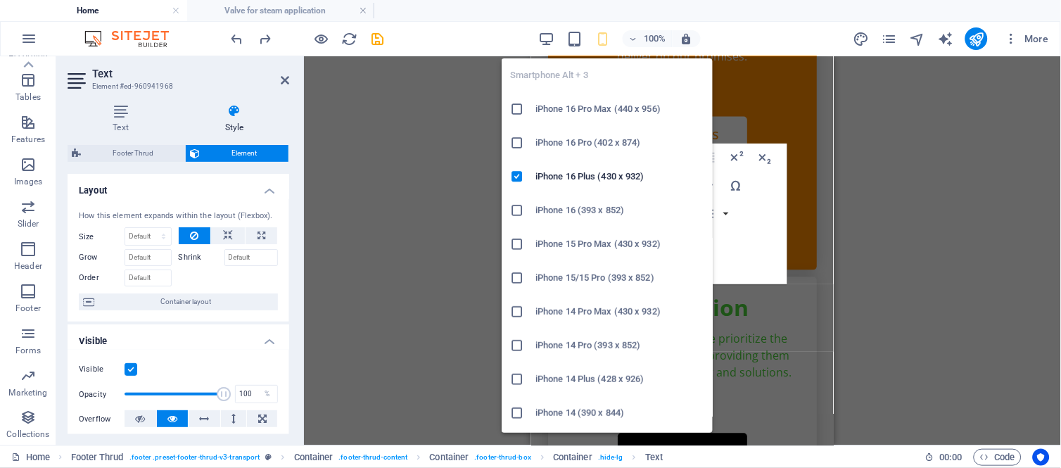
scroll to position [4584, 0]
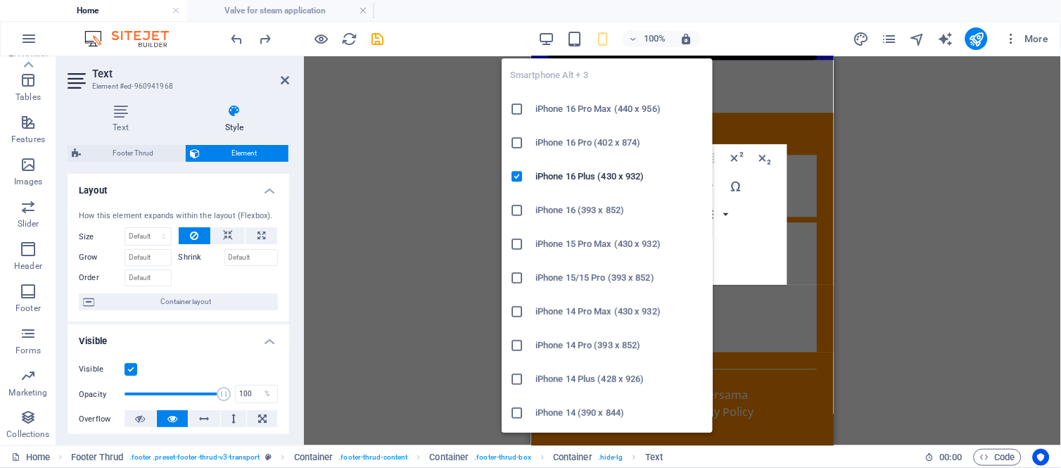
type input "50"
select select "%"
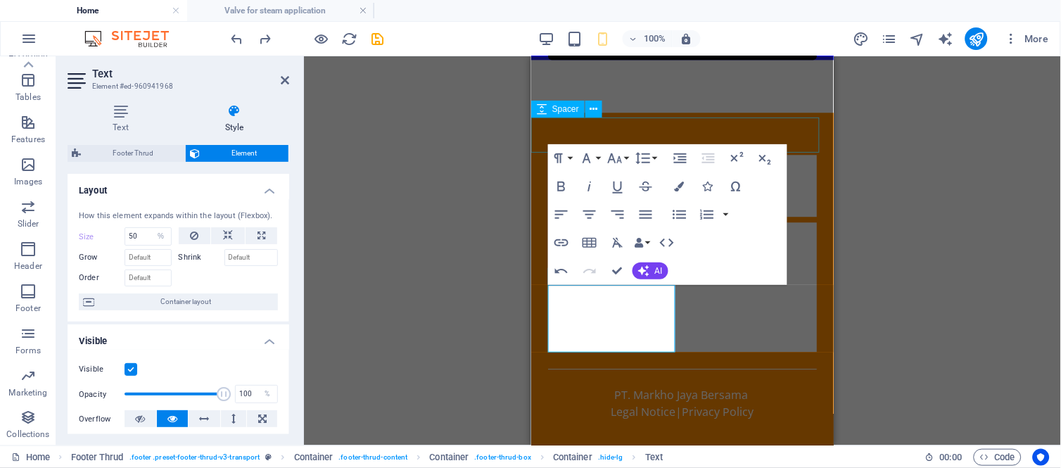
click at [768, 112] on div at bounding box center [682, 94] width 303 height 35
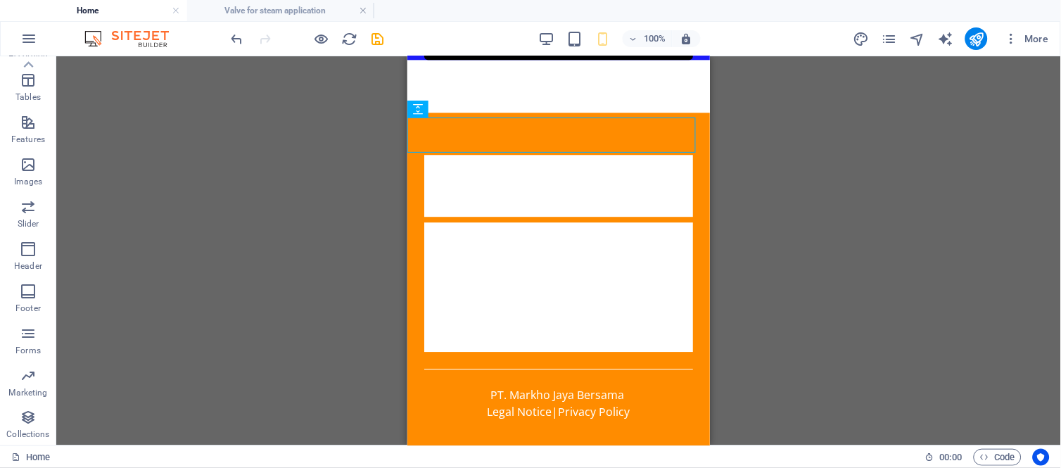
click at [875, 201] on div "H1 Wide image with text Wide image with text Container Menu Bar Container Image…" at bounding box center [558, 250] width 1005 height 389
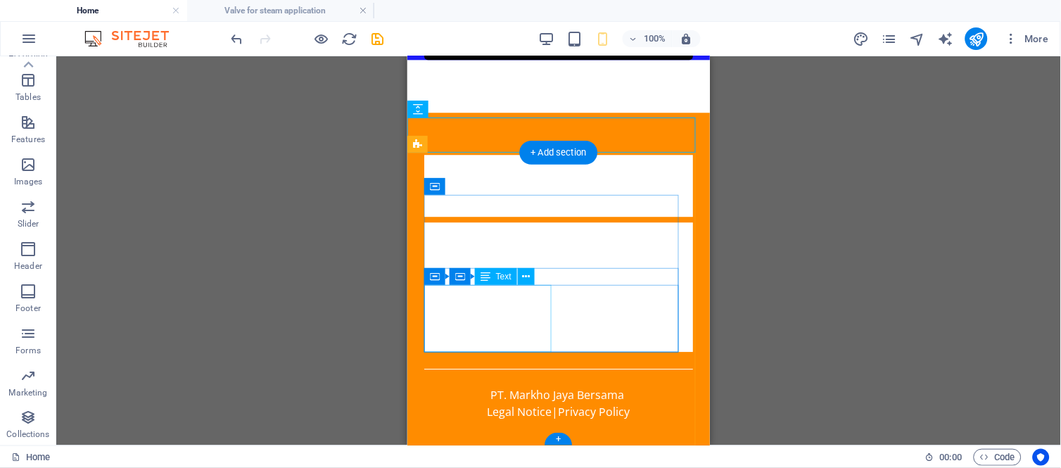
click at [472, 293] on div "cxccxcxcxcv HOME SERVICES ABOUT US" at bounding box center [558, 273] width 269 height 68
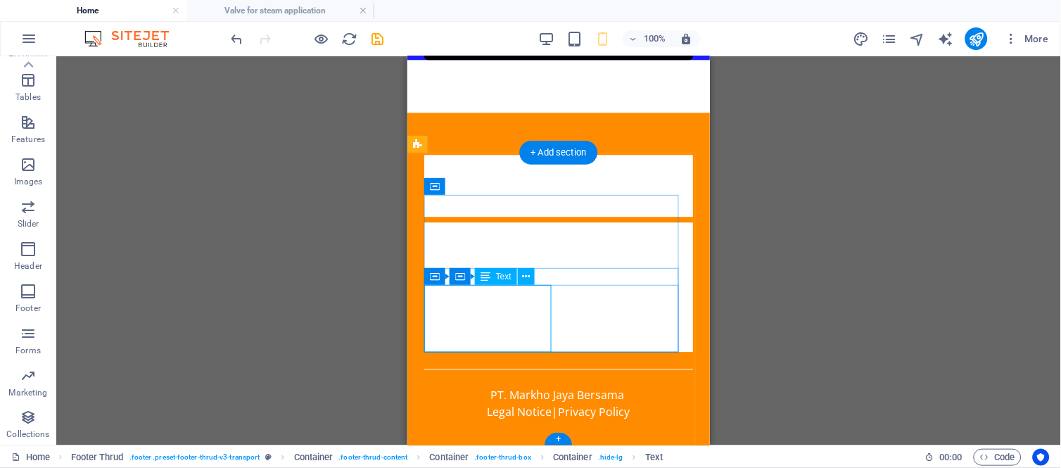
click at [506, 293] on div "cxccxcxcxcv HOME SERVICES ABOUT US" at bounding box center [558, 273] width 269 height 68
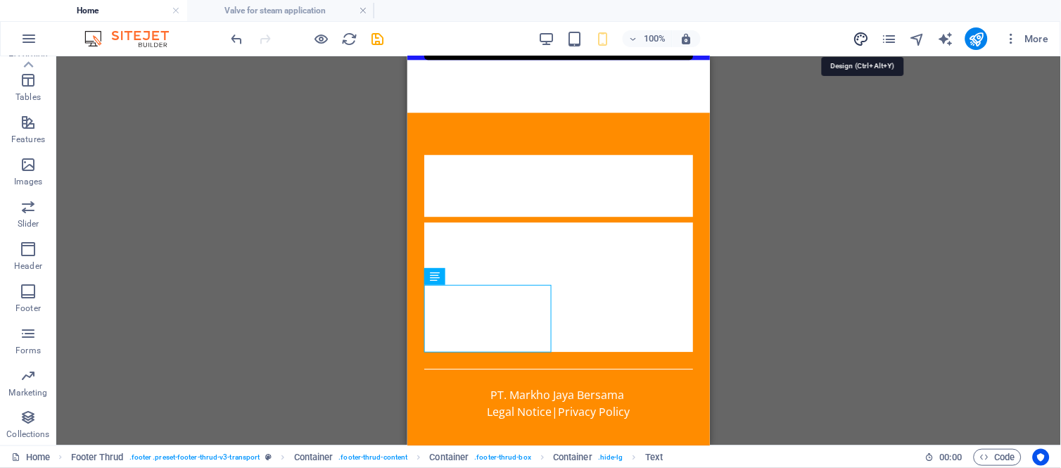
click at [858, 36] on icon "design" at bounding box center [861, 39] width 16 height 16
select select "px"
select select "400"
select select "px"
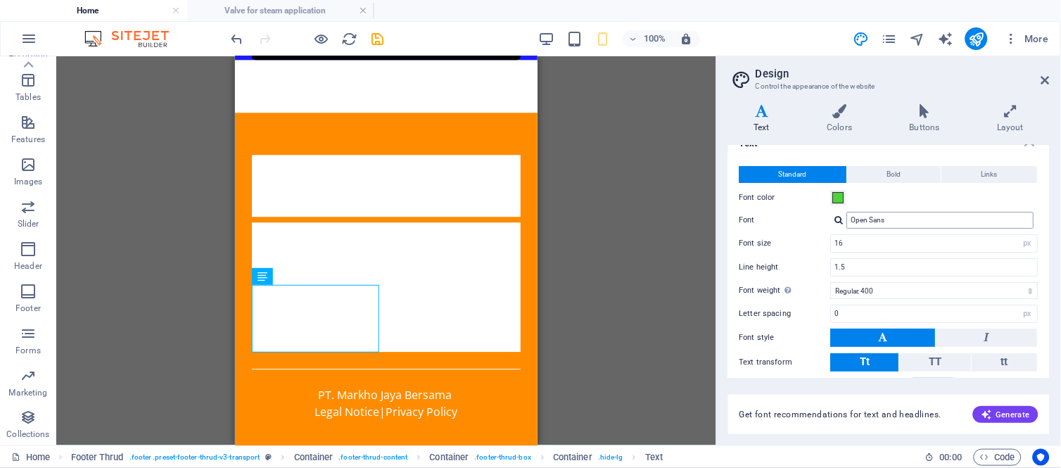
scroll to position [0, 0]
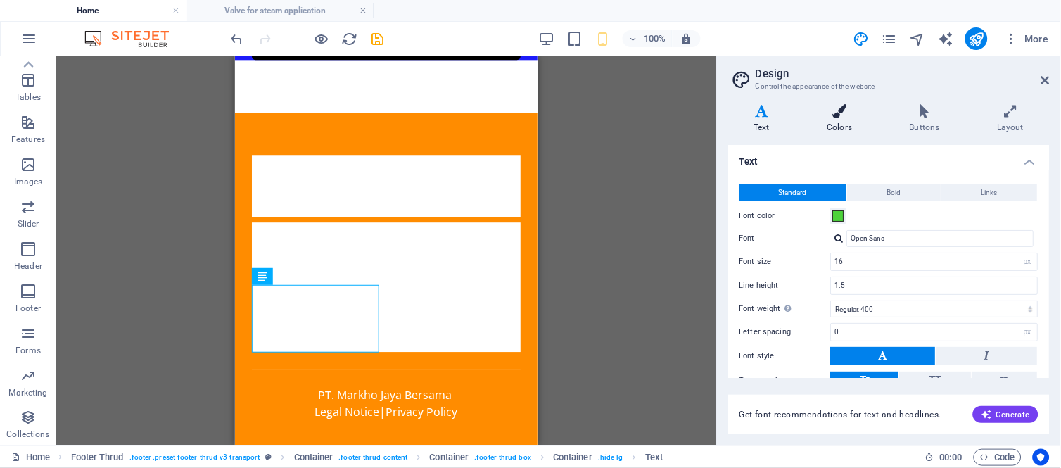
click at [848, 112] on icon at bounding box center [839, 111] width 77 height 14
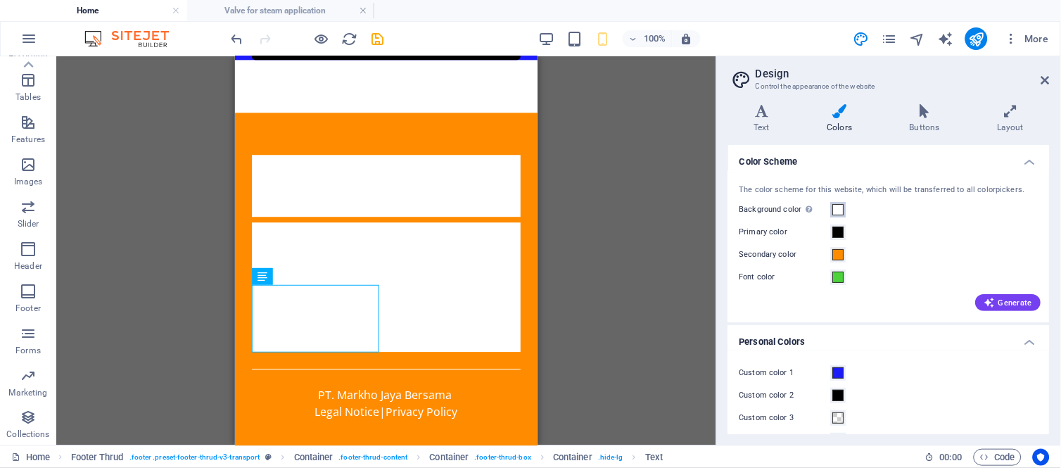
click at [841, 210] on span at bounding box center [838, 209] width 11 height 11
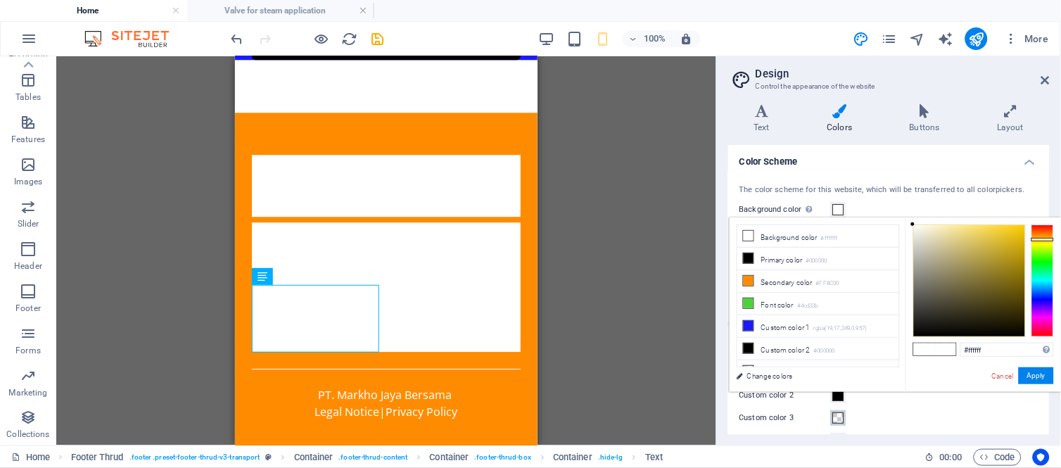
click at [842, 419] on span at bounding box center [838, 417] width 11 height 11
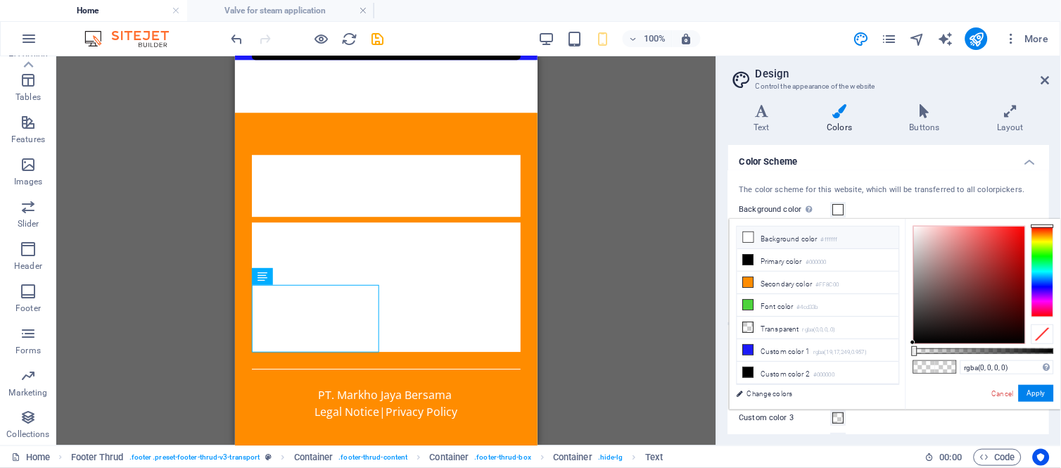
click at [785, 235] on li "Background color #ffffff" at bounding box center [818, 238] width 162 height 23
drag, startPoint x: 1048, startPoint y: 350, endPoint x: 941, endPoint y: 352, distance: 106.3
click at [933, 346] on div "#ffffff Supported formats #0852ed rgb(8, 82, 237) rgba(8, 82, 237, 90%) hsv(221…" at bounding box center [984, 416] width 156 height 395
drag, startPoint x: 941, startPoint y: 352, endPoint x: 922, endPoint y: 351, distance: 19.0
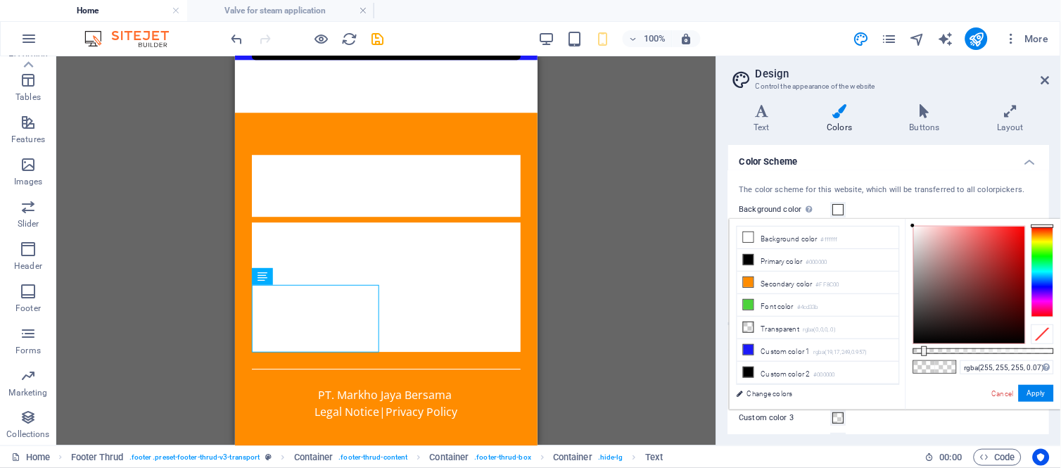
click at [922, 351] on div at bounding box center [925, 351] width 6 height 10
type input "rgba(255, 255, 255, 0.065)"
drag, startPoint x: 922, startPoint y: 351, endPoint x: 908, endPoint y: 351, distance: 14.1
click at [908, 351] on div "rgba(255, 255, 255, 0) Supported formats #0852ed rgb(8, 82, 237) rgba(8, 82, 23…" at bounding box center [984, 416] width 156 height 395
click at [1047, 389] on button "Apply" at bounding box center [1036, 393] width 35 height 17
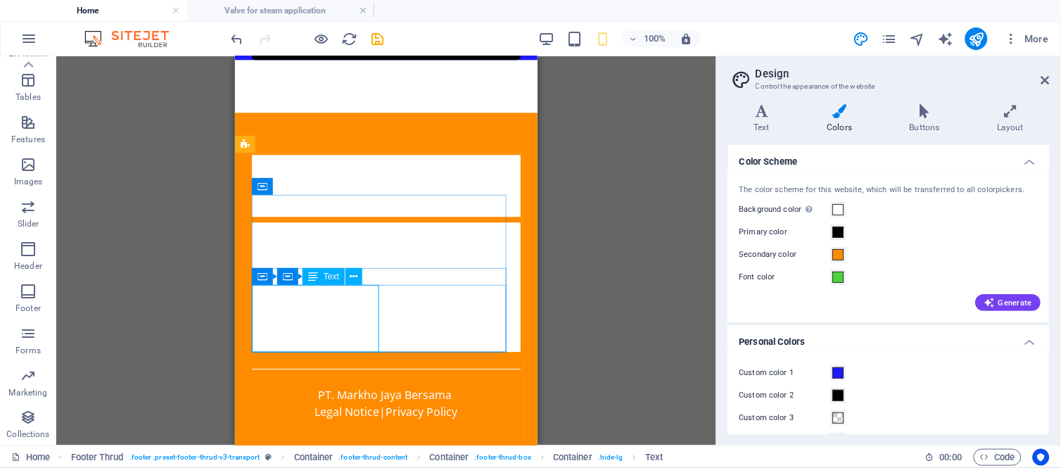
click at [314, 303] on div "cxccxcxcxcv HOME SERVICES ABOUT US" at bounding box center [385, 273] width 269 height 68
click at [315, 304] on div "H1 Wide image with text Wide image with text Container Menu Bar Container Image…" at bounding box center [386, 250] width 660 height 389
select select "%"
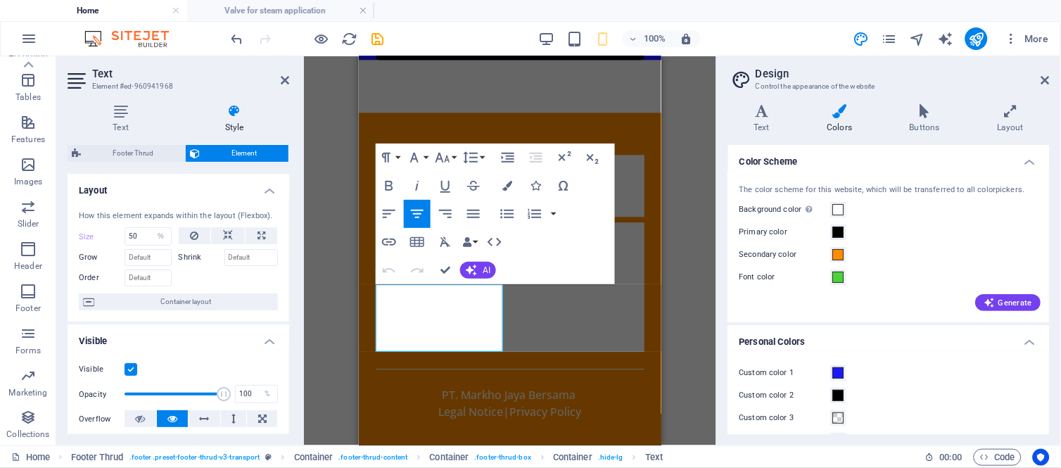
scroll to position [4584, 0]
drag, startPoint x: 488, startPoint y: 292, endPoint x: 371, endPoint y: 291, distance: 117.5
click at [371, 291] on div "Street , Jakarta , 12345 02135296436 admin@mjb-control.com Home Services About …" at bounding box center [509, 278] width 303 height 333
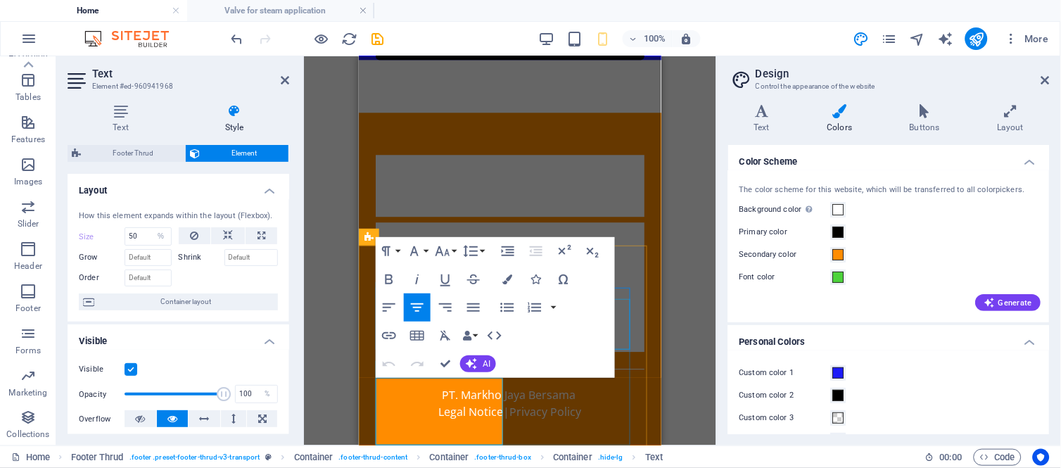
scroll to position [4491, 0]
click at [504, 278] on icon "button" at bounding box center [507, 279] width 10 height 10
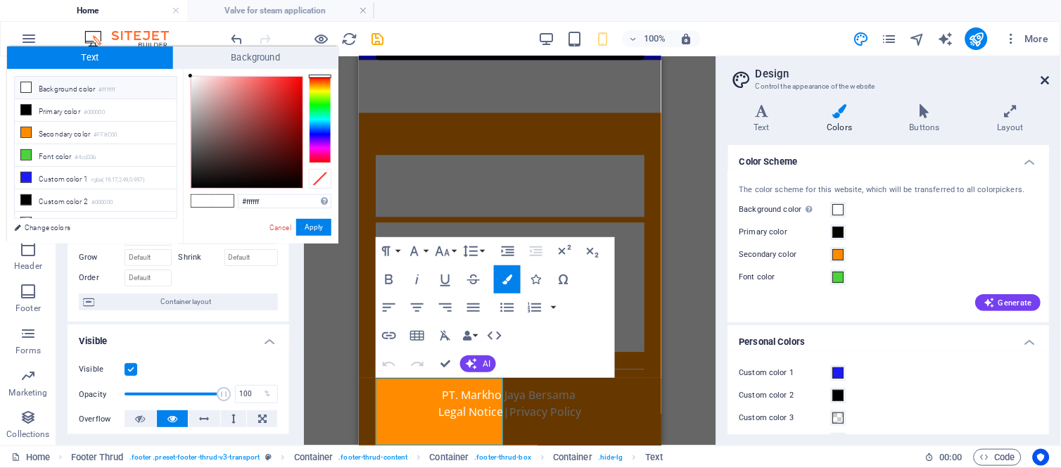
click at [1047, 80] on icon at bounding box center [1045, 80] width 8 height 11
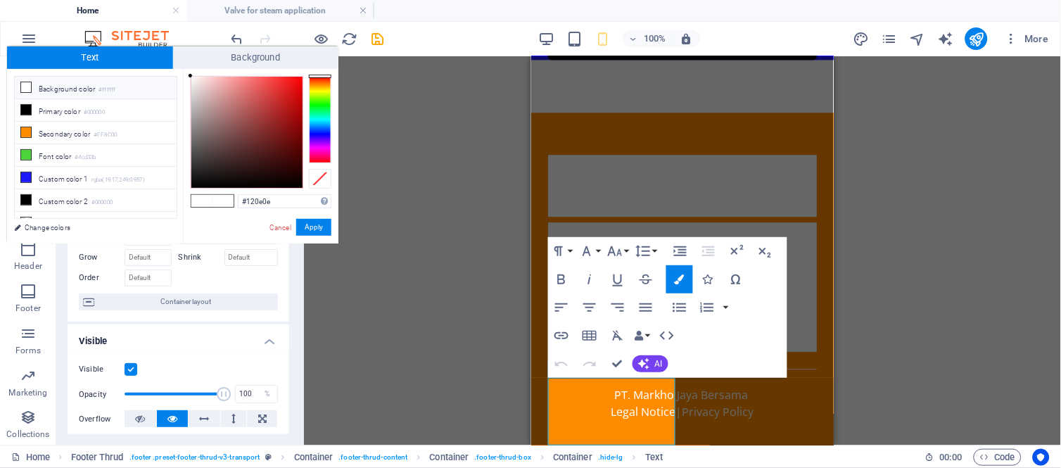
click at [211, 184] on div at bounding box center [246, 132] width 111 height 111
type input "#100f0f"
click at [197, 180] on div at bounding box center [197, 179] width 5 height 5
click at [305, 227] on button "Apply" at bounding box center [313, 227] width 35 height 17
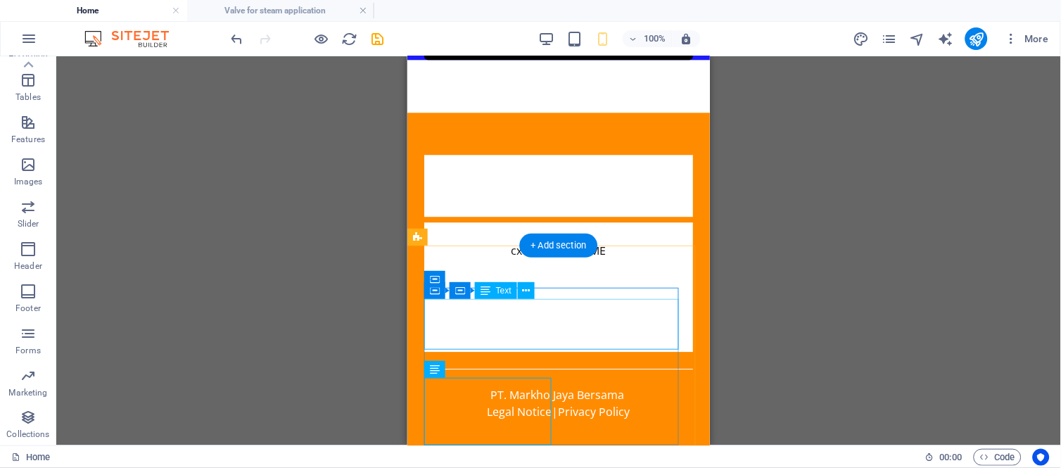
click at [466, 216] on div "Street , Jakarta , 12345 02135296436 admin@mjb-control.com" at bounding box center [558, 190] width 269 height 51
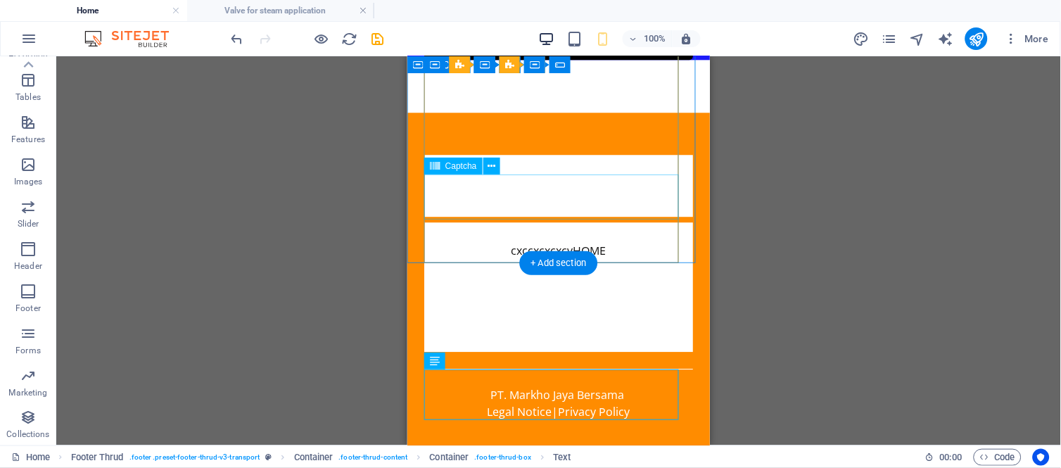
scroll to position [4303, 0]
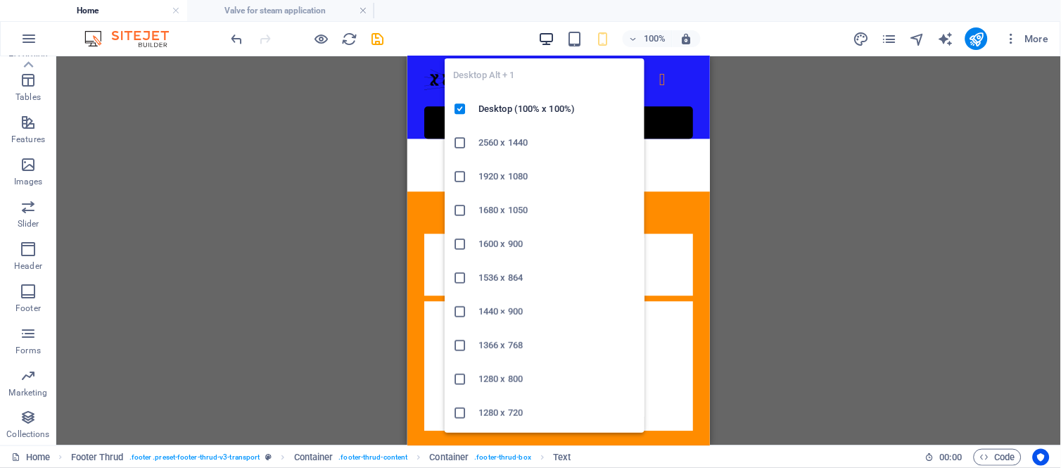
click at [547, 42] on icon "button" at bounding box center [546, 39] width 16 height 16
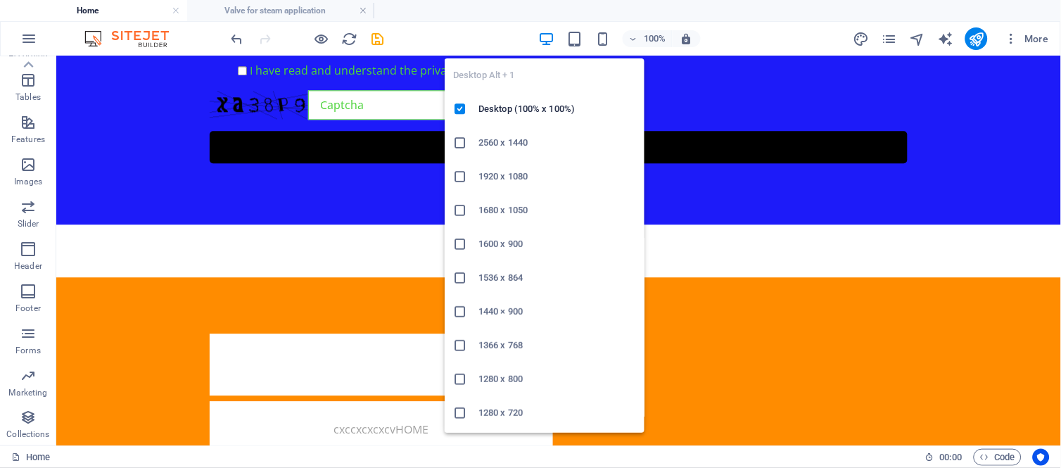
scroll to position [2960, 0]
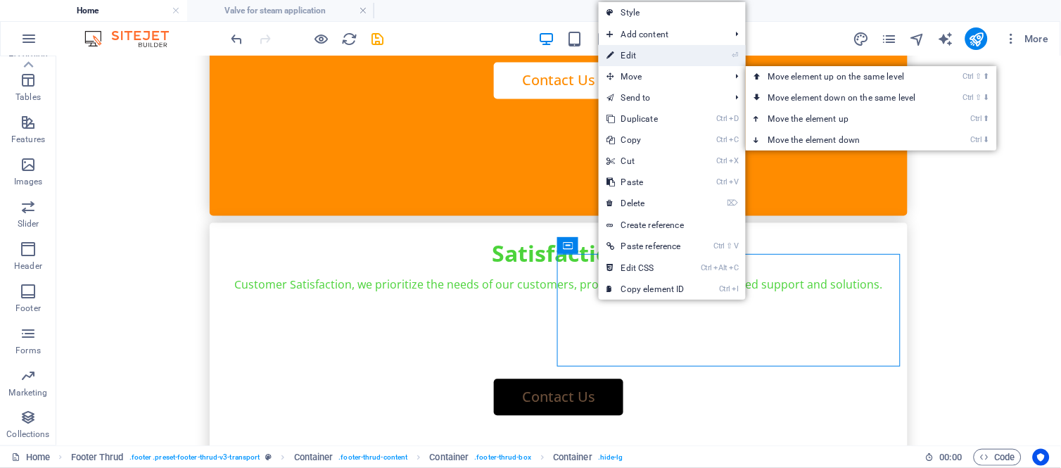
click at [633, 50] on link "⏎ Edit" at bounding box center [646, 55] width 94 height 21
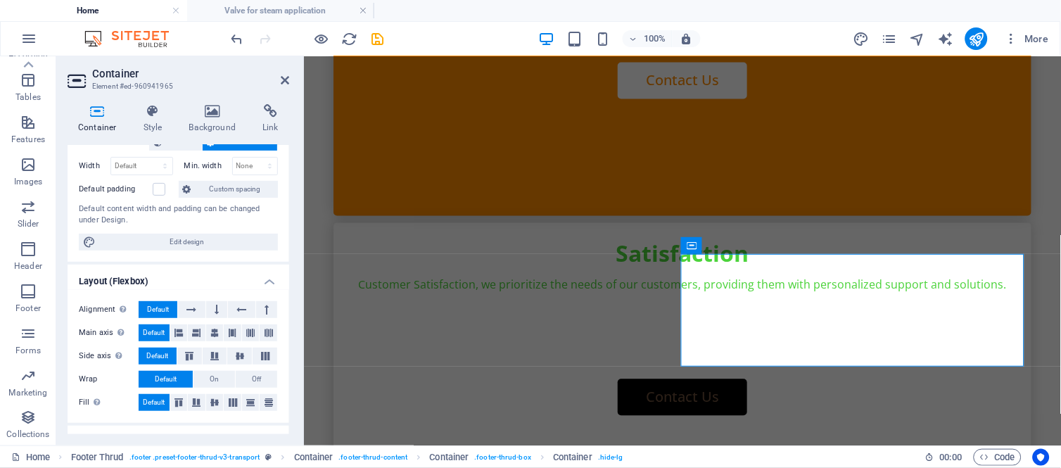
scroll to position [187, 0]
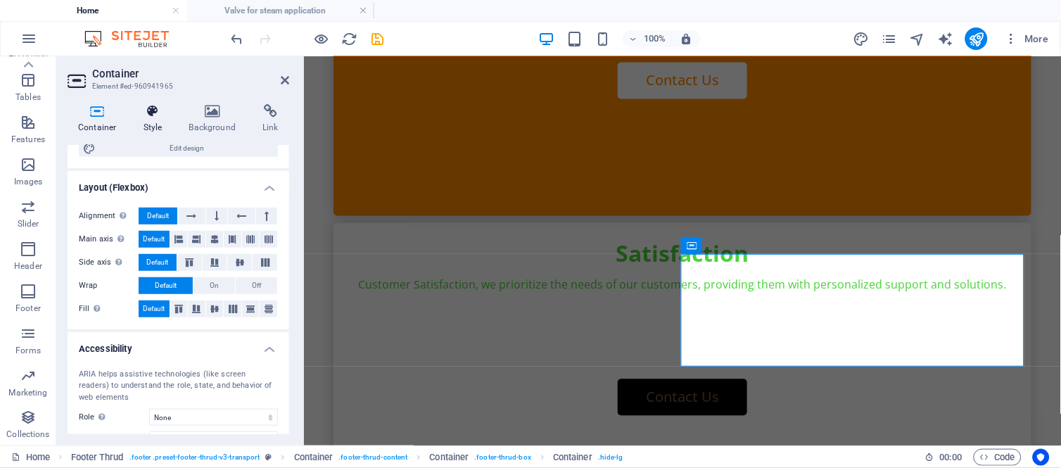
click at [159, 119] on h4 "Style" at bounding box center [156, 119] width 46 height 30
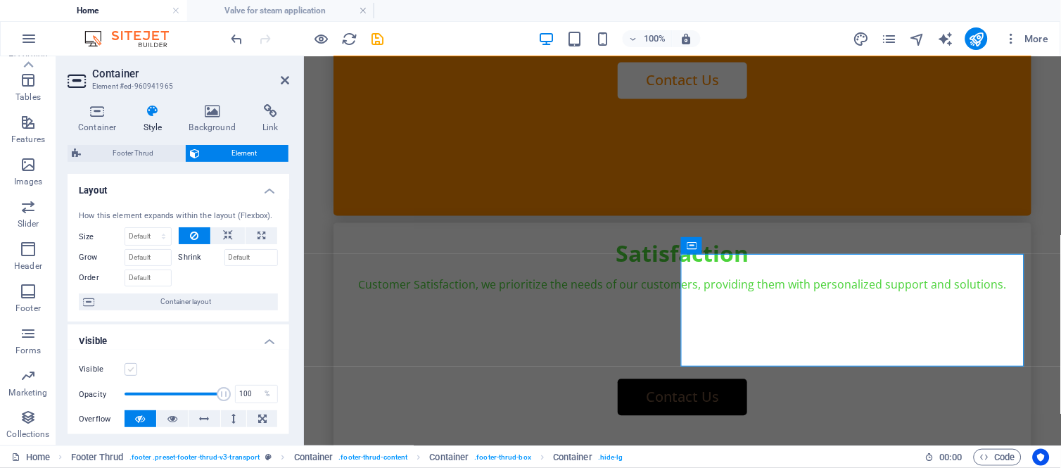
click at [130, 372] on label at bounding box center [131, 369] width 13 height 13
click at [0, 0] on input "Visible" at bounding box center [0, 0] width 0 height 0
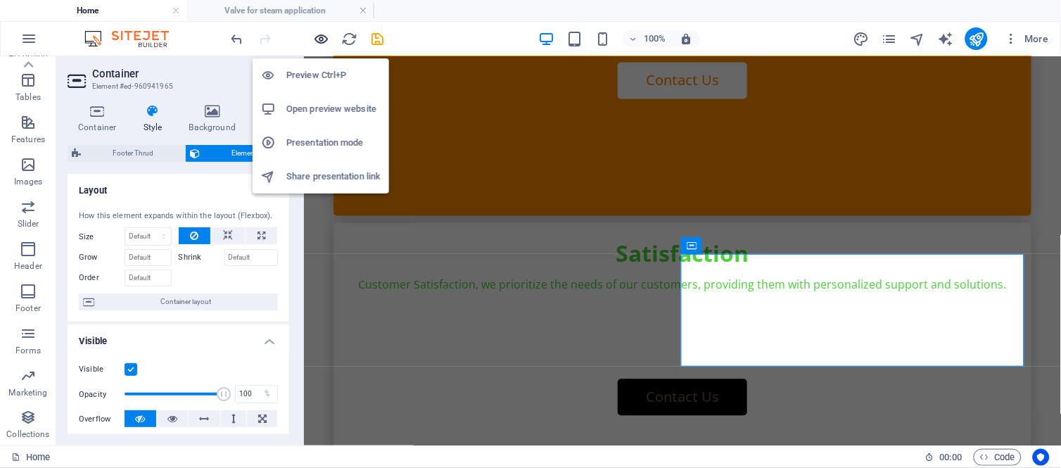
click at [319, 32] on icon "button" at bounding box center [322, 39] width 16 height 16
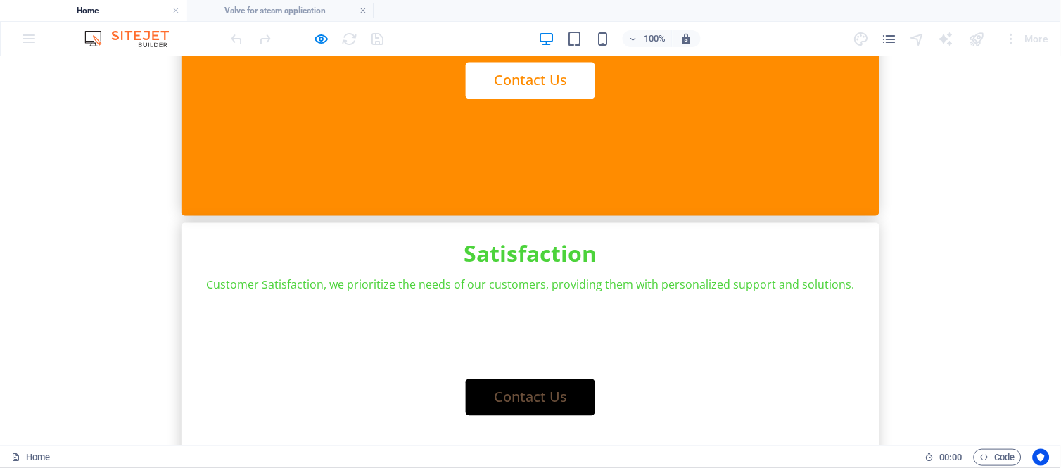
scroll to position [2867, 0]
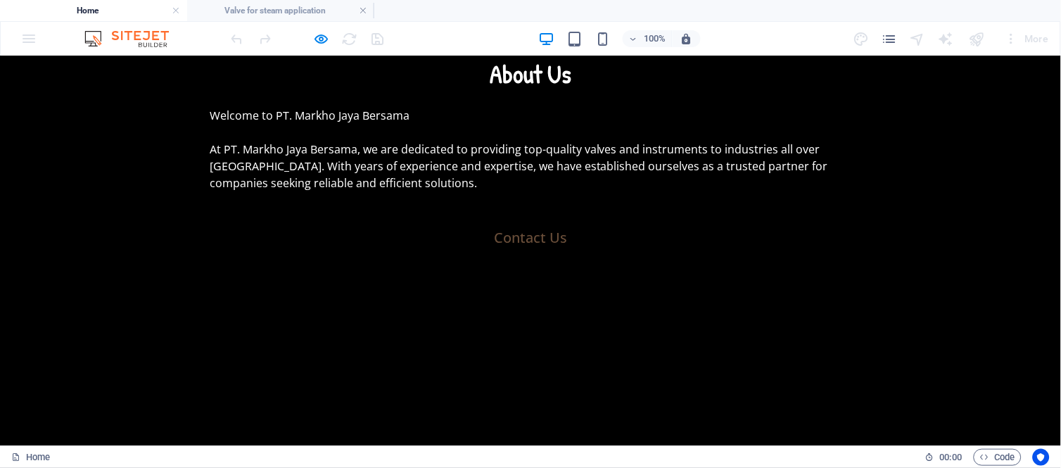
scroll to position [1775, 0]
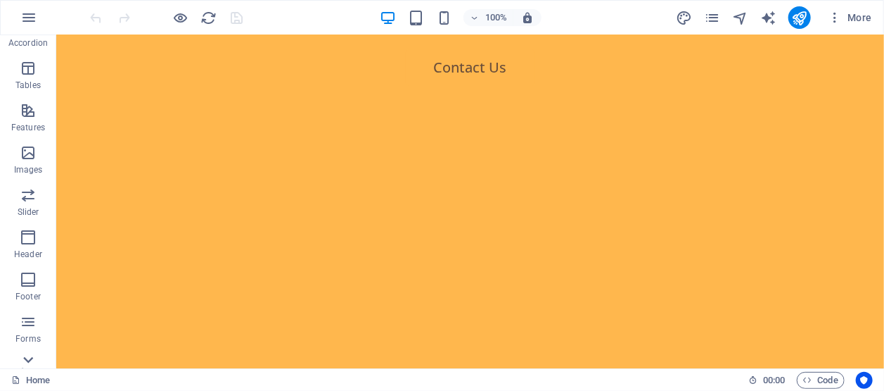
scroll to position [300, 0]
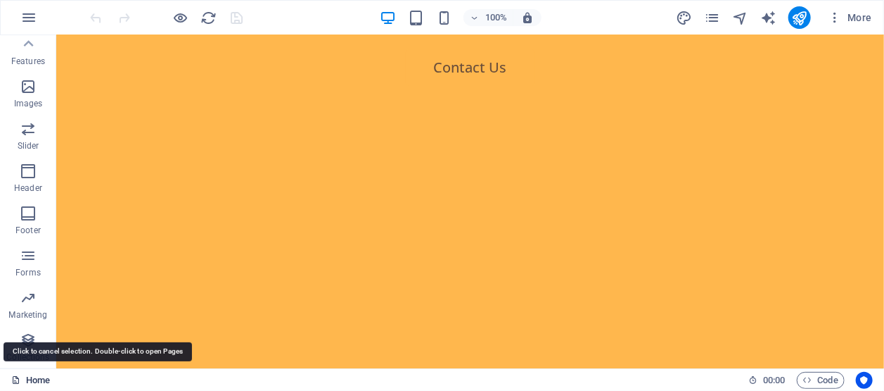
click at [33, 376] on link "Home" at bounding box center [30, 380] width 39 height 17
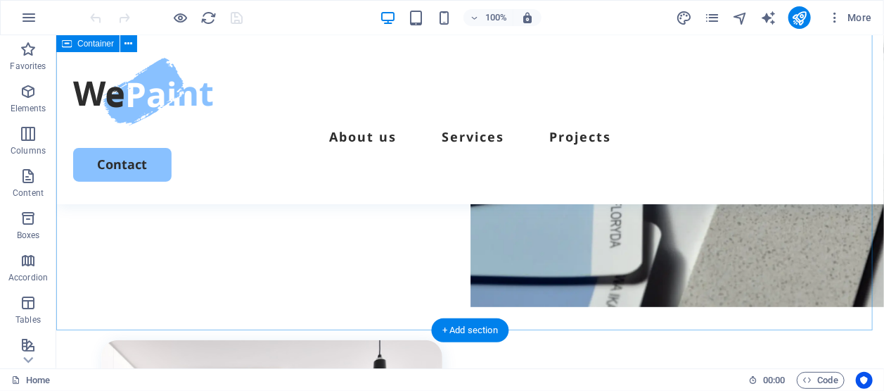
scroll to position [312, 0]
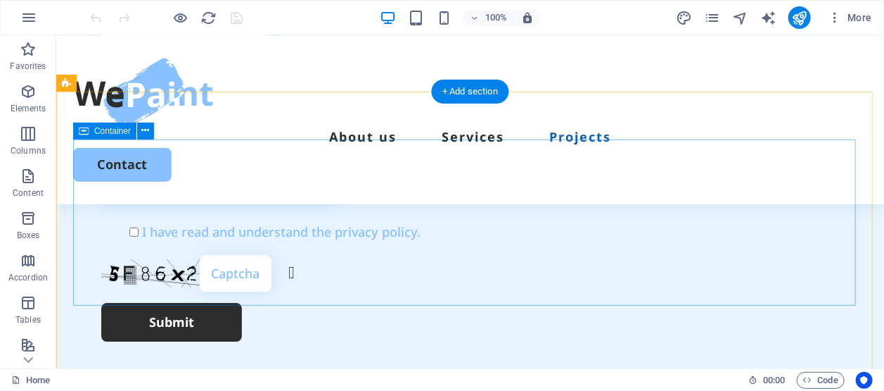
scroll to position [3987, 0]
